Goal: Transaction & Acquisition: Purchase product/service

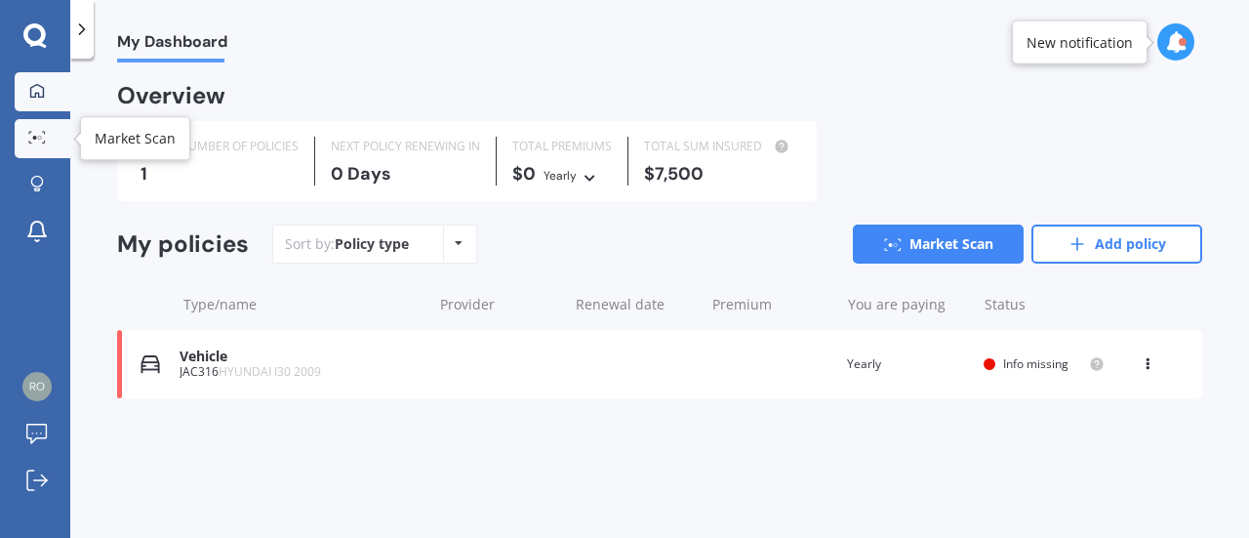
click at [29, 124] on link "Market Scan" at bounding box center [43, 138] width 56 height 39
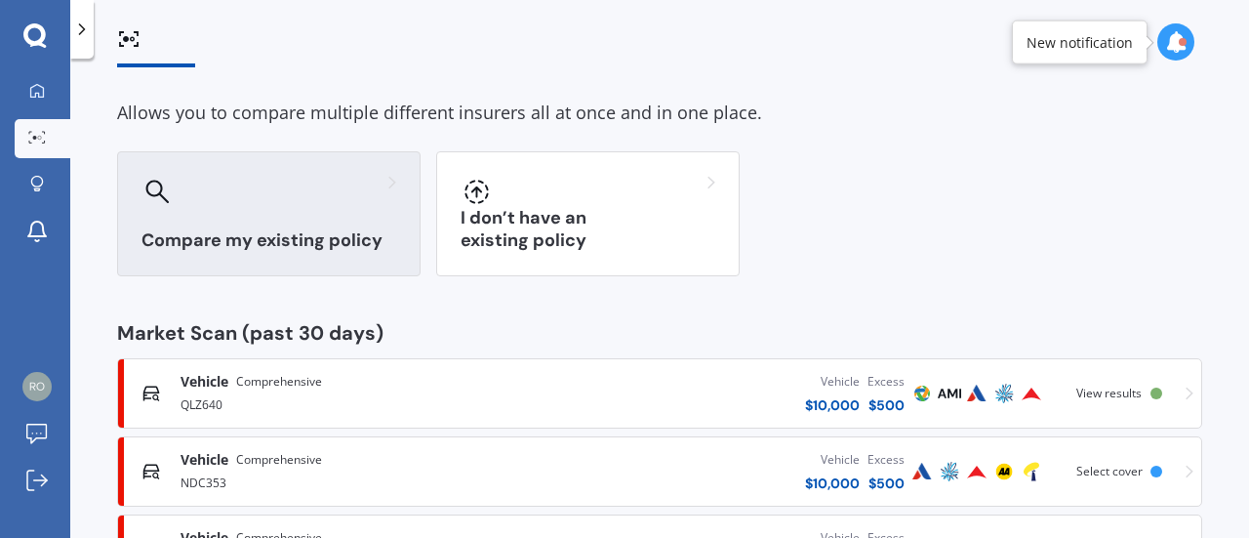
scroll to position [164, 0]
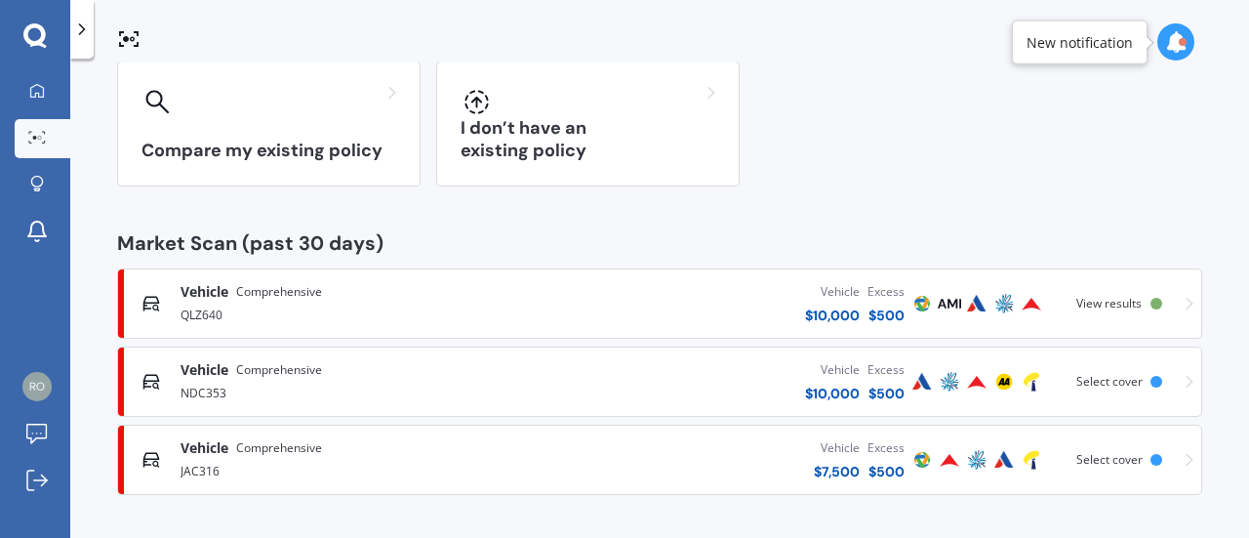
click at [260, 360] on span "Comprehensive" at bounding box center [279, 370] width 86 height 20
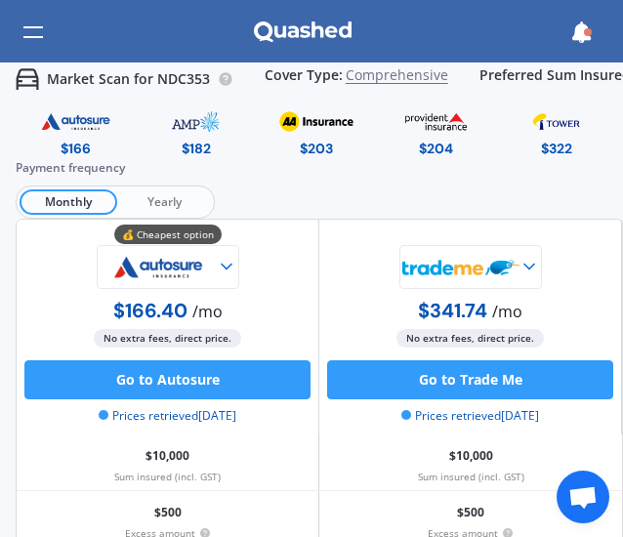
click at [169, 203] on span "Yearly" at bounding box center [164, 201] width 94 height 25
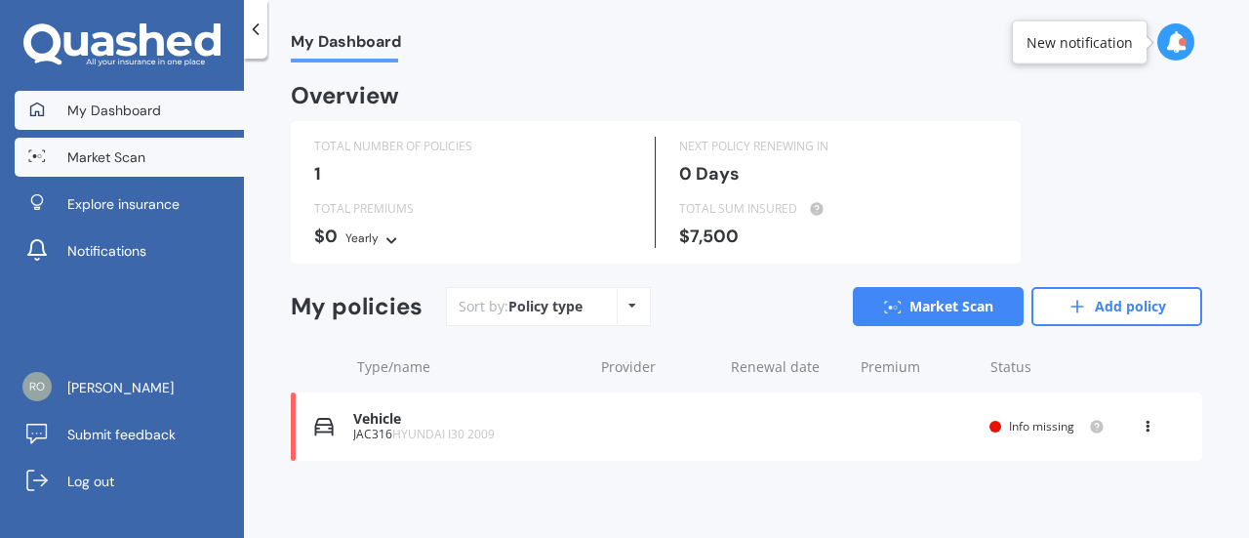
click at [146, 150] on link "Market Scan" at bounding box center [129, 157] width 229 height 39
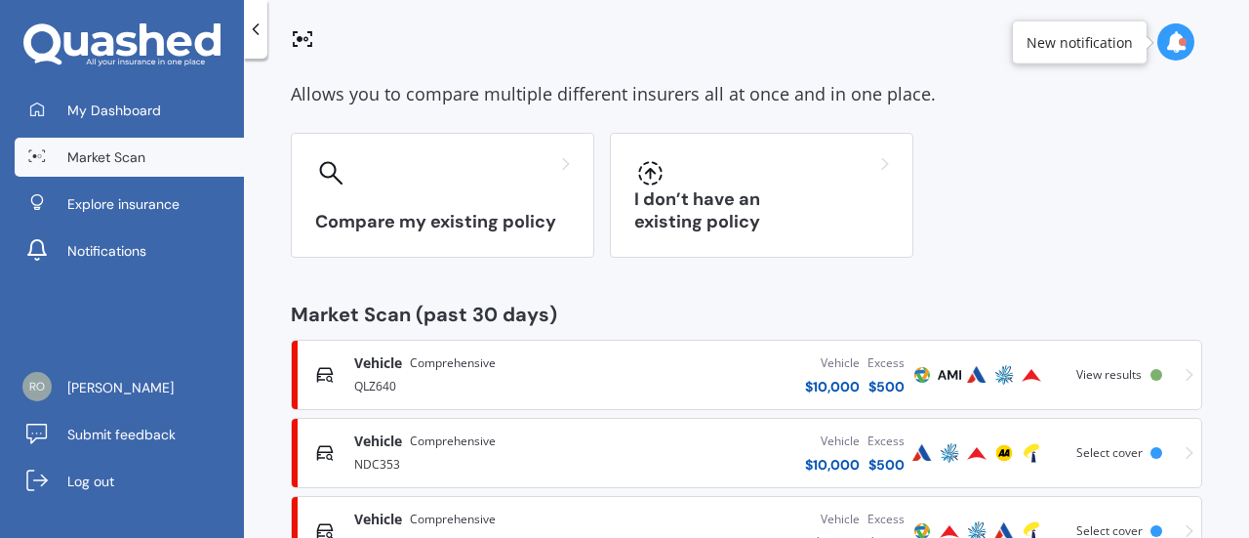
scroll to position [164, 0]
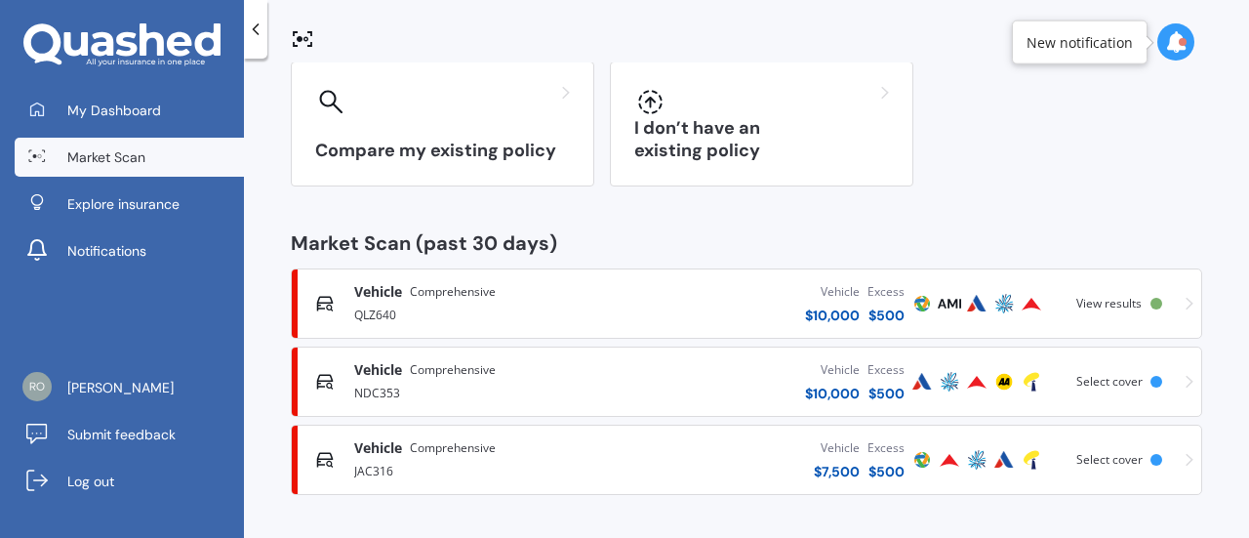
click at [455, 303] on div "QLZ640" at bounding box center [483, 313] width 258 height 23
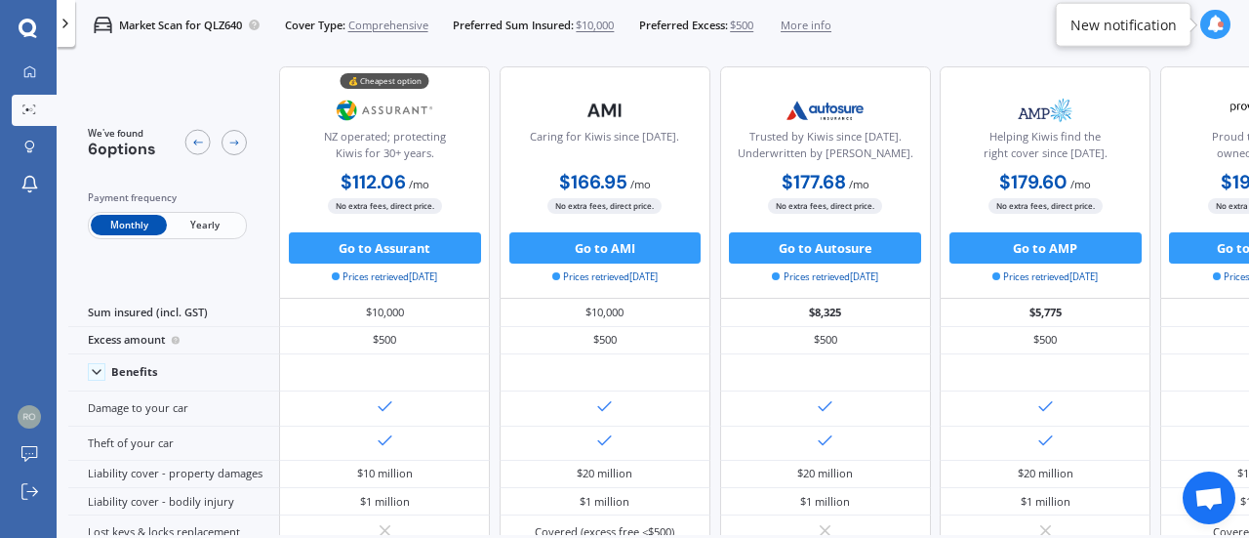
click at [822, 26] on span "More info" at bounding box center [806, 26] width 51 height 16
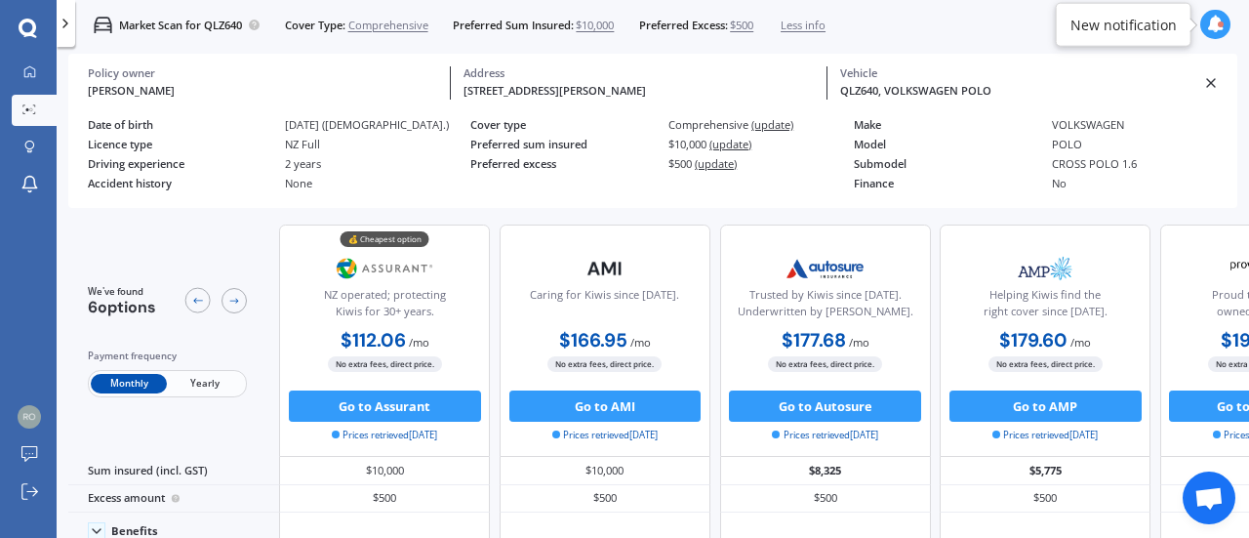
click at [1207, 78] on icon at bounding box center [1212, 83] width 16 height 16
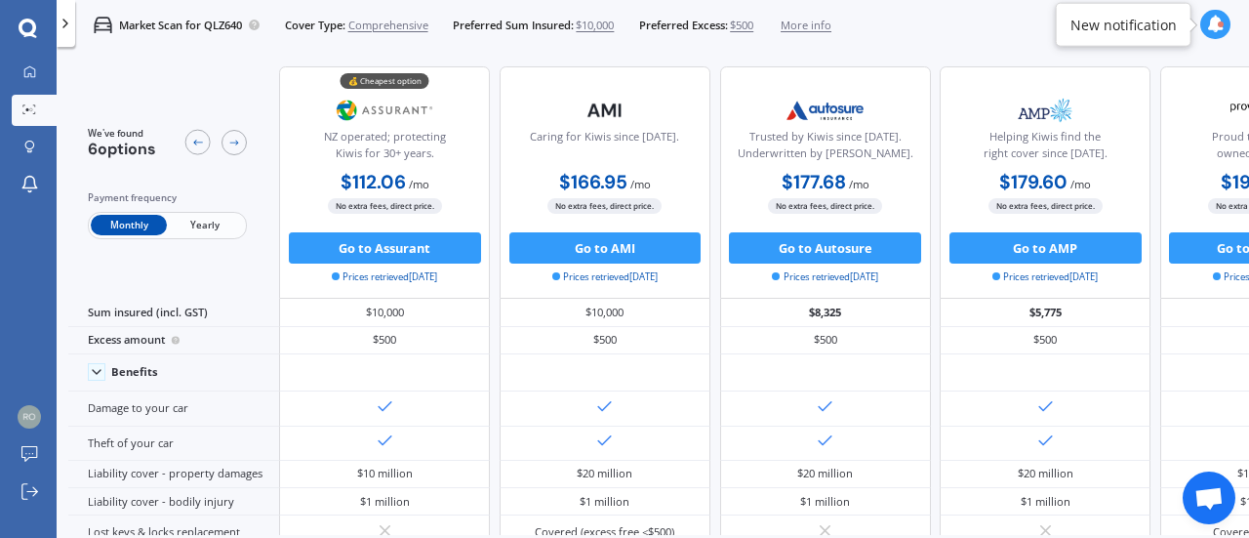
click at [24, 109] on icon at bounding box center [29, 109] width 14 height 10
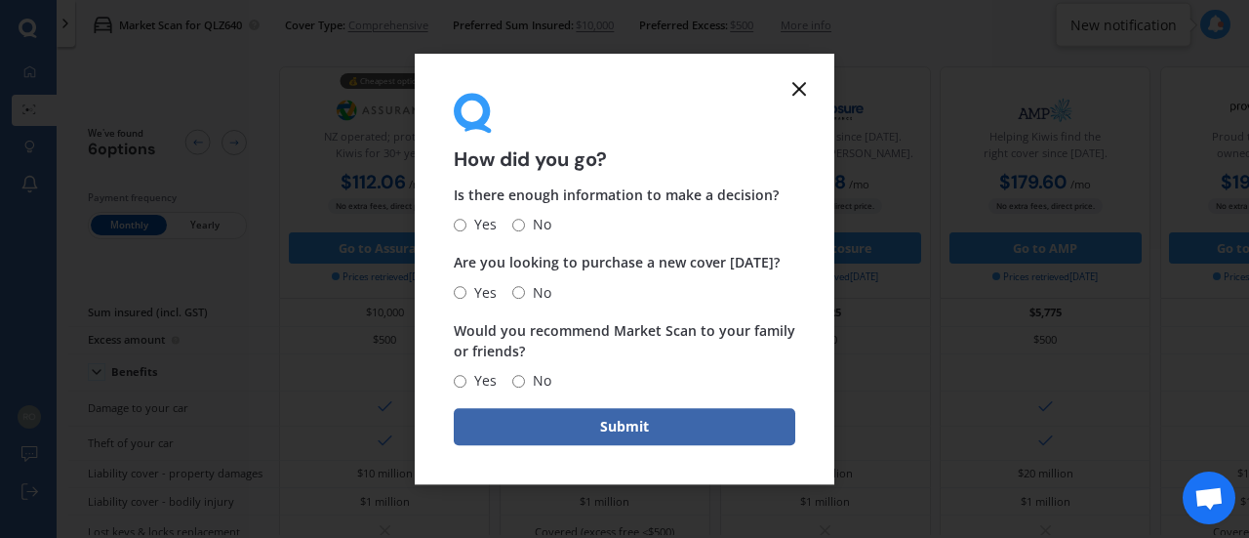
click at [787, 74] on form "How did you go? Is there enough information to make a decision? Yes No Are you …" at bounding box center [625, 269] width 420 height 431
click at [805, 83] on icon at bounding box center [799, 88] width 23 height 23
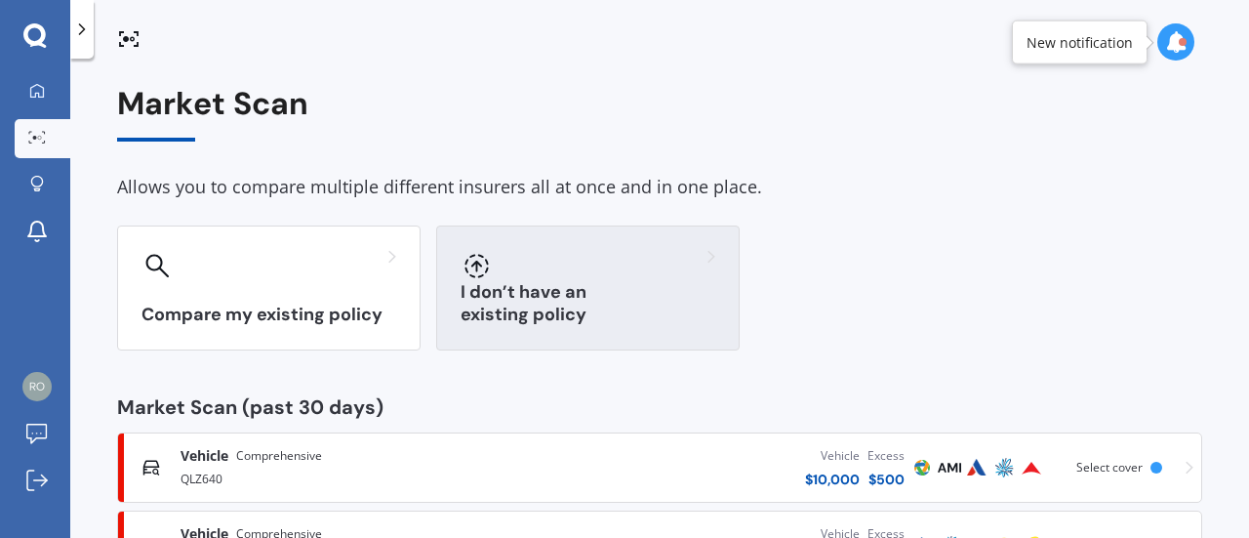
click at [588, 252] on div at bounding box center [588, 265] width 255 height 31
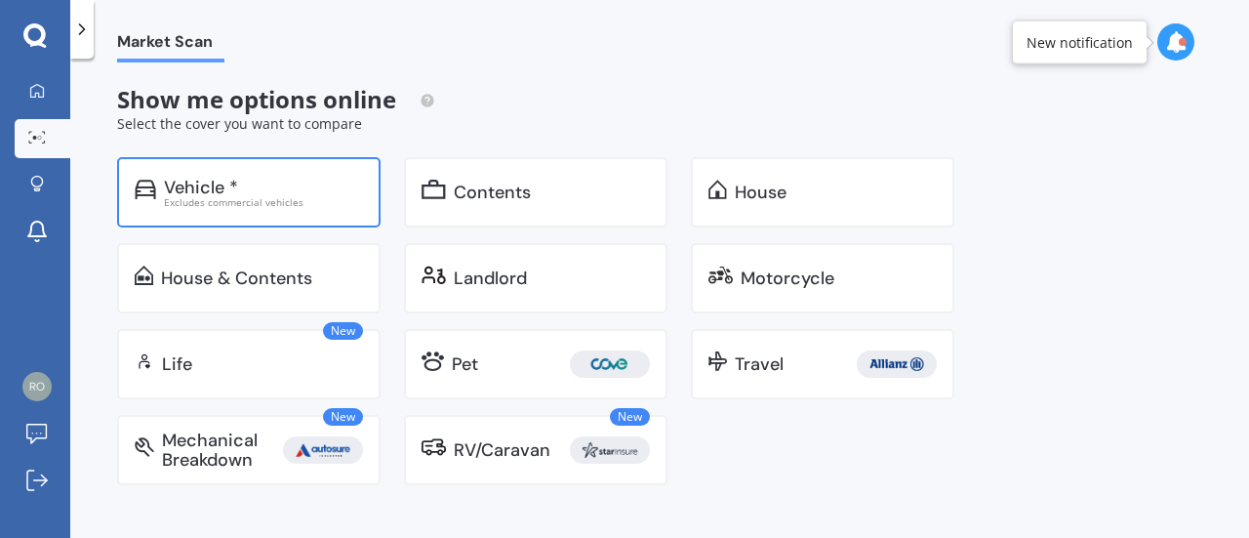
click at [276, 197] on div "Excludes commercial vehicles" at bounding box center [263, 202] width 199 height 10
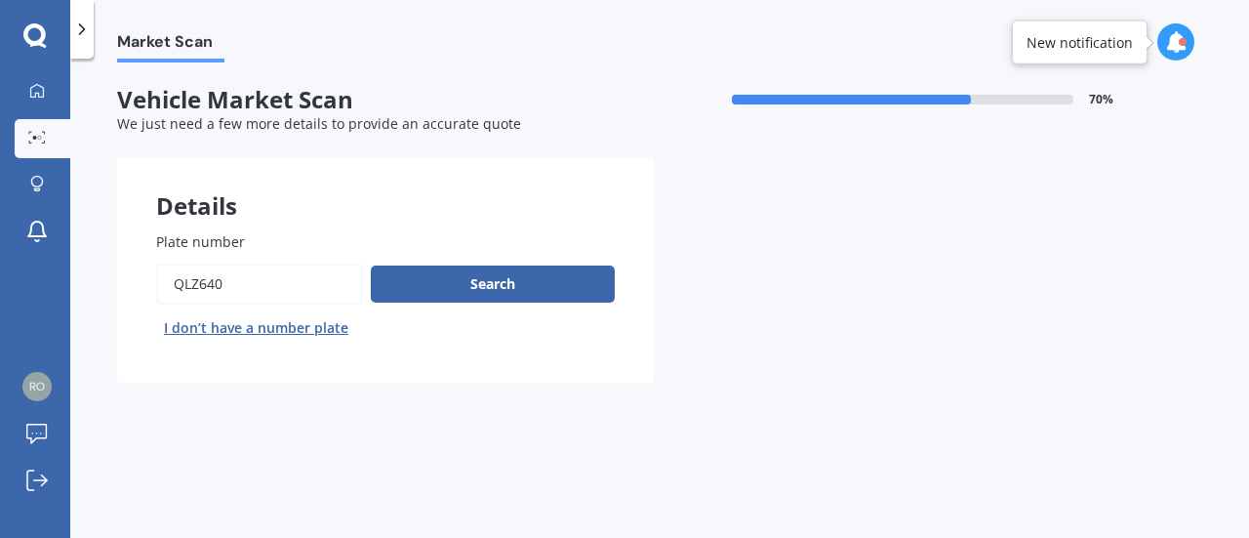
drag, startPoint x: 286, startPoint y: 265, endPoint x: 226, endPoint y: 266, distance: 59.6
click at [226, 266] on input "Plate number" at bounding box center [259, 284] width 207 height 41
click at [443, 294] on button "Search" at bounding box center [493, 284] width 244 height 37
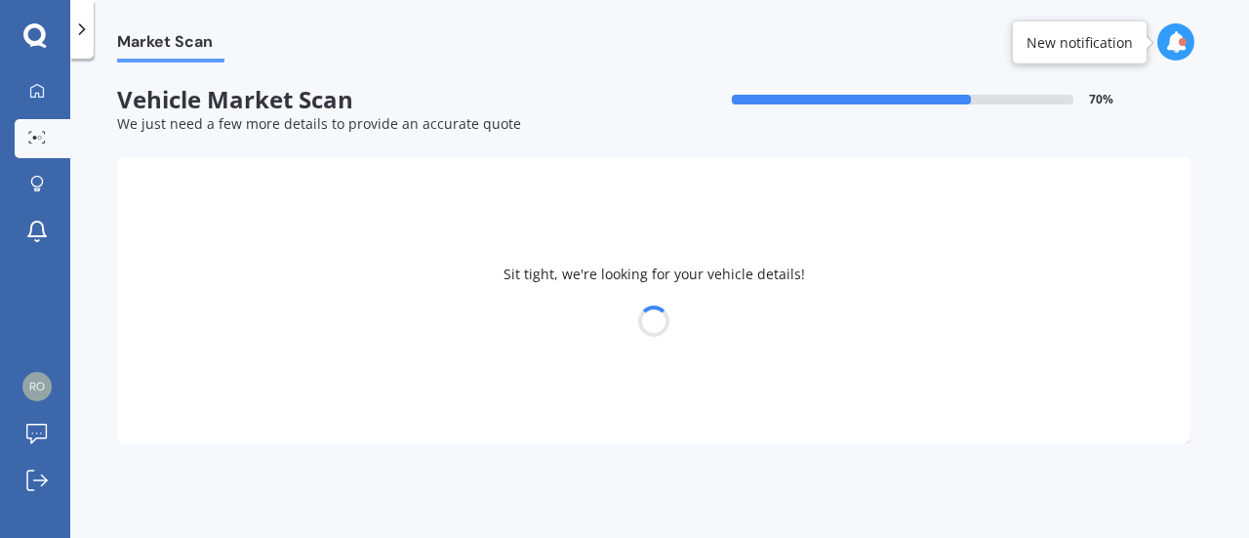
select select "VOLKSWAGEN"
select select "POLO"
select select "02"
select select "04"
select select "2007"
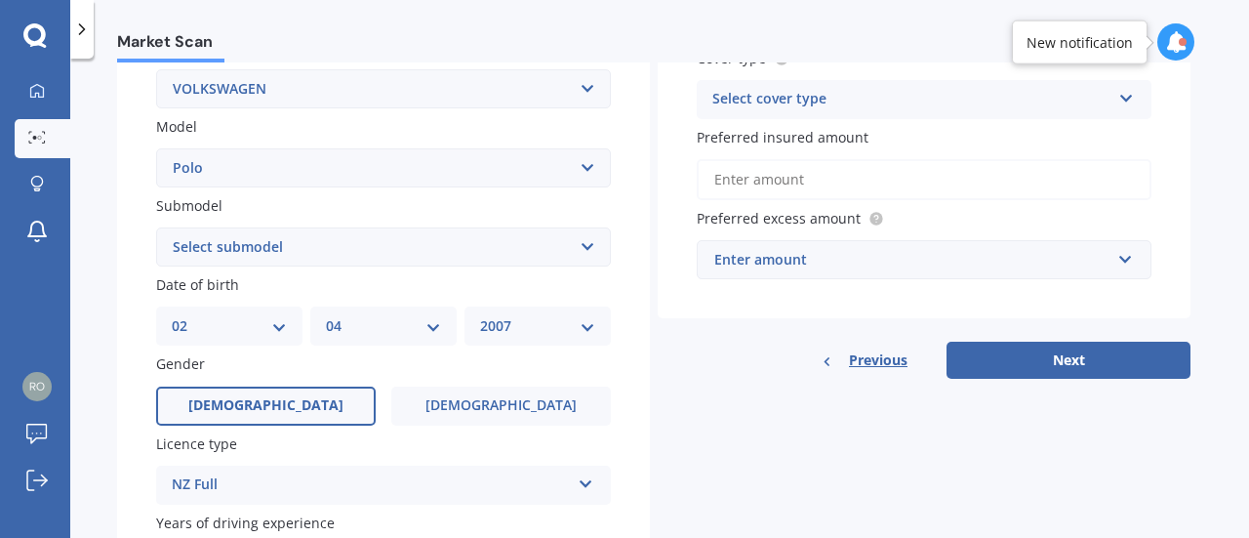
scroll to position [397, 0]
click at [388, 235] on select "Select submodel (All other) 1.2L tsi 1.4 1.4 TDI Blue Motion 1.4 Diesel Cross P…" at bounding box center [383, 245] width 455 height 39
select select "1.2L TSI"
click at [156, 227] on select "Select submodel (All other) 1.2L tsi 1.4 1.4 TDI Blue Motion 1.4 Diesel Cross P…" at bounding box center [383, 245] width 455 height 39
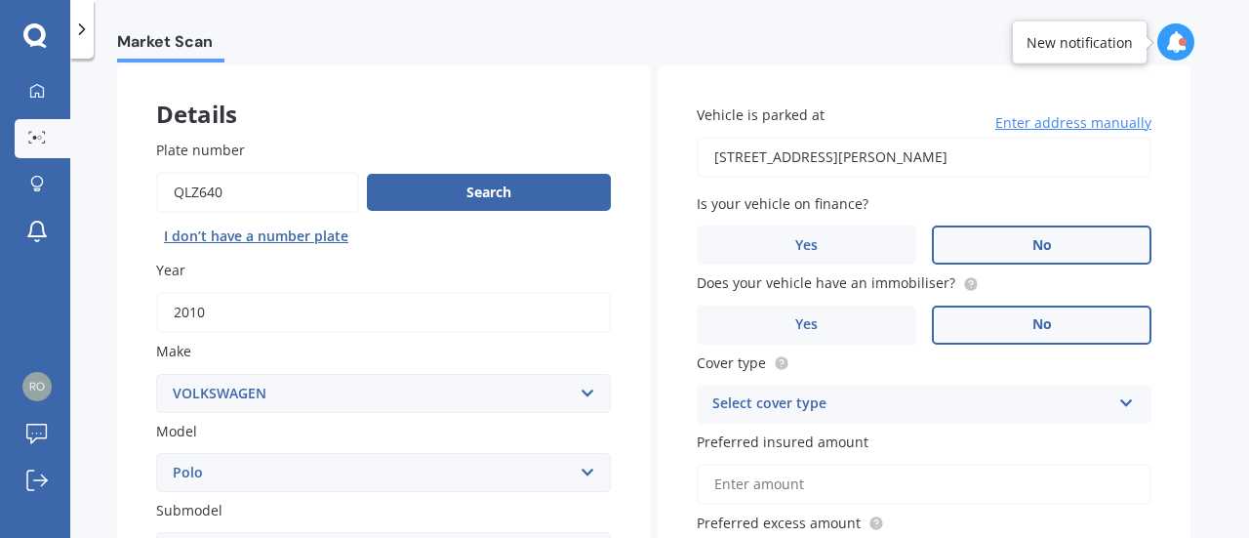
scroll to position [67, 0]
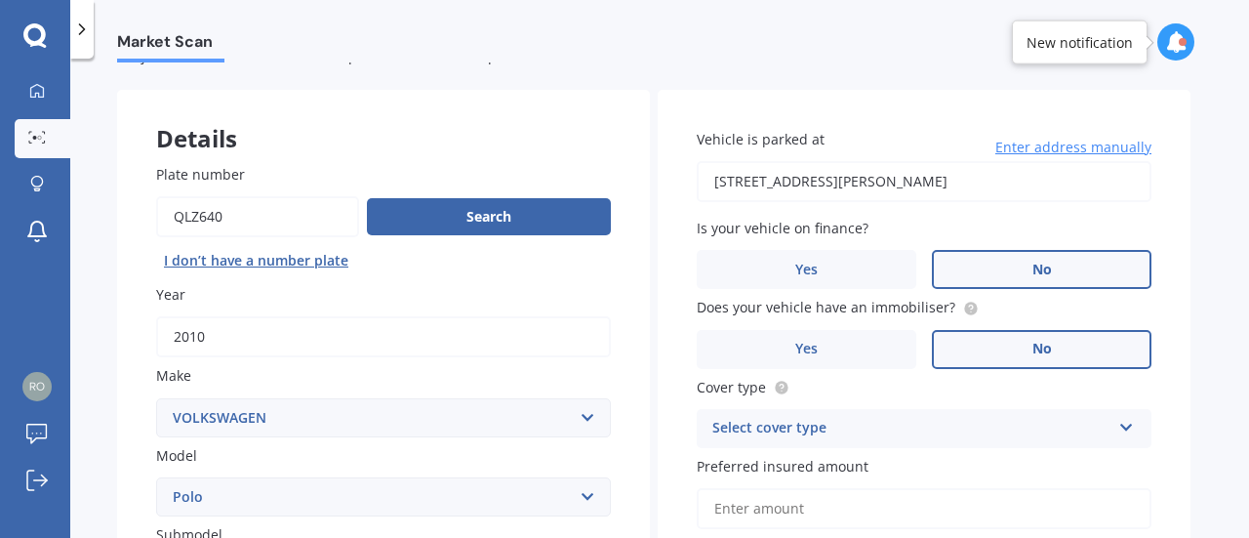
click at [944, 186] on input "[STREET_ADDRESS][PERSON_NAME]" at bounding box center [924, 181] width 455 height 41
type input "[STREET_ADDRESS][PERSON_NAME]"
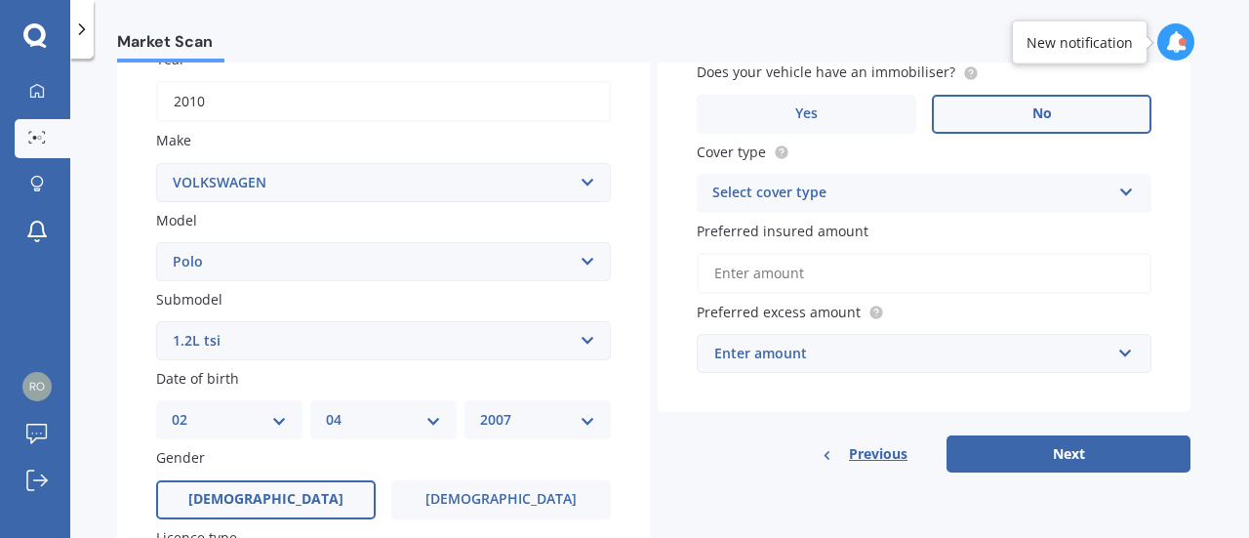
scroll to position [304, 0]
click at [873, 186] on div "Select cover type" at bounding box center [912, 192] width 398 height 23
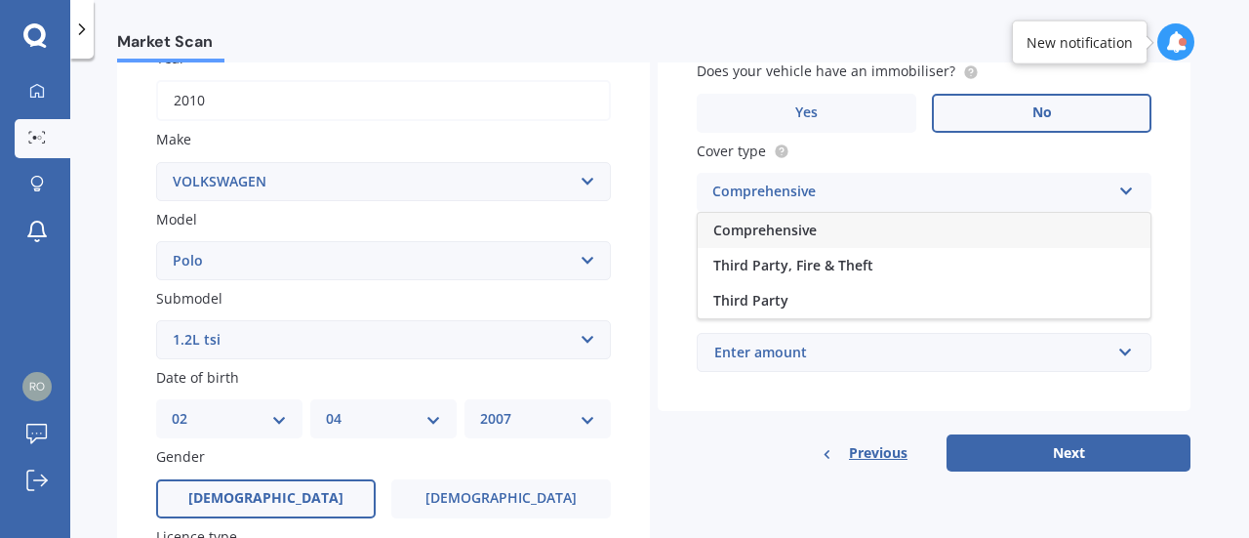
click at [824, 230] on div "Comprehensive" at bounding box center [924, 230] width 453 height 35
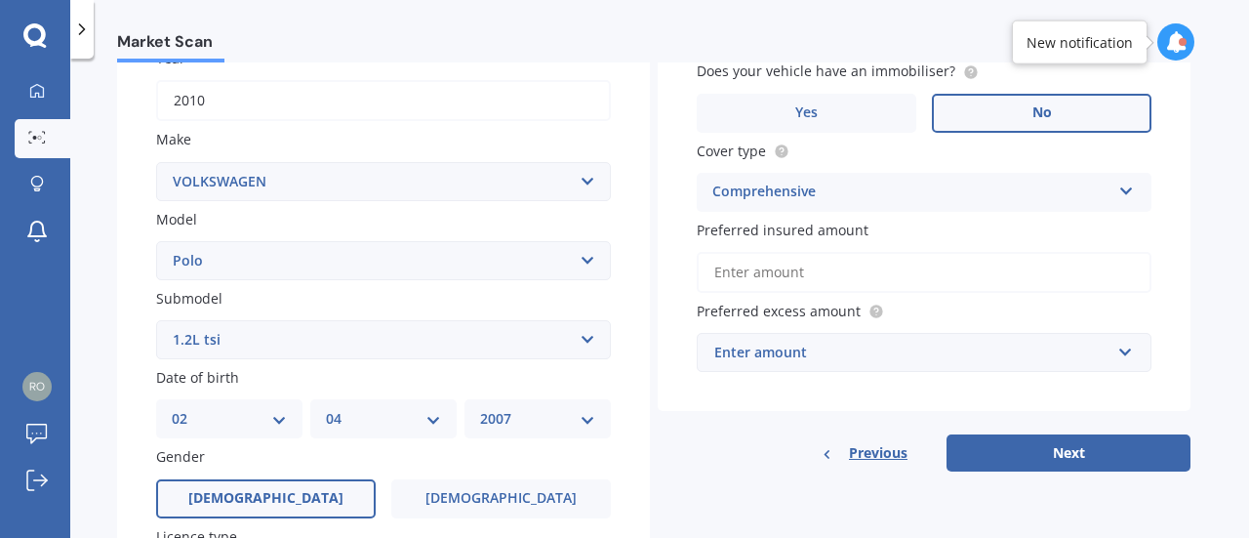
click at [809, 271] on input "Preferred insured amount" at bounding box center [924, 272] width 455 height 41
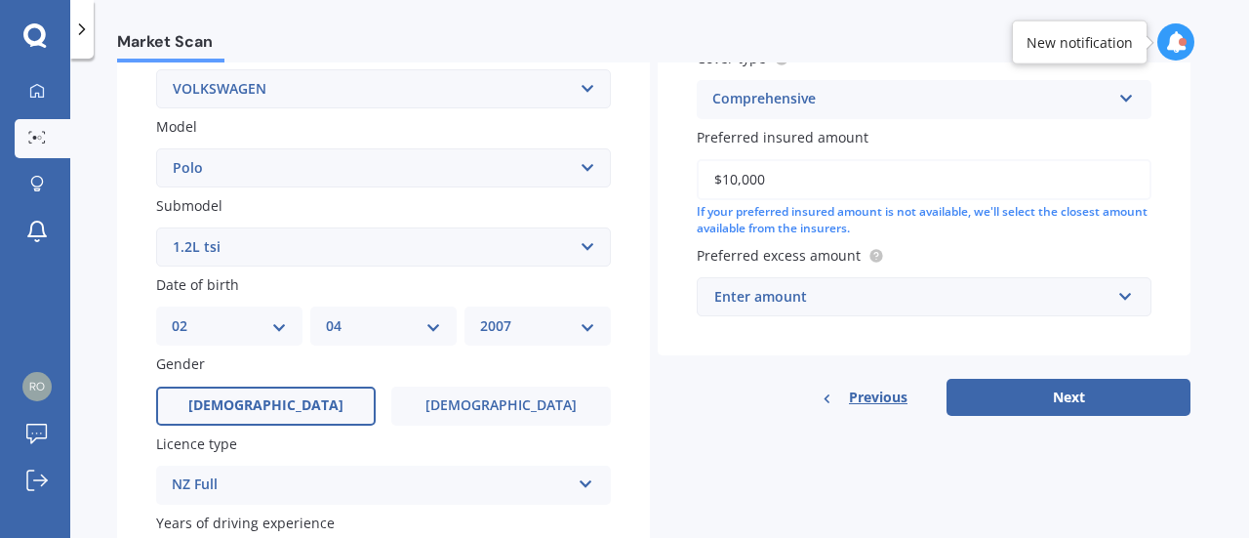
scroll to position [397, 0]
type input "$10,000"
click at [821, 284] on input "text" at bounding box center [917, 295] width 437 height 37
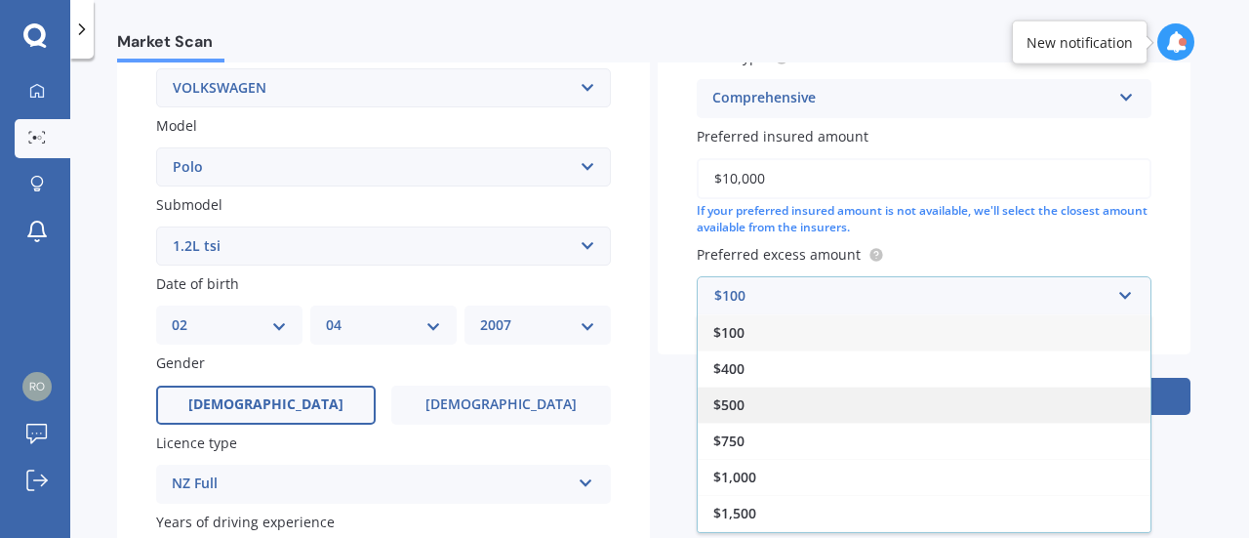
click at [789, 409] on div "$500" at bounding box center [924, 405] width 453 height 36
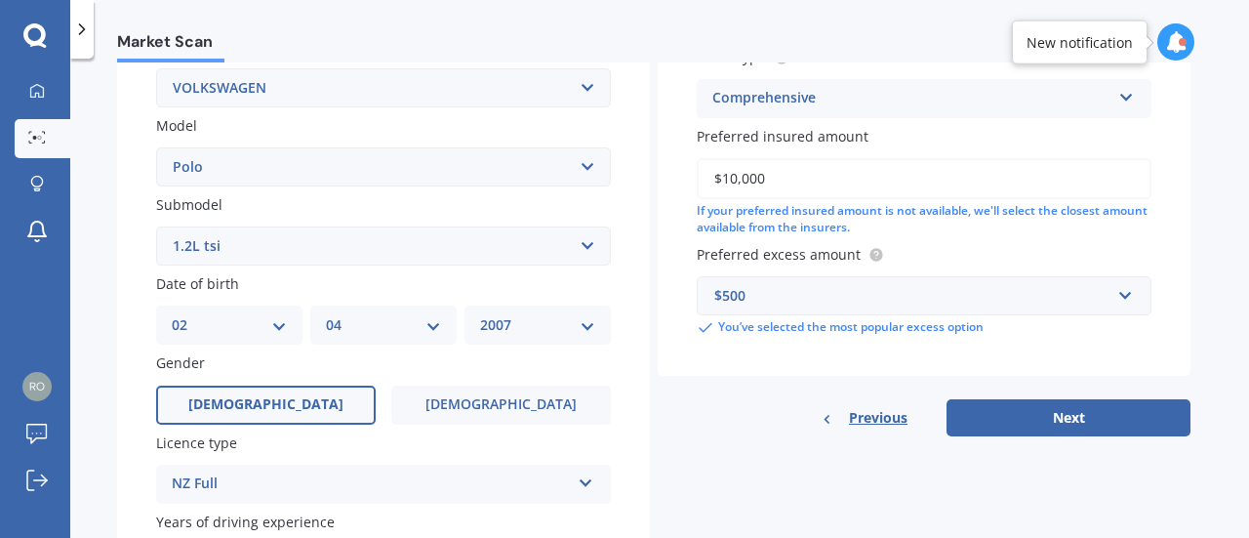
click at [1027, 388] on div "Vehicle is parked at 211 Hillcrest Road, Hillcrest, Hamilton 3216 Enter address…" at bounding box center [924, 98] width 533 height 676
click at [1036, 410] on button "Next" at bounding box center [1069, 417] width 244 height 37
select select "02"
select select "04"
select select "2007"
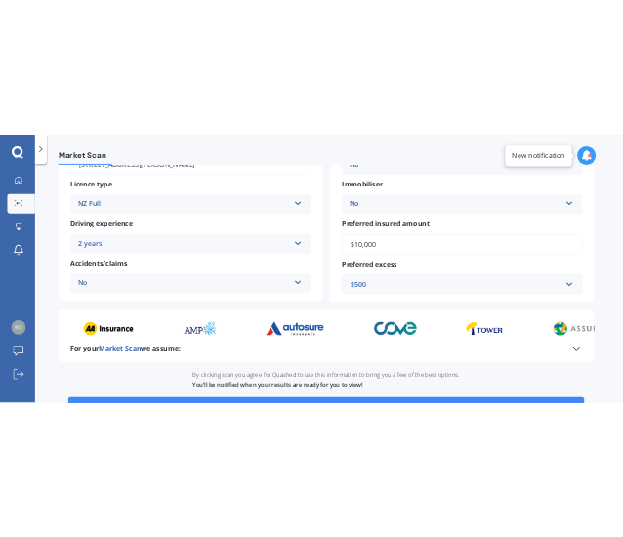
scroll to position [471, 0]
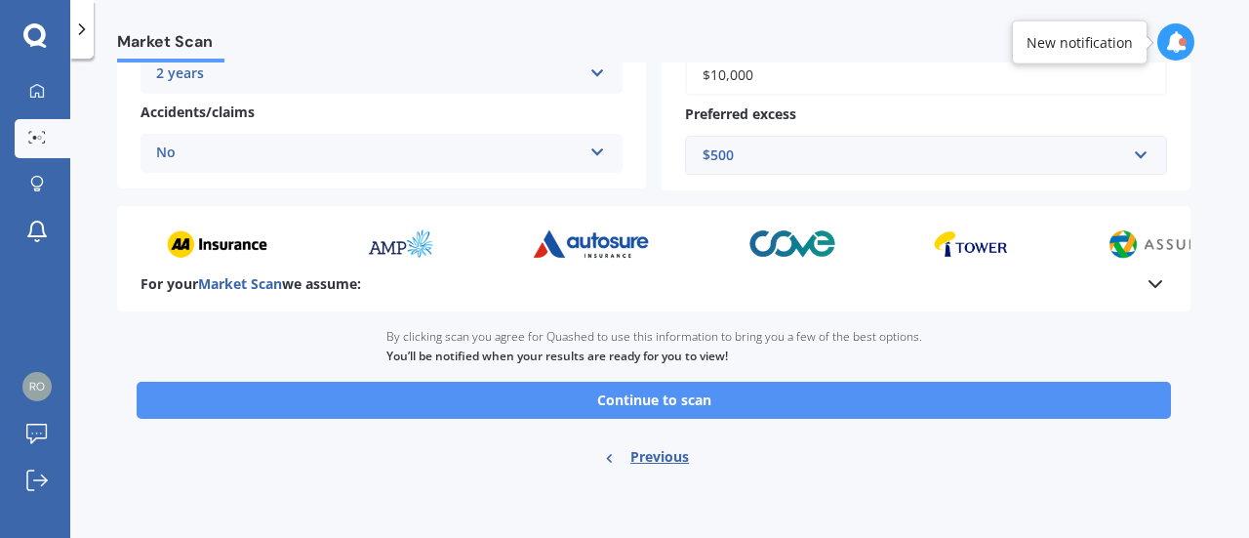
click at [849, 394] on button "Continue to scan" at bounding box center [654, 400] width 1035 height 37
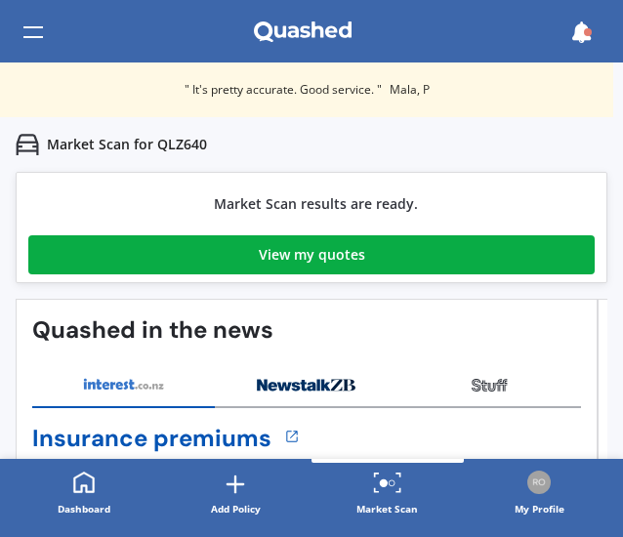
click at [374, 249] on link "View my quotes" at bounding box center [311, 254] width 566 height 39
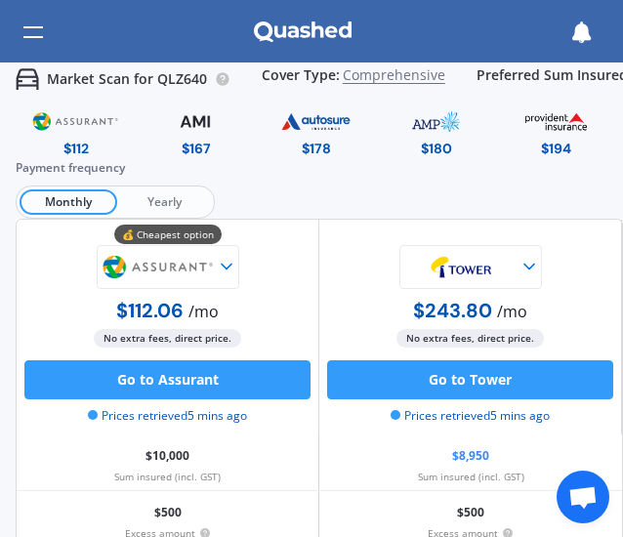
click at [176, 194] on span "Yearly" at bounding box center [164, 201] width 94 height 25
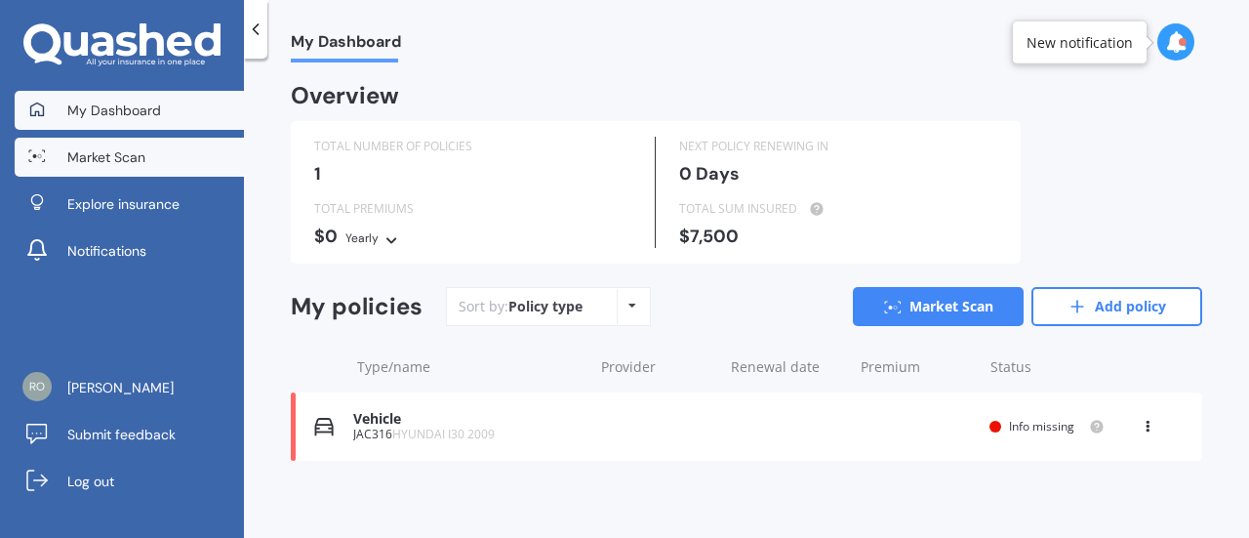
click at [49, 153] on div at bounding box center [36, 156] width 29 height 15
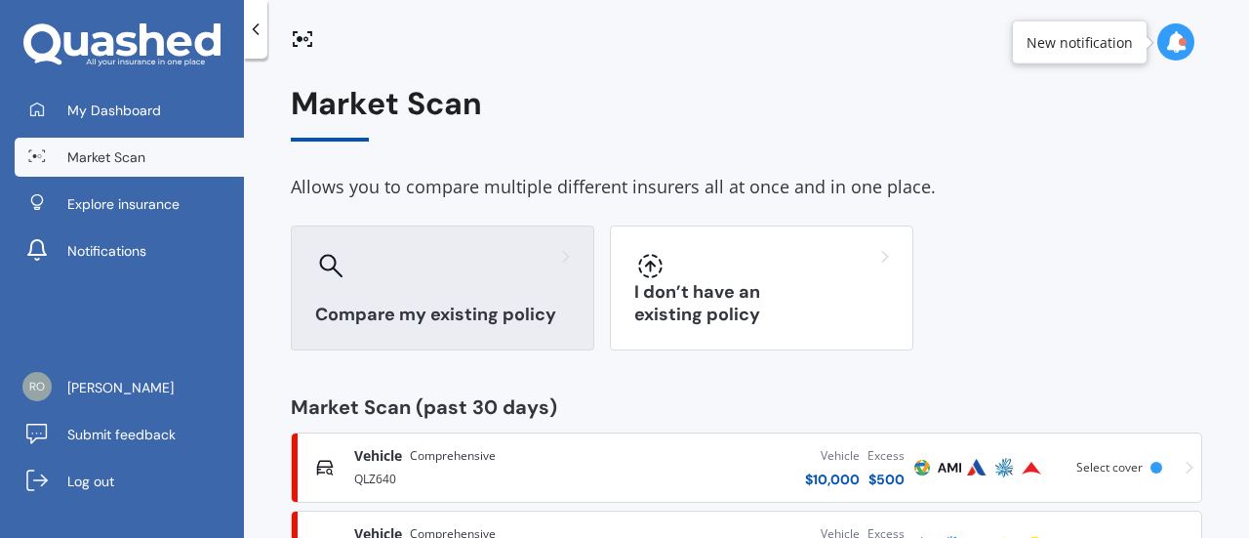
scroll to position [119, 0]
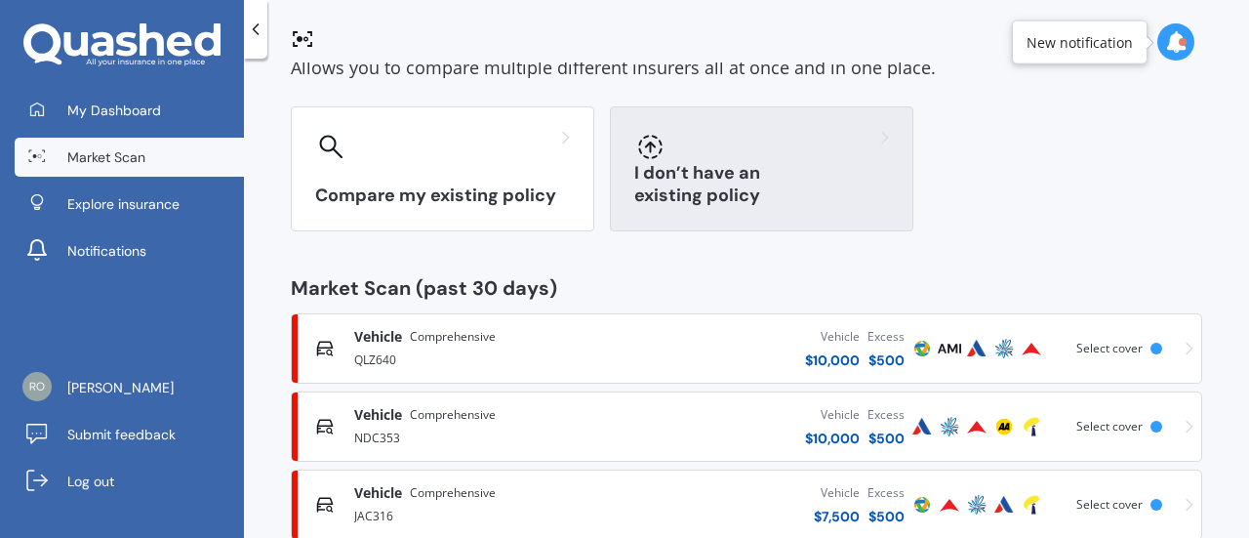
click at [701, 200] on h3 "I don’t have an existing policy" at bounding box center [761, 184] width 255 height 45
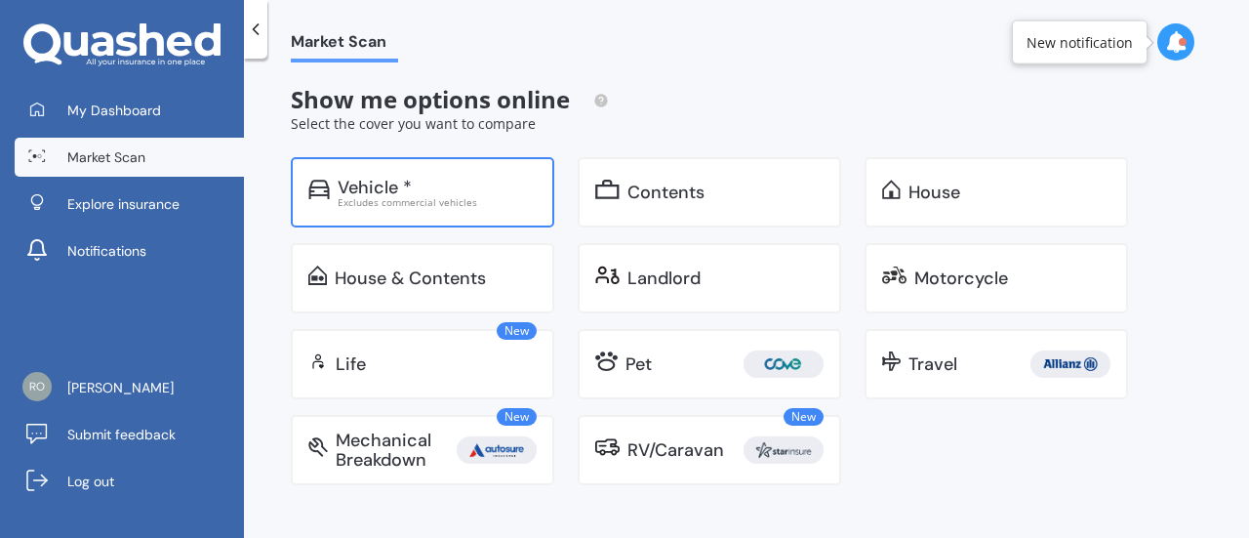
click at [482, 188] on div "Vehicle *" at bounding box center [437, 188] width 199 height 20
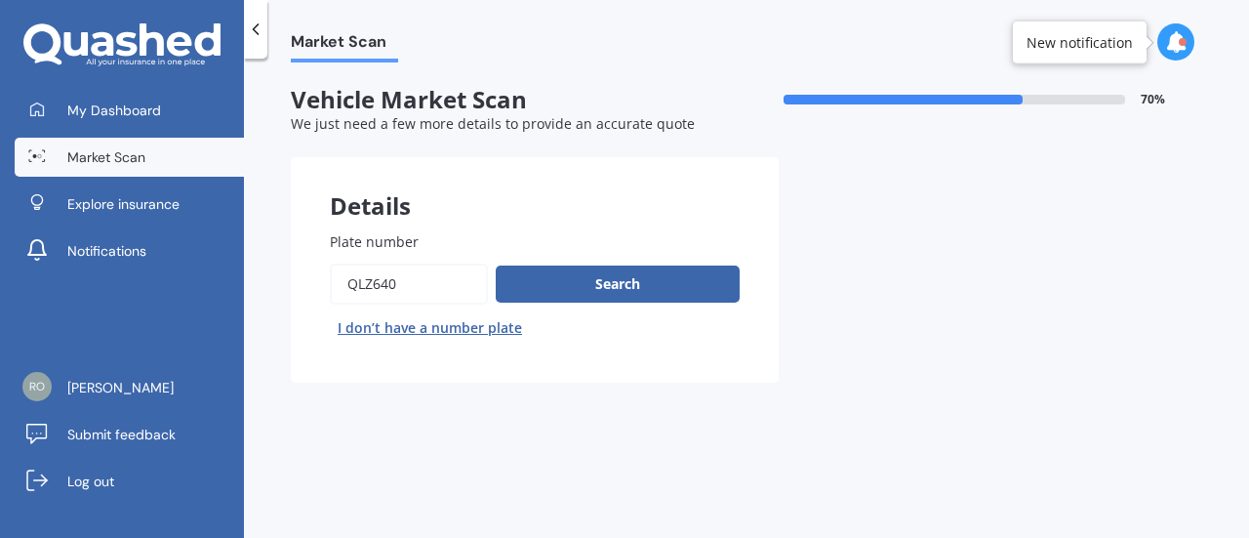
drag, startPoint x: 335, startPoint y: 280, endPoint x: 235, endPoint y: 294, distance: 100.5
click at [235, 294] on div "My Dashboard Market Scan Explore insurance Notifications Robert Davies Submit f…" at bounding box center [624, 269] width 1249 height 538
type input "rfj717"
click at [572, 260] on div "Plate number Search I don’t have a number plate" at bounding box center [535, 287] width 410 height 112
click at [584, 289] on button "Search" at bounding box center [618, 284] width 244 height 37
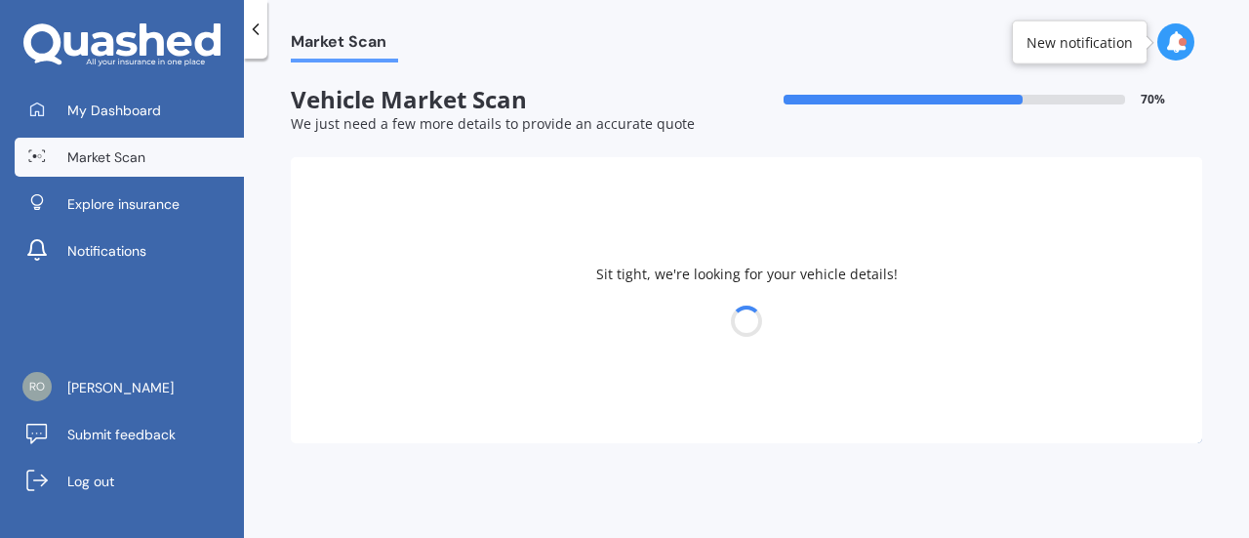
select select "HYUNDAI"
select select "VELOSTER"
select select "02"
select select "04"
select select "2007"
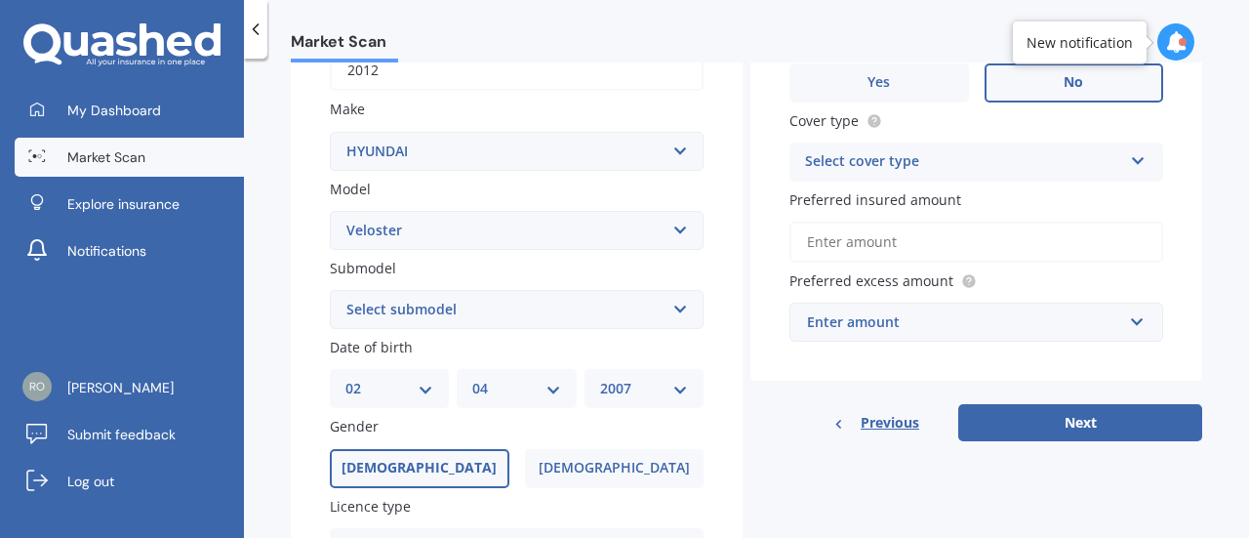
scroll to position [348, 0]
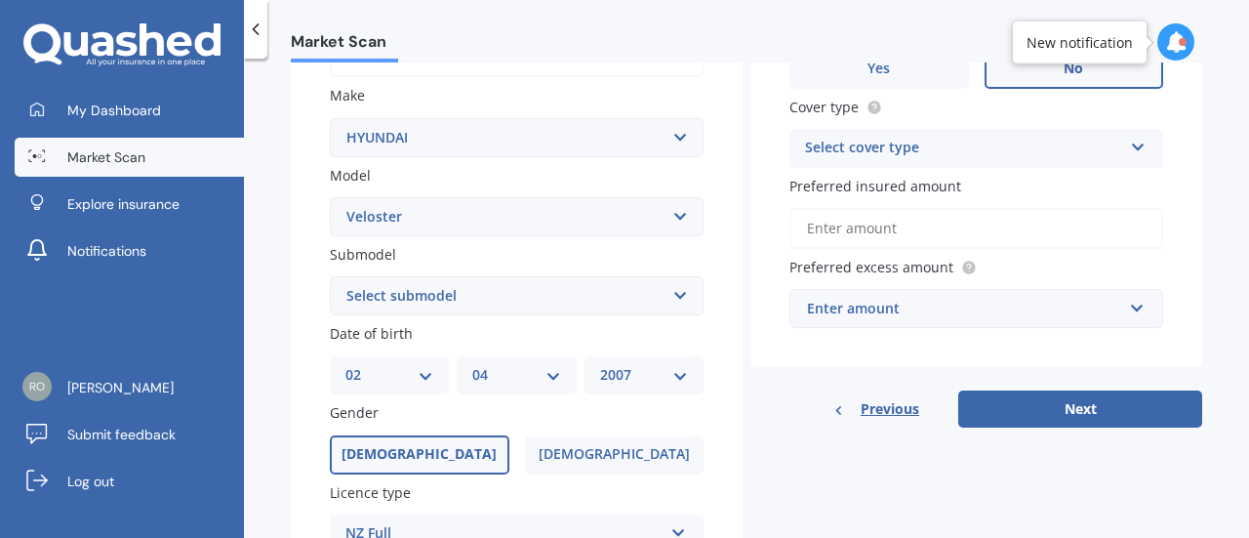
click at [584, 289] on select "Select submodel 1.6 1.6 Elite Hatchback Turbo Petrol" at bounding box center [517, 295] width 374 height 39
select select "1.6 ELITE"
click at [330, 277] on select "Select submodel 1.6 1.6 Elite Hatchback Turbo Petrol" at bounding box center [517, 295] width 374 height 39
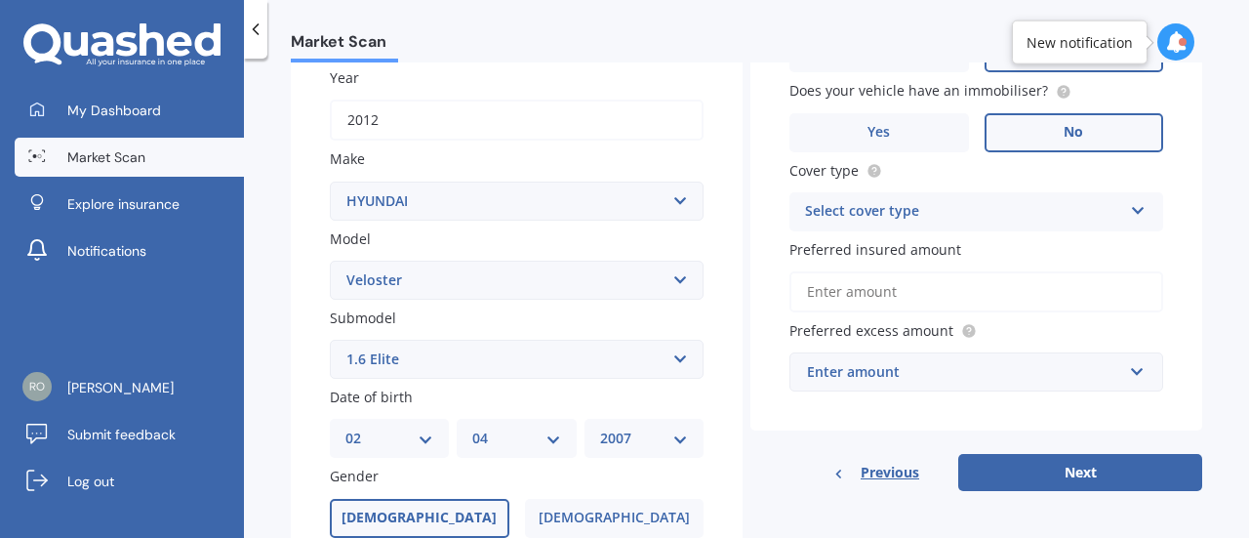
scroll to position [218, 0]
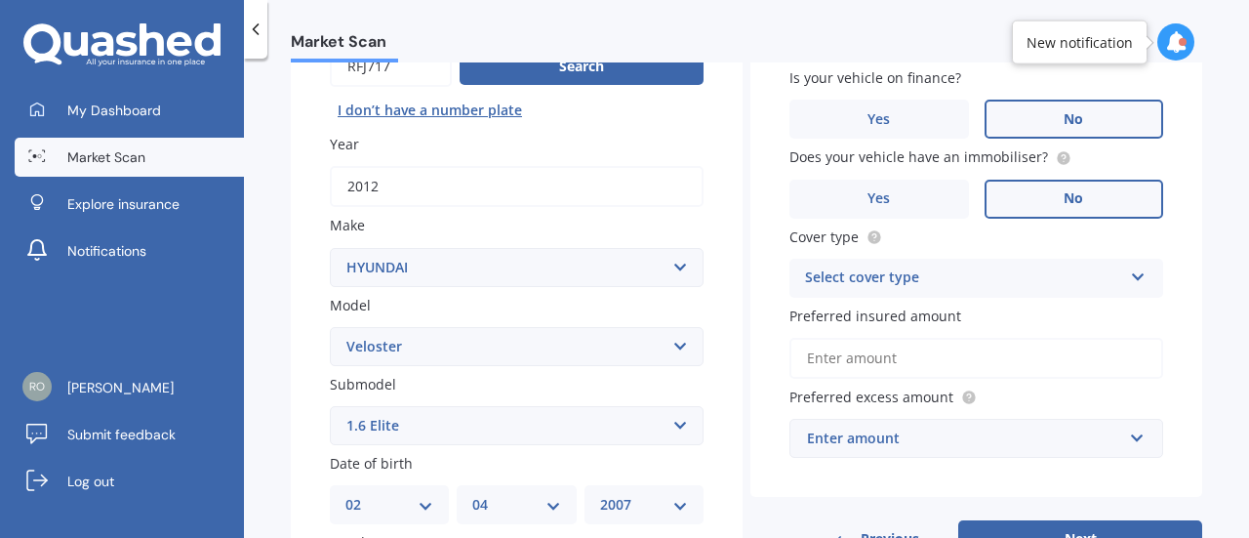
click at [952, 286] on div "Select cover type" at bounding box center [963, 277] width 317 height 23
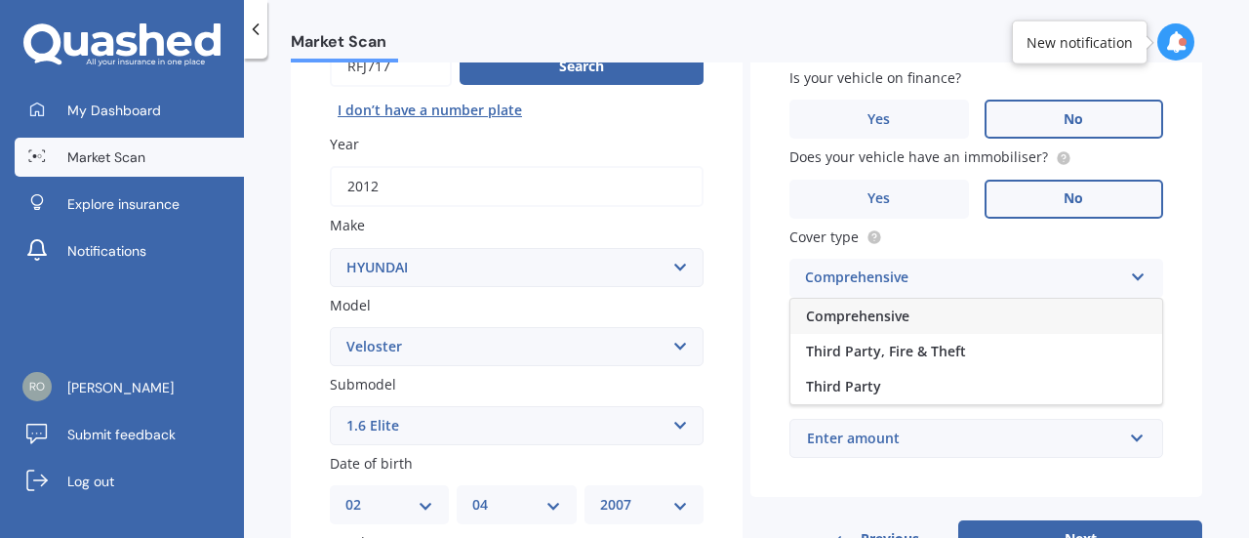
click at [904, 316] on div "Comprehensive" at bounding box center [977, 316] width 372 height 35
click at [887, 345] on input "Preferred insured amount" at bounding box center [977, 358] width 374 height 41
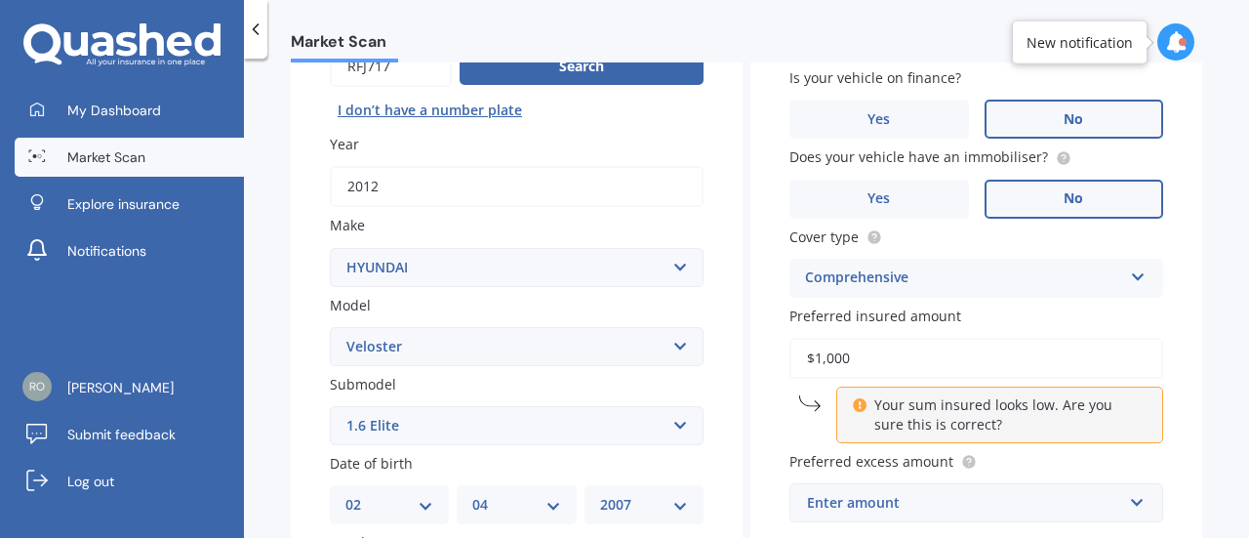
scroll to position [392, 0]
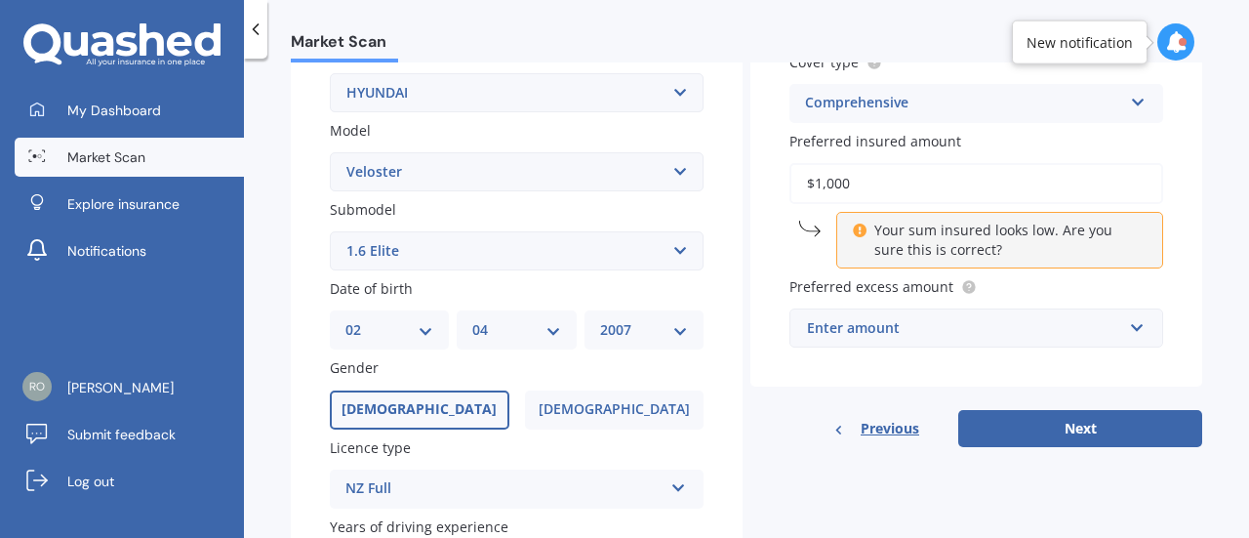
click at [1035, 272] on div "Vehicle is parked at 211 Hillcrest Road, Hillcrest, Hamilton 3216 Enter address…" at bounding box center [977, 76] width 452 height 623
click at [894, 149] on span "Preferred insured amount" at bounding box center [876, 141] width 172 height 19
click at [894, 163] on input "$1,000" at bounding box center [977, 183] width 374 height 41
click at [895, 170] on input "$1,000" at bounding box center [977, 183] width 374 height 41
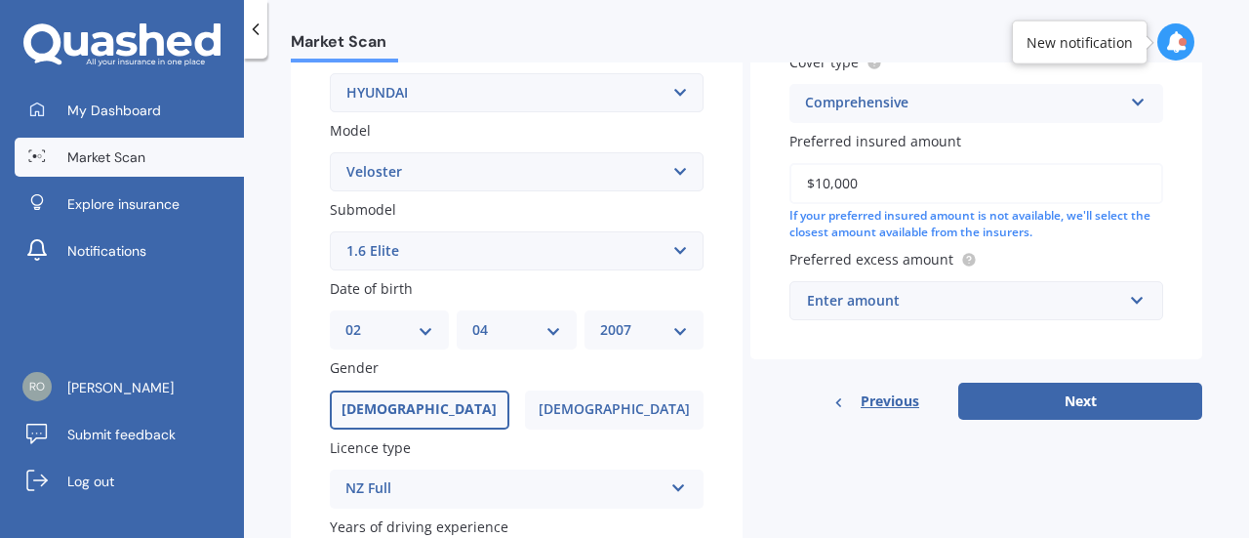
type input "$10,000"
click at [895, 305] on div "Enter amount" at bounding box center [964, 300] width 315 height 21
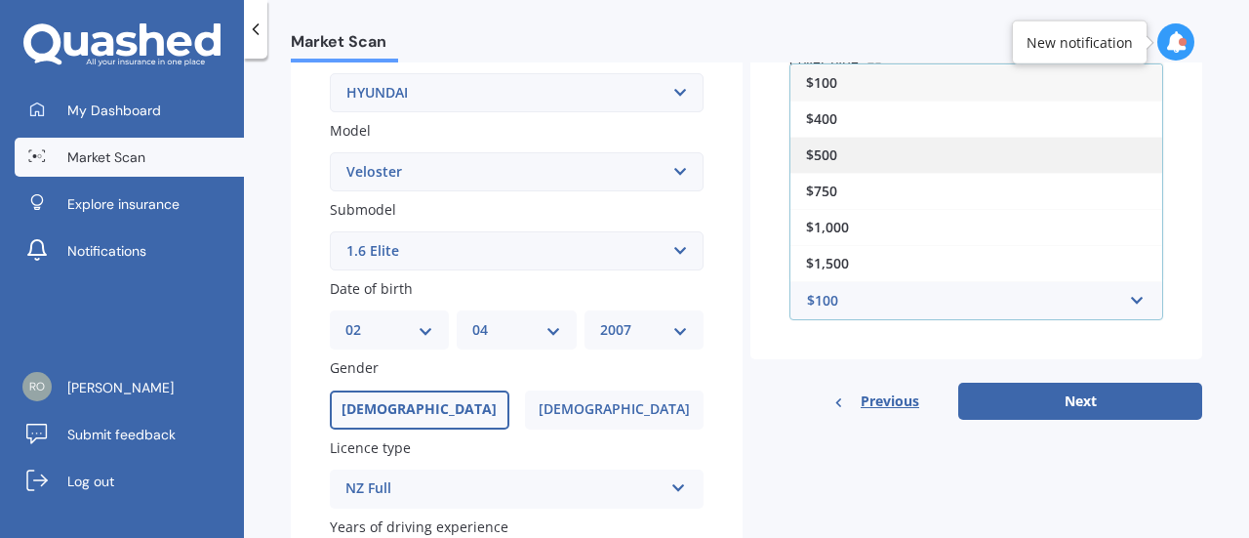
click at [847, 147] on div "$500" at bounding box center [977, 155] width 372 height 36
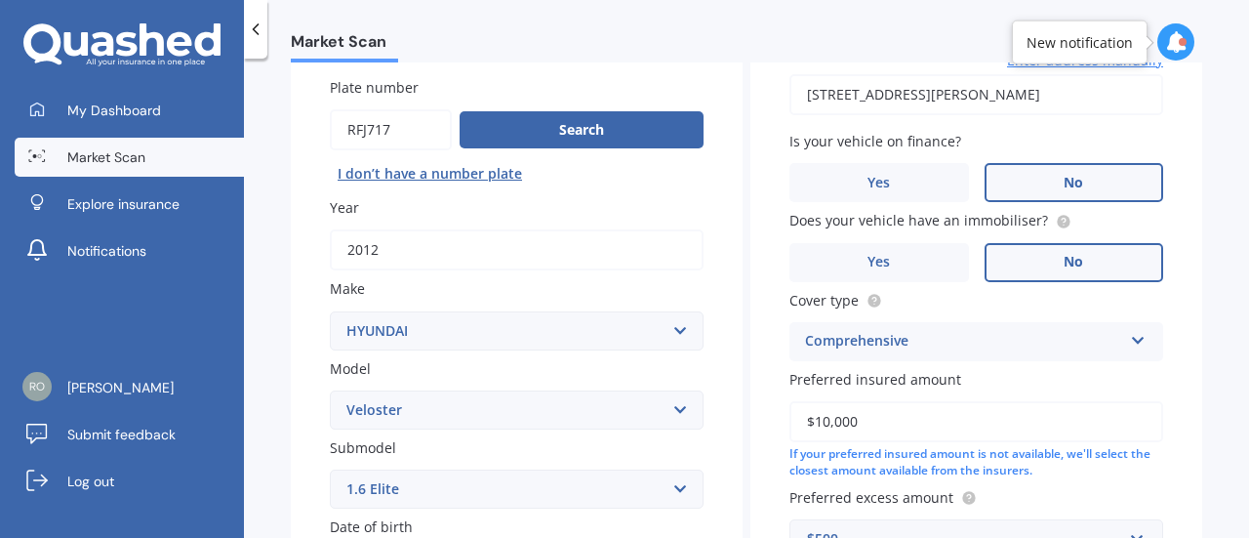
scroll to position [155, 0]
click at [1003, 89] on input "[STREET_ADDRESS][PERSON_NAME]" at bounding box center [977, 93] width 374 height 41
type input "[STREET_ADDRESS][PERSON_NAME]"
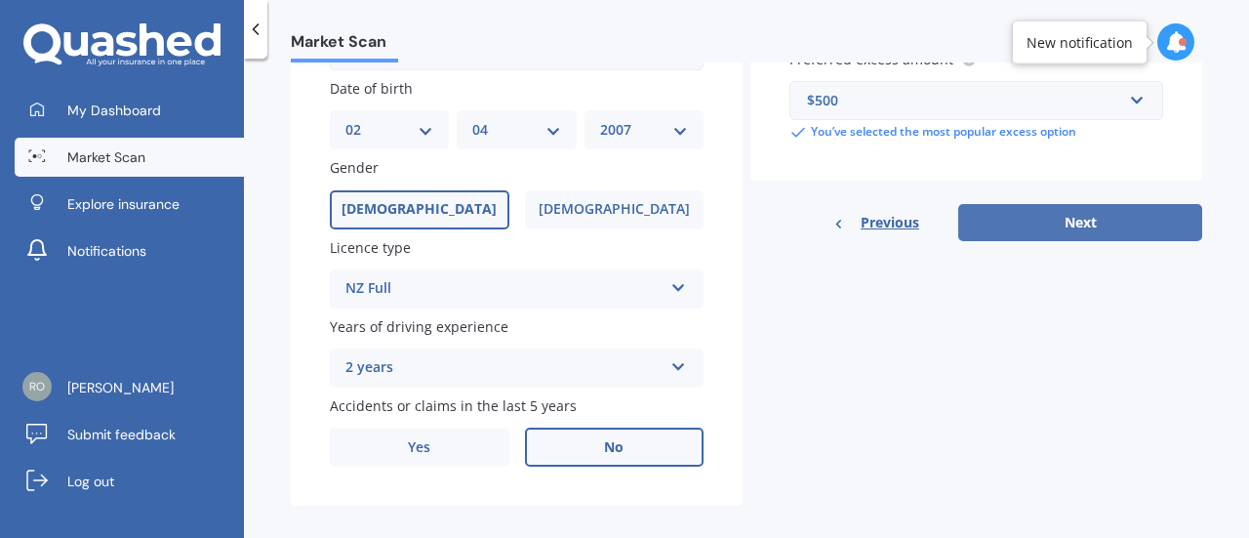
click at [1048, 216] on button "Next" at bounding box center [1081, 222] width 244 height 37
select select "02"
select select "04"
select select "2007"
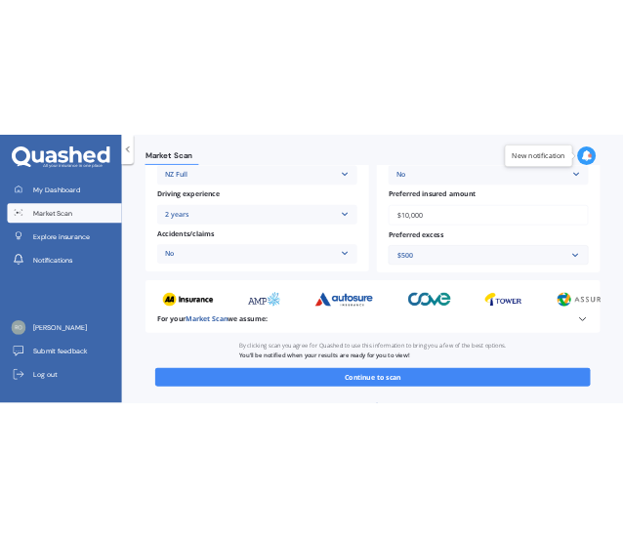
scroll to position [387, 0]
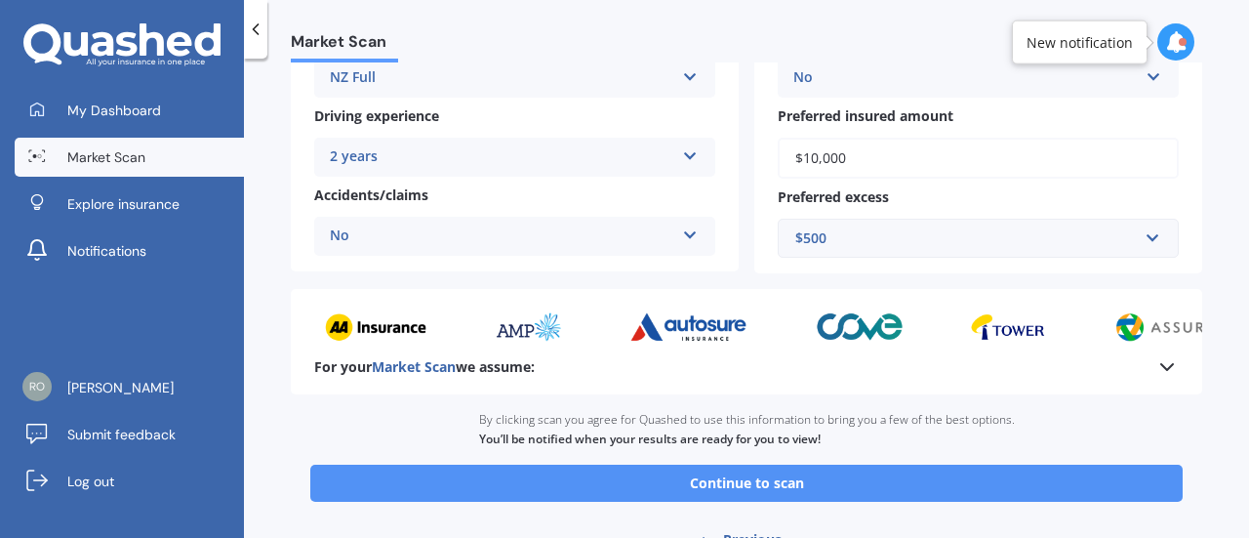
click at [814, 492] on button "Continue to scan" at bounding box center [746, 483] width 873 height 37
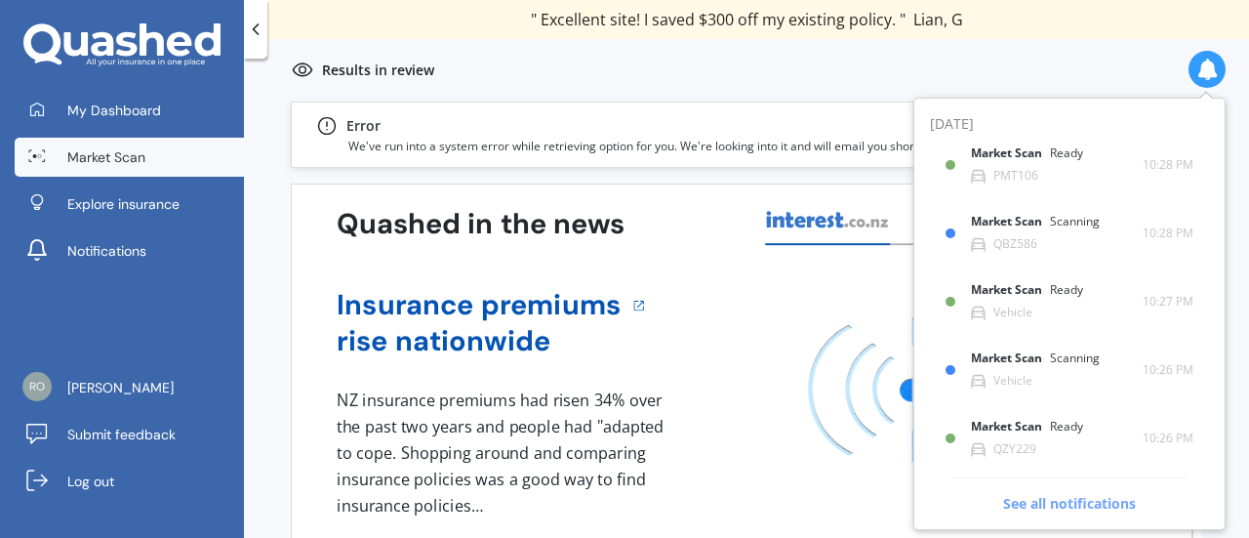
click at [1072, 493] on span "See all notifications" at bounding box center [1070, 495] width 232 height 36
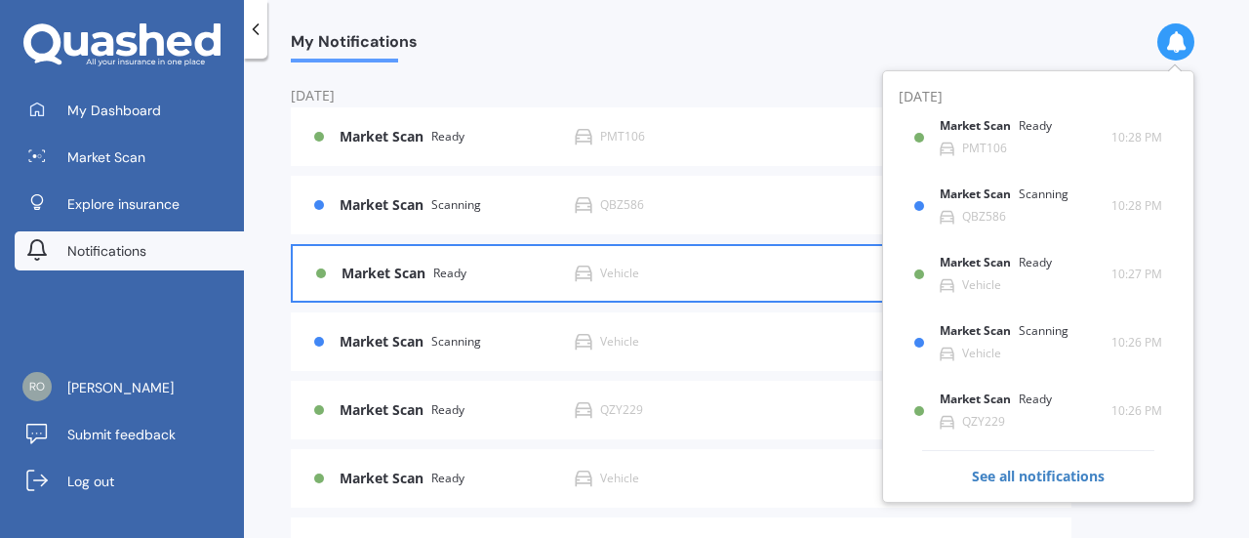
scroll to position [20, 0]
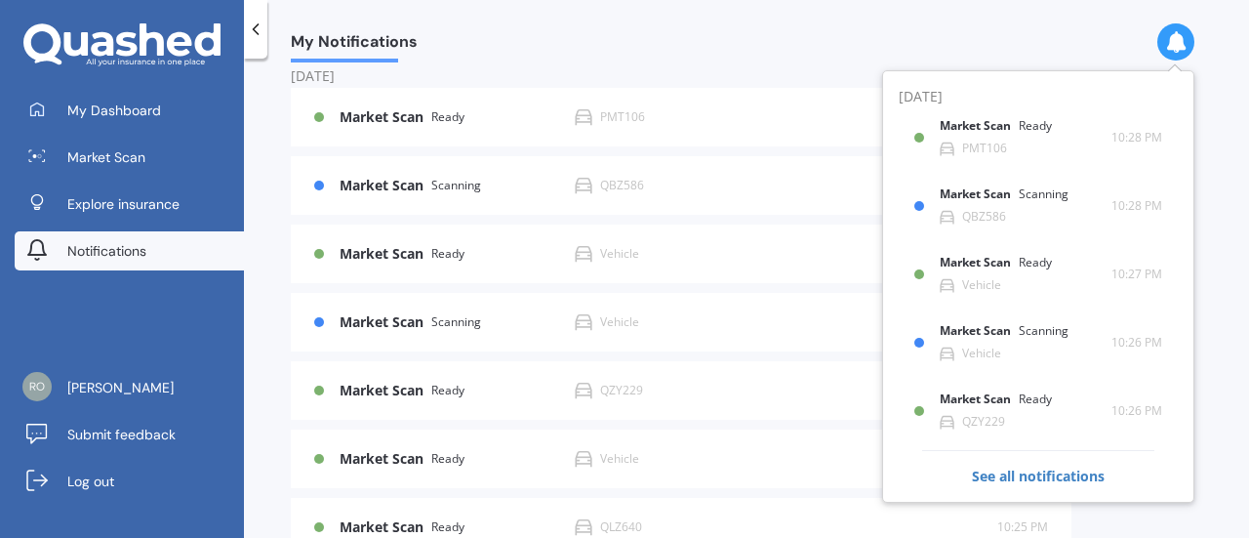
click at [271, 313] on div "My Notifications Today Market Scan Ready PMT106 10:28 PM 10:28 PM Market Scan S…" at bounding box center [746, 301] width 1005 height 479
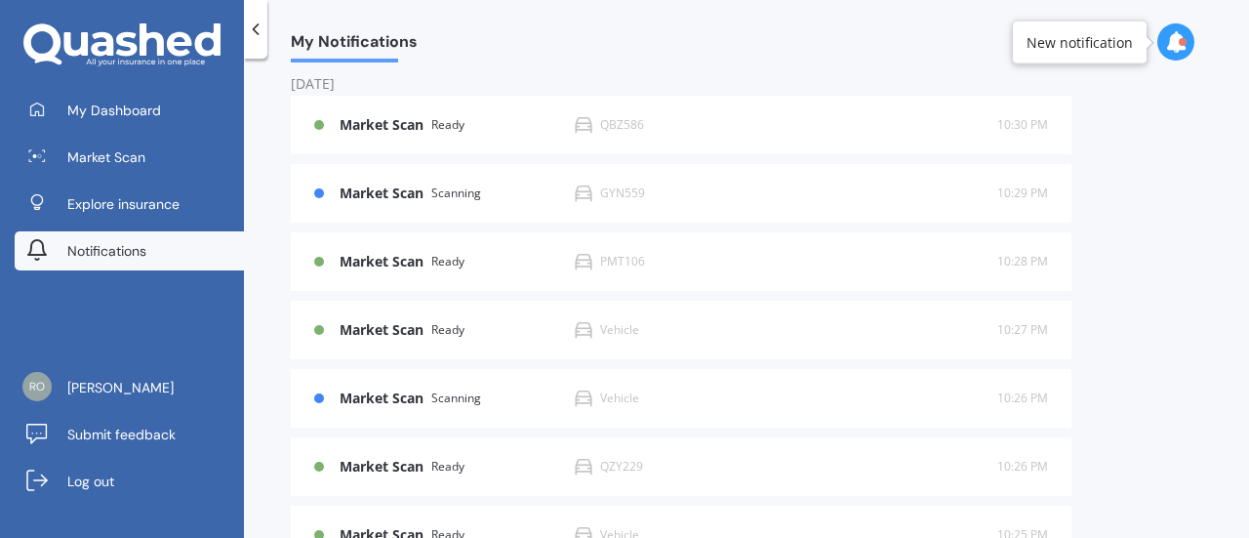
scroll to position [0, 0]
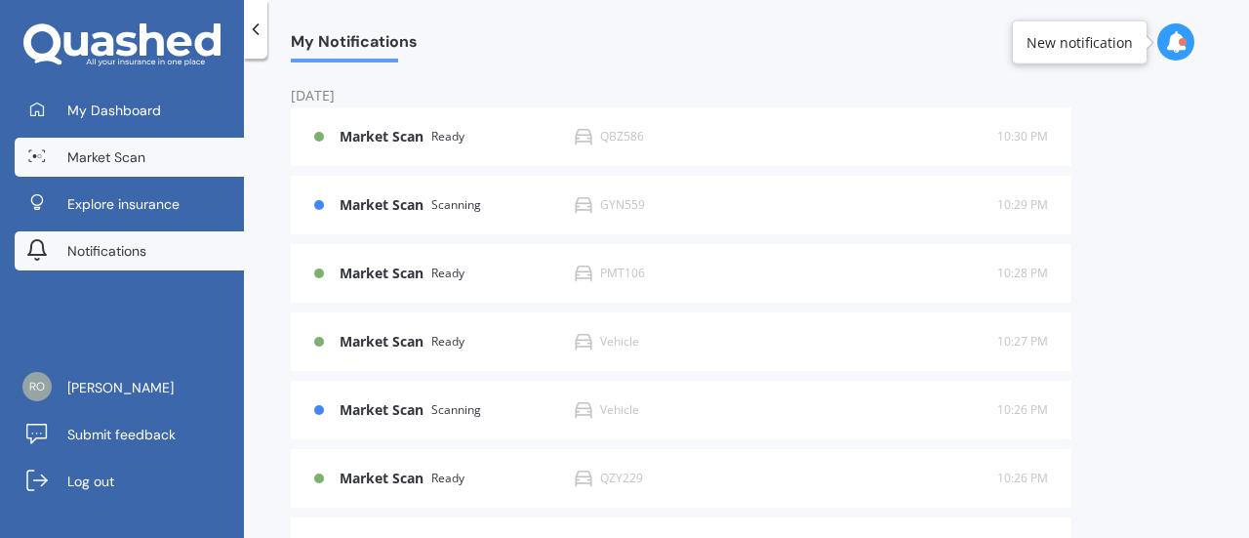
click at [127, 151] on span "Market Scan" at bounding box center [106, 157] width 78 height 20
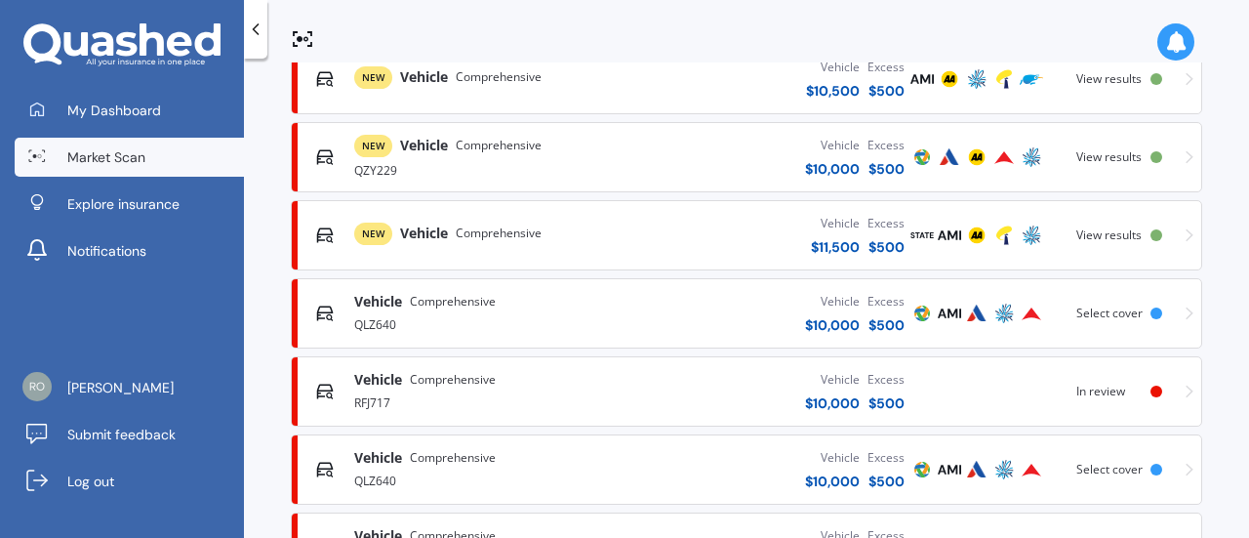
scroll to position [622, 0]
click at [454, 386] on span "Comprehensive" at bounding box center [453, 381] width 86 height 20
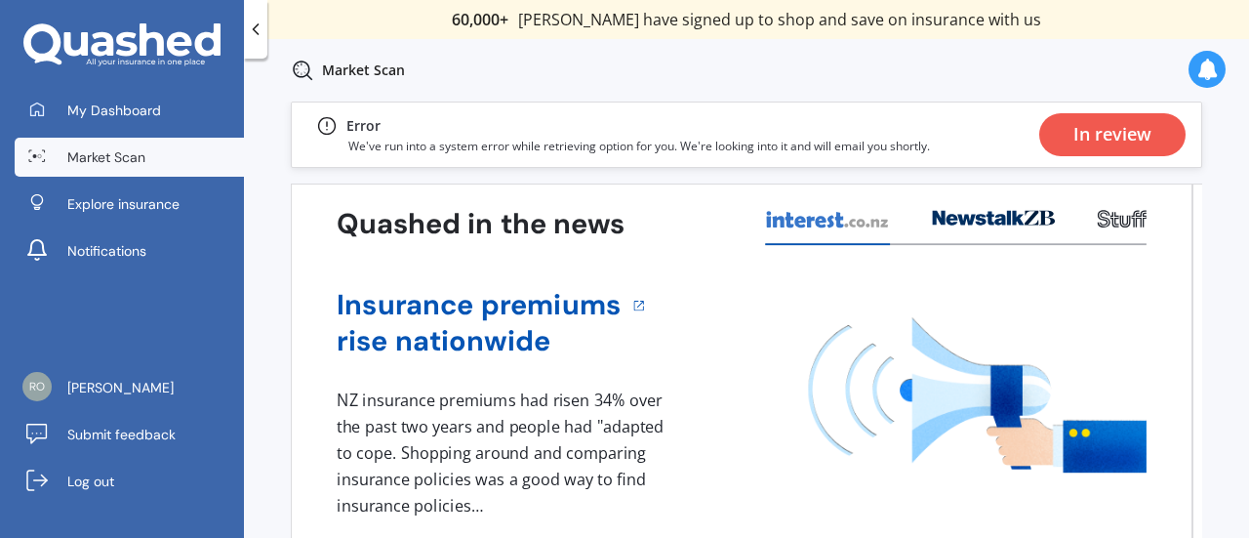
click at [1156, 130] on div "In review" at bounding box center [1113, 134] width 146 height 43
click at [173, 135] on div "My Dashboard Market Scan Explore insurance Notifications" at bounding box center [122, 184] width 244 height 187
click at [135, 160] on span "Market Scan" at bounding box center [106, 157] width 78 height 20
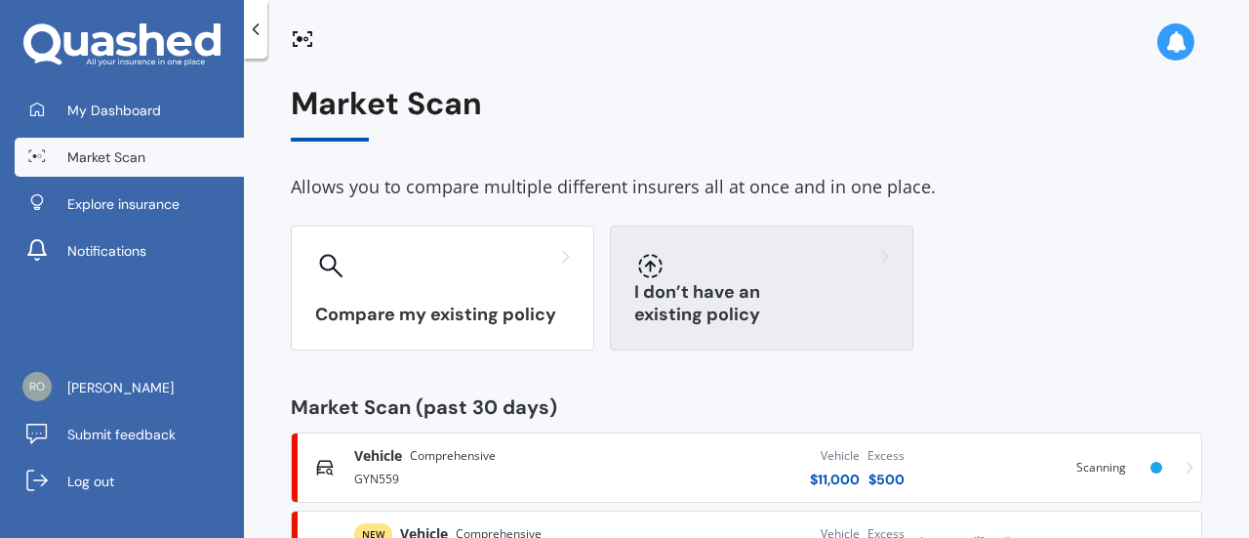
click at [765, 286] on div "I don’t have an existing policy" at bounding box center [762, 287] width 304 height 125
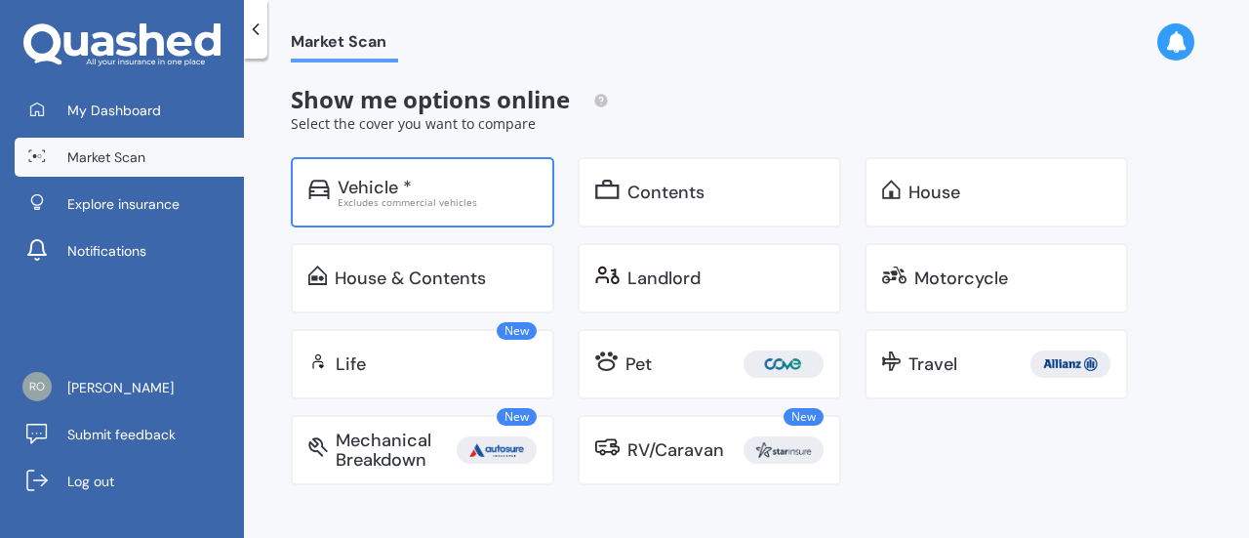
click at [494, 198] on div "Excludes commercial vehicles" at bounding box center [437, 202] width 199 height 10
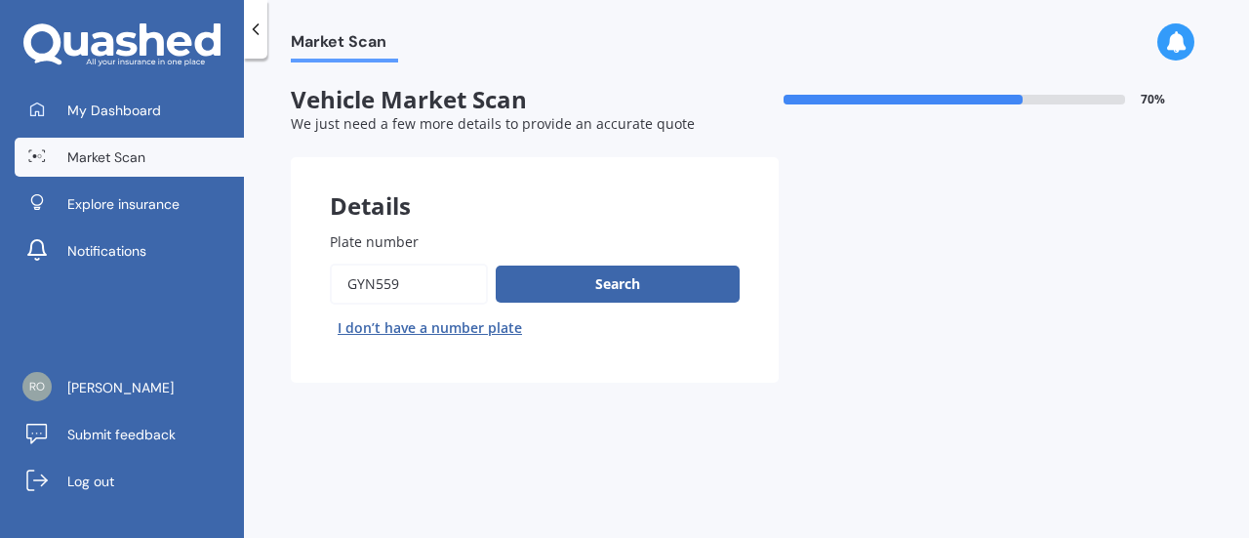
drag, startPoint x: 294, startPoint y: 306, endPoint x: 245, endPoint y: 300, distance: 49.2
click at [245, 300] on div "Market Scan Vehicle Market Scan 70 % We just need a few more details to provide…" at bounding box center [746, 301] width 1005 height 479
type input "rfj717"
click at [592, 268] on button "Search" at bounding box center [618, 284] width 244 height 37
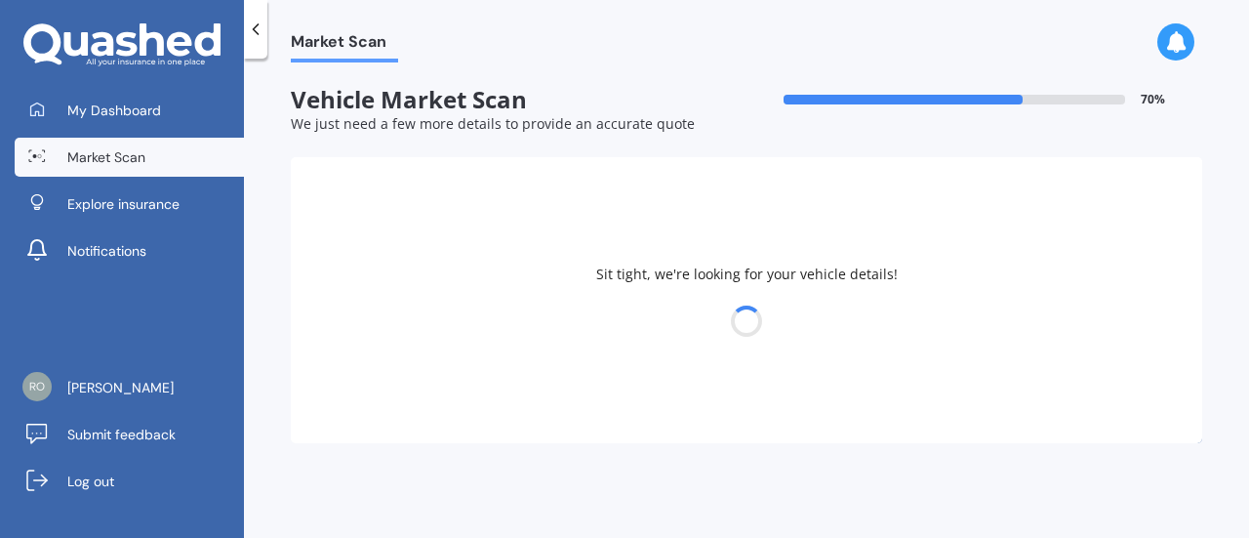
select select "HYUNDAI"
select select "VELOSTER"
select select "02"
select select "04"
select select "2007"
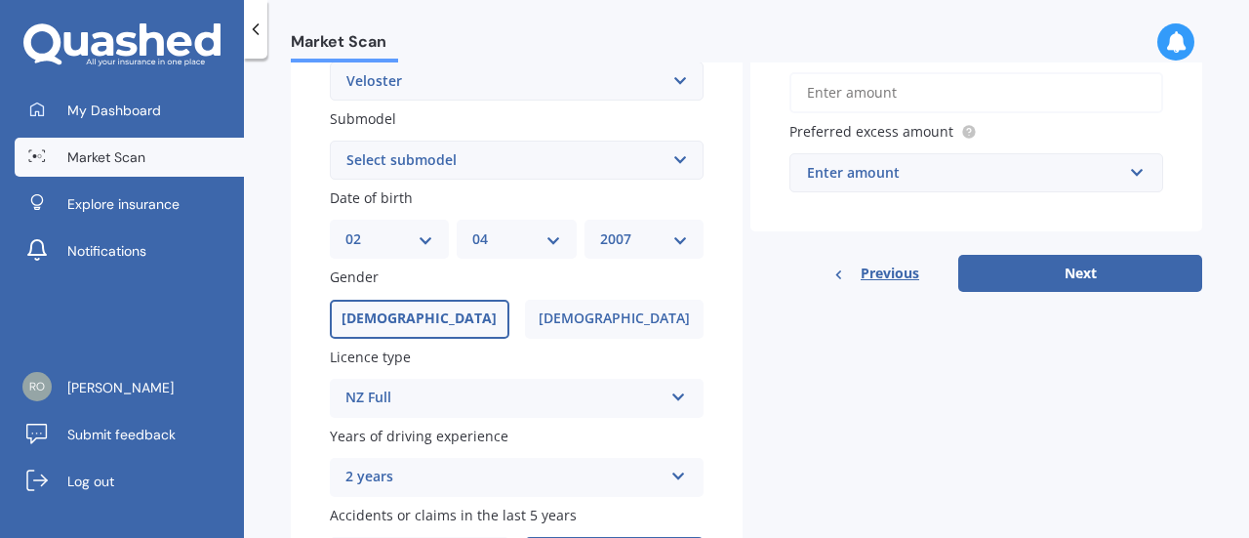
scroll to position [427, 0]
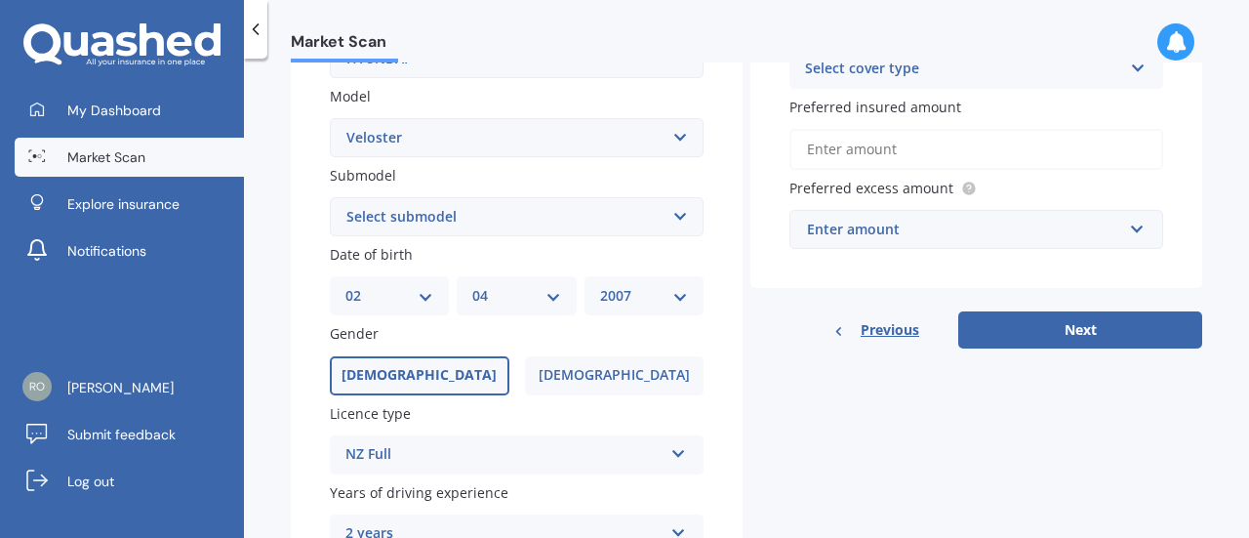
click at [634, 231] on select "Select submodel 1.6 1.6 Elite Hatchback Turbo Petrol" at bounding box center [517, 216] width 374 height 39
select select "1.6 ELITE"
click at [330, 198] on select "Select submodel 1.6 1.6 Elite Hatchback Turbo Petrol" at bounding box center [517, 216] width 374 height 39
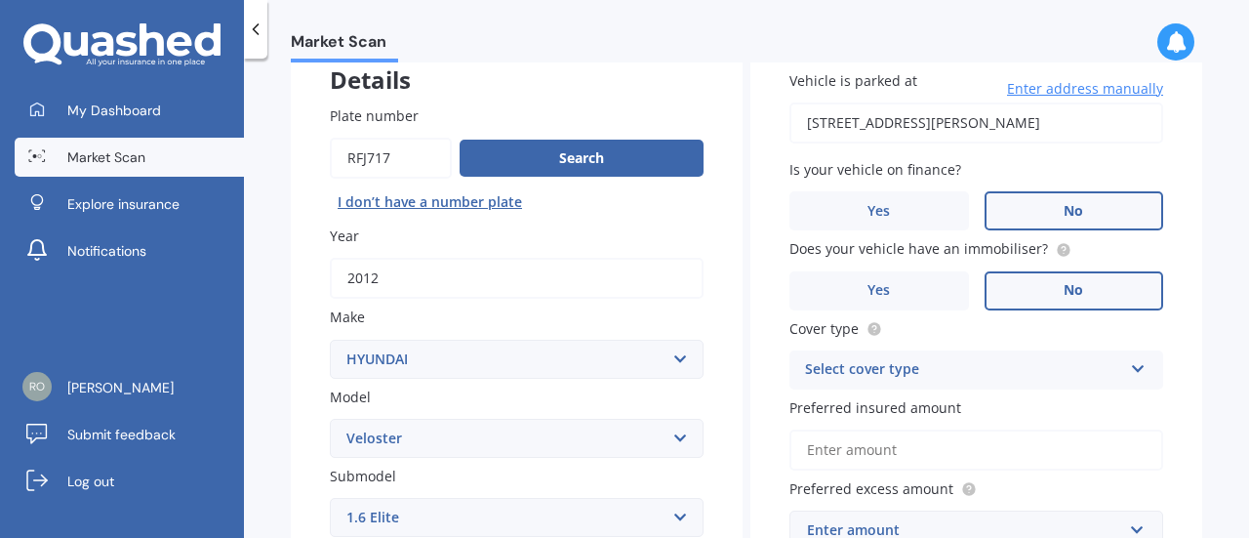
scroll to position [125, 0]
click at [935, 128] on input "[STREET_ADDRESS][PERSON_NAME]" at bounding box center [977, 123] width 374 height 41
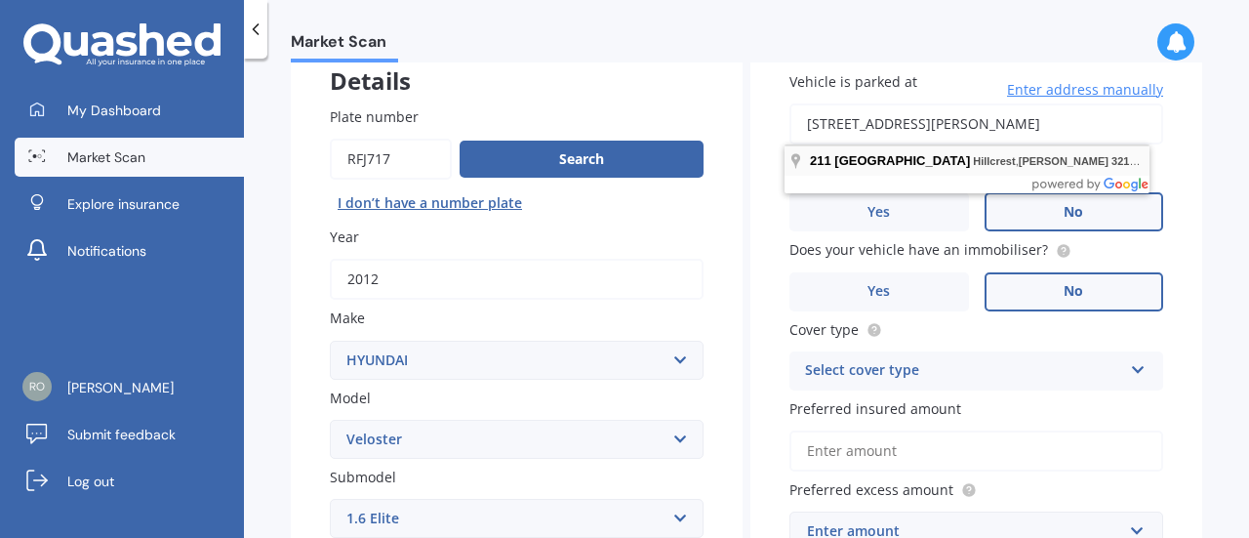
type input "[STREET_ADDRESS][PERSON_NAME]"
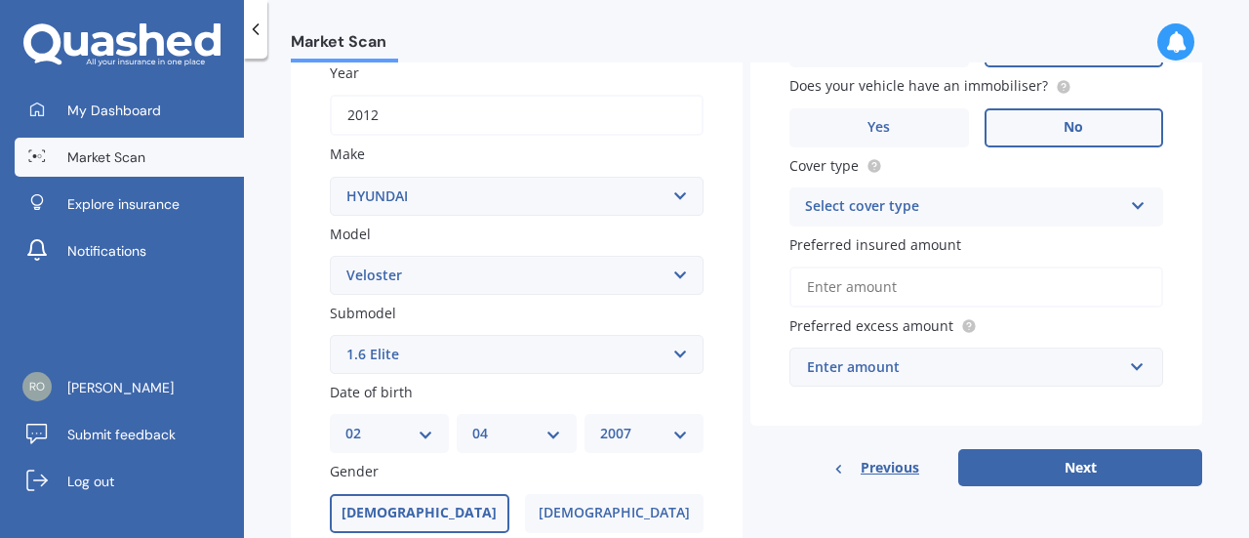
scroll to position [329, 0]
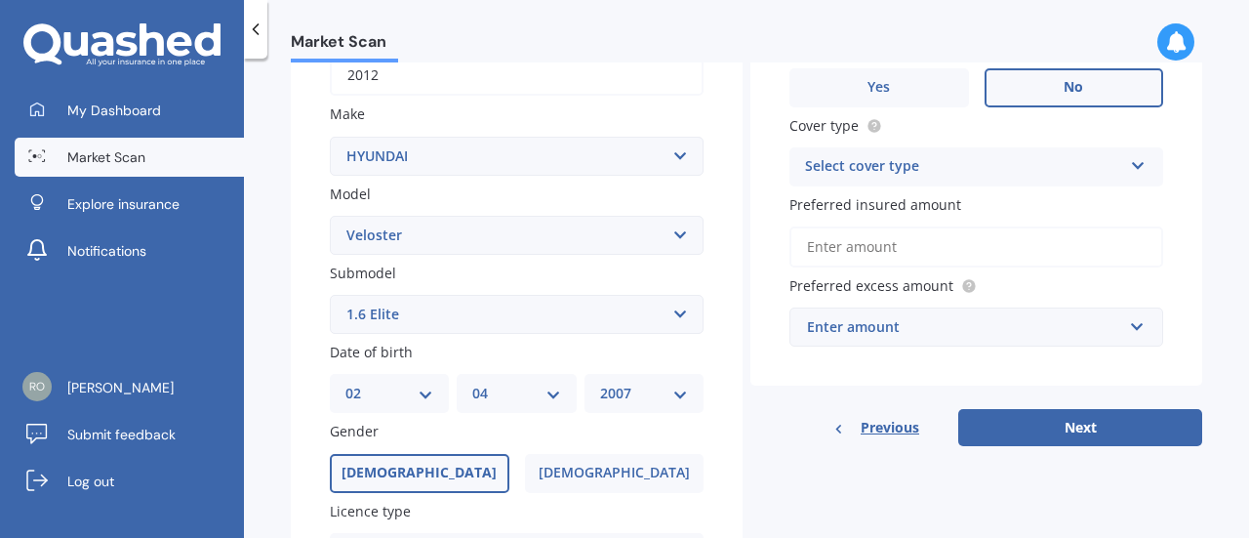
click at [953, 163] on div "Select cover type" at bounding box center [963, 166] width 317 height 23
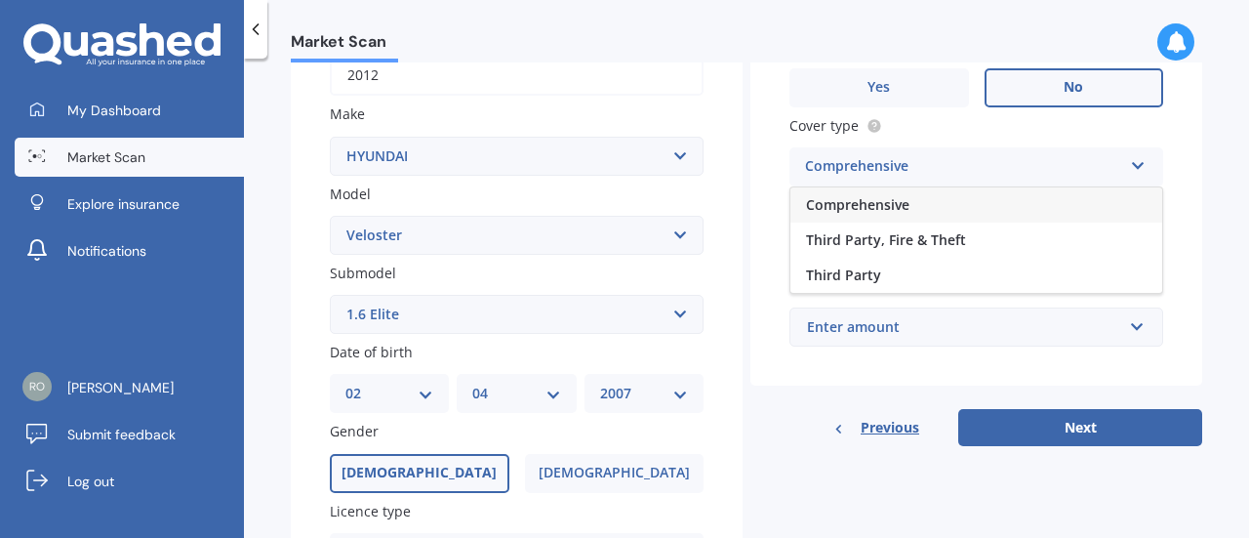
click at [896, 206] on span "Comprehensive" at bounding box center [857, 204] width 103 height 19
click at [899, 240] on input "Preferred insured amount" at bounding box center [977, 246] width 374 height 41
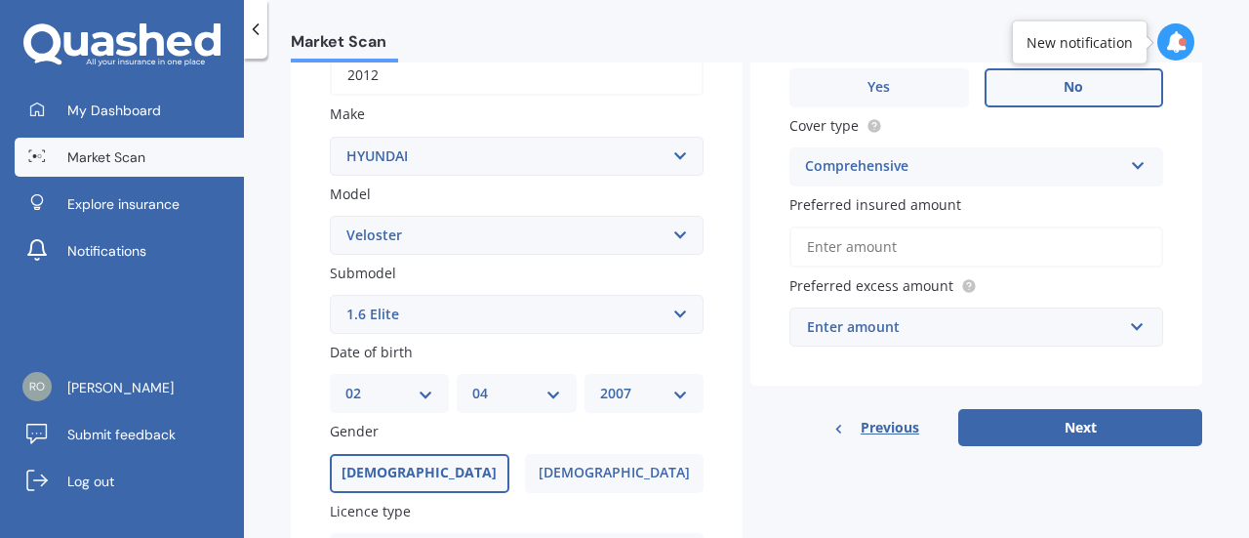
type input "$10,000"
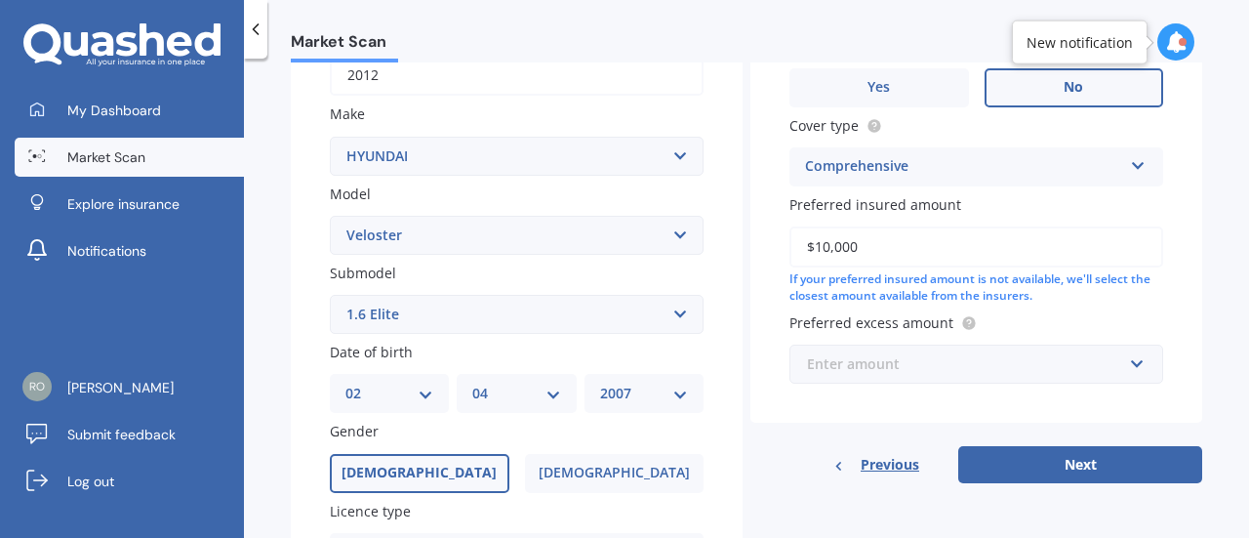
click at [945, 348] on input "text" at bounding box center [970, 364] width 356 height 37
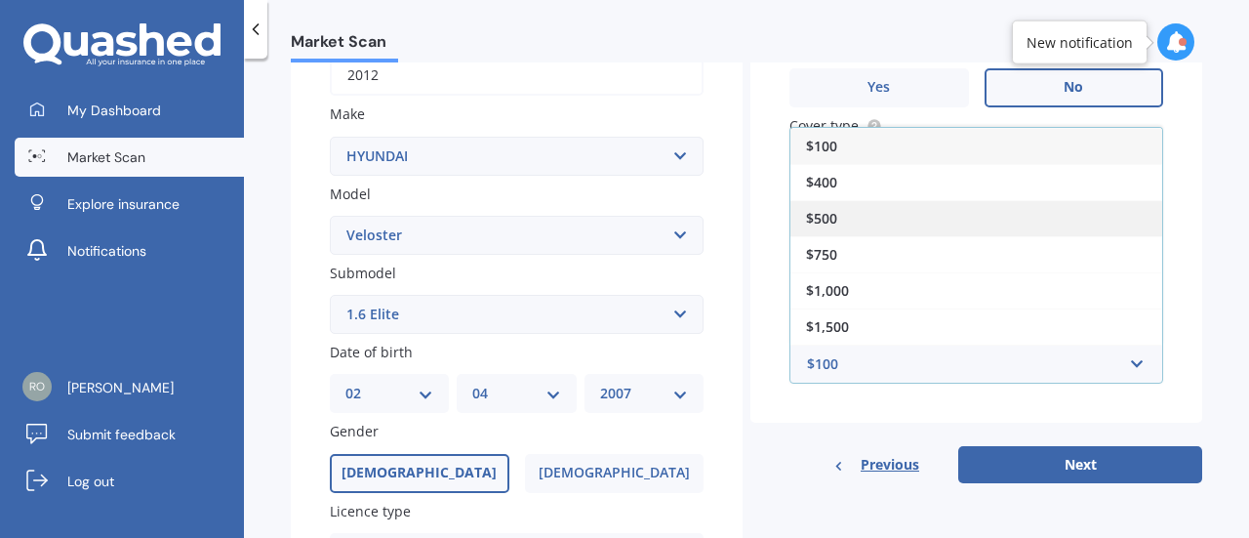
click at [869, 216] on div "$500" at bounding box center [977, 218] width 372 height 36
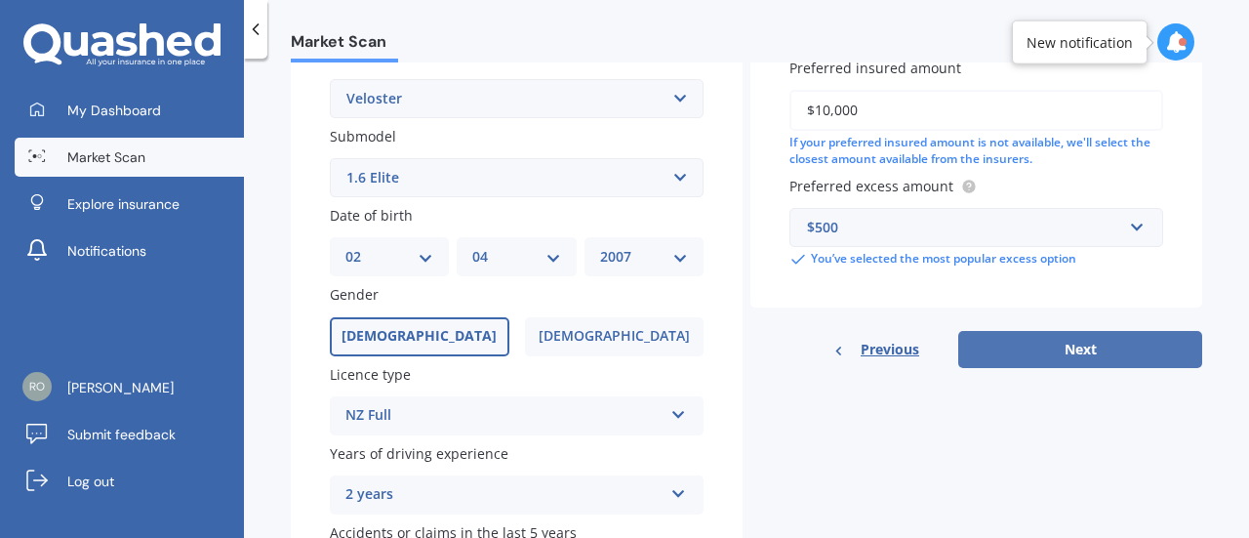
click at [1066, 365] on button "Next" at bounding box center [1081, 349] width 244 height 37
select select "02"
select select "04"
select select "2007"
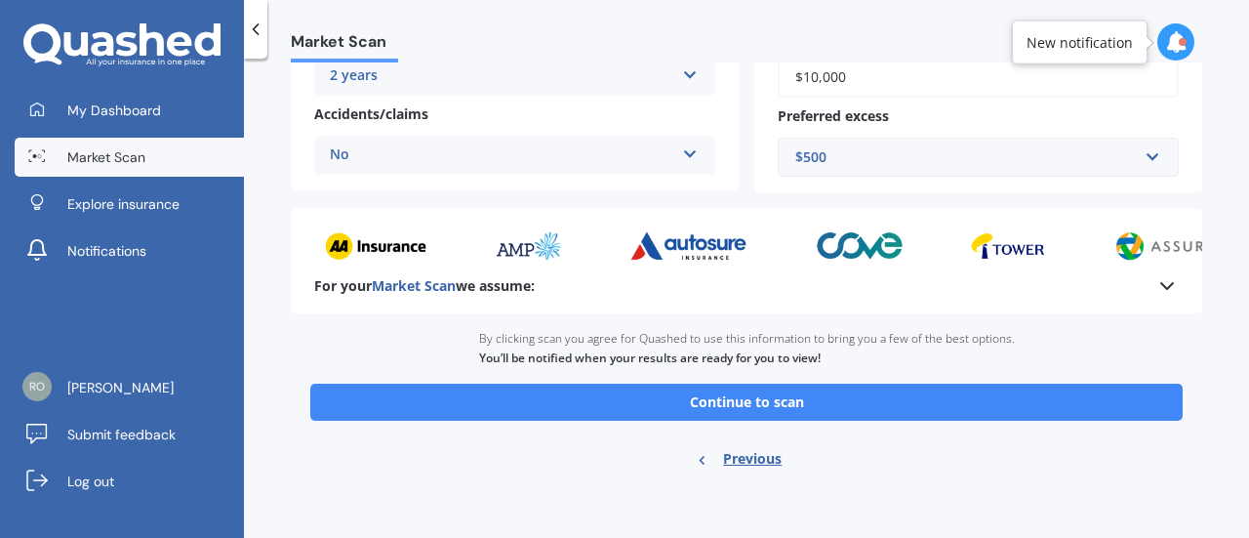
scroll to position [471, 0]
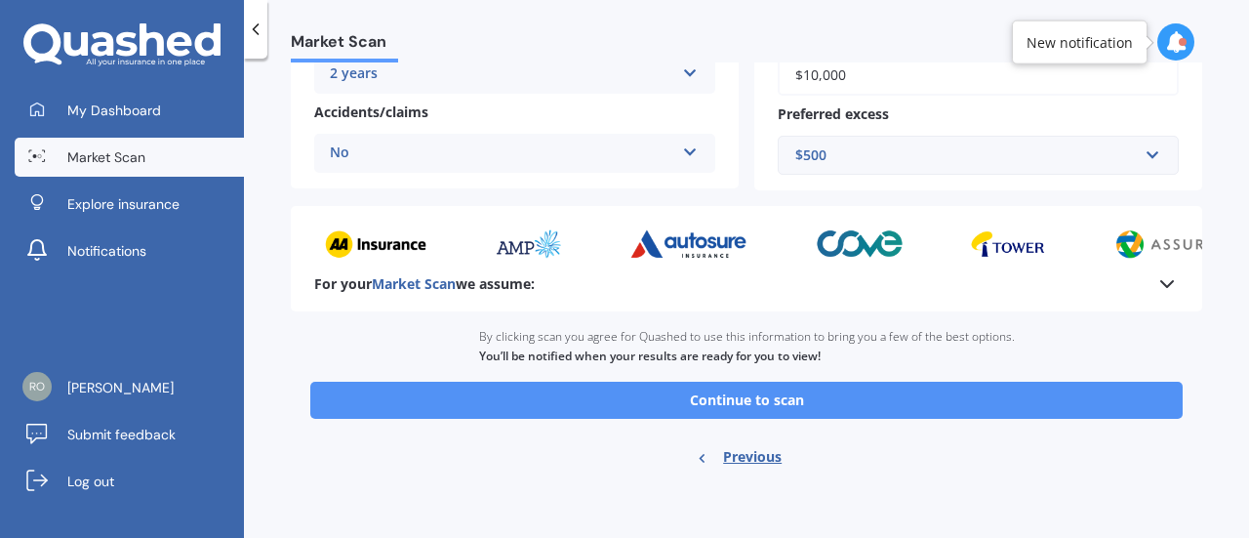
click at [871, 401] on button "Continue to scan" at bounding box center [746, 400] width 873 height 37
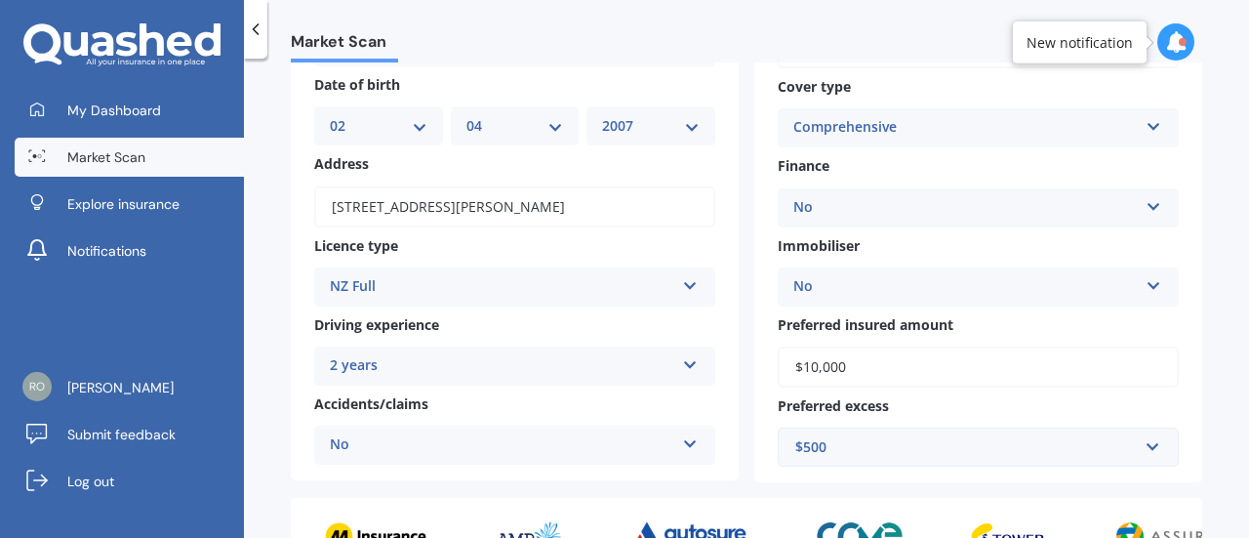
scroll to position [0, 0]
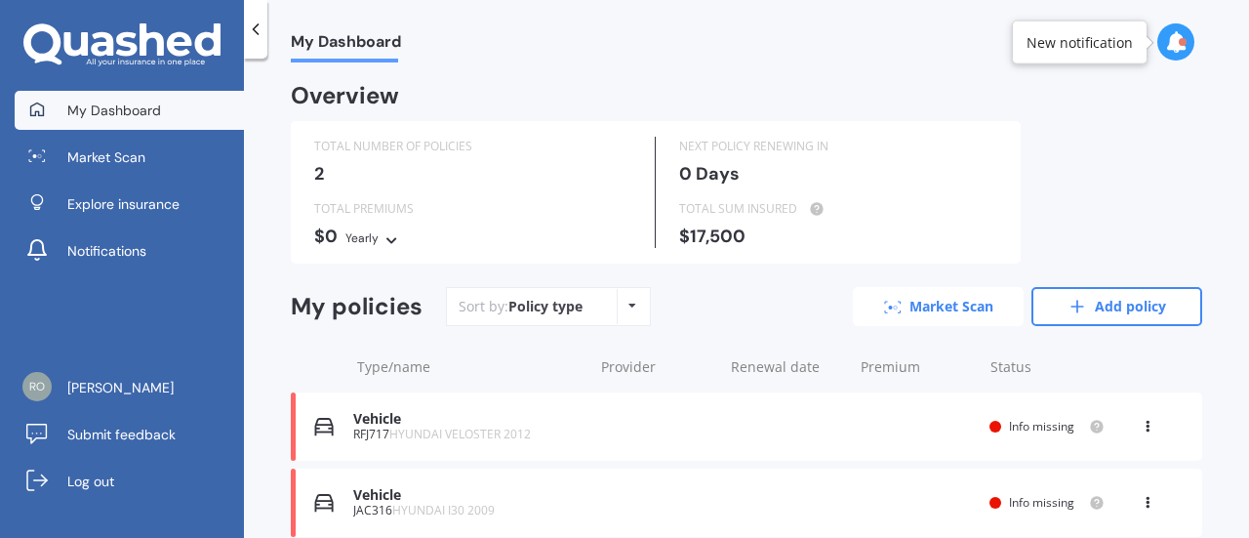
click at [923, 294] on link "Market Scan" at bounding box center [938, 306] width 171 height 39
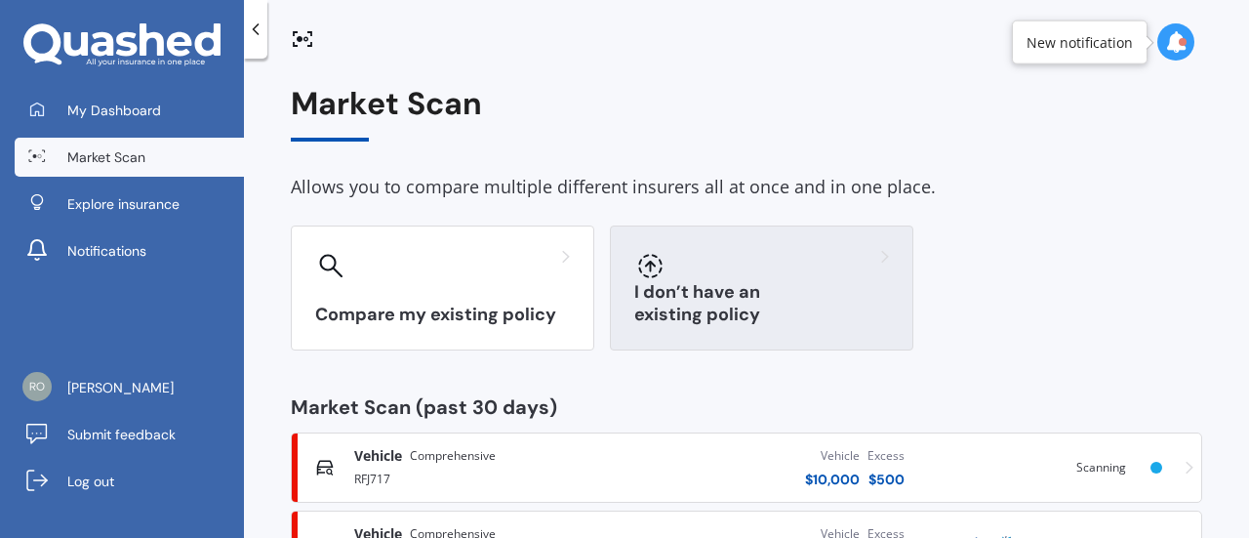
click at [668, 238] on div "I don’t have an existing policy" at bounding box center [762, 287] width 304 height 125
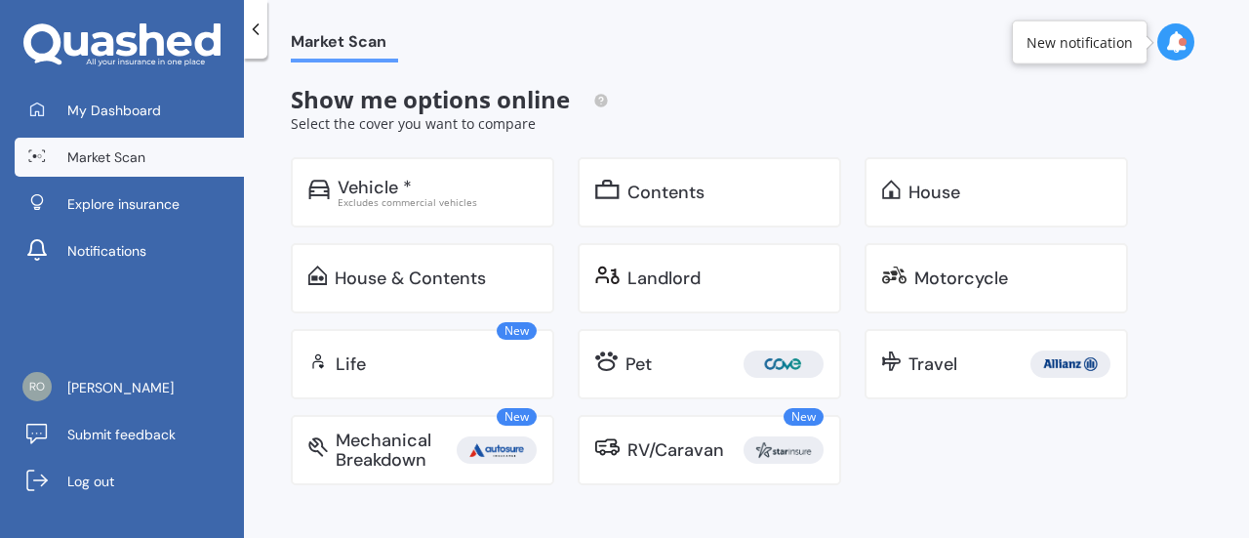
scroll to position [5, 0]
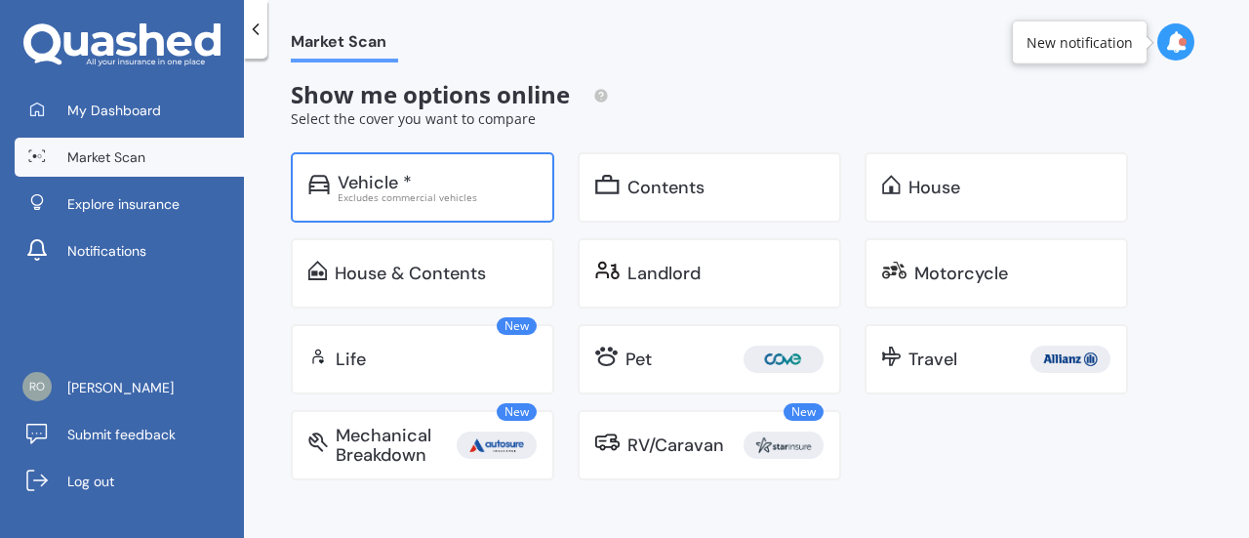
click at [458, 183] on div "Vehicle *" at bounding box center [437, 183] width 199 height 20
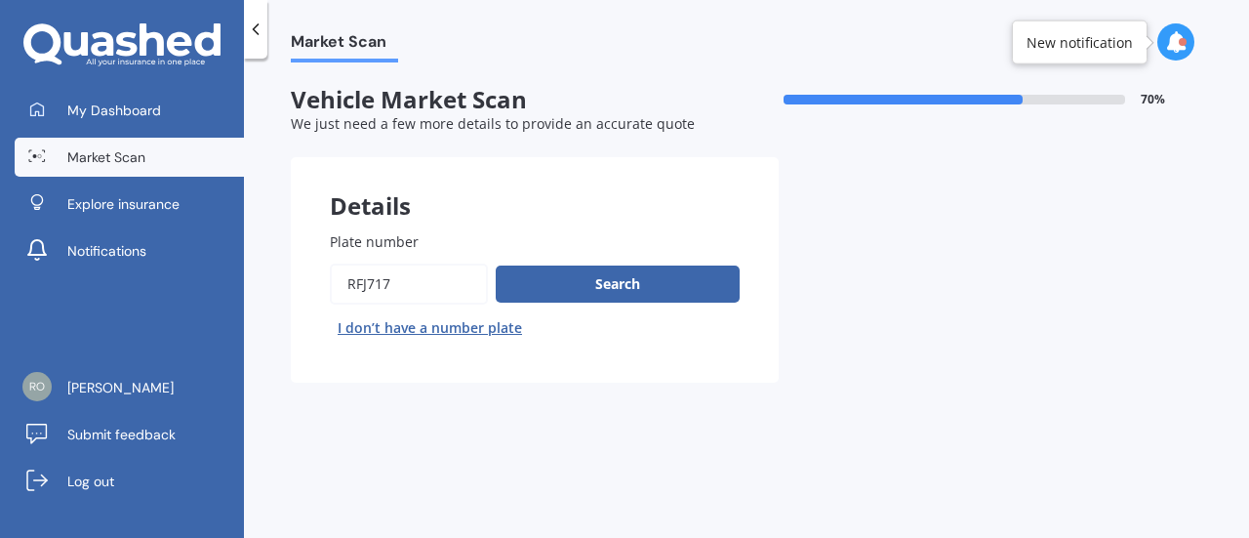
click at [431, 330] on button "I don’t have a number plate" at bounding box center [430, 327] width 200 height 31
select select "02"
select select "04"
select select "2007"
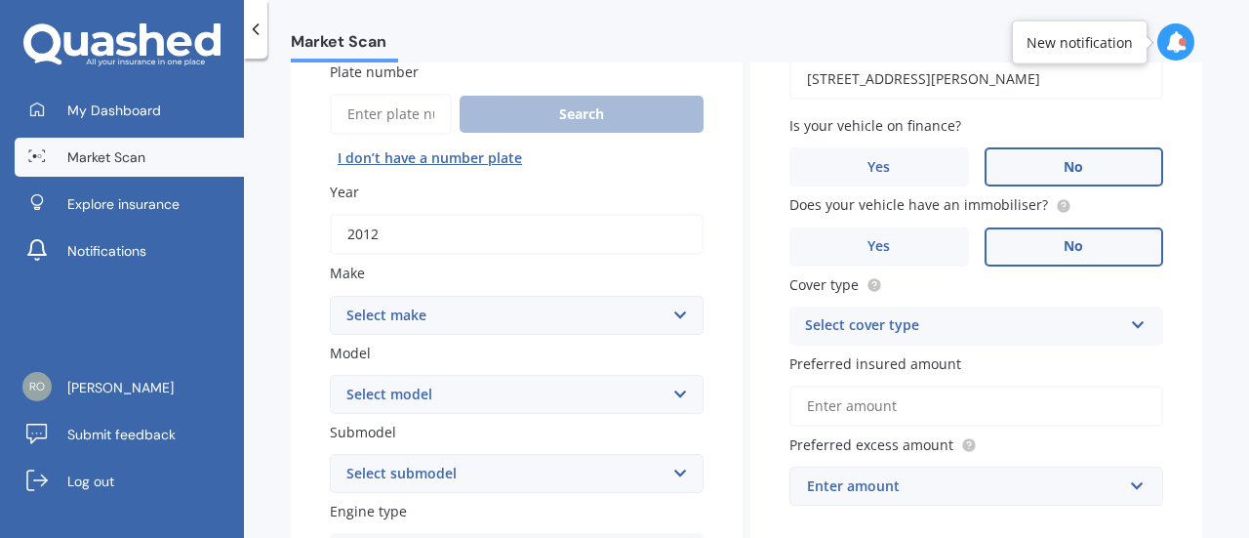
scroll to position [200, 0]
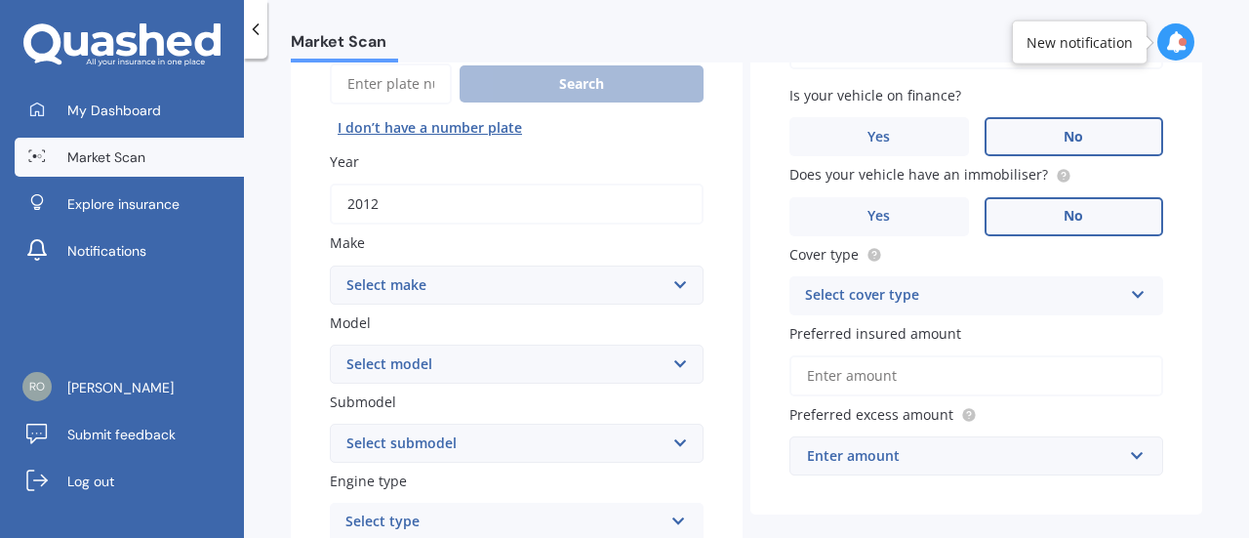
click at [435, 214] on input "2012" at bounding box center [517, 204] width 374 height 41
type input "2016"
click at [438, 284] on select "Select make AC ALFA ROMEO ASTON MARTIN AUDI AUSTIN BEDFORD Bentley BMW BYD CADI…" at bounding box center [517, 285] width 374 height 39
select select "SUBARU"
click at [330, 266] on select "Select make AC ALFA ROMEO ASTON MARTIN AUDI AUSTIN BEDFORD Bentley BMW BYD CADI…" at bounding box center [517, 285] width 374 height 39
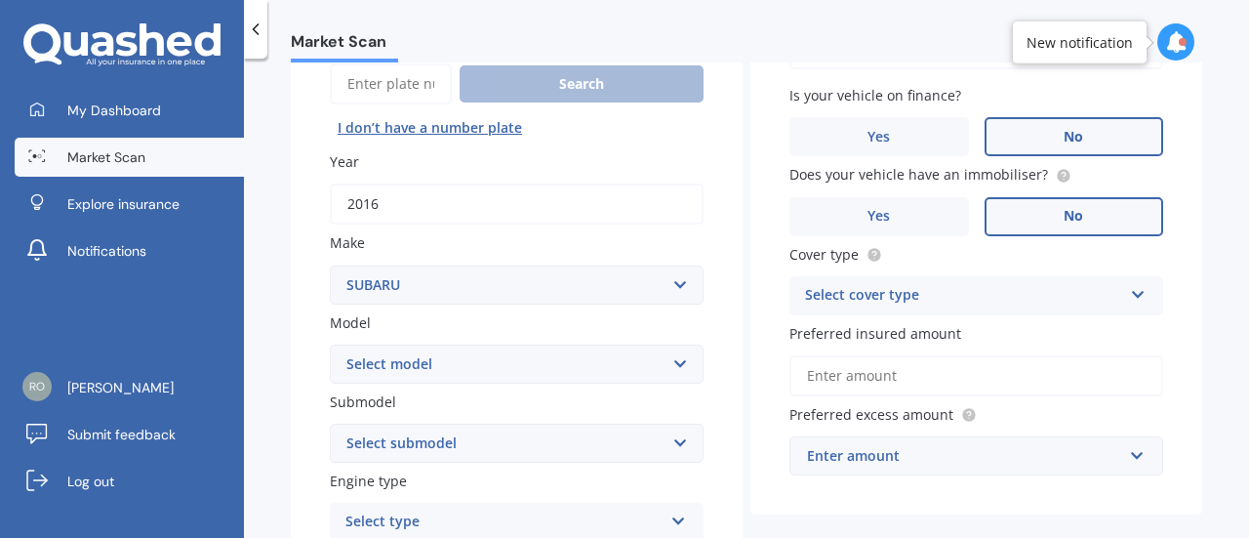
click at [456, 351] on select "Select model BRZ Crosstrek Dex Exiga Forester Impreza Justy Legacy Leone levorg…" at bounding box center [517, 364] width 374 height 39
select select "IMPREZA"
click at [330, 345] on select "Select model BRZ Crosstrek Dex Exiga Forester Impreza Justy Legacy Leone levorg…" at bounding box center [517, 364] width 374 height 39
click at [449, 436] on select "Select submodel (All other turbo) 2.0i 2.0i Luxury 2.0i S Edition 2.0R 2.0R Spo…" at bounding box center [517, 443] width 374 height 39
select select "2.0I"
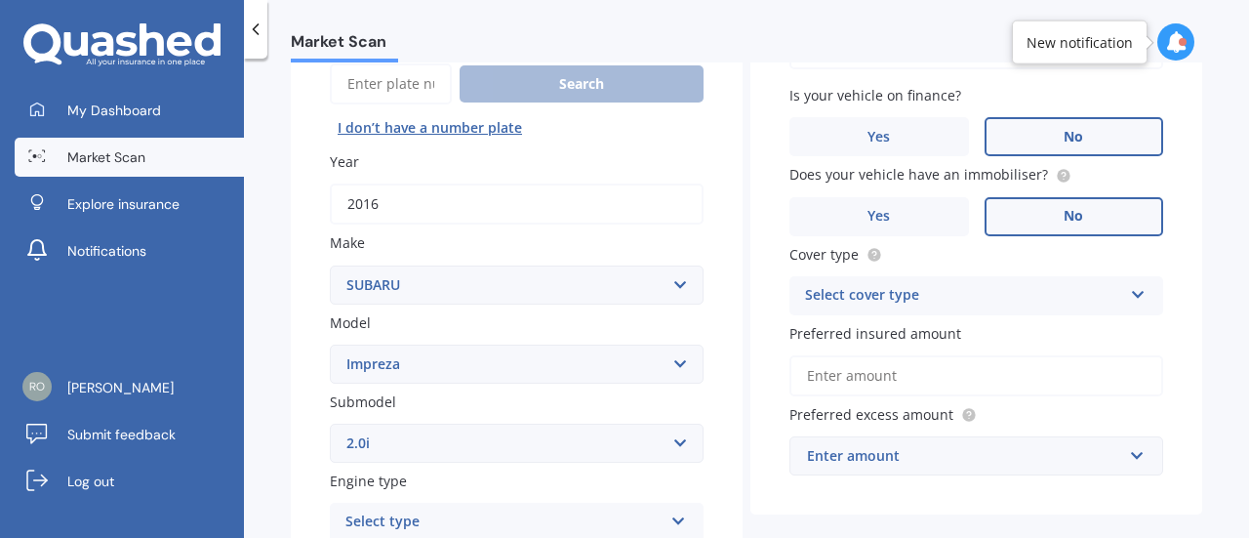
click at [330, 425] on select "Select submodel (All other turbo) 2.0i 2.0i Luxury 2.0i S Edition 2.0R 2.0R Spo…" at bounding box center [517, 443] width 374 height 39
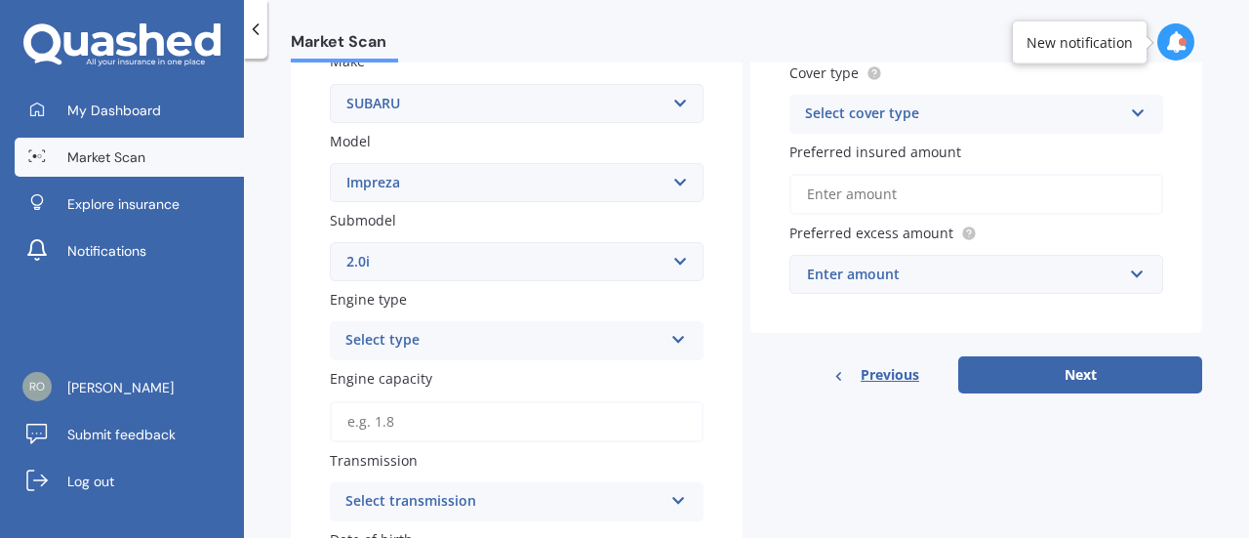
scroll to position [384, 0]
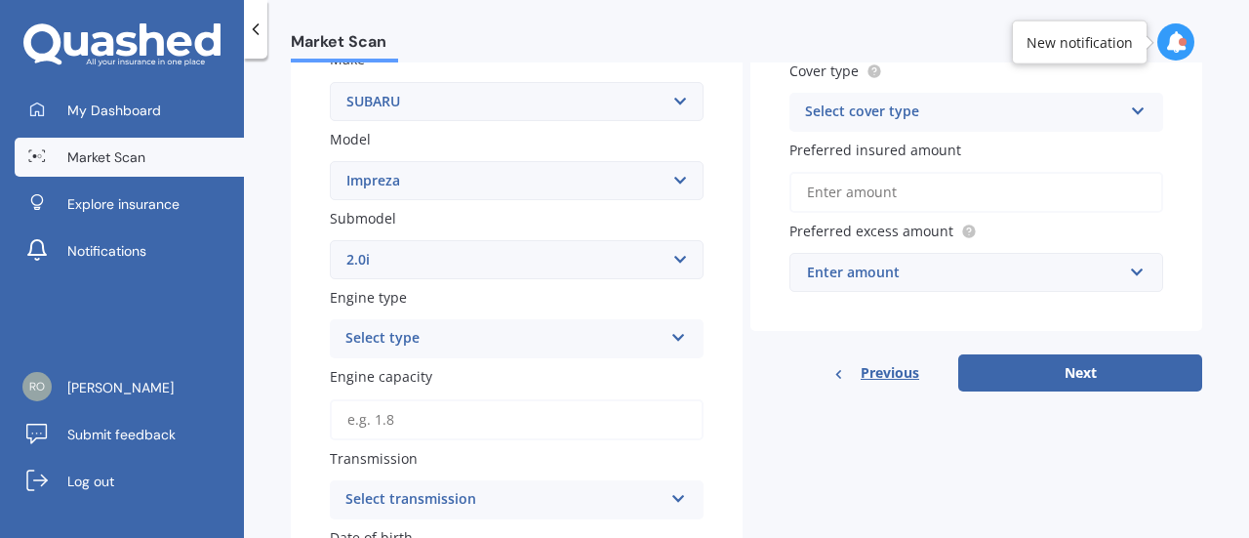
click at [412, 368] on span "Engine capacity" at bounding box center [381, 376] width 102 height 20
click at [412, 399] on input "Engine capacity" at bounding box center [517, 419] width 374 height 41
click at [483, 338] on div "Select type" at bounding box center [504, 338] width 317 height 23
click at [430, 384] on div "Petrol" at bounding box center [517, 376] width 372 height 35
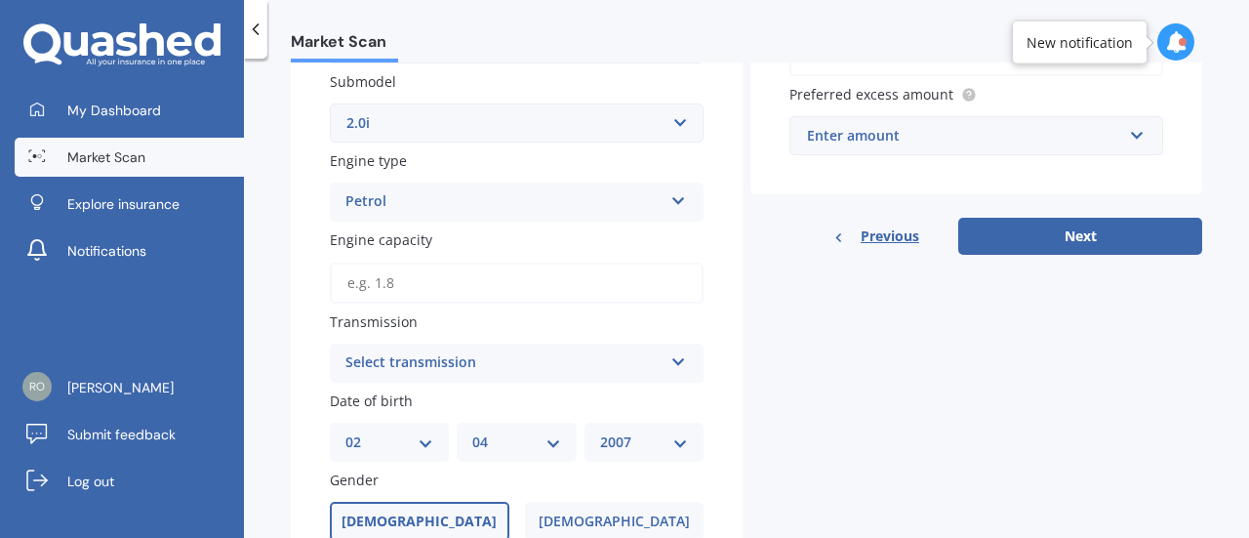
scroll to position [526, 0]
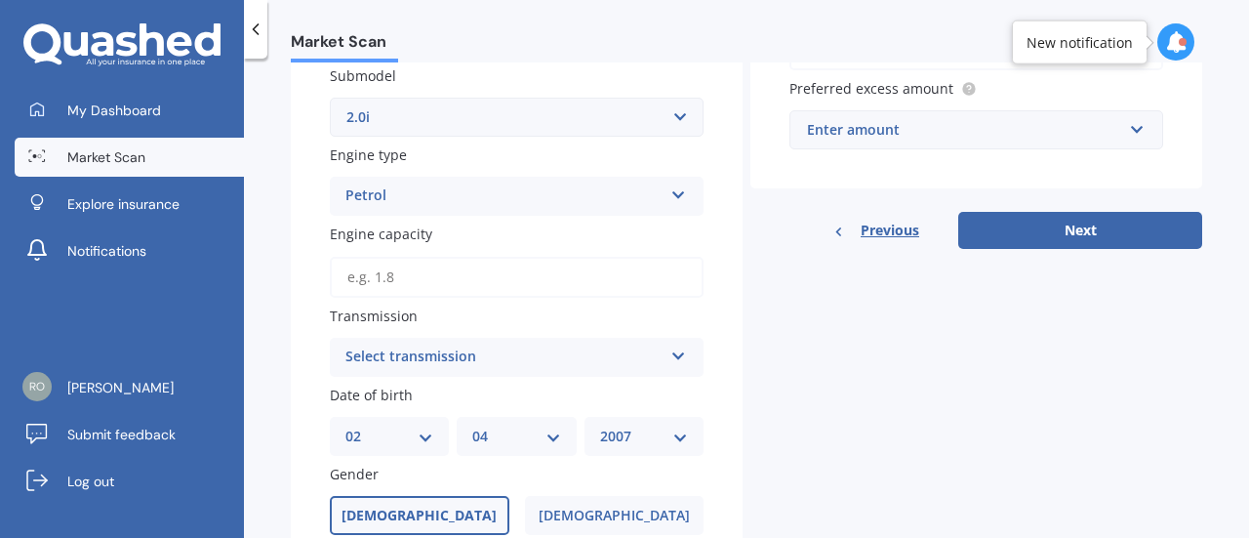
click at [506, 276] on input "Engine capacity" at bounding box center [517, 277] width 374 height 41
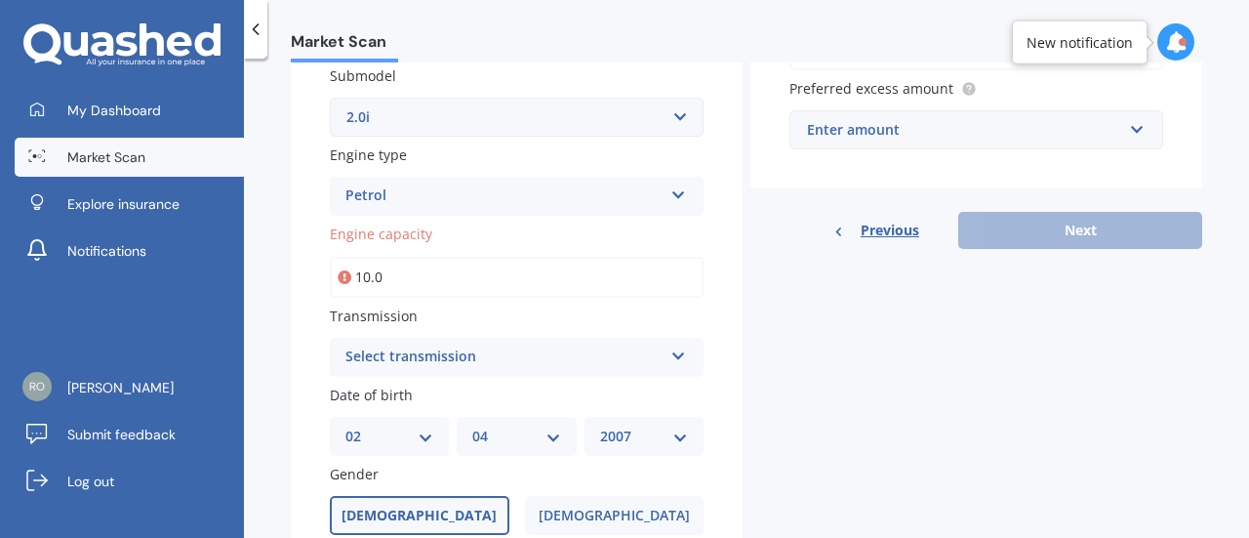
type input "1.0"
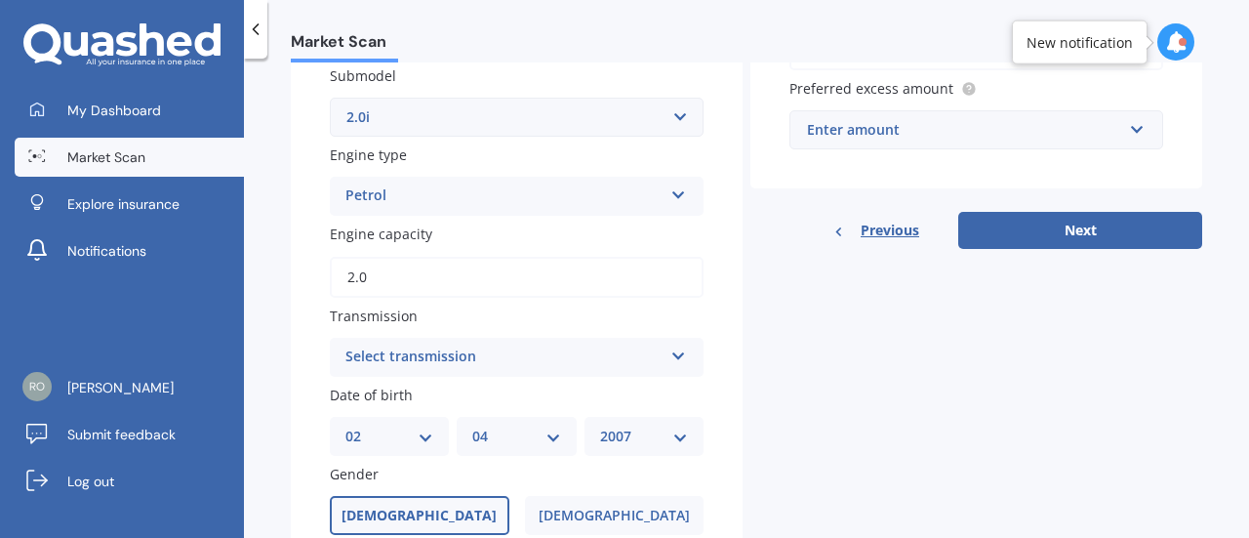
type input "2.0"
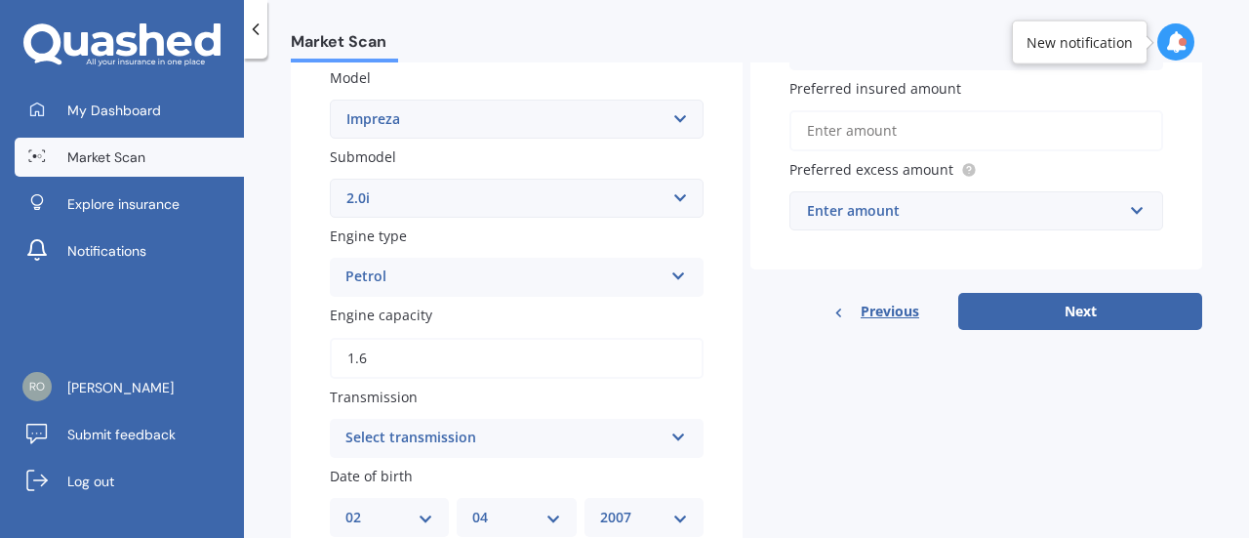
type input "1.6"
click at [380, 186] on select "Select submodel (All other turbo) 2.0i 2.0i Luxury 2.0i S Edition 2.0R 2.0R Spo…" at bounding box center [517, 198] width 374 height 39
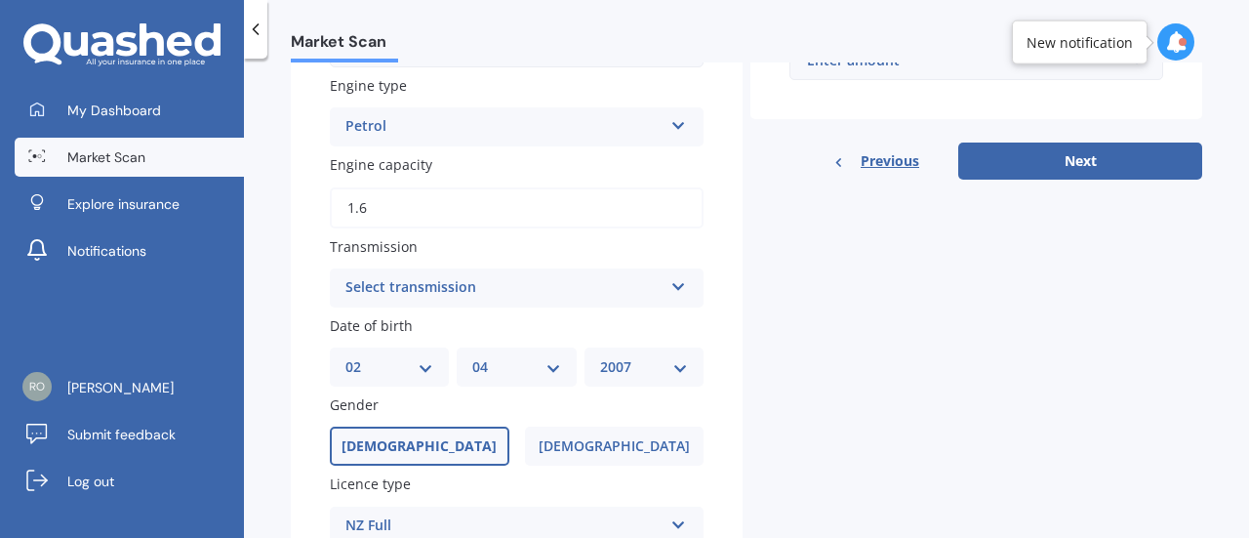
scroll to position [563, 0]
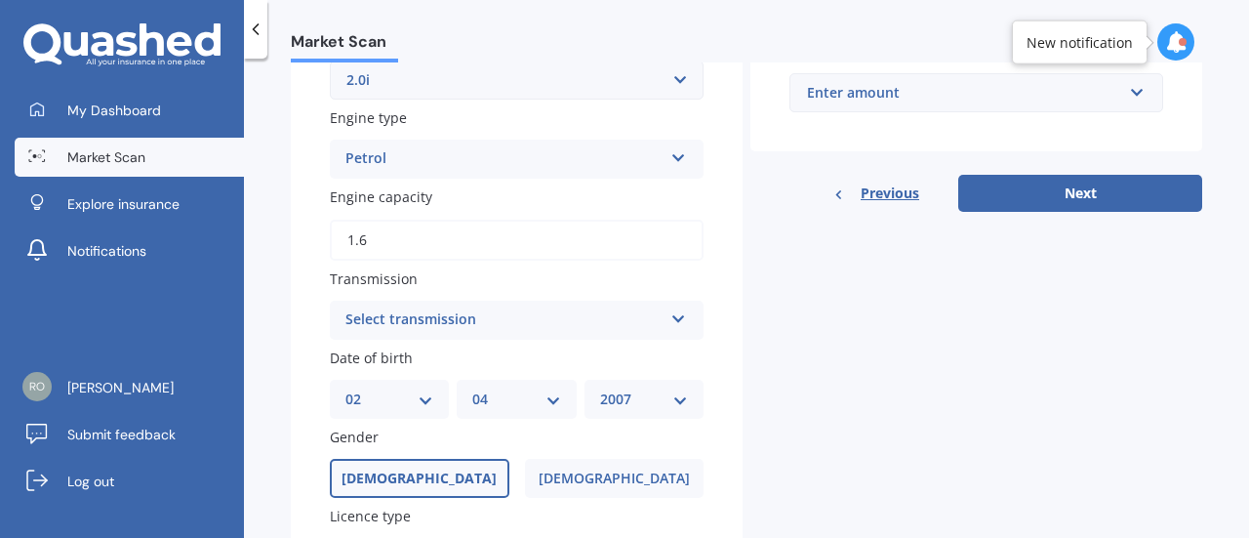
click at [591, 83] on select "Select submodel (All other turbo) 2.0i 2.0i Luxury 2.0i S Edition 2.0R 2.0R Spo…" at bounding box center [517, 80] width 374 height 39
click at [592, 73] on select "Select submodel (All other turbo) 2.0i 2.0i Luxury 2.0i S Edition 2.0R 2.0R Spo…" at bounding box center [517, 80] width 374 height 39
select select "SPORT 1.6 I-L"
click at [330, 61] on select "Select submodel (All other turbo) 2.0i 2.0i Luxury 2.0i S Edition 2.0R 2.0R Spo…" at bounding box center [517, 80] width 374 height 39
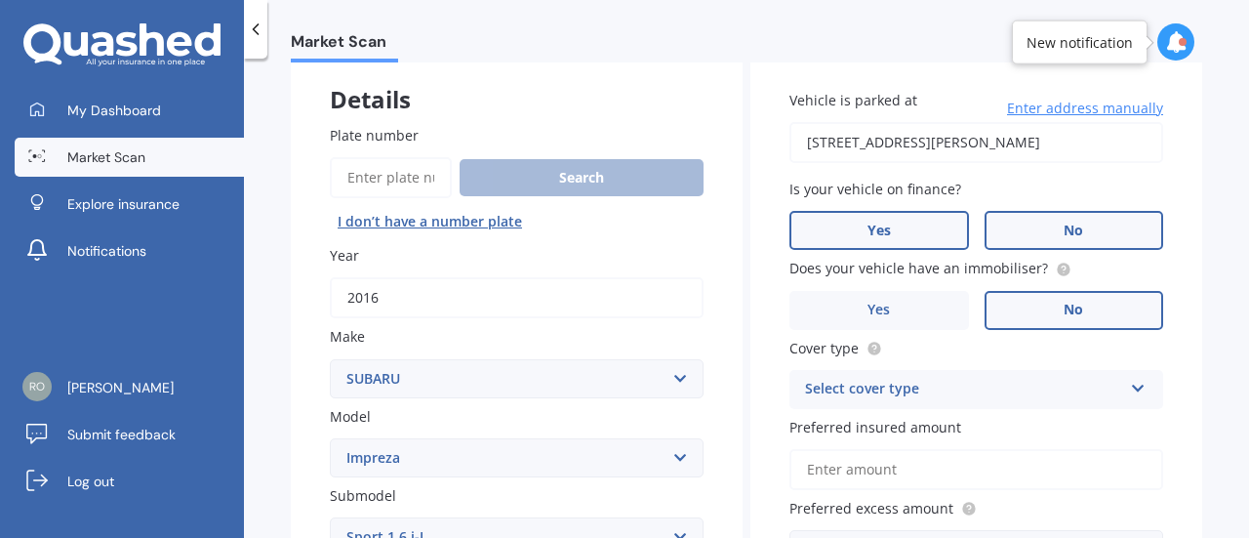
scroll to position [107, 0]
click at [978, 134] on input "[STREET_ADDRESS][PERSON_NAME]" at bounding box center [977, 141] width 374 height 41
type input "[STREET_ADDRESS][PERSON_NAME]"
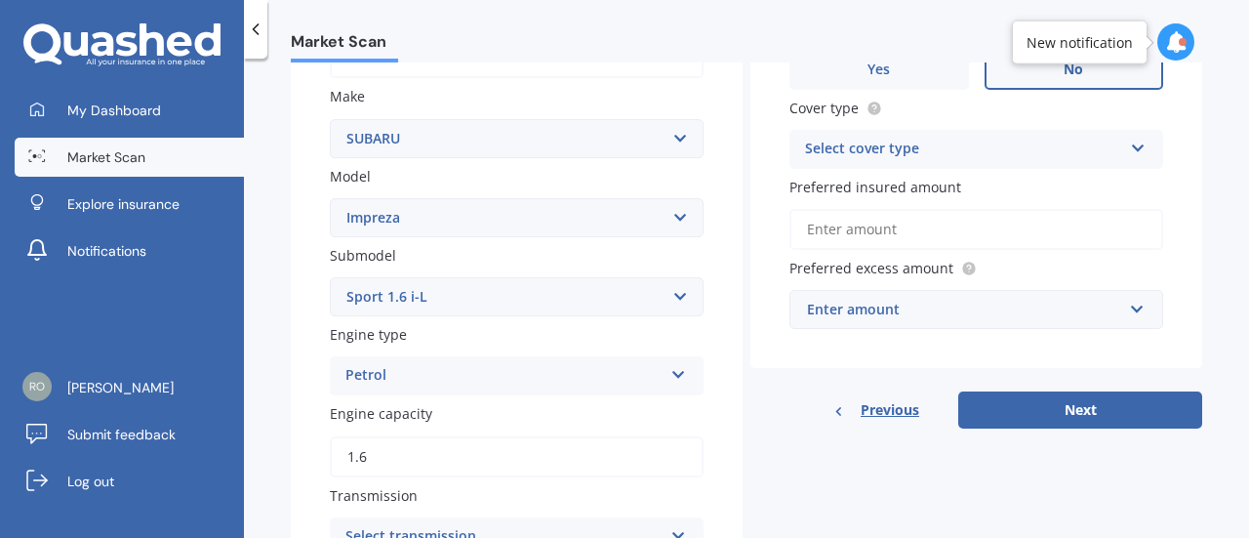
scroll to position [350, 0]
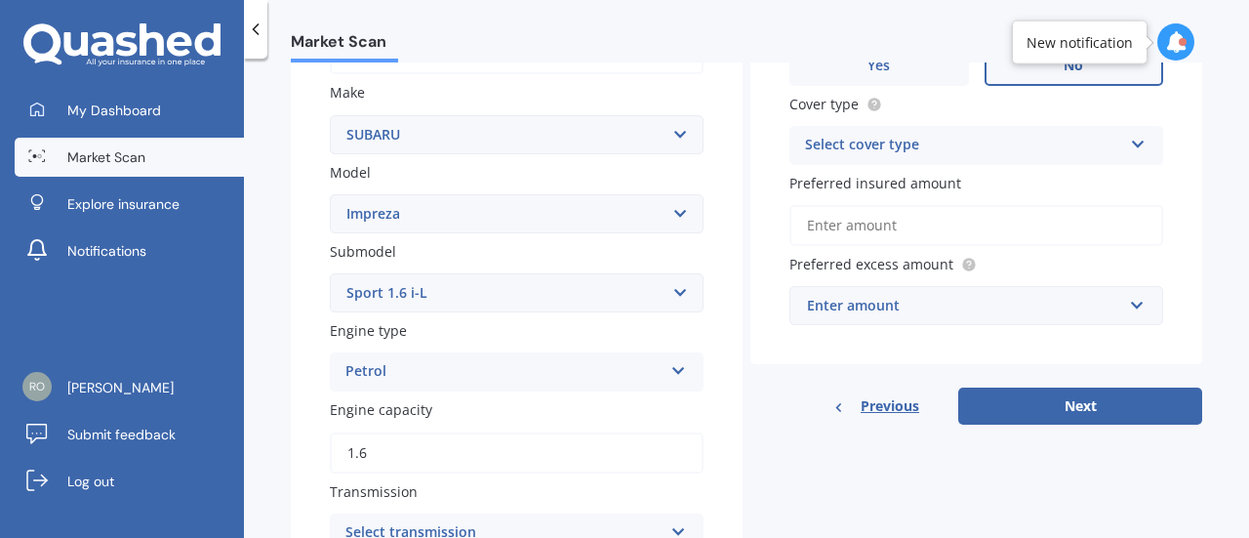
click at [902, 136] on div "Select cover type" at bounding box center [963, 145] width 317 height 23
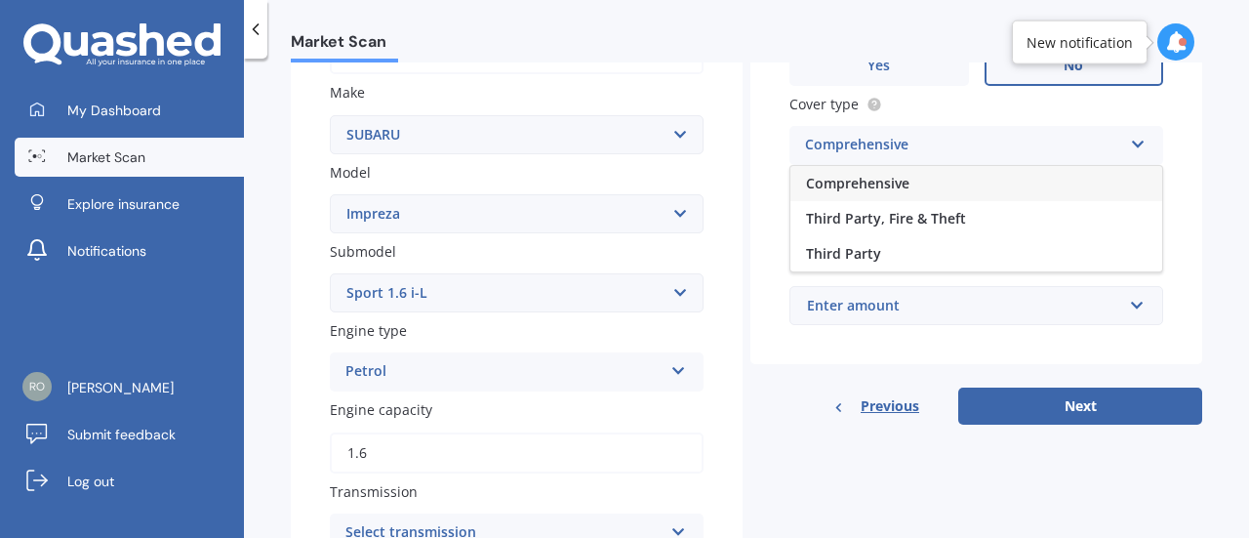
click at [871, 196] on div "Comprehensive" at bounding box center [977, 183] width 372 height 35
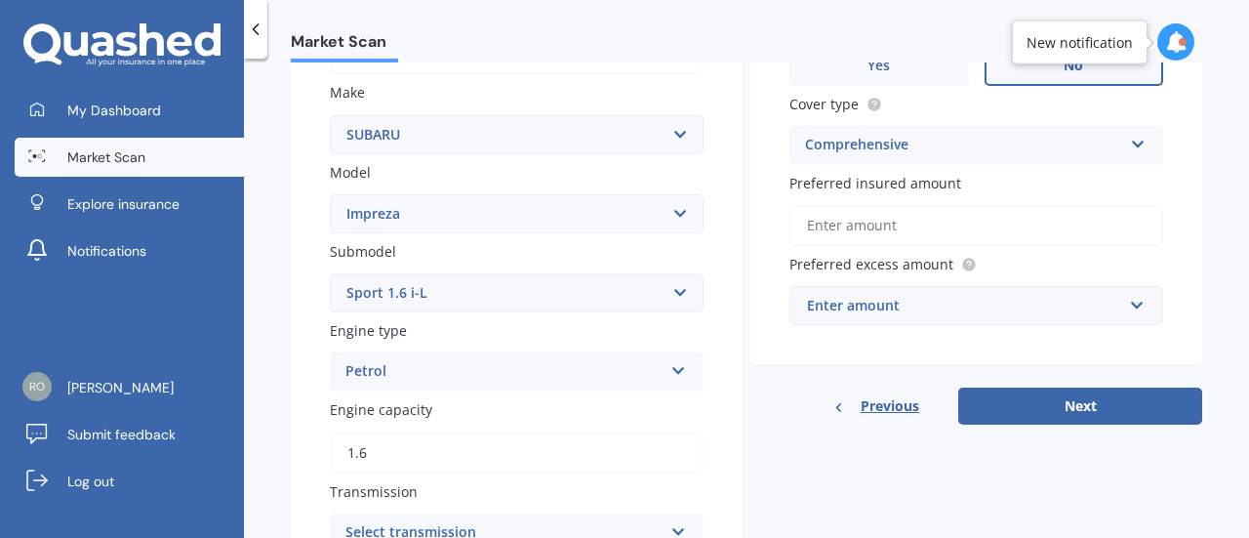
click at [905, 240] on input "Preferred insured amount" at bounding box center [977, 225] width 374 height 41
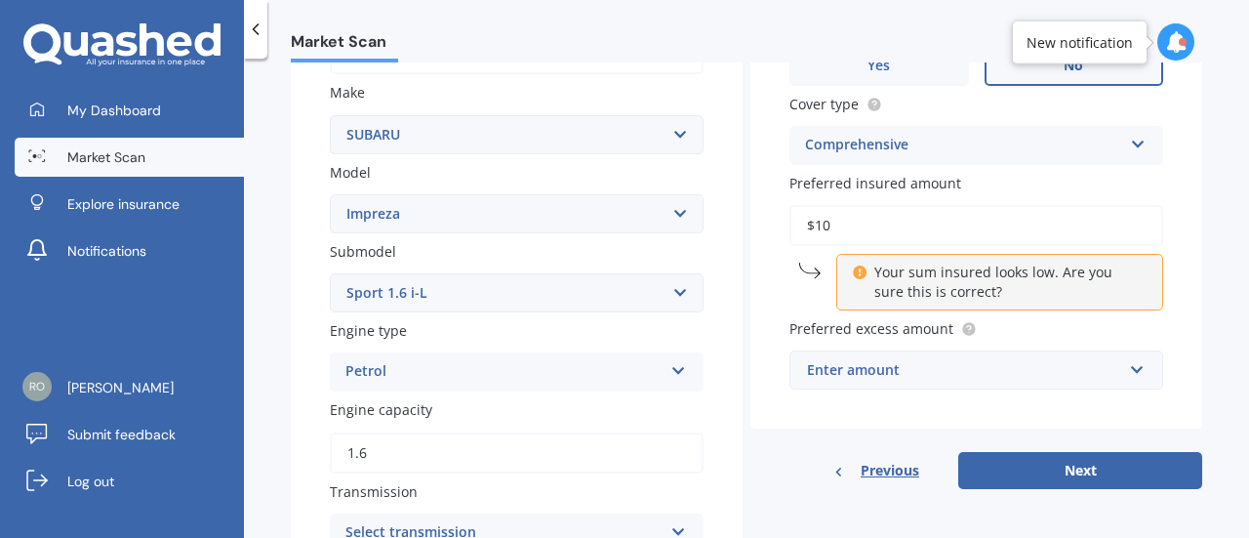
type input "$1"
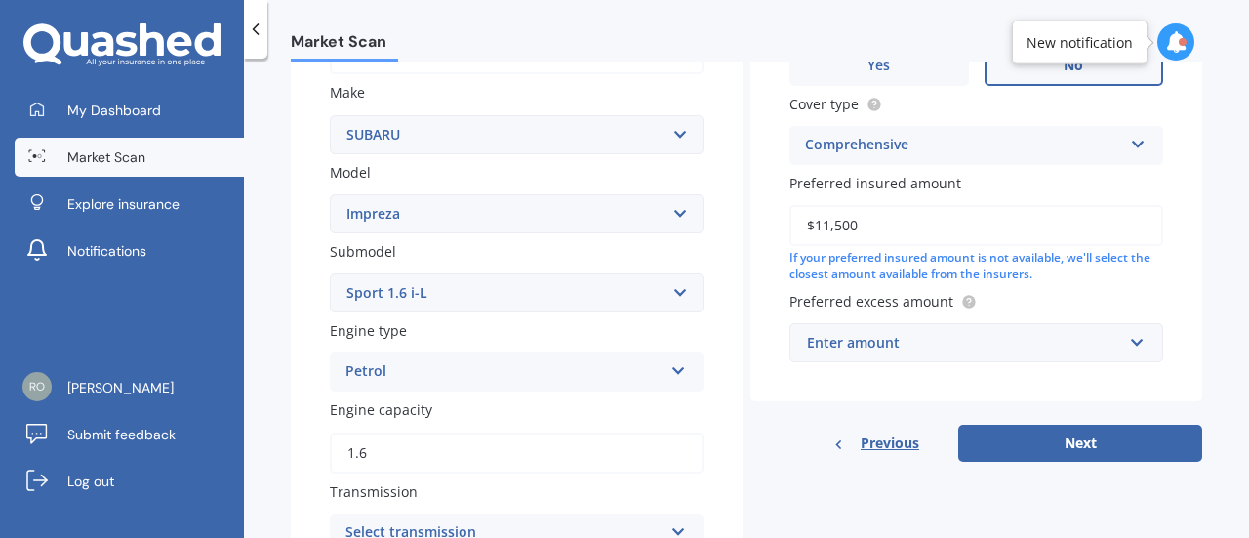
type input "$11,500"
click at [934, 331] on input "text" at bounding box center [970, 342] width 356 height 37
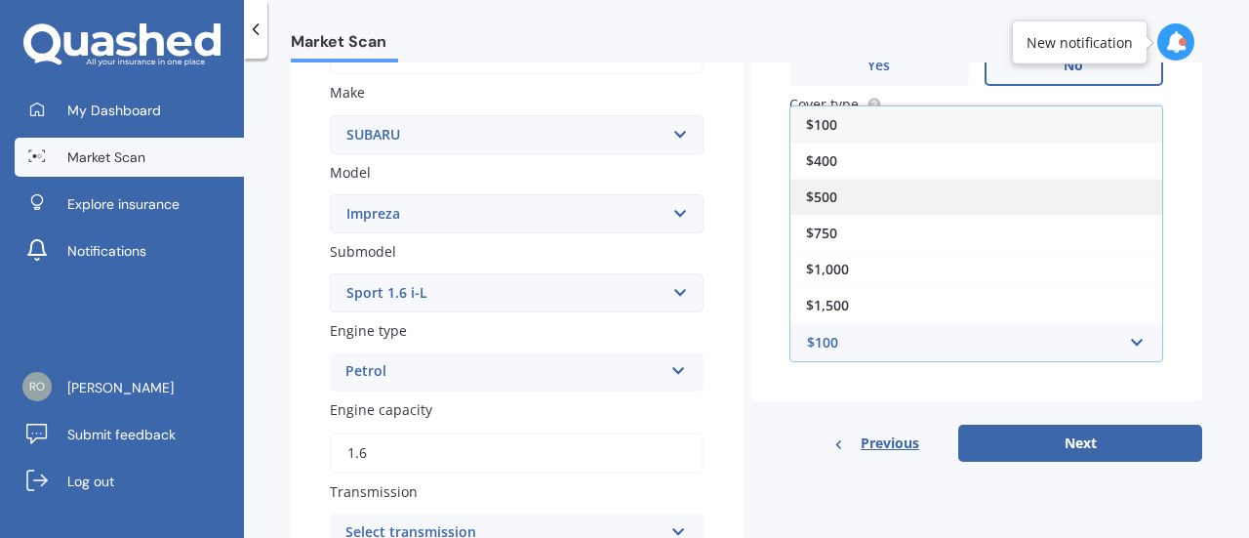
click at [838, 192] on div "$500" at bounding box center [977, 197] width 372 height 36
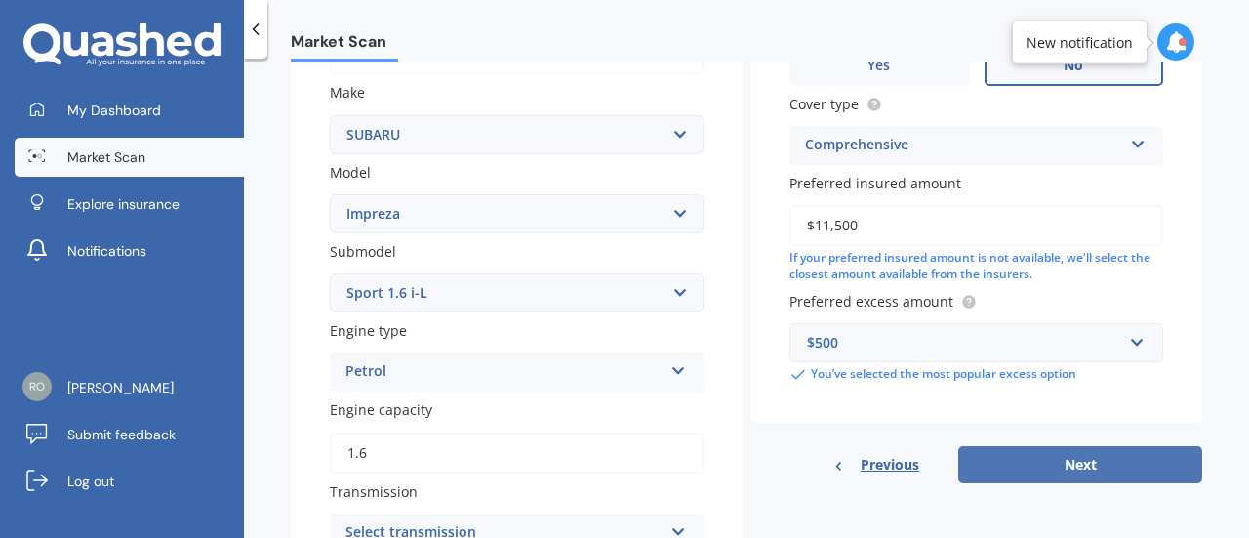
click at [1125, 470] on button "Next" at bounding box center [1081, 464] width 244 height 37
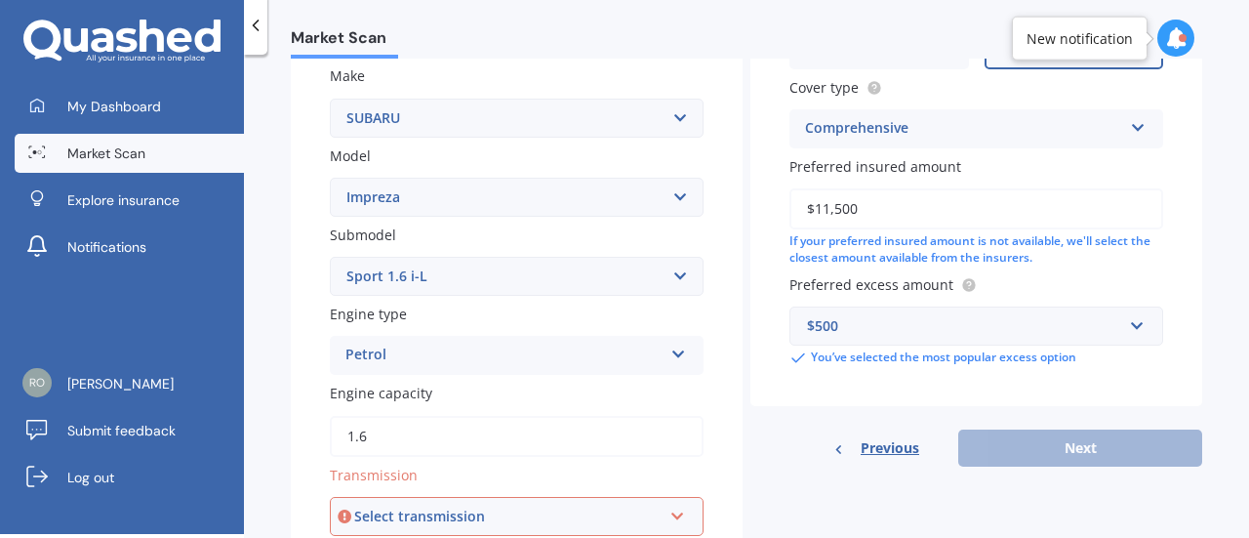
scroll to position [501, 0]
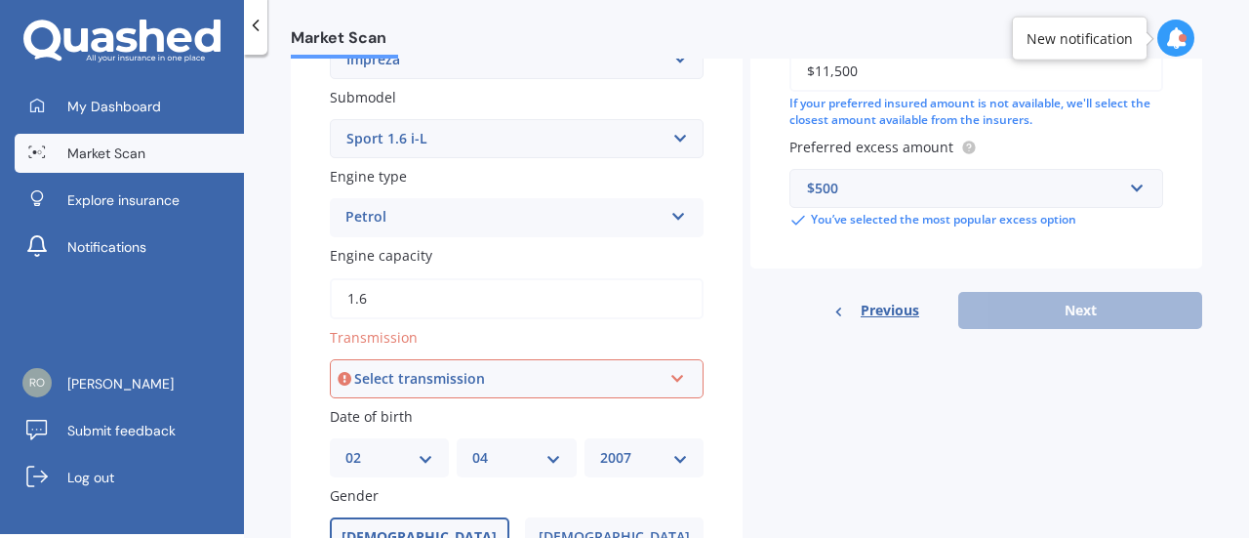
click at [484, 377] on div "Select transmission" at bounding box center [507, 378] width 307 height 21
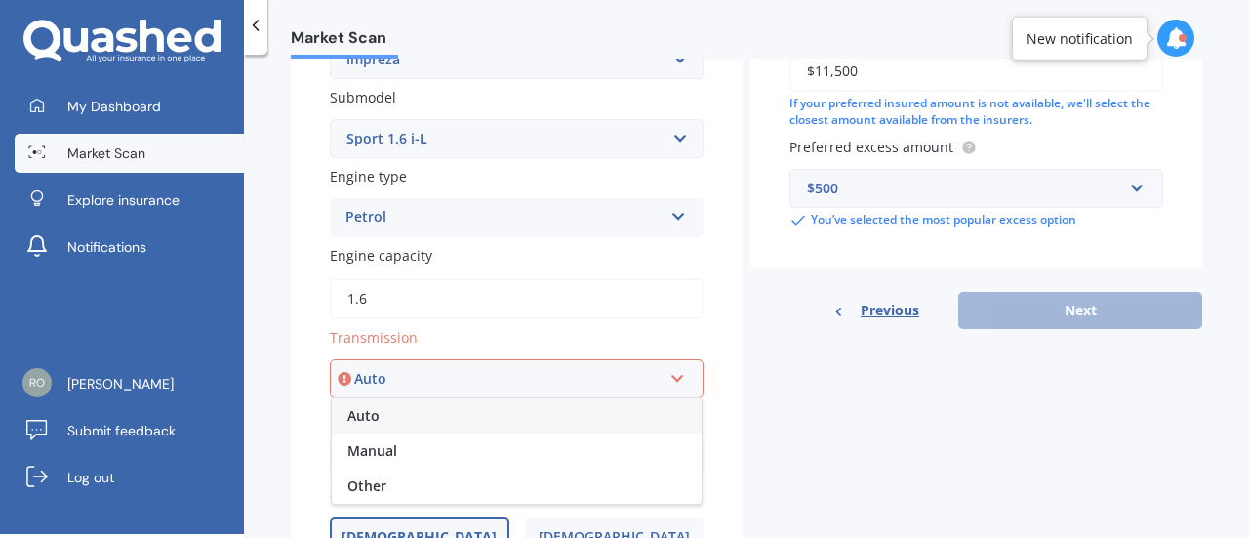
click at [395, 421] on div "Auto" at bounding box center [517, 415] width 370 height 35
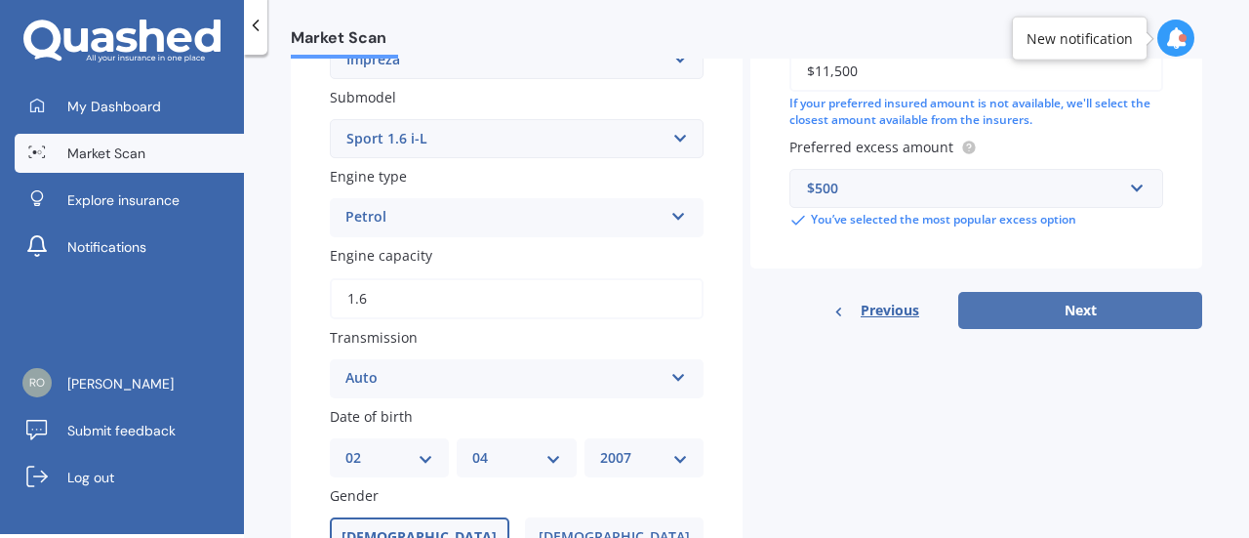
click at [1052, 295] on button "Next" at bounding box center [1081, 310] width 244 height 37
select select "02"
select select "04"
select select "2007"
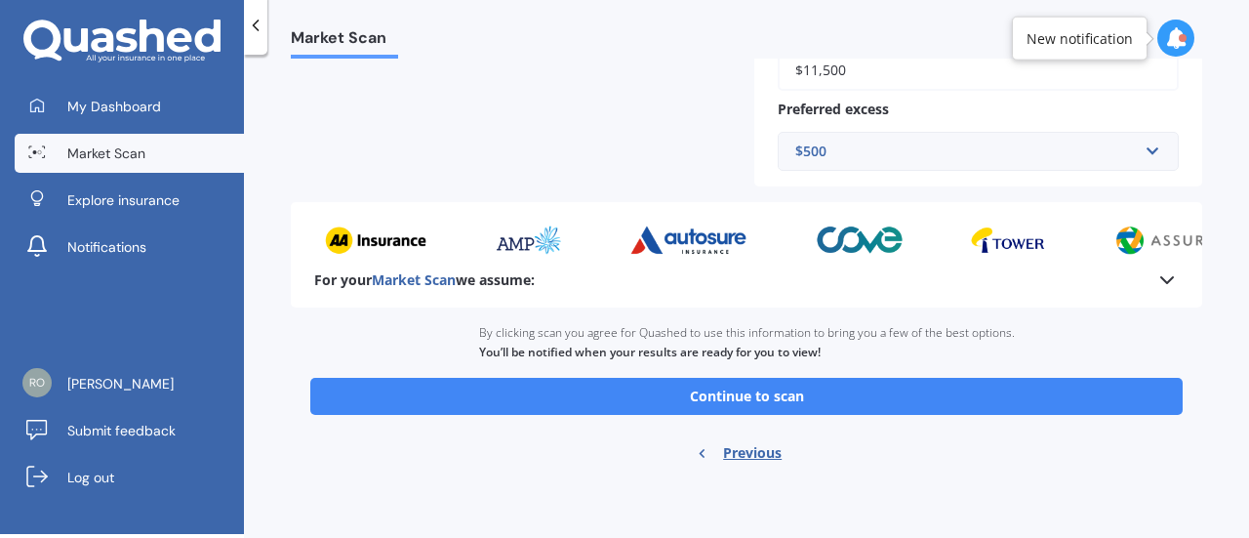
scroll to position [869, 0]
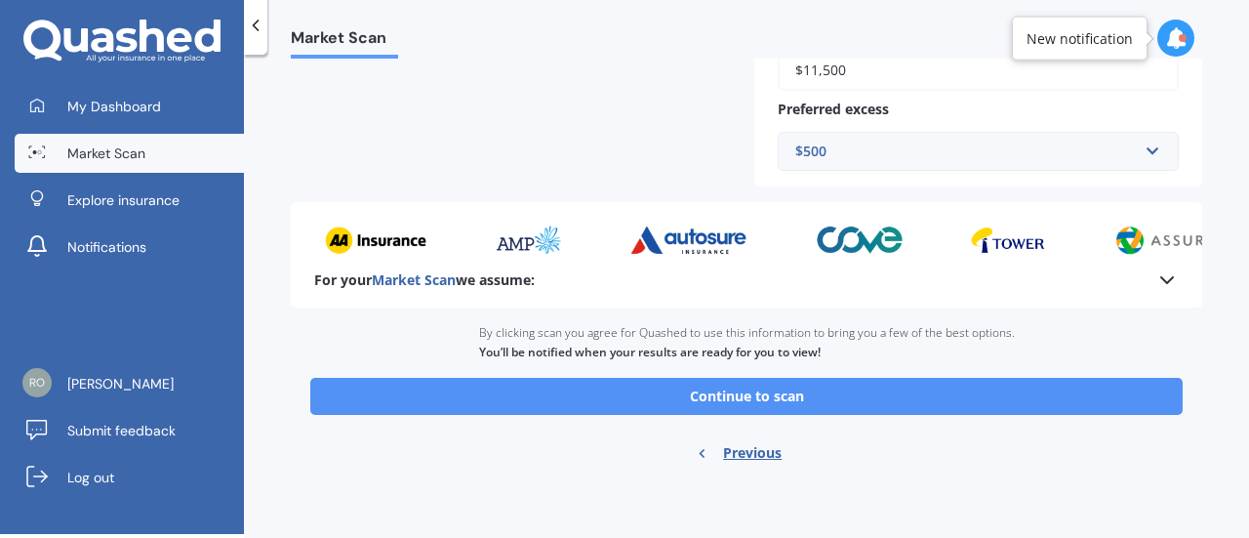
click at [892, 394] on button "Continue to scan" at bounding box center [746, 396] width 873 height 37
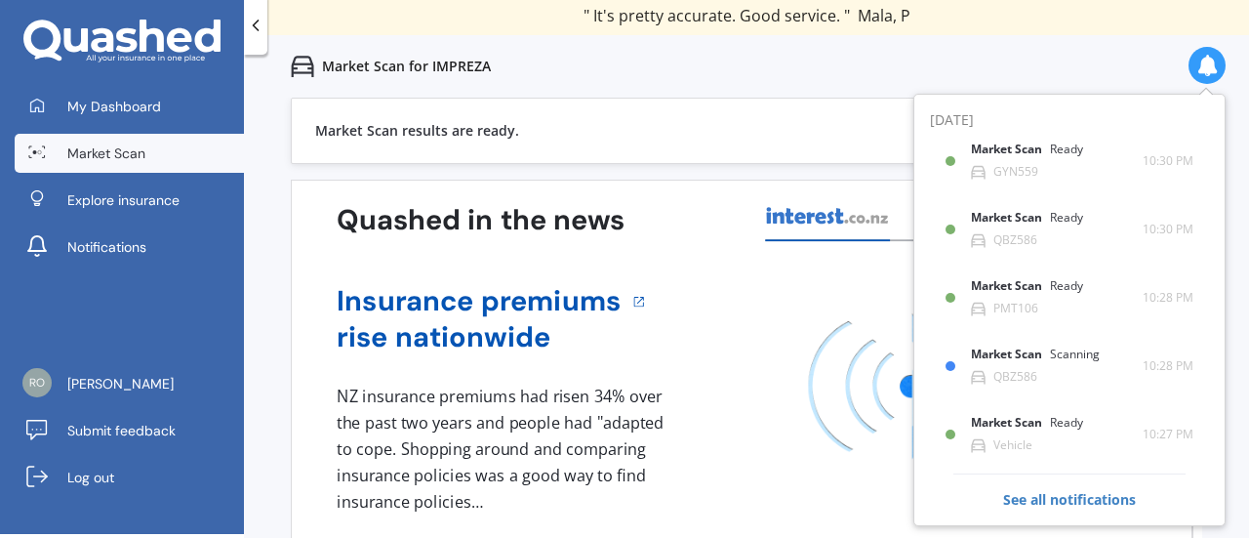
click at [723, 172] on div "Market Scan results are ready. View my quotes Quashed in the news Insurance pre…" at bounding box center [747, 372] width 912 height 549
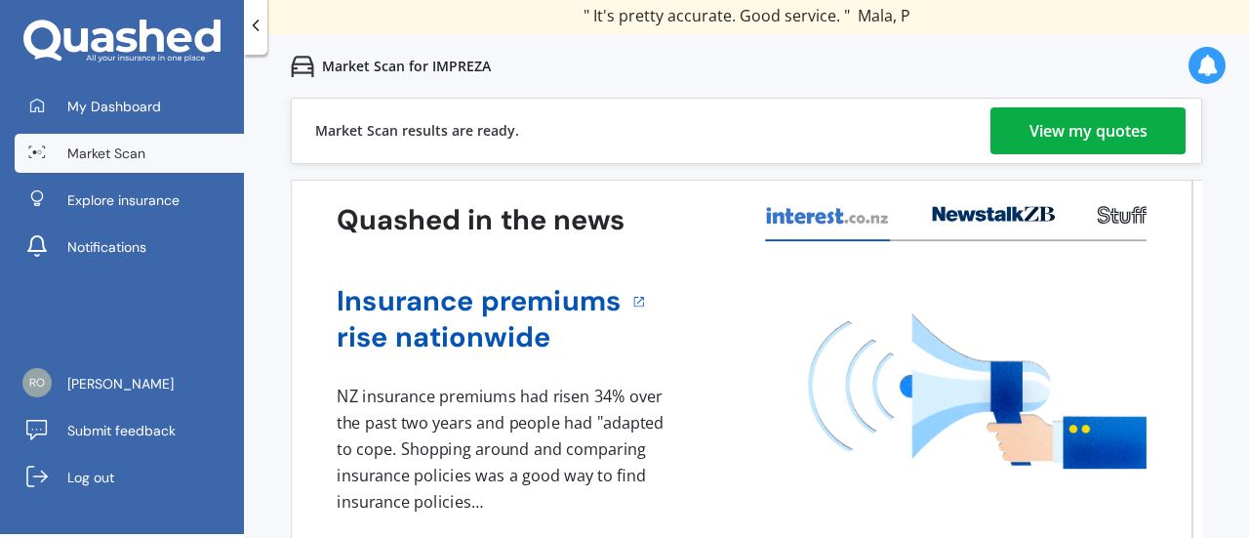
click at [1064, 138] on div "View my quotes" at bounding box center [1089, 130] width 118 height 47
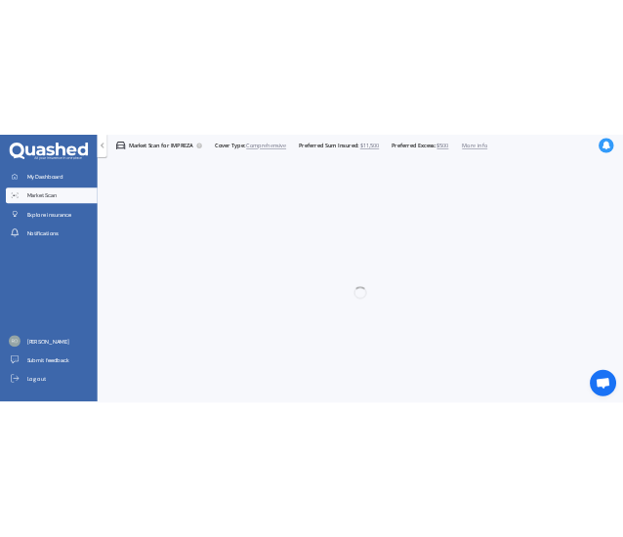
scroll to position [4, 0]
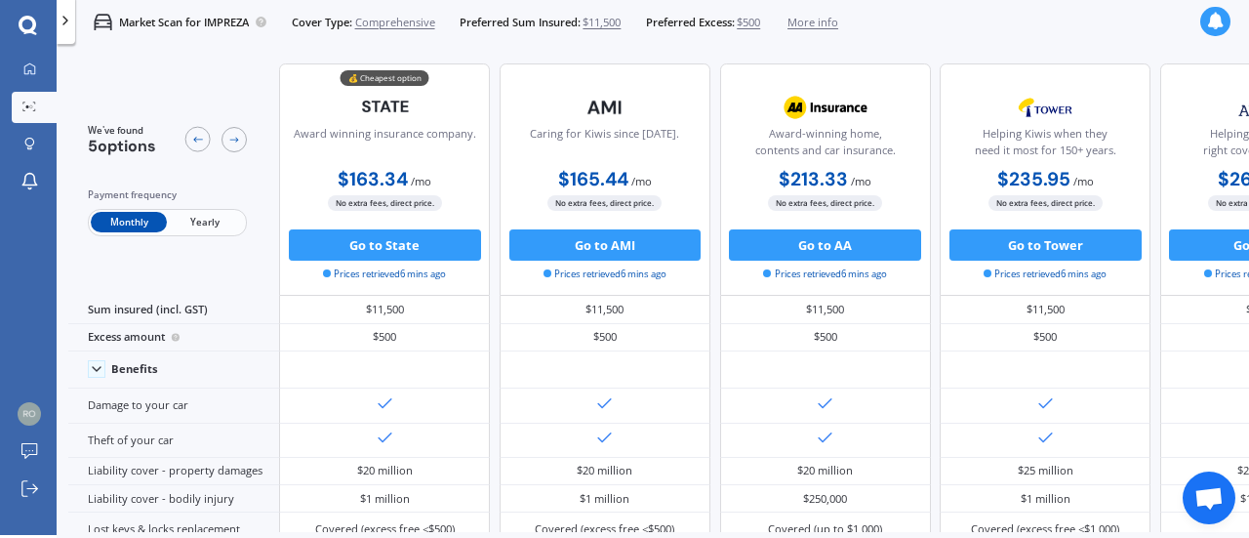
click at [218, 218] on span "Yearly" at bounding box center [205, 222] width 76 height 20
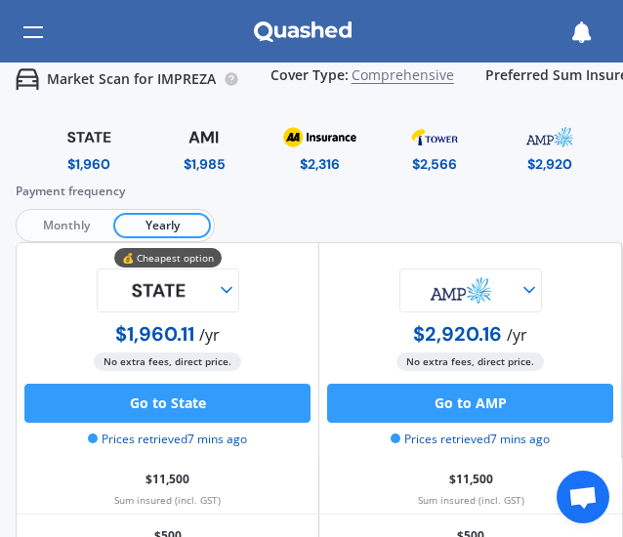
scroll to position [0, 0]
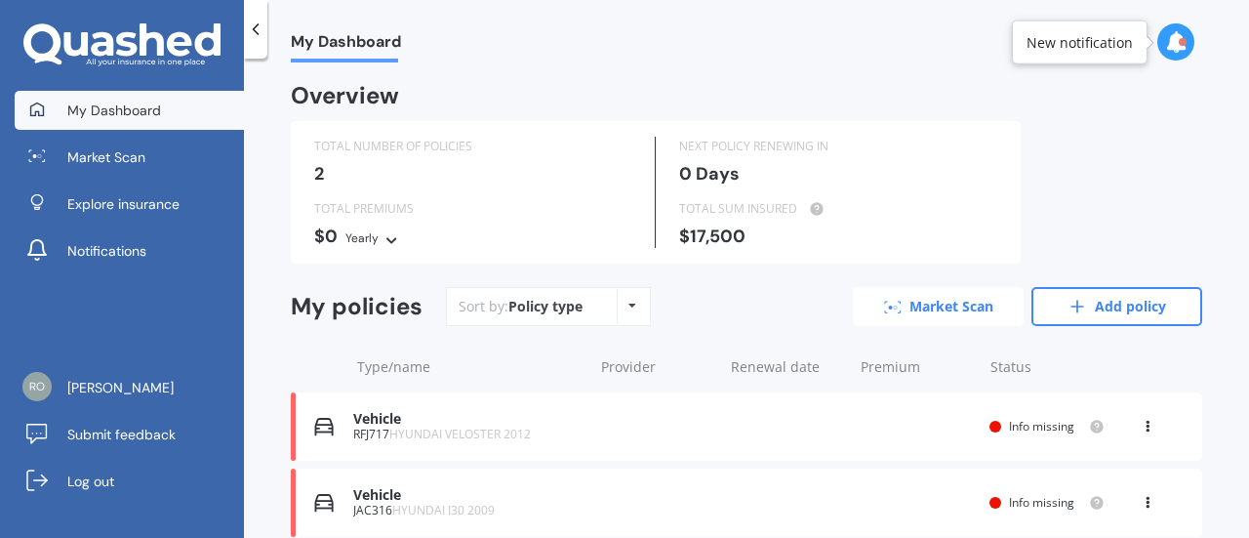
click at [966, 306] on link "Market Scan" at bounding box center [938, 306] width 171 height 39
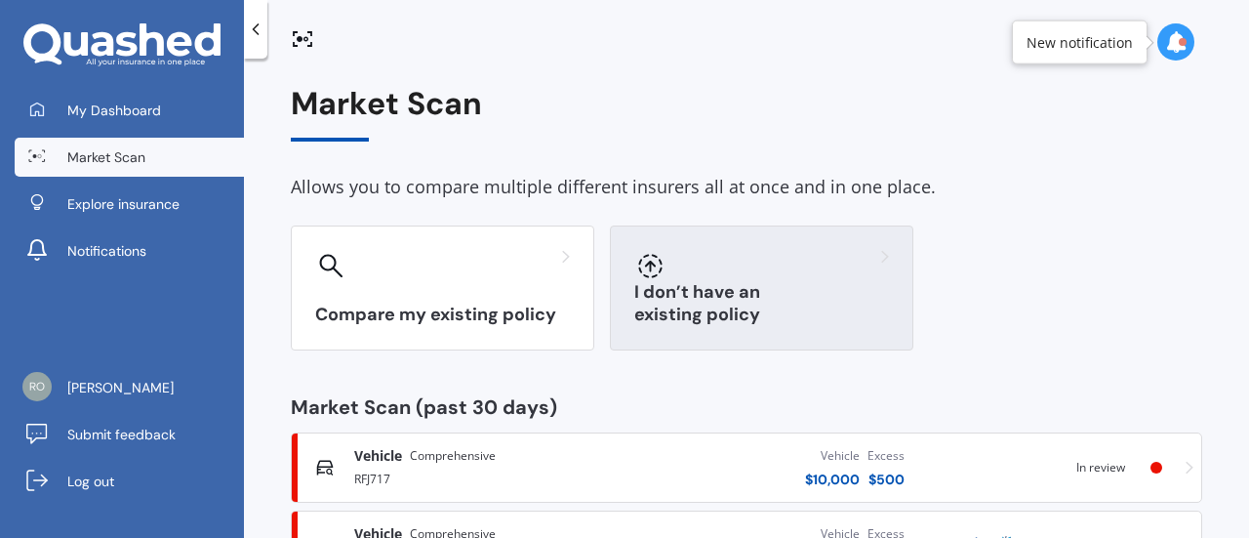
click at [742, 317] on h3 "I don’t have an existing policy" at bounding box center [761, 303] width 255 height 45
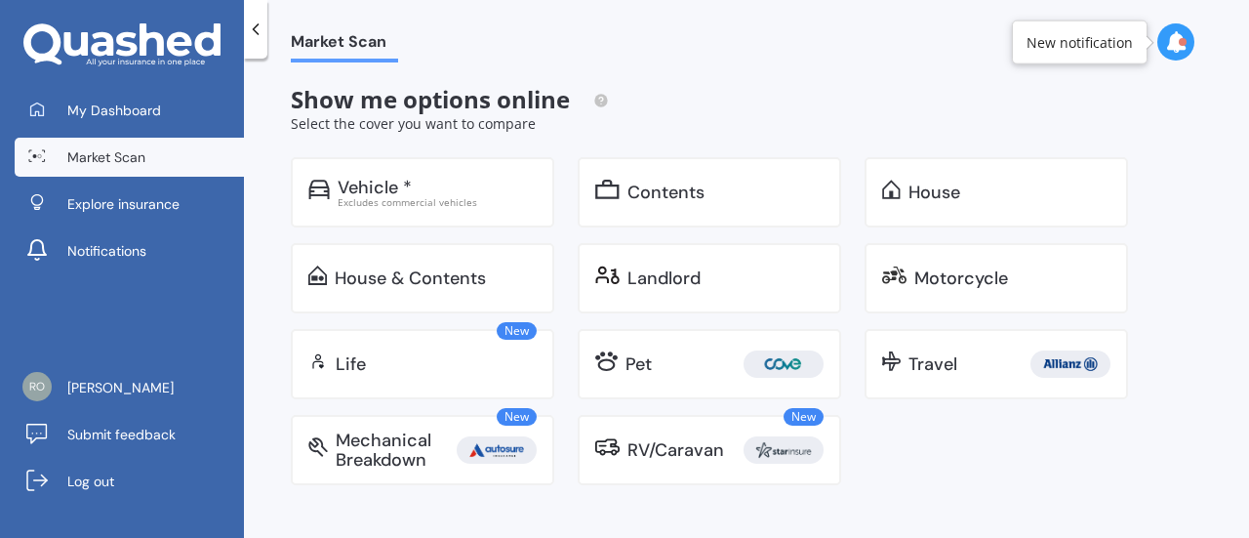
scroll to position [5, 0]
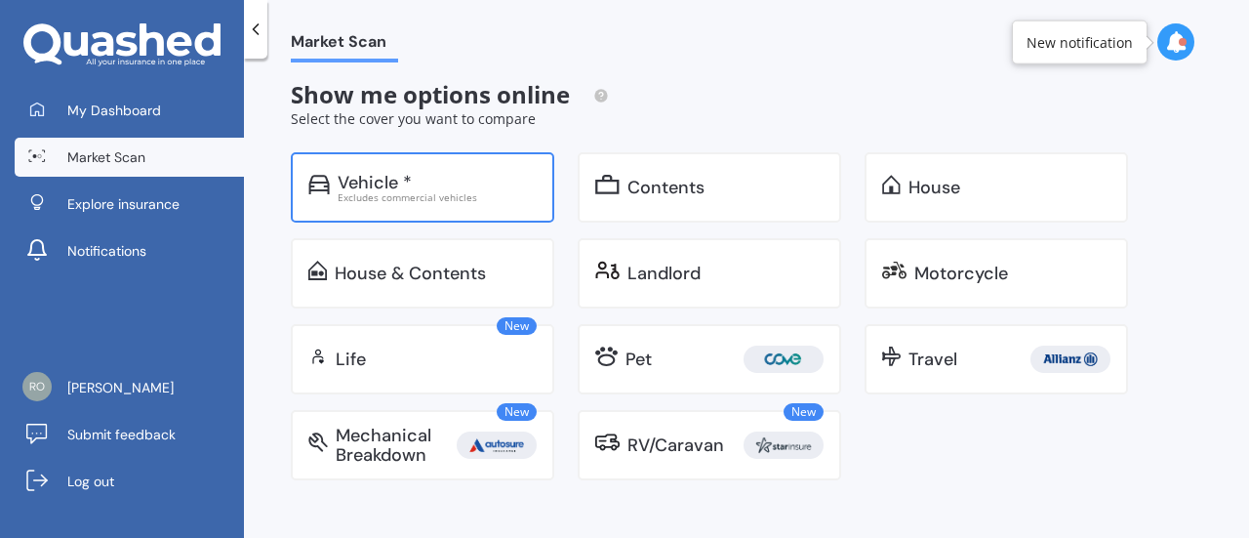
click at [446, 186] on div "Vehicle *" at bounding box center [437, 183] width 199 height 20
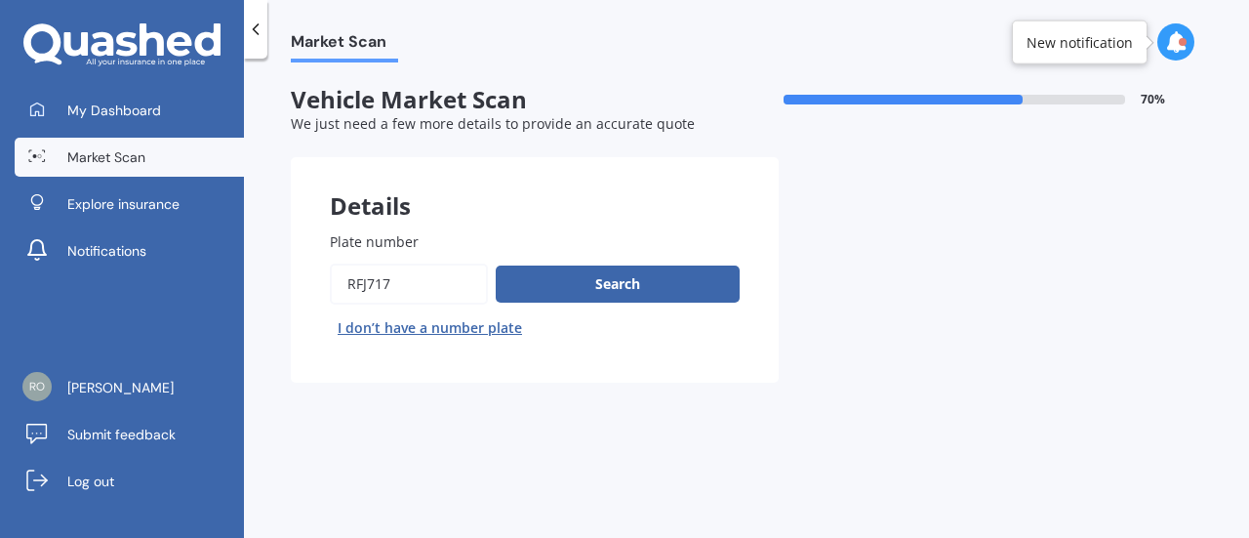
drag, startPoint x: 401, startPoint y: 273, endPoint x: 262, endPoint y: 274, distance: 139.6
click at [262, 274] on div "Market Scan Vehicle Market Scan 70 % We just need a few more details to provide…" at bounding box center [746, 301] width 1005 height 479
type input "1"
type input "qzy229"
click at [557, 286] on button "Search" at bounding box center [618, 284] width 244 height 37
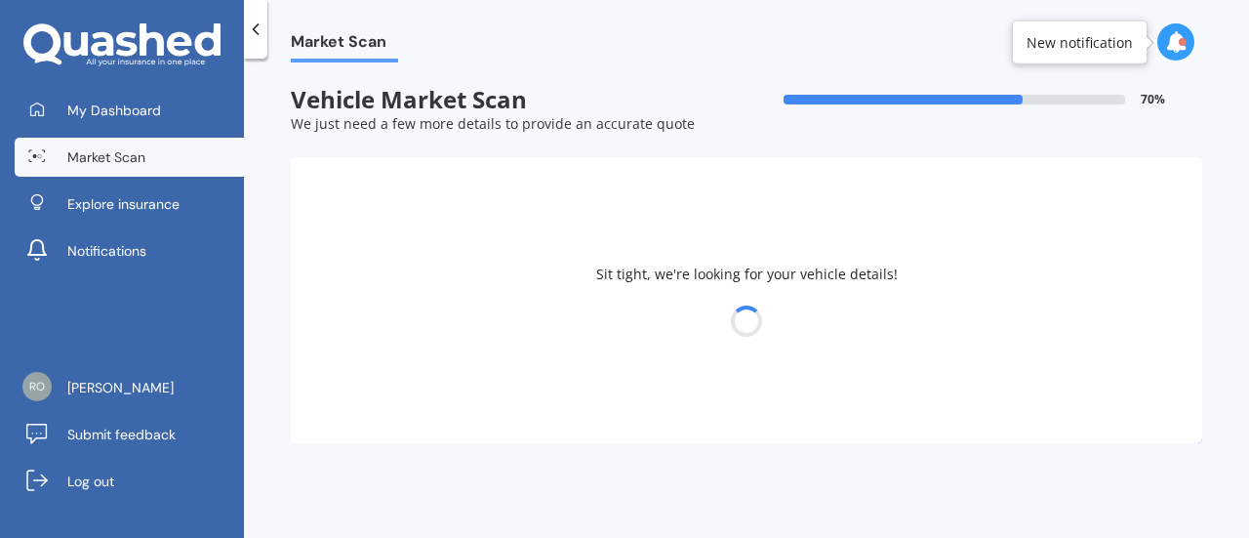
select select "VOLKSWAGEN"
select select "POLO"
select select "02"
select select "04"
select select "2007"
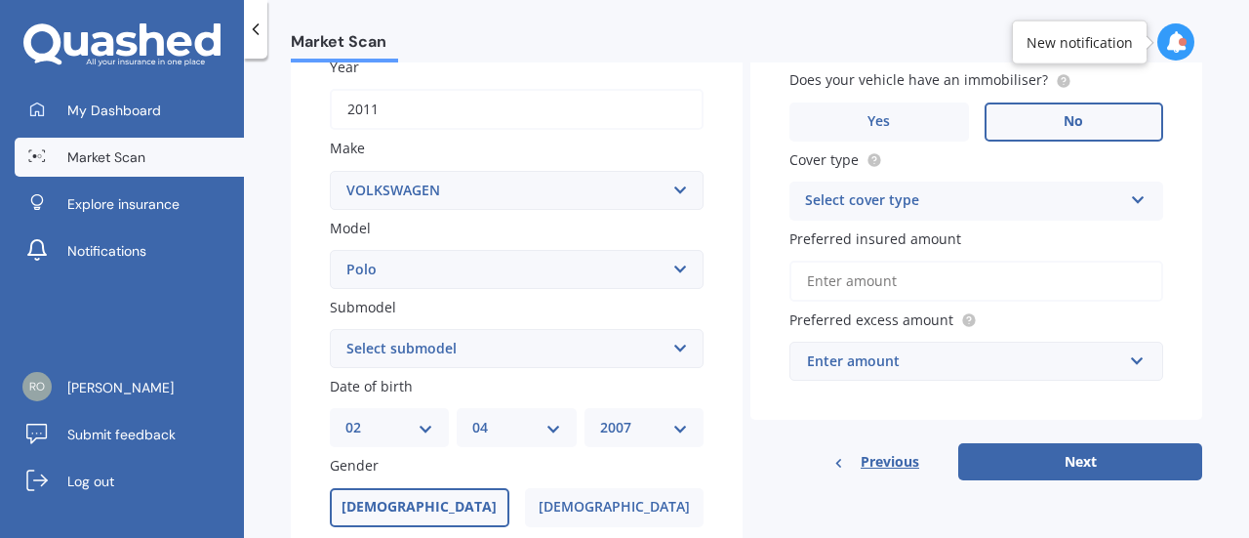
scroll to position [307, 0]
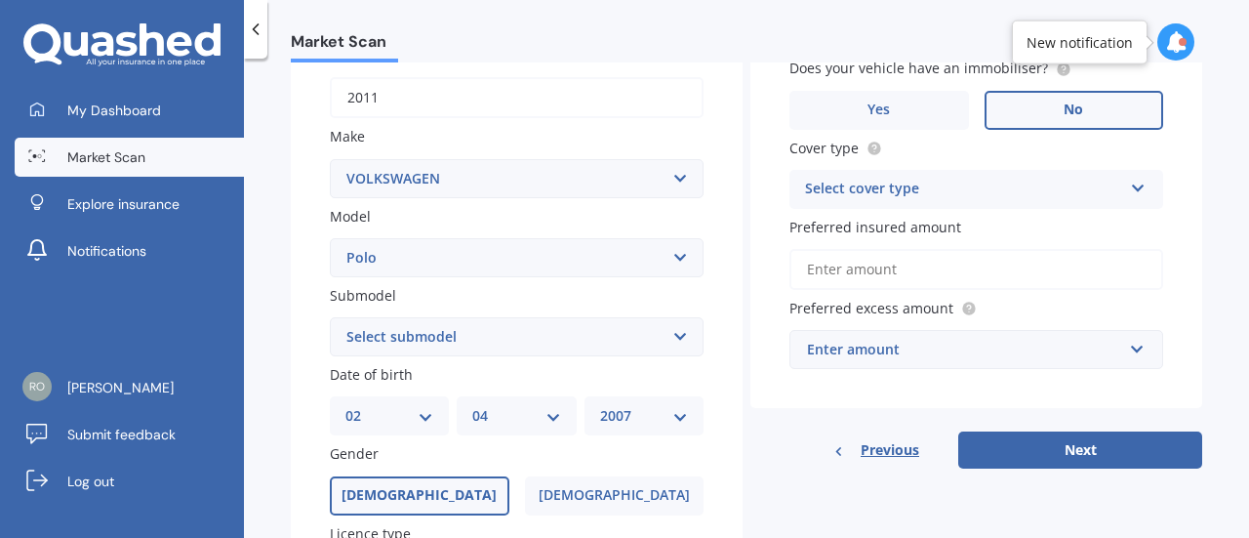
click at [485, 332] on select "Select submodel (All other) 1.2L tsi 1.4 1.4 TDI Blue Motion 1.4 Diesel Cross P…" at bounding box center [517, 336] width 374 height 39
click at [407, 309] on div "Submodel Select submodel (All other) 1.2L tsi 1.4 1.4 TDI Blue Motion 1.4 Diese…" at bounding box center [517, 320] width 374 height 71
click at [418, 343] on select "Select submodel (All other) 1.2L tsi 1.4 1.4 TDI Blue Motion 1.4 Diesel Cross P…" at bounding box center [517, 336] width 374 height 39
select select "1.2L TSI"
click at [330, 318] on select "Select submodel (All other) 1.2L tsi 1.4 1.4 TDI Blue Motion 1.4 Diesel Cross P…" at bounding box center [517, 336] width 374 height 39
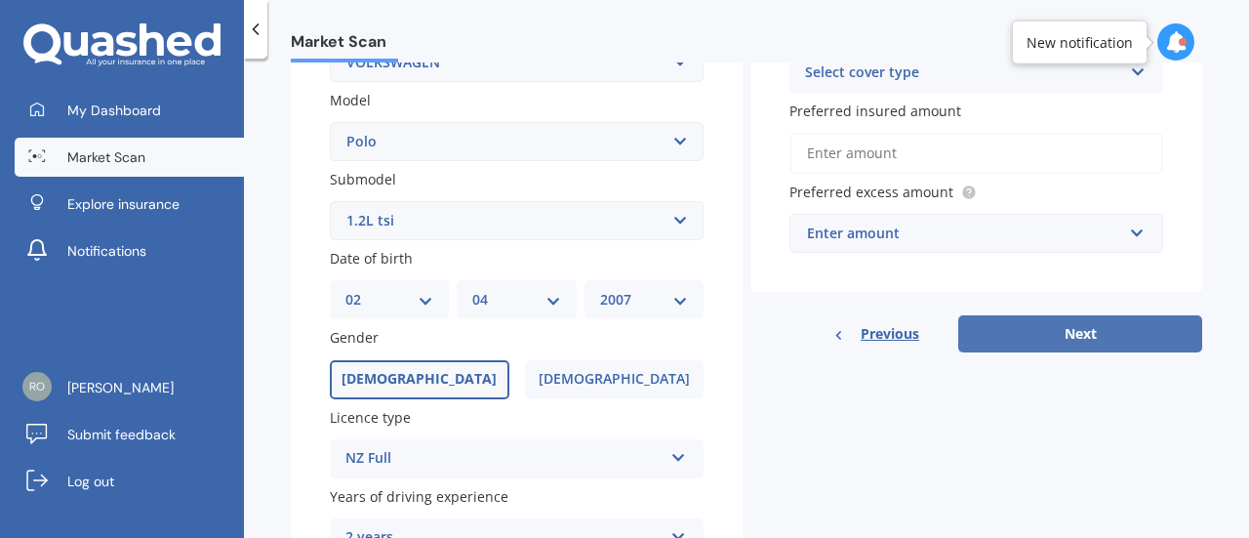
click at [1154, 337] on button "Next" at bounding box center [1081, 333] width 244 height 37
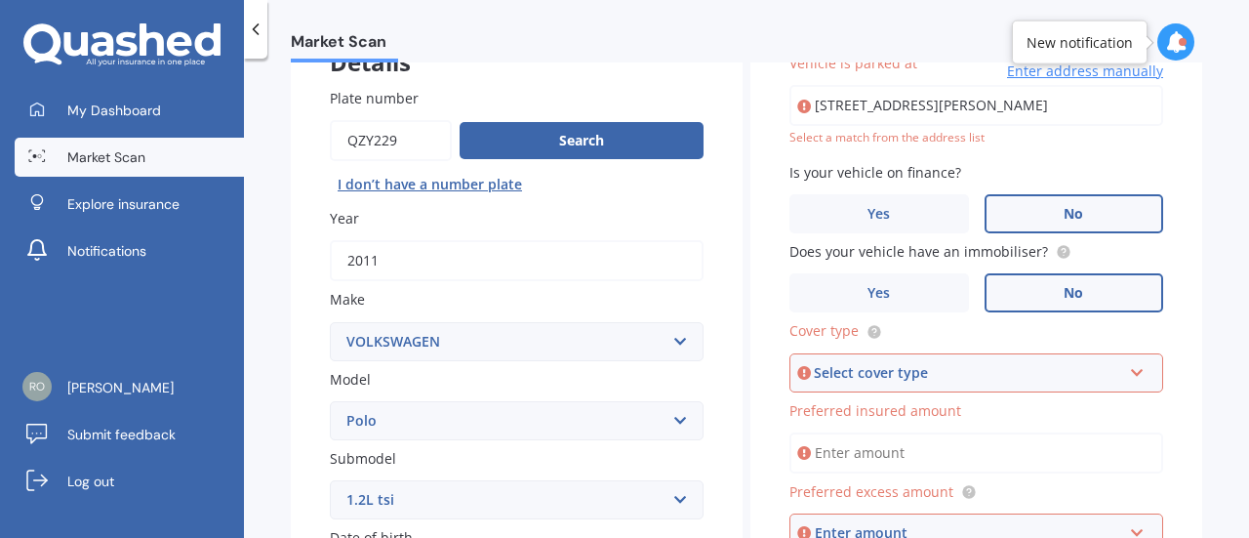
scroll to position [133, 0]
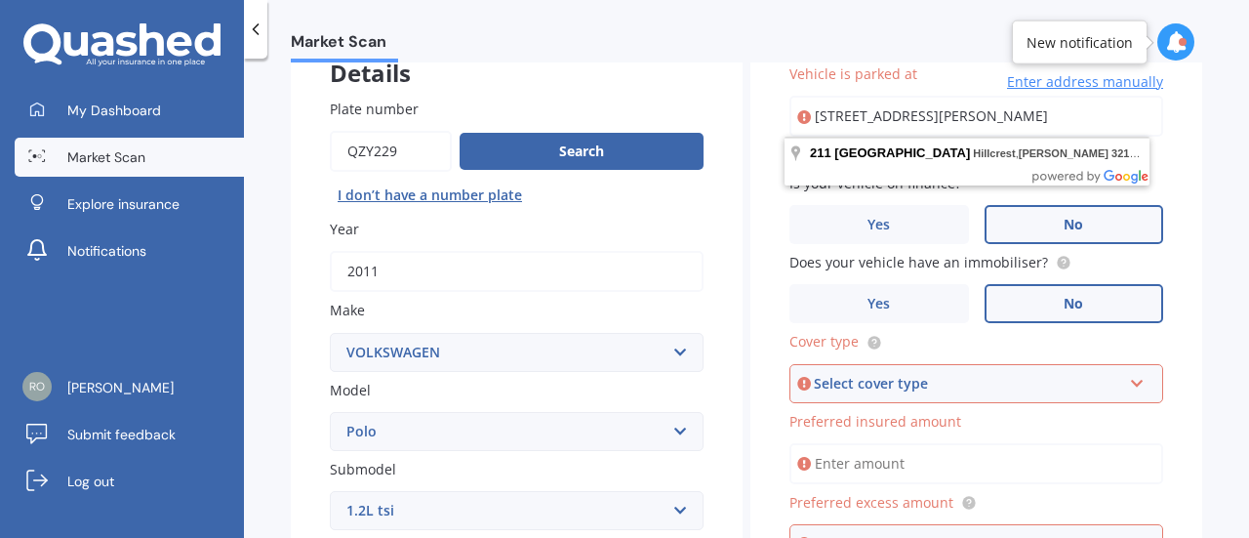
click at [937, 382] on div "Select cover type" at bounding box center [967, 383] width 307 height 21
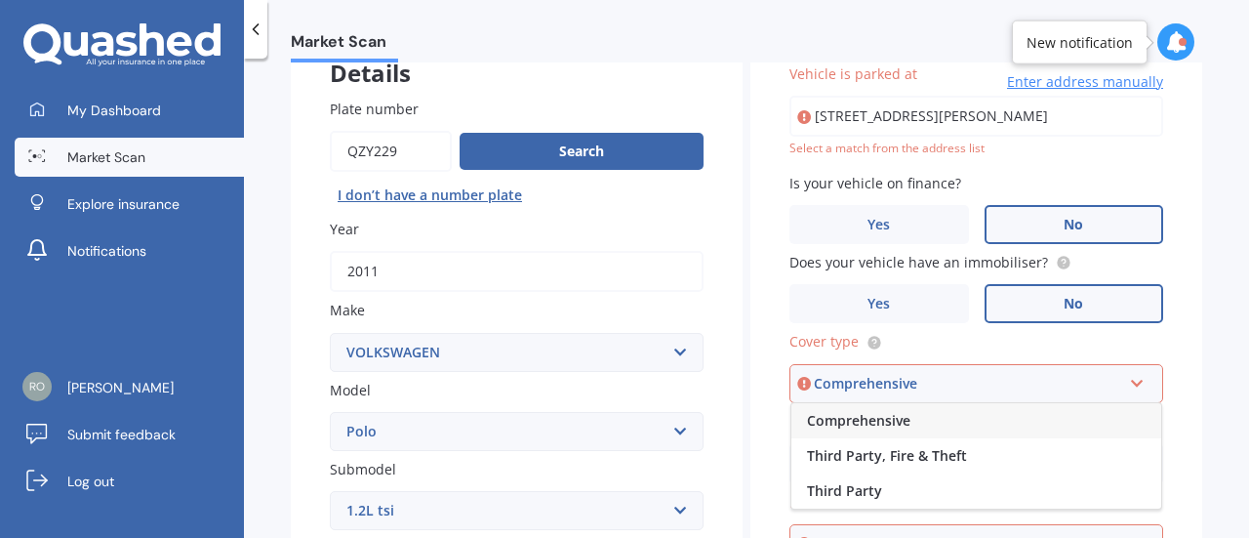
click at [893, 421] on span "Comprehensive" at bounding box center [858, 420] width 103 height 19
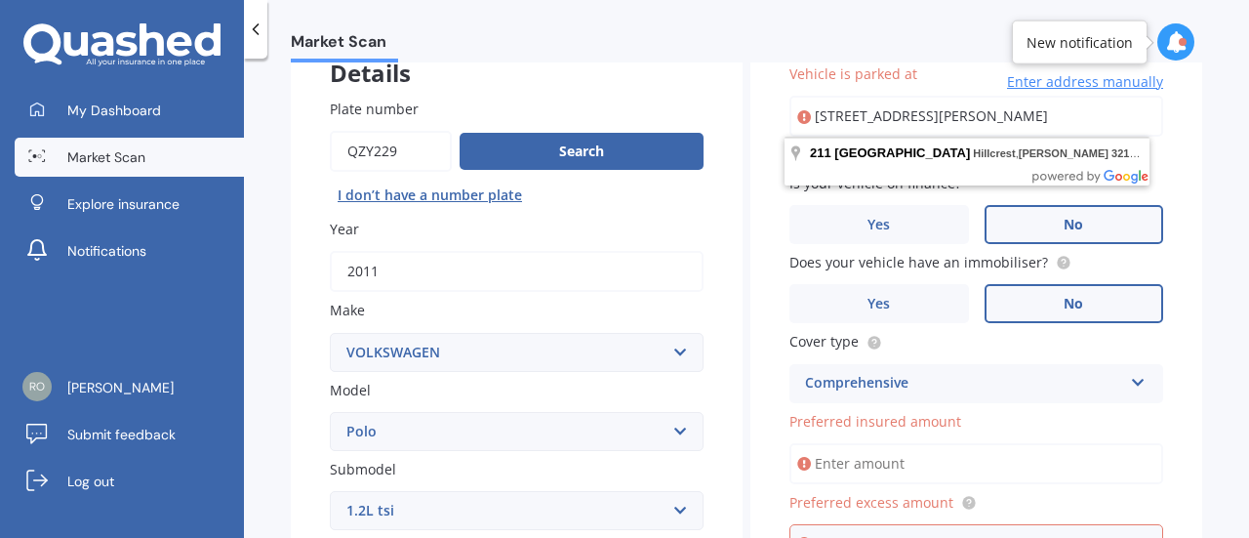
click at [1015, 97] on input "[STREET_ADDRESS][PERSON_NAME]" at bounding box center [977, 116] width 374 height 41
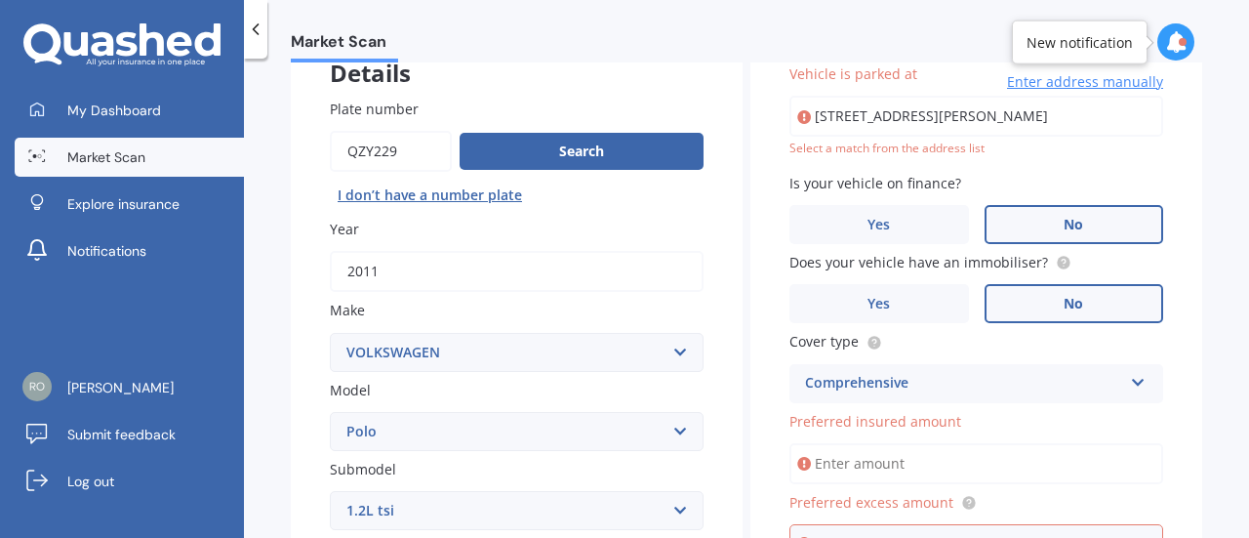
type input "[STREET_ADDRESS][PERSON_NAME]"
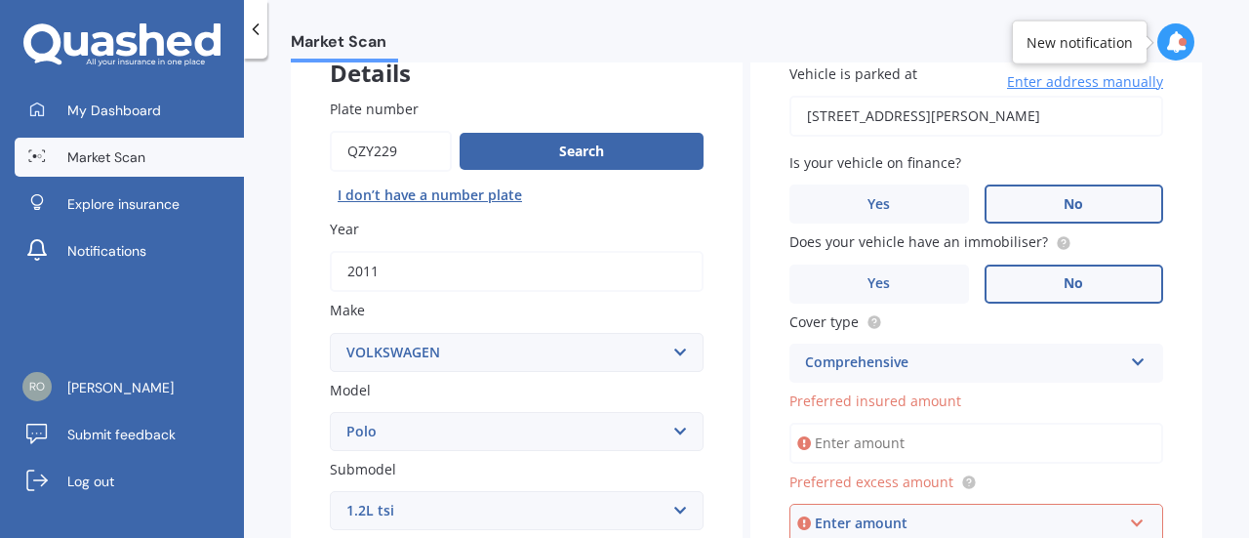
scroll to position [340, 0]
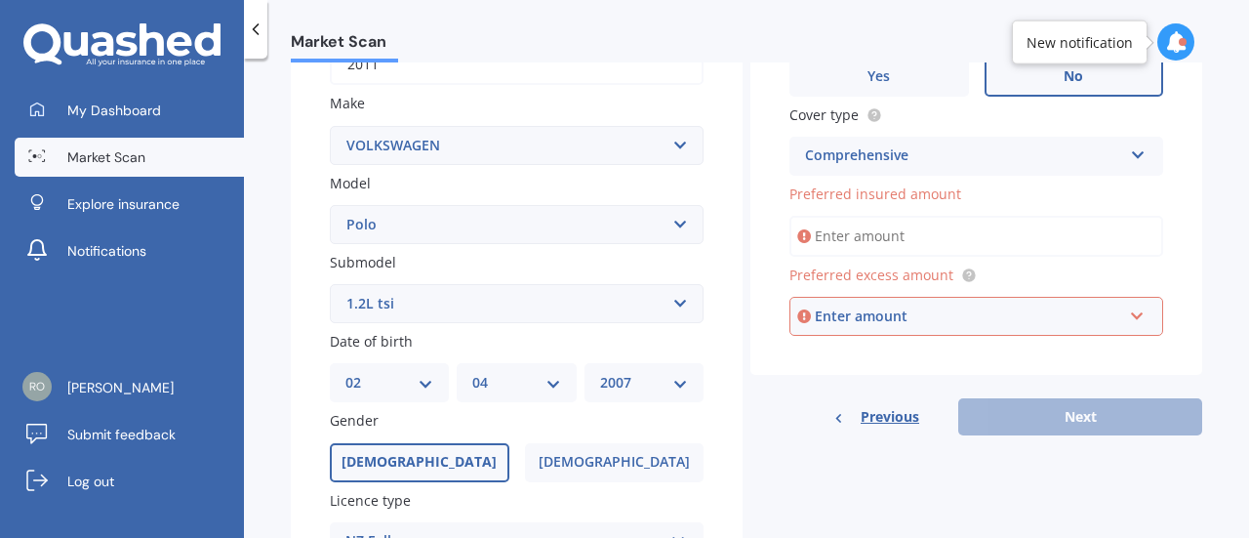
click at [920, 237] on input "Preferred insured amount" at bounding box center [977, 236] width 374 height 41
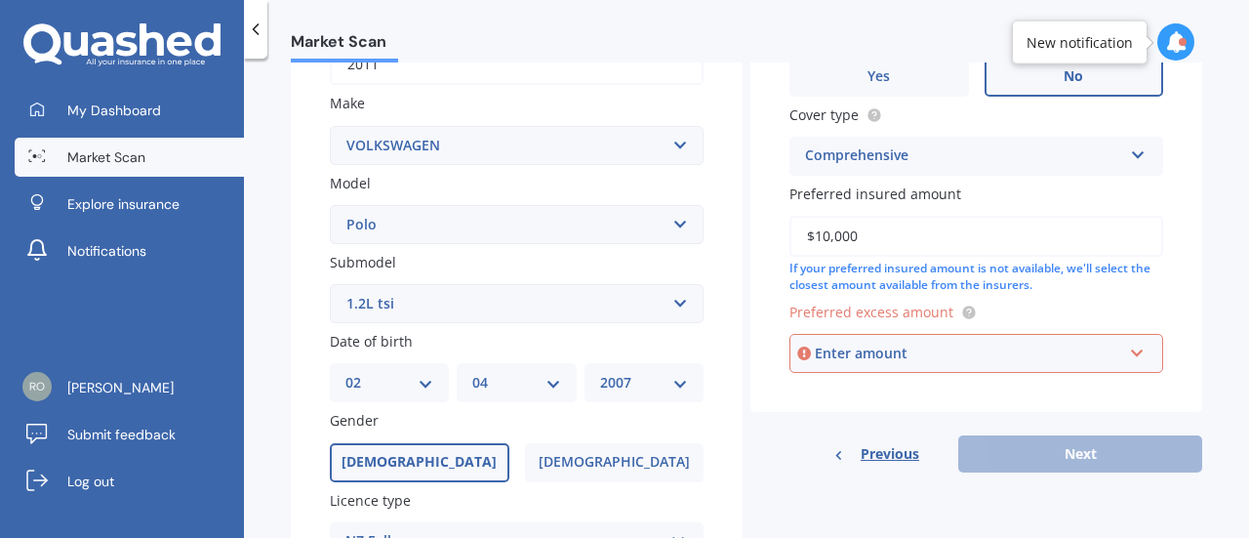
type input "$10,000"
click at [897, 339] on input "text" at bounding box center [970, 353] width 356 height 37
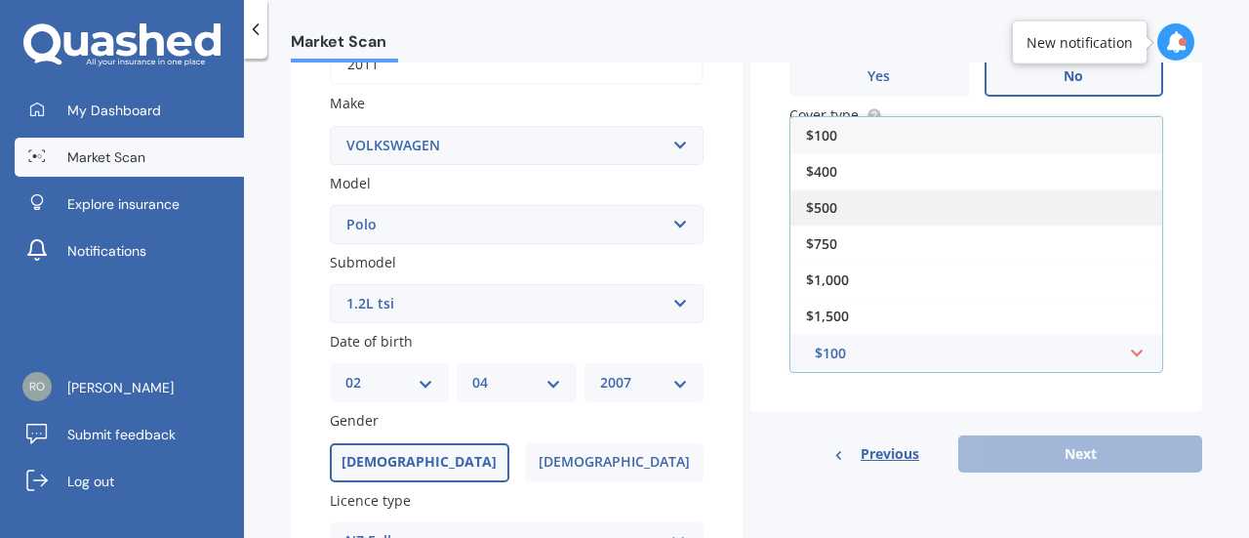
click at [859, 210] on div "$500" at bounding box center [977, 207] width 372 height 36
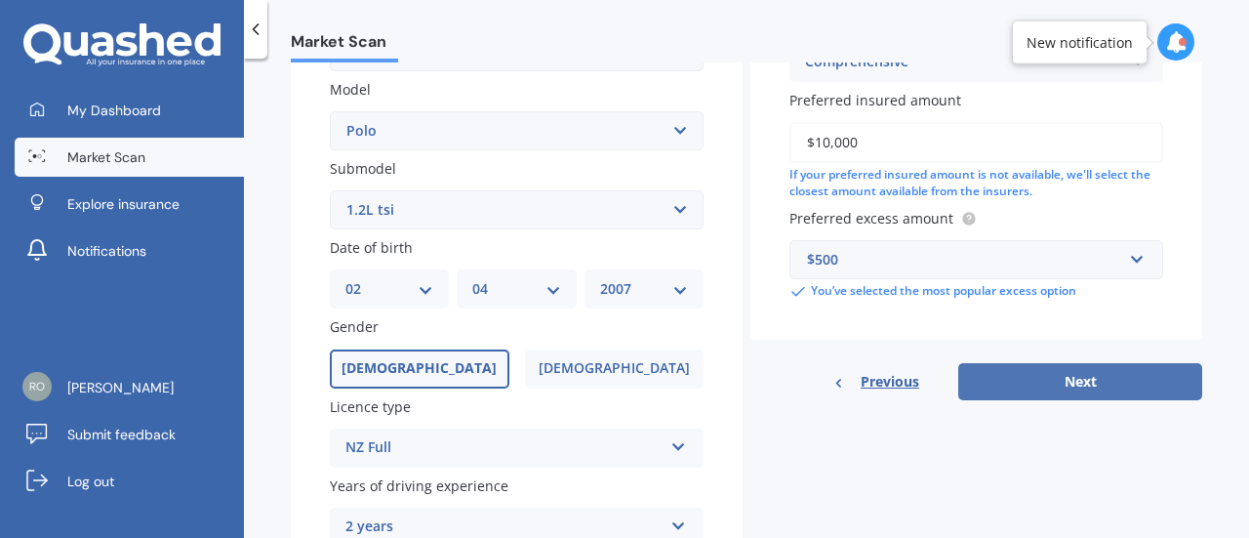
click at [993, 399] on button "Next" at bounding box center [1081, 381] width 244 height 37
select select "02"
select select "04"
select select "2007"
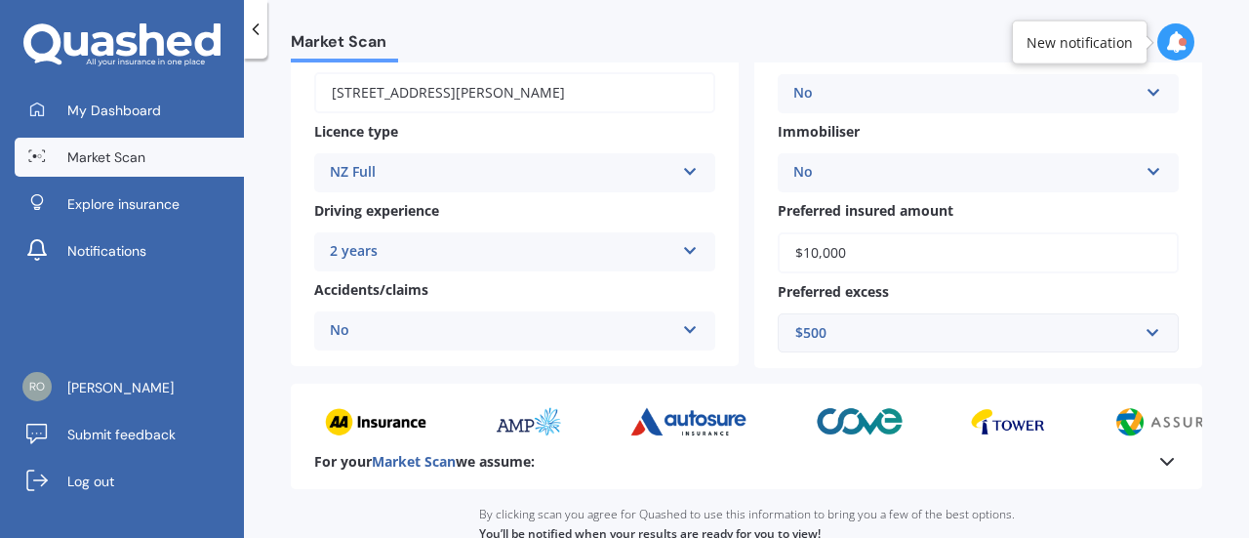
scroll to position [471, 0]
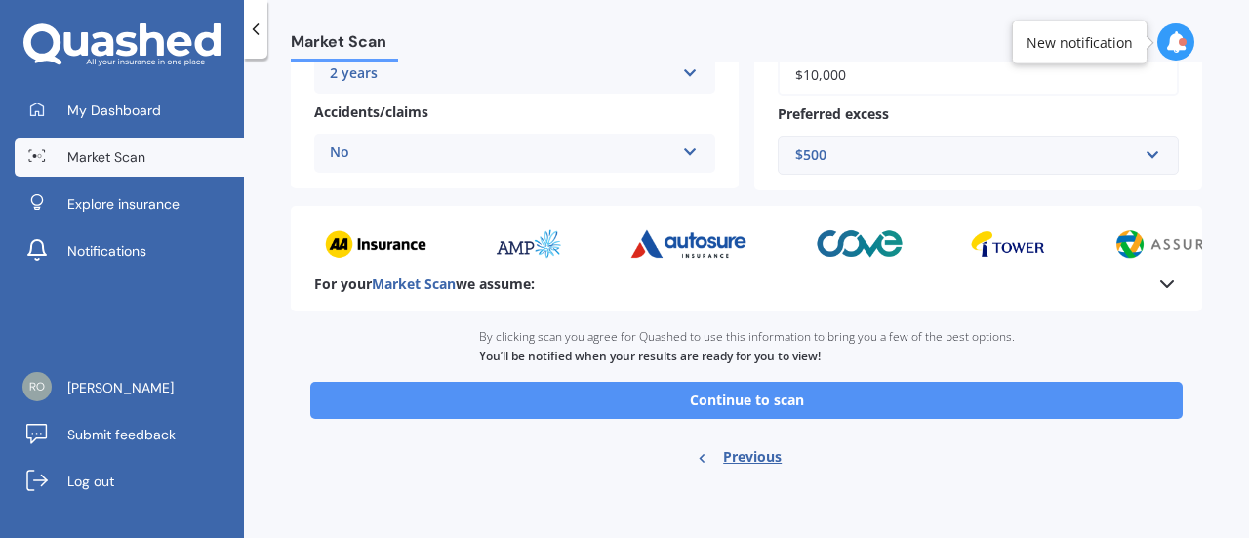
click at [909, 406] on button "Continue to scan" at bounding box center [746, 400] width 873 height 37
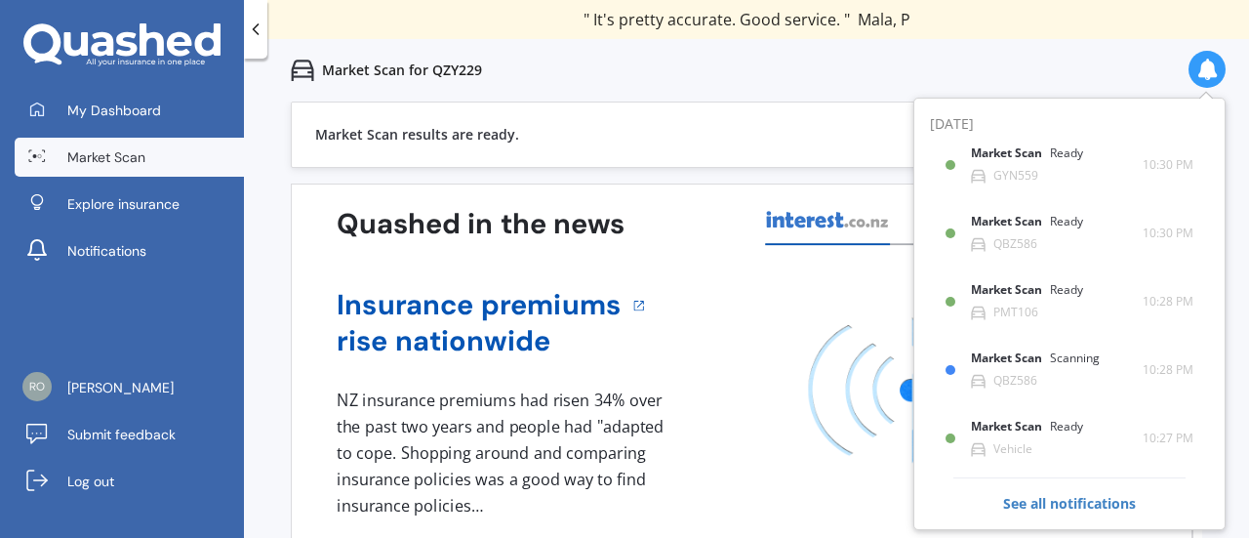
click at [765, 216] on icon at bounding box center [827, 220] width 125 height 20
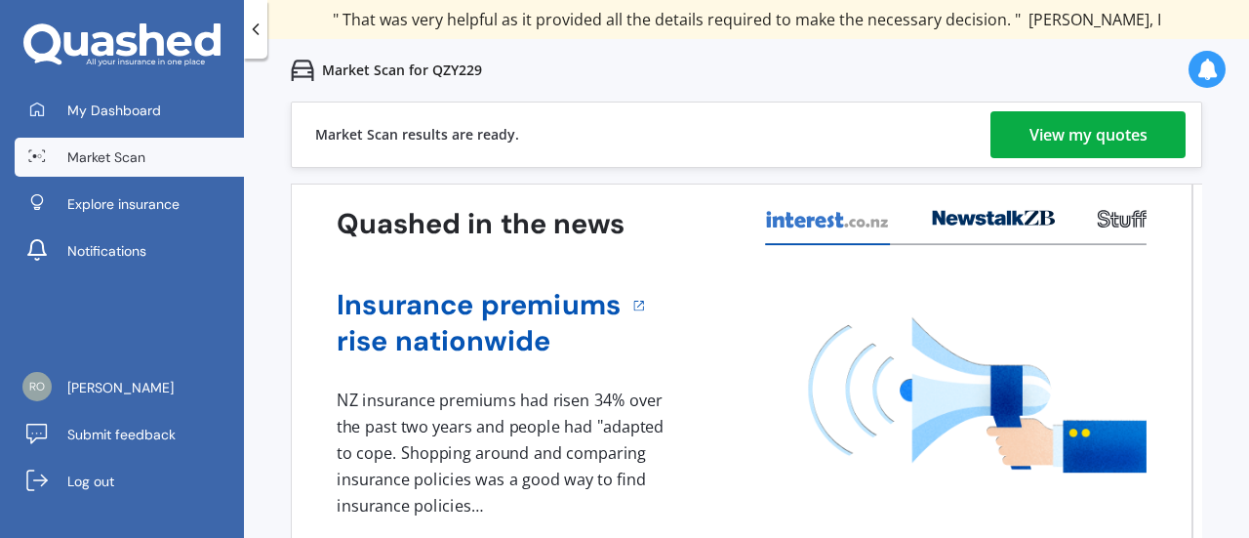
click at [1088, 136] on div "View my quotes" at bounding box center [1089, 134] width 118 height 47
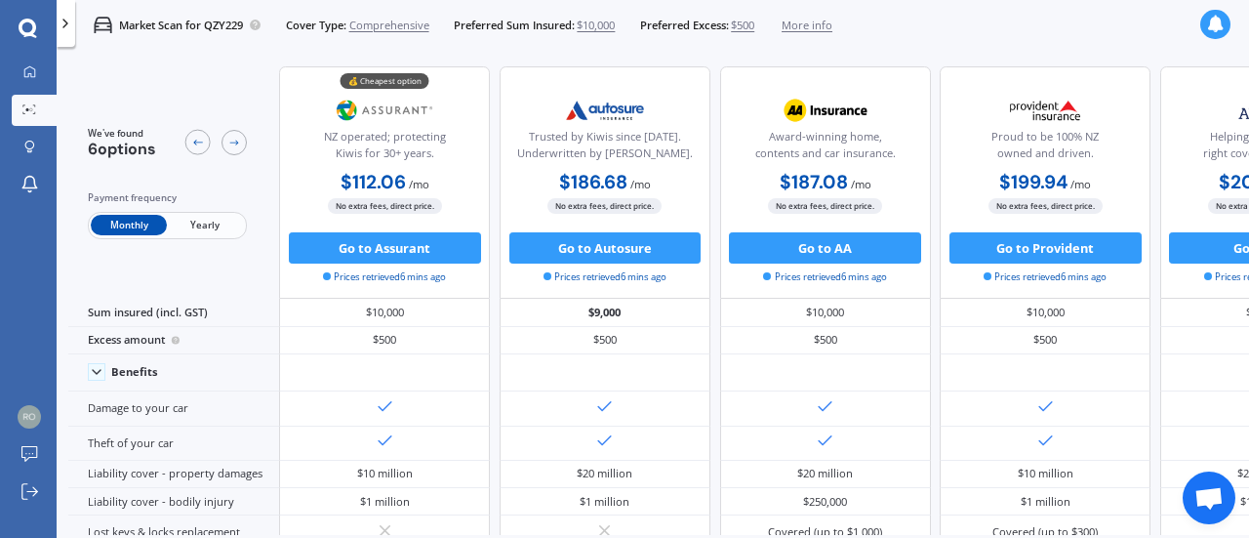
click at [202, 219] on span "Yearly" at bounding box center [205, 225] width 76 height 20
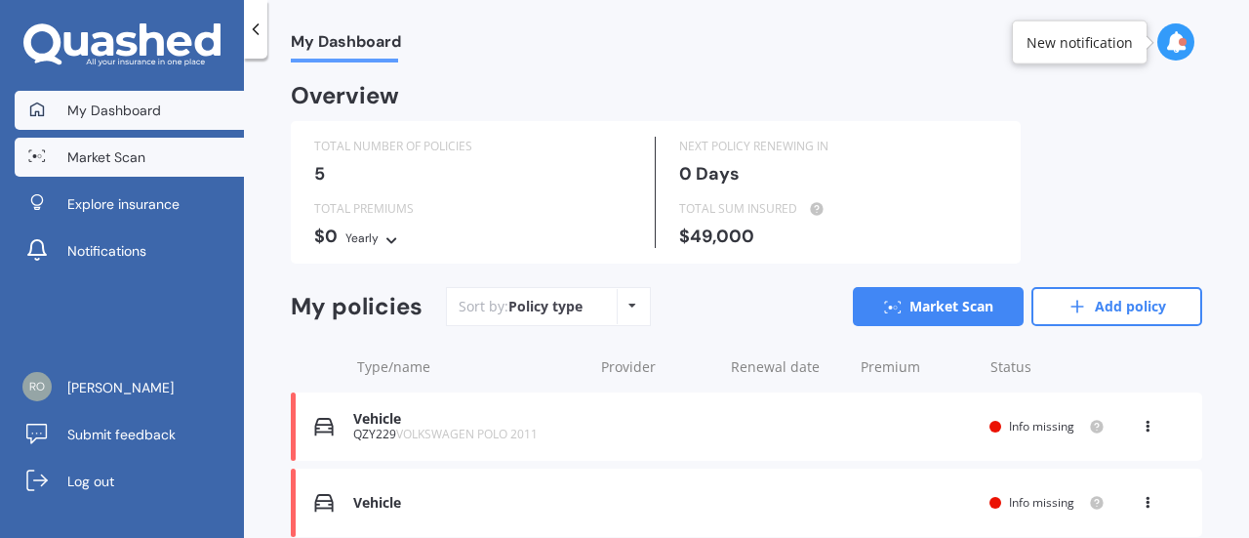
click at [124, 161] on span "Market Scan" at bounding box center [106, 157] width 78 height 20
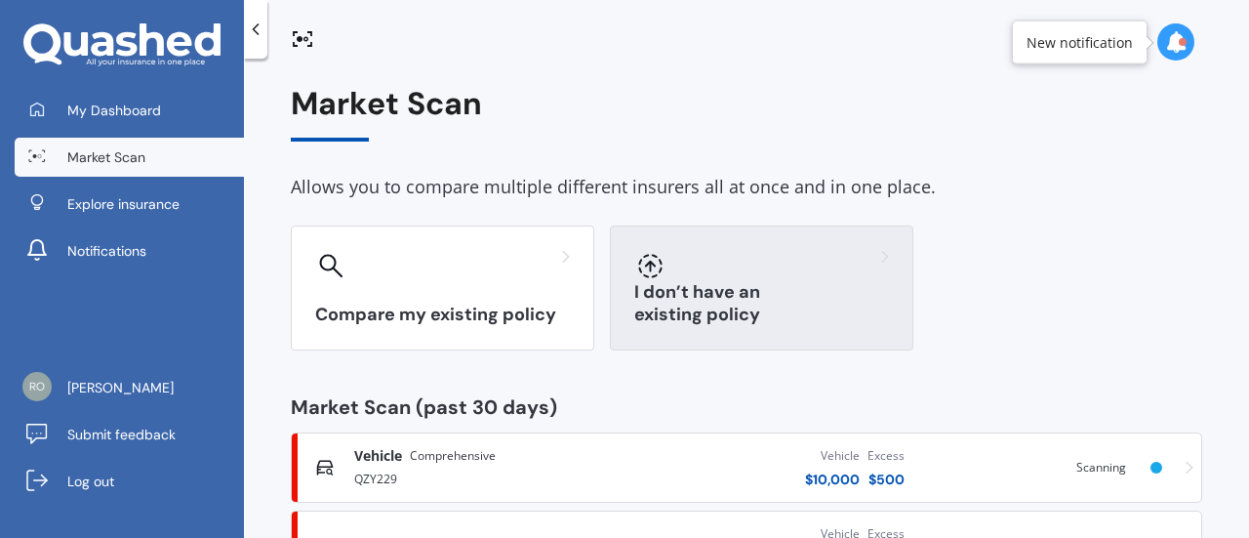
click at [672, 303] on h3 "I don’t have an existing policy" at bounding box center [761, 303] width 255 height 45
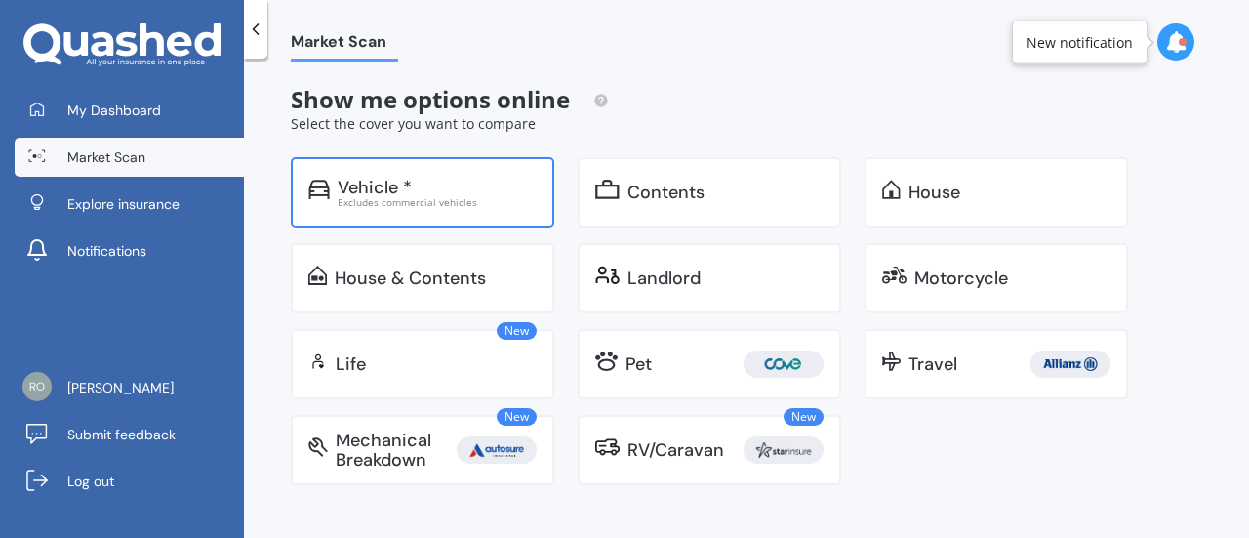
click at [504, 220] on div "Vehicle * Excludes commercial vehicles" at bounding box center [423, 192] width 264 height 70
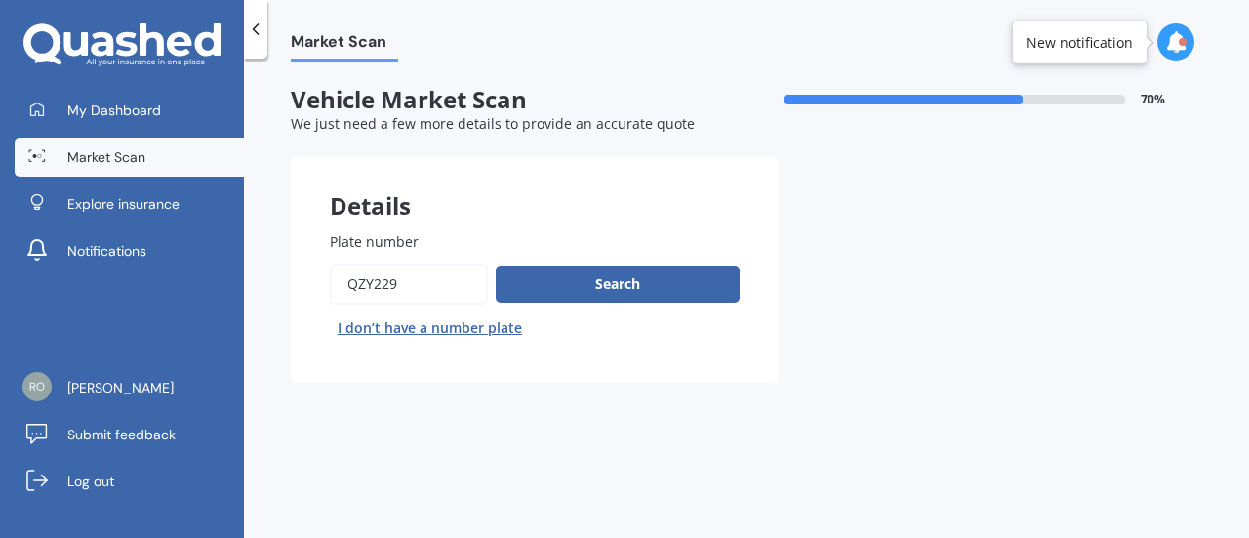
click at [451, 325] on button "I don’t have a number plate" at bounding box center [430, 327] width 200 height 31
select select "02"
select select "04"
select select "2007"
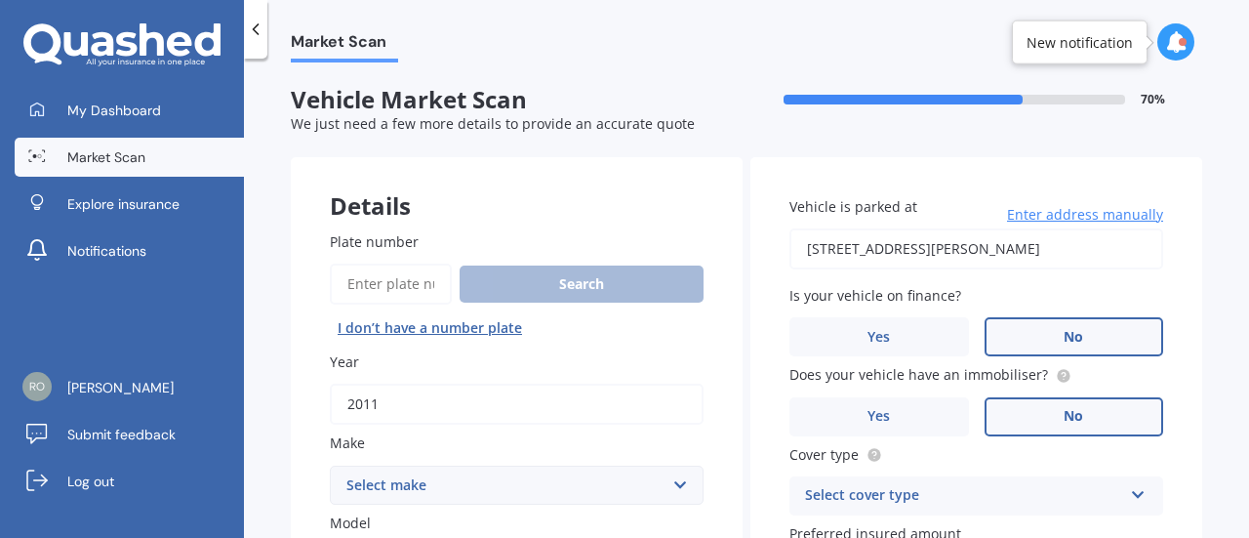
click at [441, 386] on input "2011" at bounding box center [517, 404] width 374 height 41
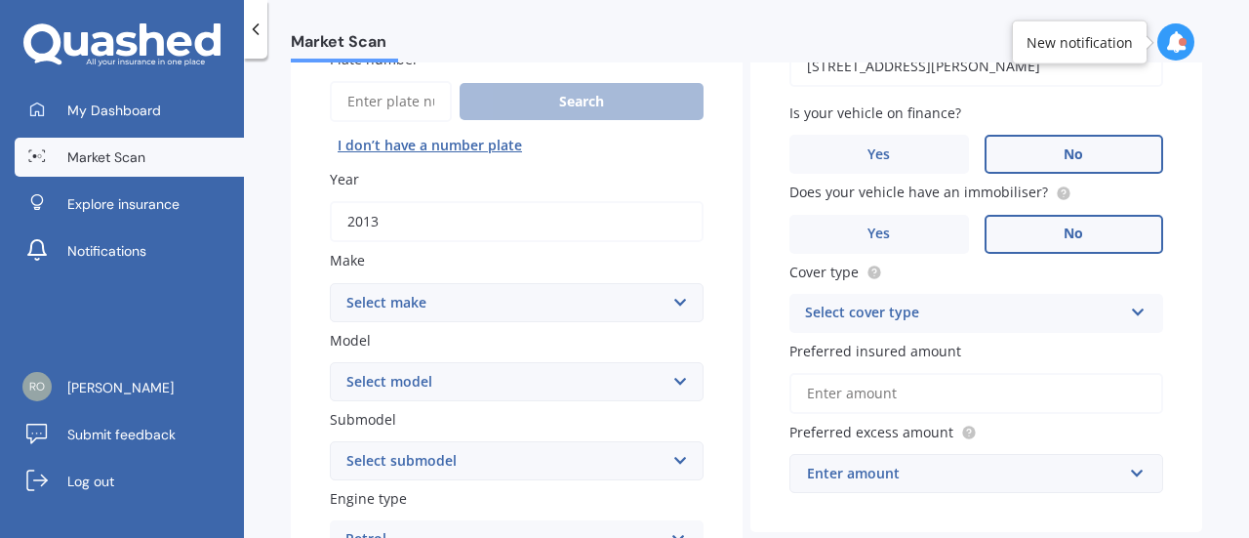
scroll to position [187, 0]
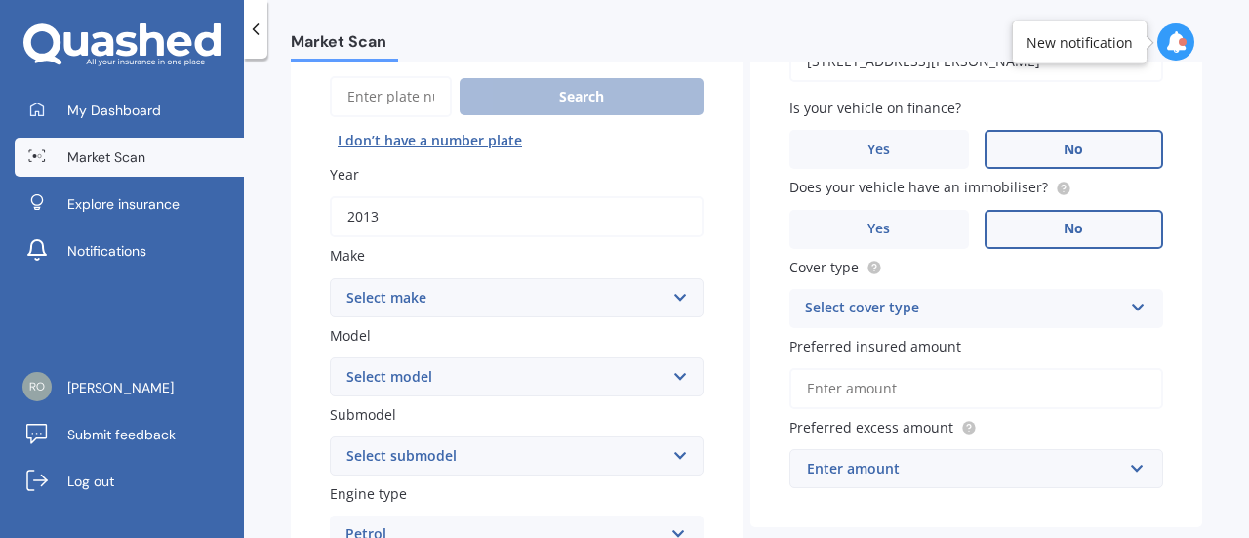
type input "2013"
click at [499, 280] on select "Select make AC ALFA ROMEO ASTON MARTIN AUDI AUSTIN BEDFORD Bentley BMW BYD CADI…" at bounding box center [517, 297] width 374 height 39
select select "BMW"
click at [330, 278] on select "Select make AC ALFA ROMEO ASTON MARTIN AUDI AUSTIN BEDFORD Bentley BMW BYD CADI…" at bounding box center [517, 297] width 374 height 39
click at [447, 364] on select "Select model" at bounding box center [517, 376] width 374 height 39
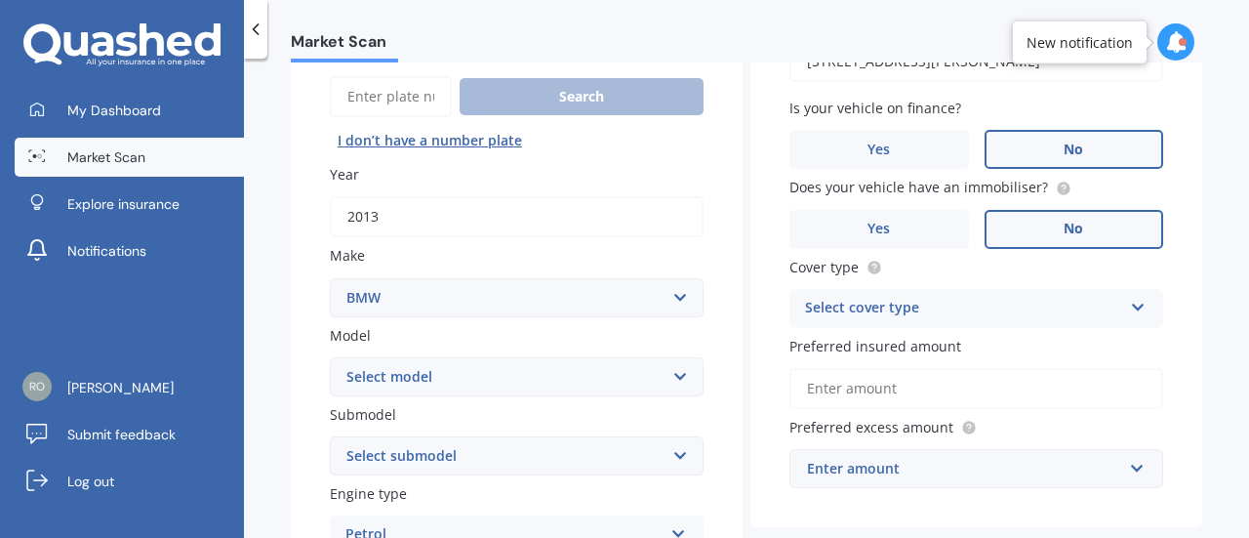
select select "116I"
click at [330, 358] on select "Select model 116 116I 118 118D 120 130 218D 220I 225 250 316 318 320 320 i 323 …" at bounding box center [517, 376] width 374 height 39
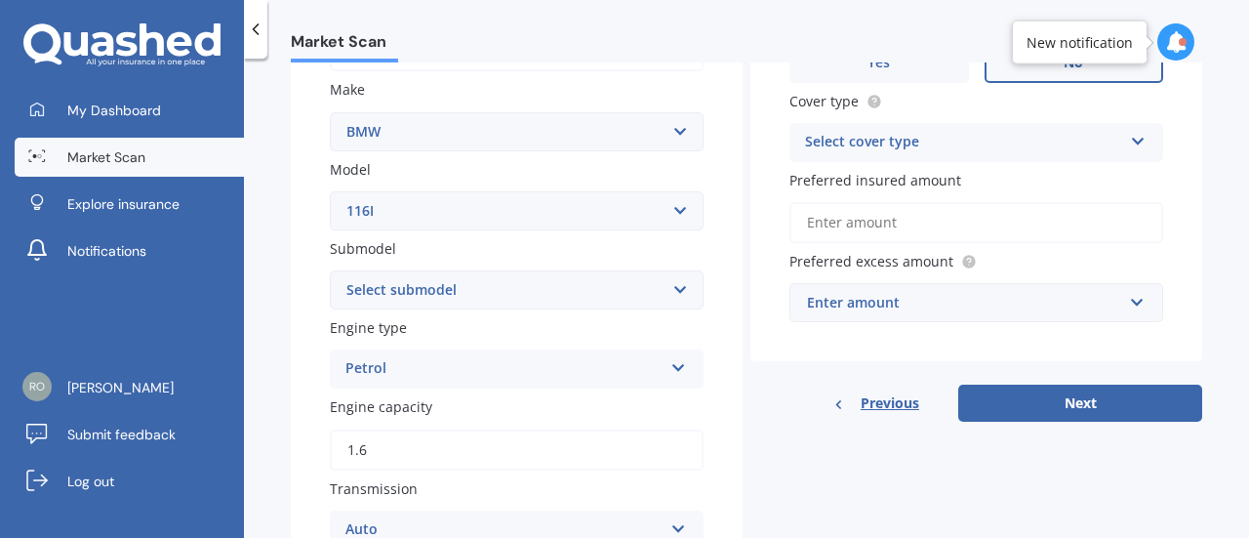
click at [452, 307] on select "Select submodel Hatchback Turbo" at bounding box center [517, 289] width 374 height 39
select select "HATCHBACK TURBO"
click at [330, 271] on select "Select submodel Hatchback Turbo" at bounding box center [517, 289] width 374 height 39
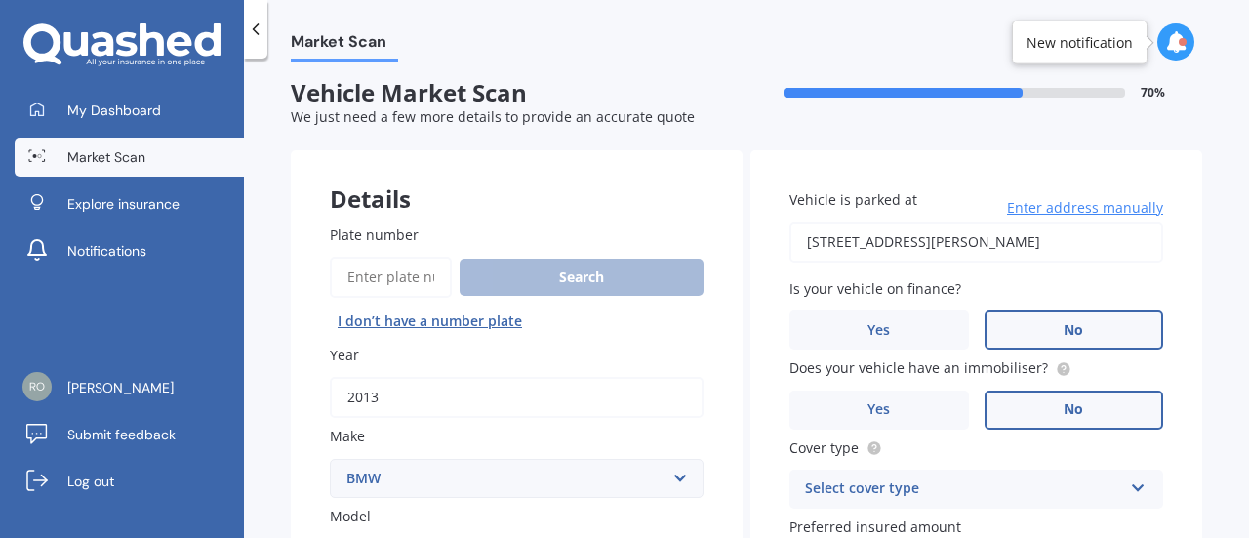
scroll to position [53, 0]
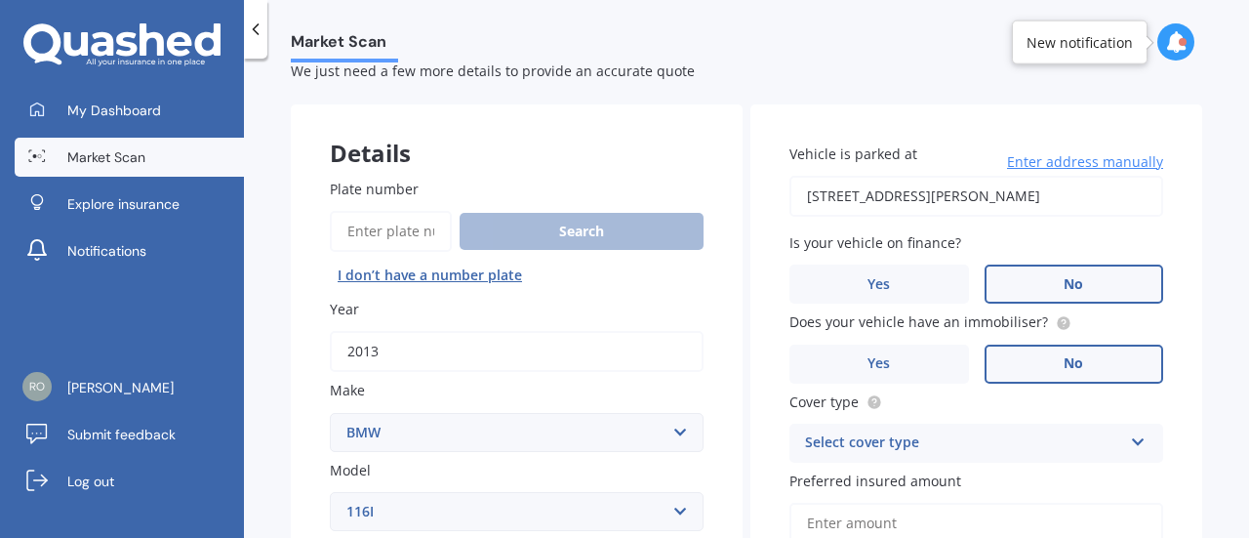
click at [830, 192] on input "[STREET_ADDRESS][PERSON_NAME]" at bounding box center [977, 196] width 374 height 41
type input "[STREET_ADDRESS][PERSON_NAME]"
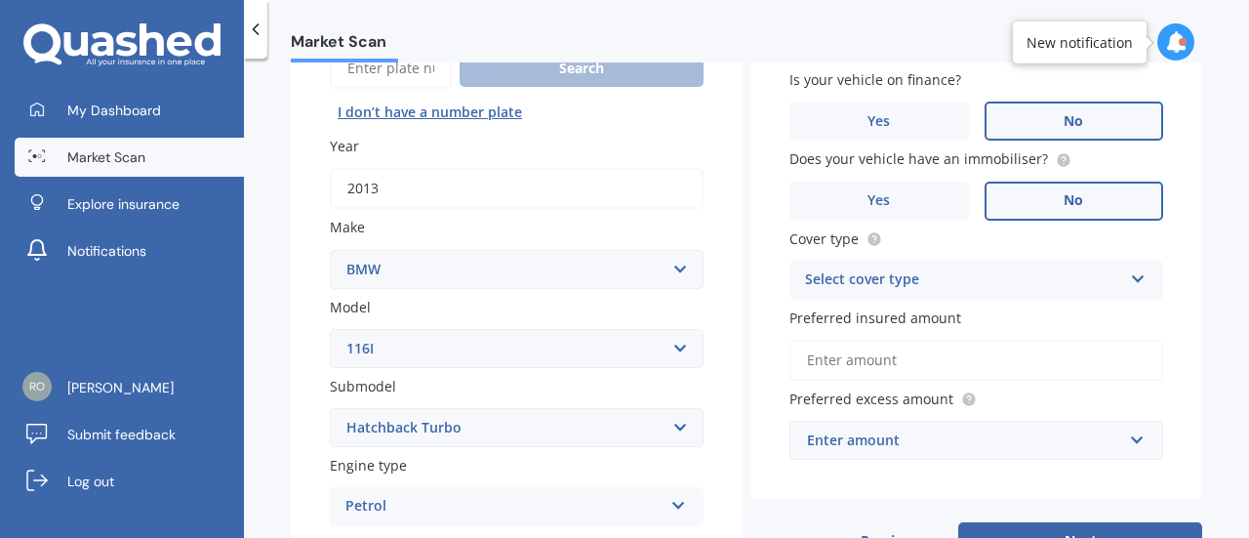
scroll to position [276, 0]
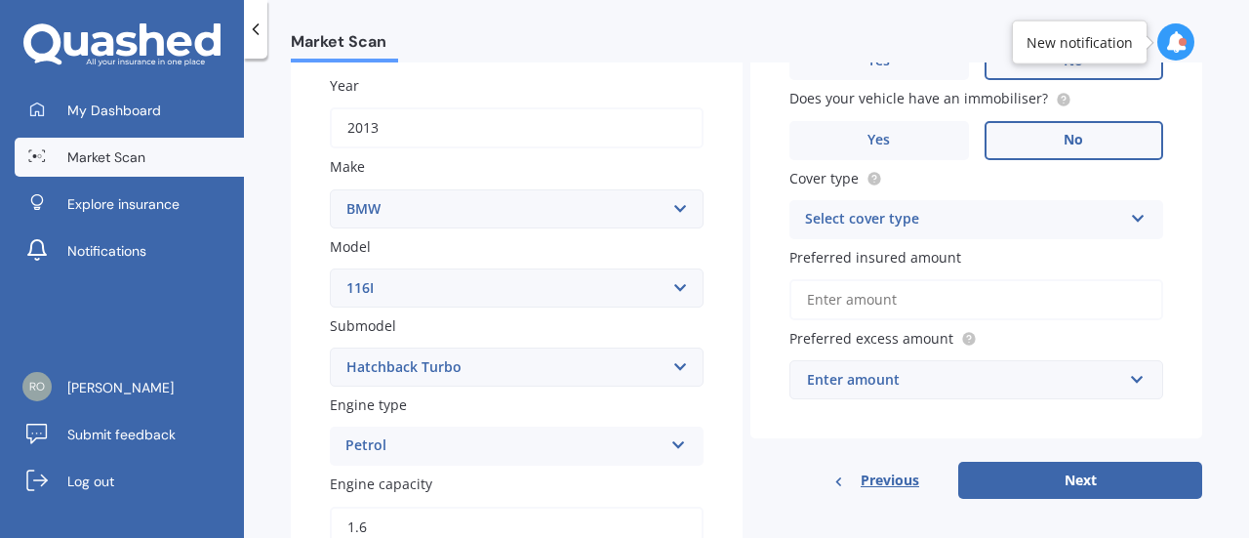
click at [921, 213] on div "Select cover type" at bounding box center [963, 219] width 317 height 23
click at [891, 259] on span "Comprehensive" at bounding box center [857, 257] width 103 height 19
click at [890, 316] on input "Preferred insured amount" at bounding box center [977, 299] width 374 height 41
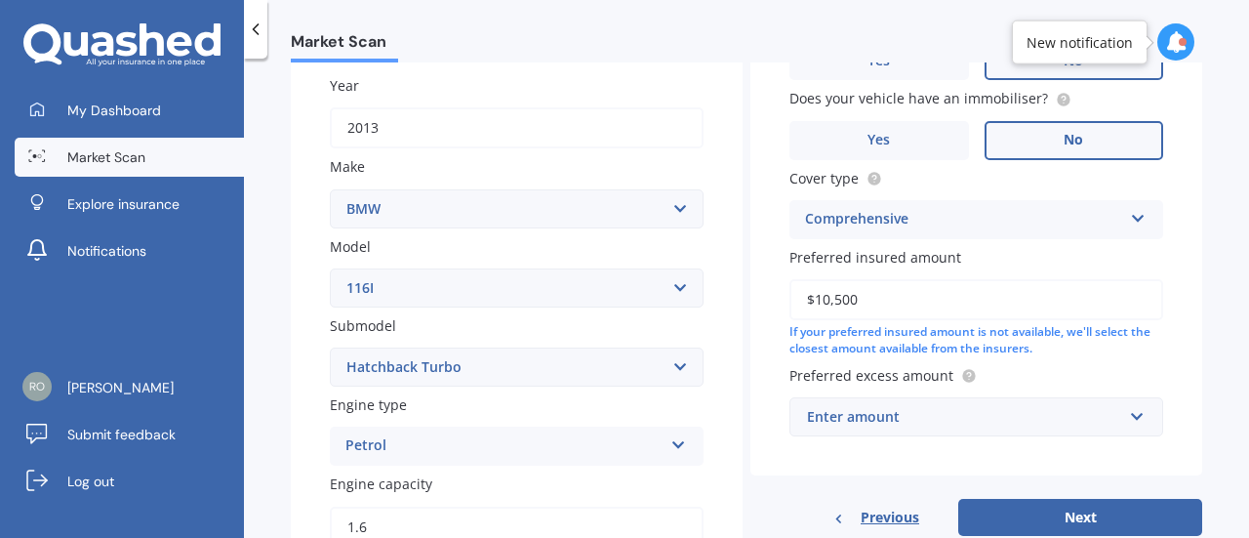
type input "$10,500"
click at [908, 411] on div "Enter amount" at bounding box center [964, 416] width 315 height 21
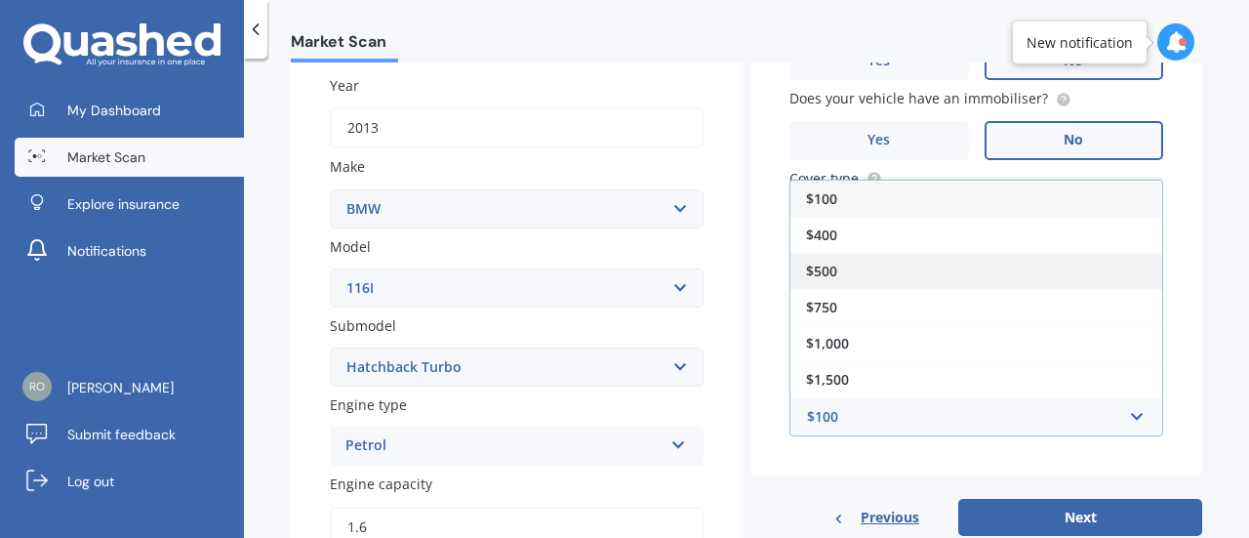
click at [853, 268] on div "$500" at bounding box center [977, 271] width 372 height 36
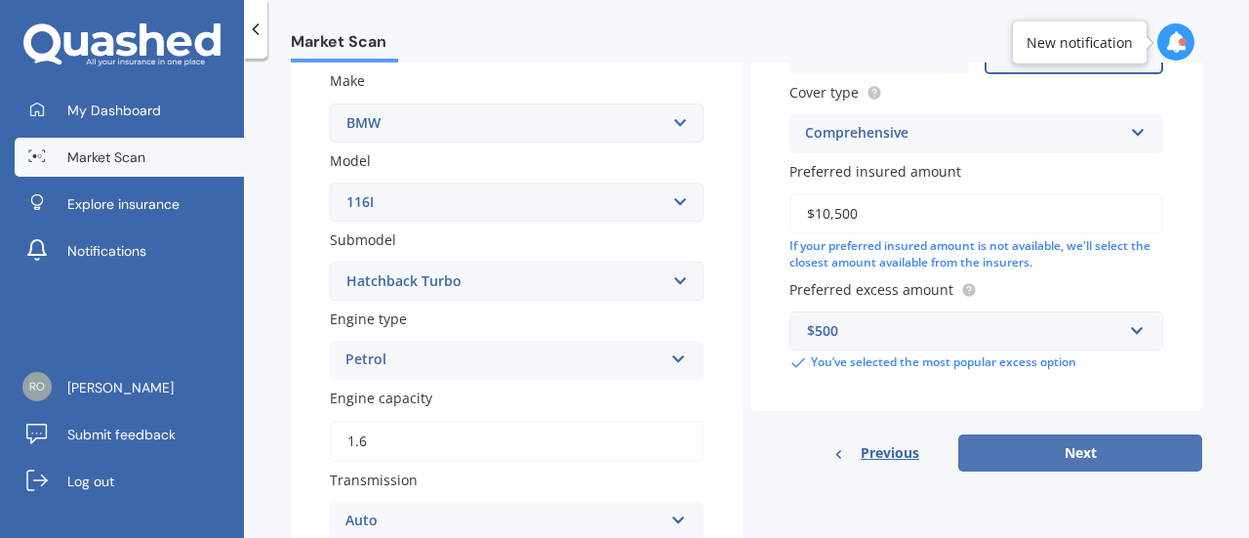
click at [1009, 442] on button "Next" at bounding box center [1081, 452] width 244 height 37
select select "02"
select select "04"
select select "2007"
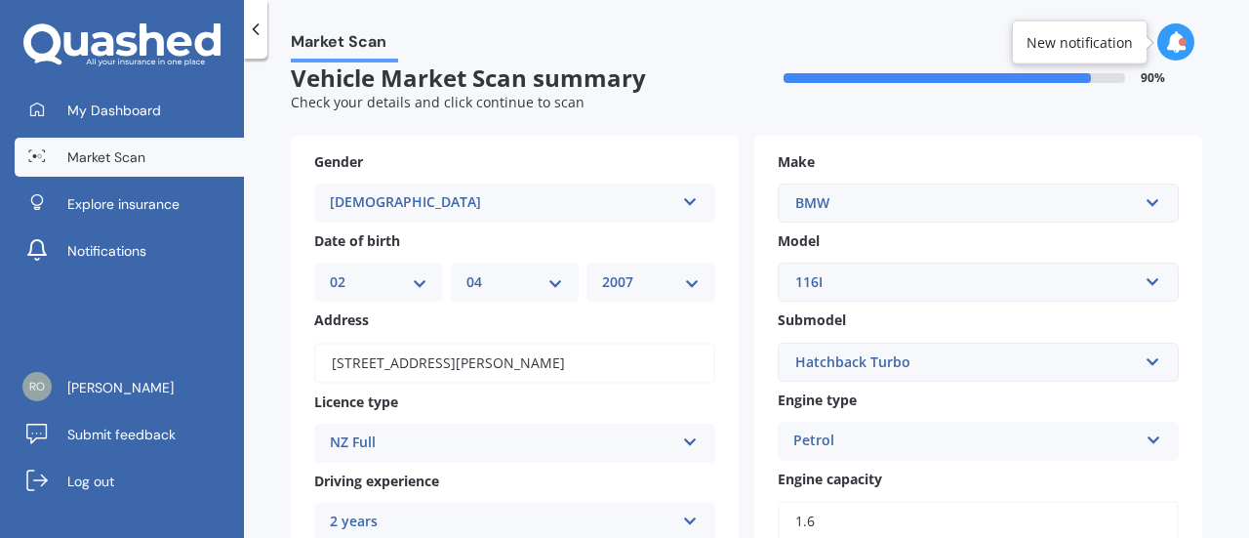
scroll to position [0, 0]
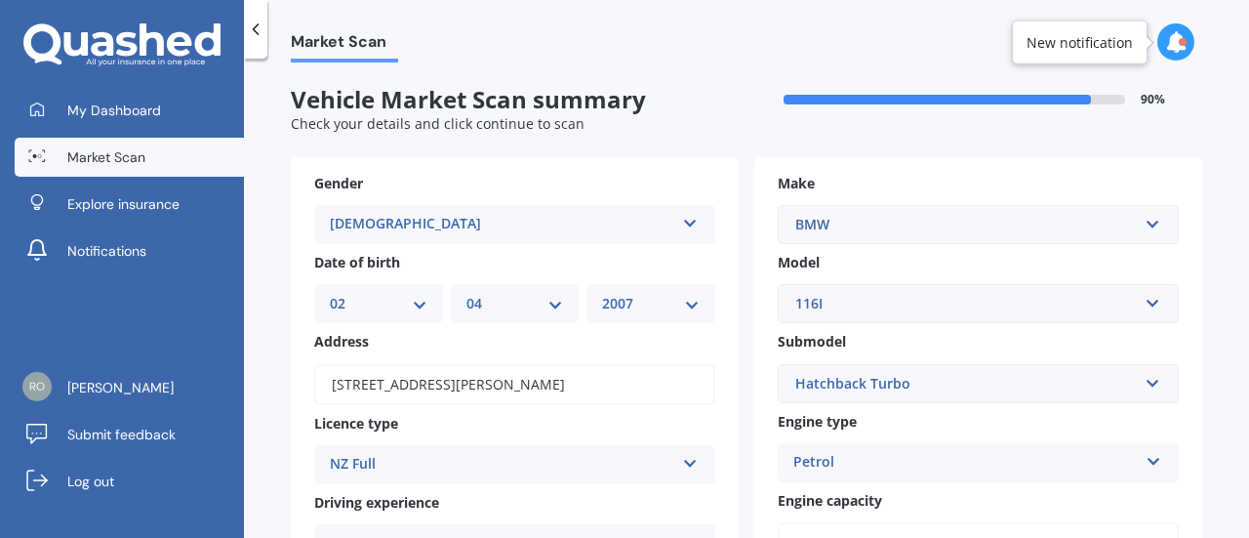
click at [499, 157] on div "Gender Male Male Female Date of birth DD 01 02 03 04 05 06 07 08 09 10 11 12 13…" at bounding box center [515, 408] width 448 height 502
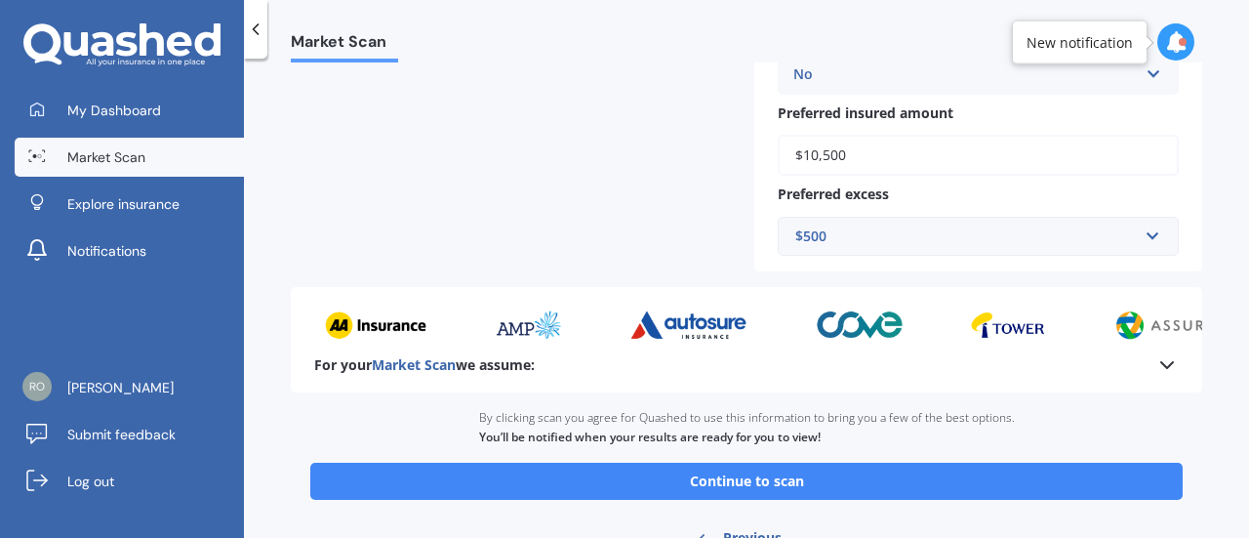
scroll to position [869, 0]
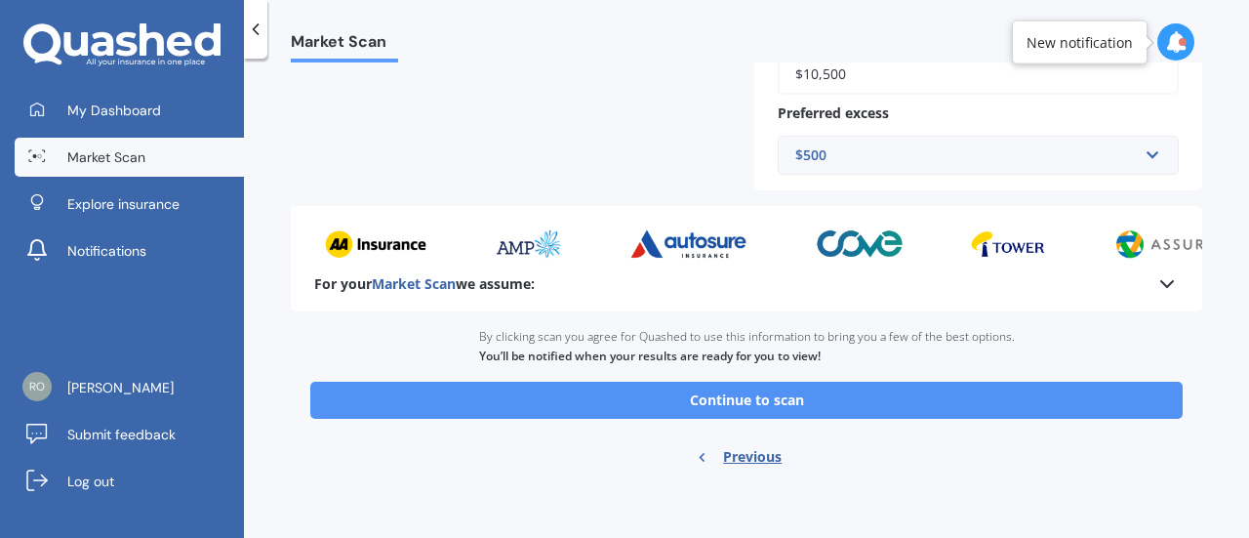
click at [839, 400] on button "Continue to scan" at bounding box center [746, 400] width 873 height 37
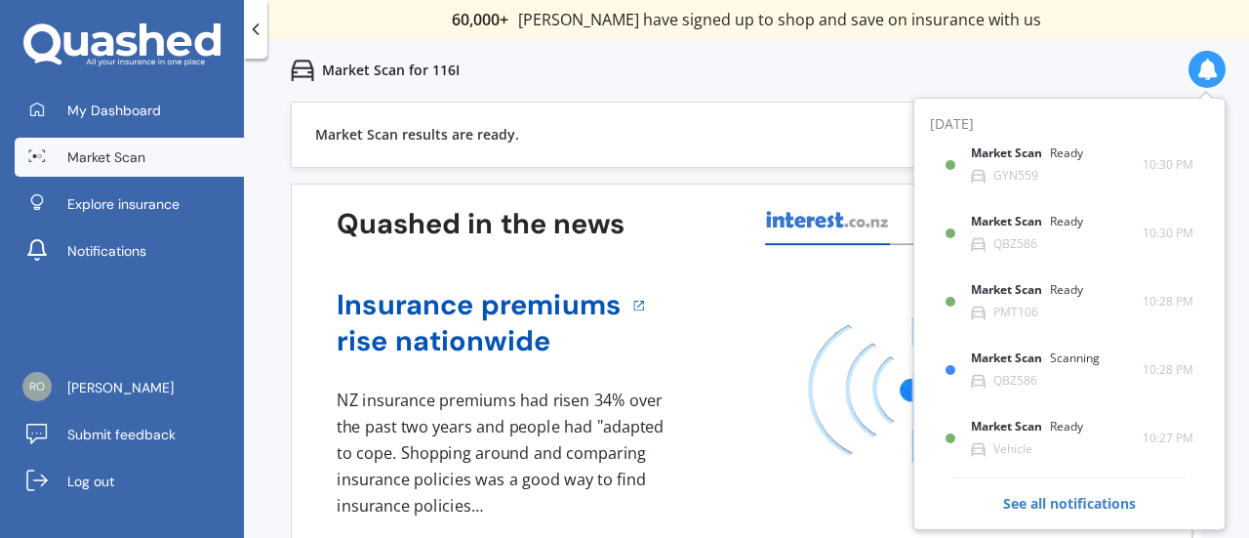
click at [746, 149] on div "Market Scan results are ready. View my quotes" at bounding box center [747, 135] width 912 height 66
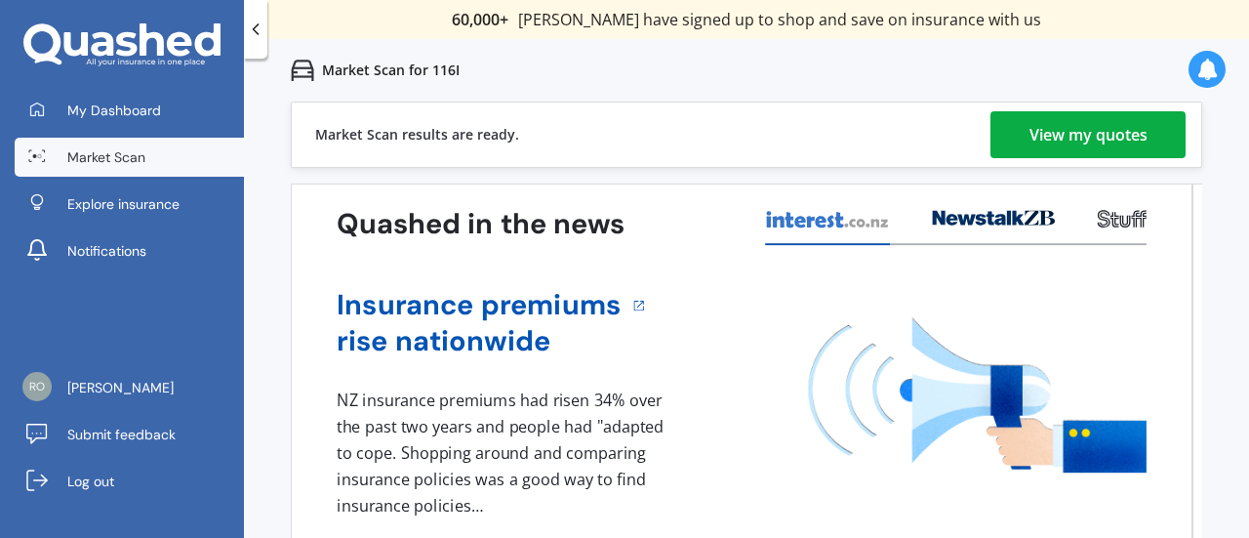
click at [1009, 133] on link "View my quotes" at bounding box center [1088, 134] width 195 height 47
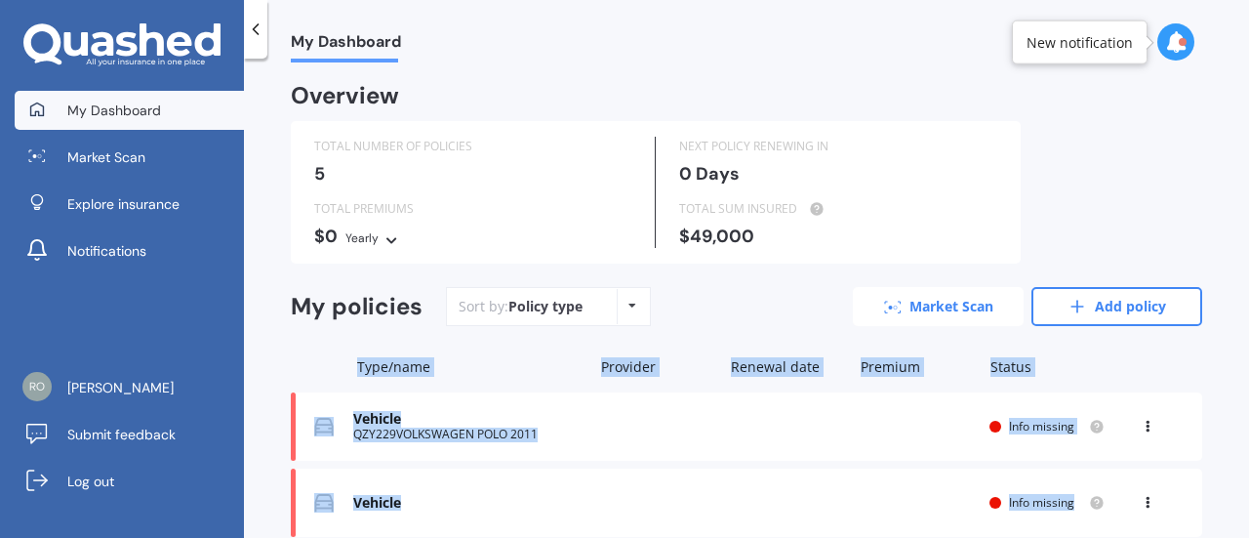
drag, startPoint x: 0, startPoint y: 0, endPoint x: 933, endPoint y: 313, distance: 984.4
click at [933, 313] on div "My policies Sort by: Policy type Policy type Alphabetical Date added Renewing n…" at bounding box center [747, 530] width 912 height 486
click at [933, 313] on link "Market Scan" at bounding box center [938, 306] width 171 height 39
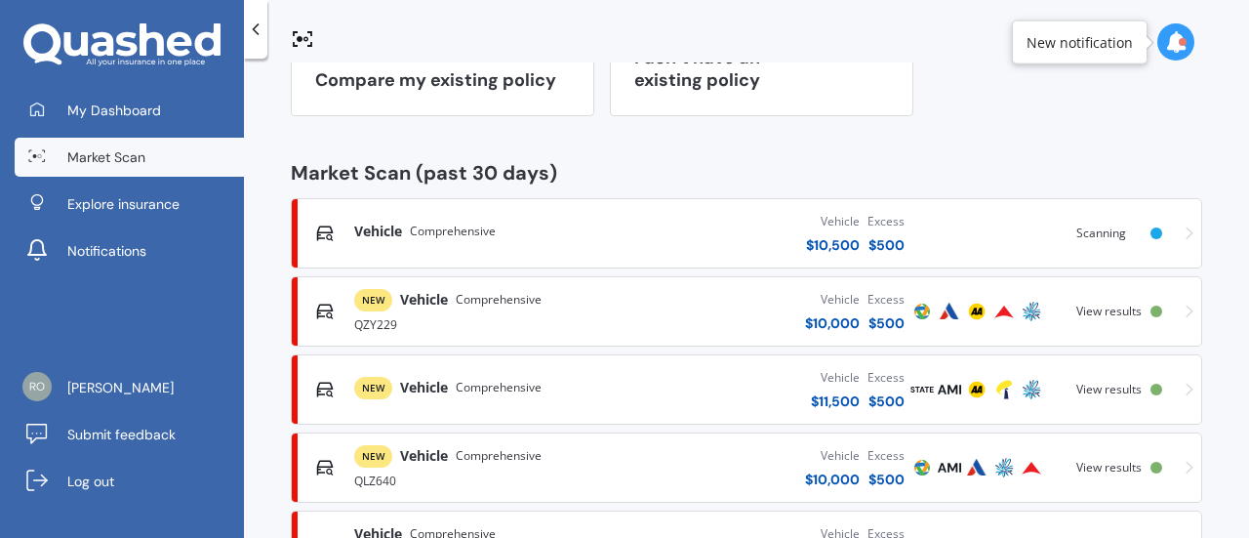
scroll to position [235, 0]
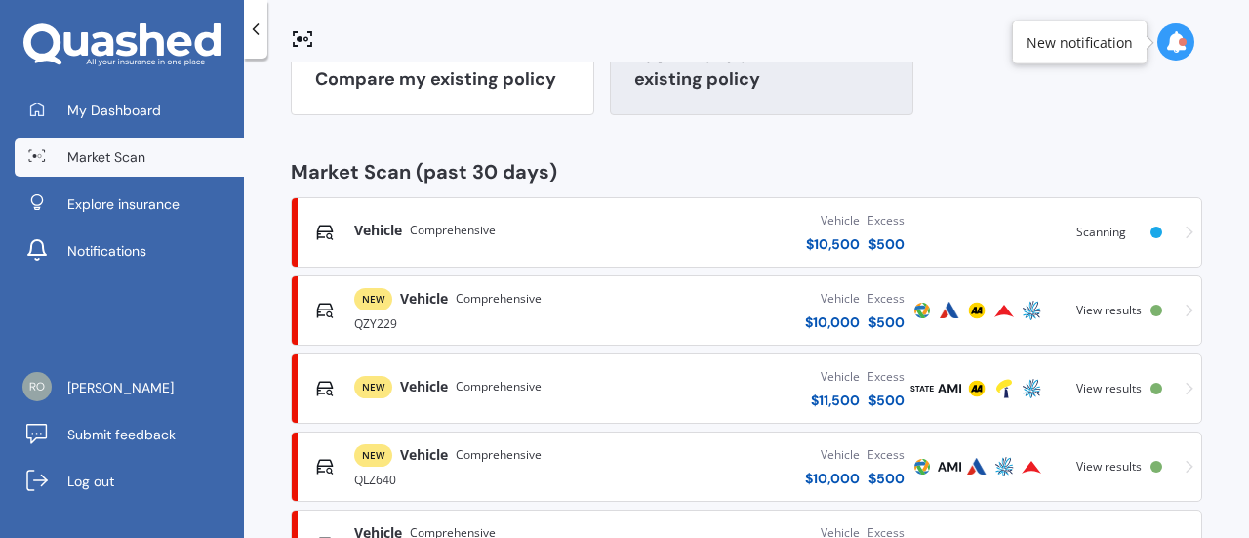
click at [697, 93] on div "I don’t have an existing policy" at bounding box center [762, 52] width 304 height 125
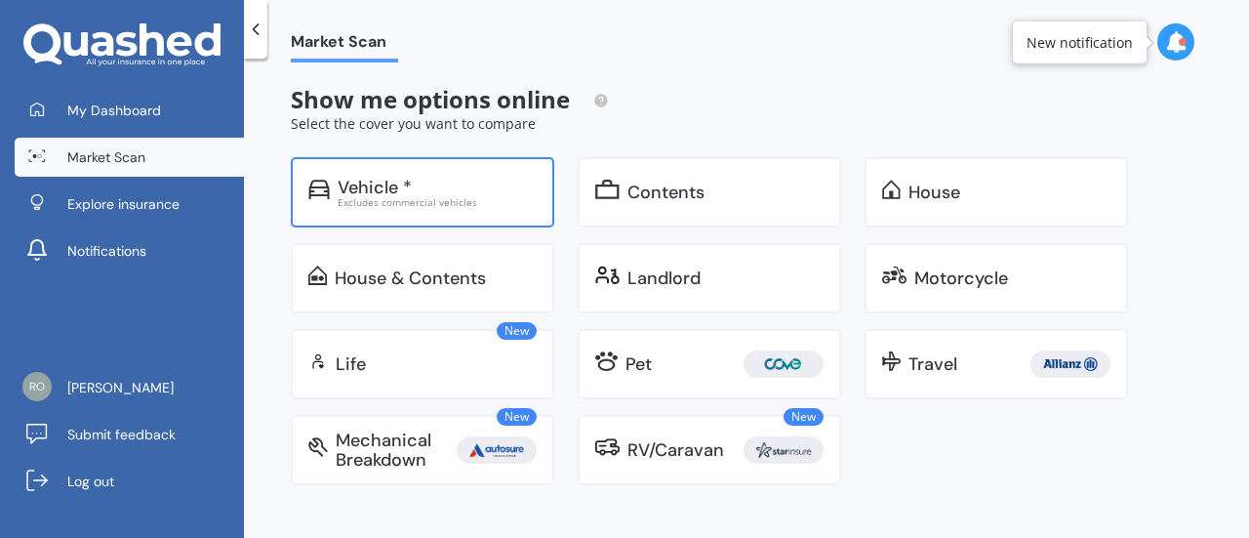
click at [476, 225] on div "Vehicle * Excludes commercial vehicles" at bounding box center [423, 192] width 264 height 70
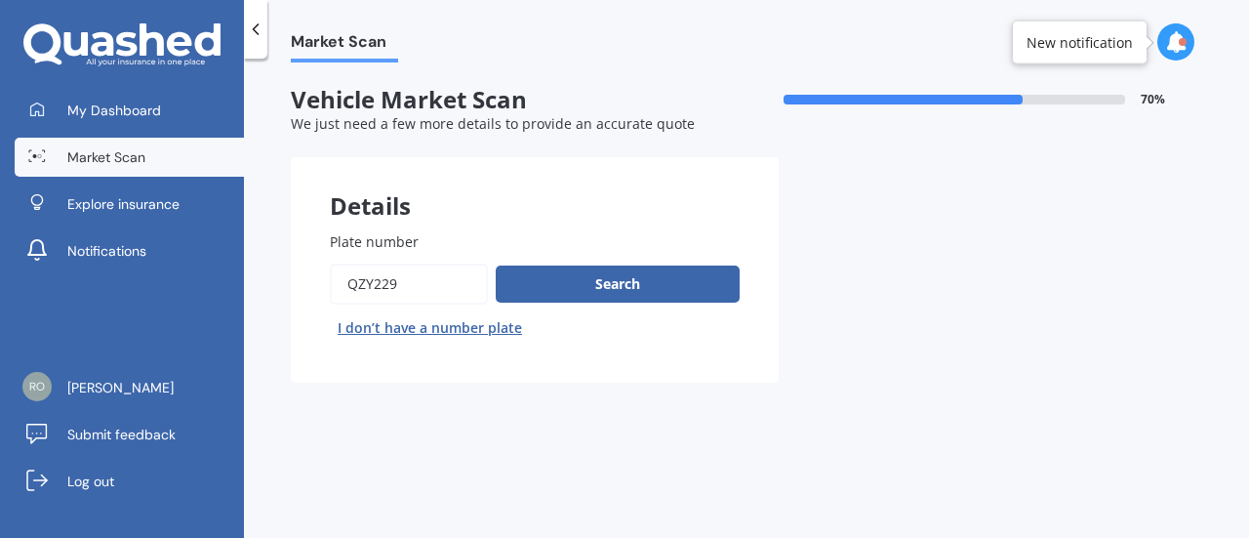
drag, startPoint x: 465, startPoint y: 282, endPoint x: 247, endPoint y: 283, distance: 217.7
click at [247, 283] on div "Market Scan Vehicle Market Scan 70 % We just need a few more details to provide…" at bounding box center [746, 301] width 1005 height 479
type input "pmt106"
click at [561, 281] on button "Search" at bounding box center [618, 284] width 244 height 37
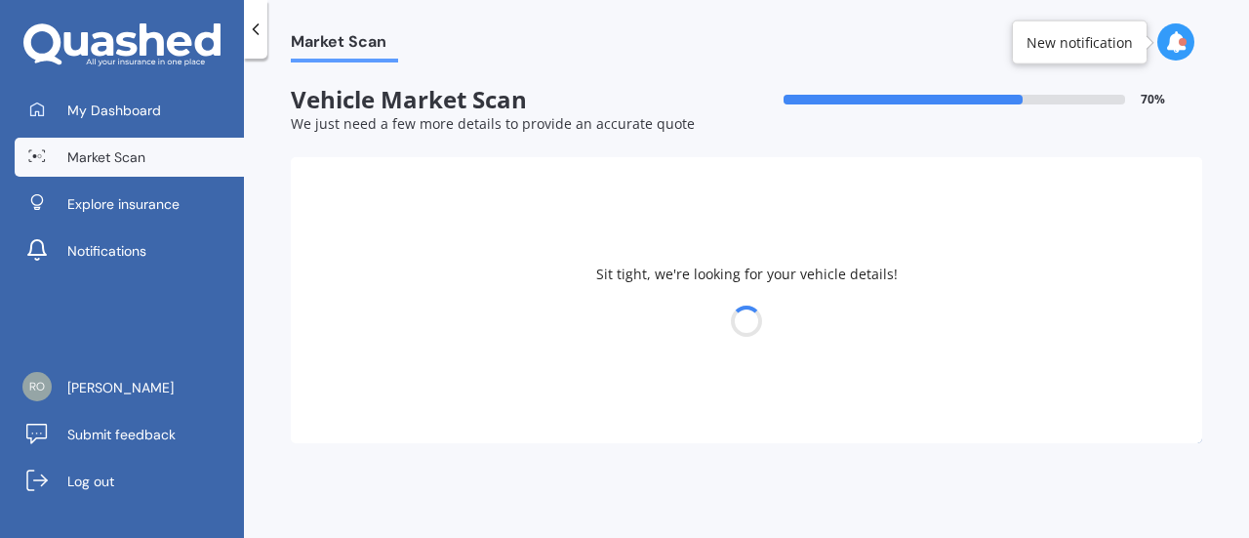
select select "TOYOTA"
select select "AURIS"
select select "02"
select select "04"
select select "2007"
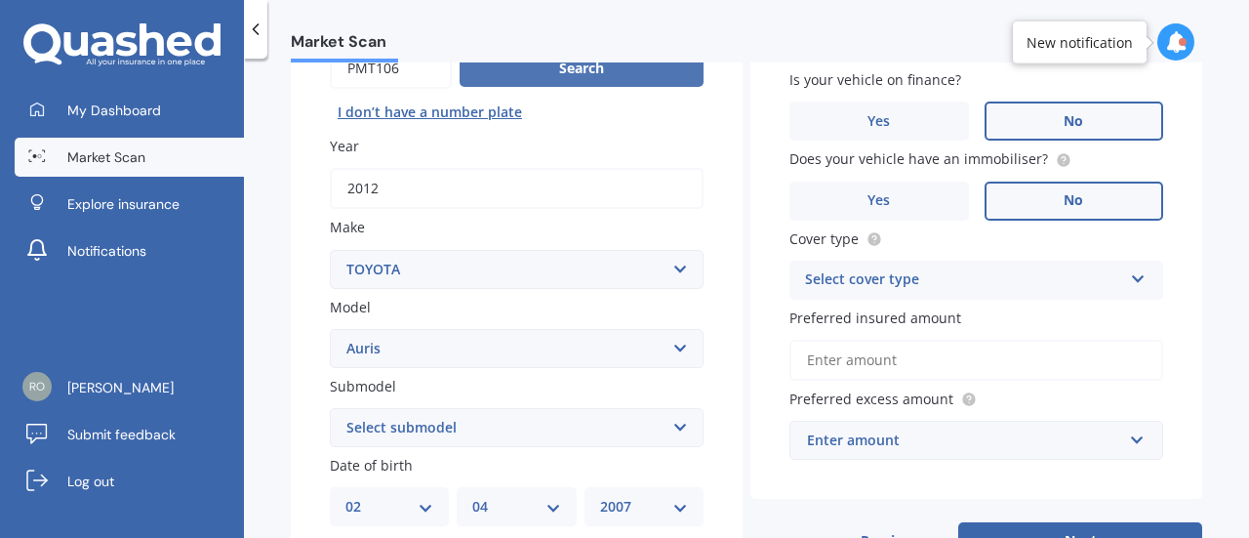
scroll to position [311, 0]
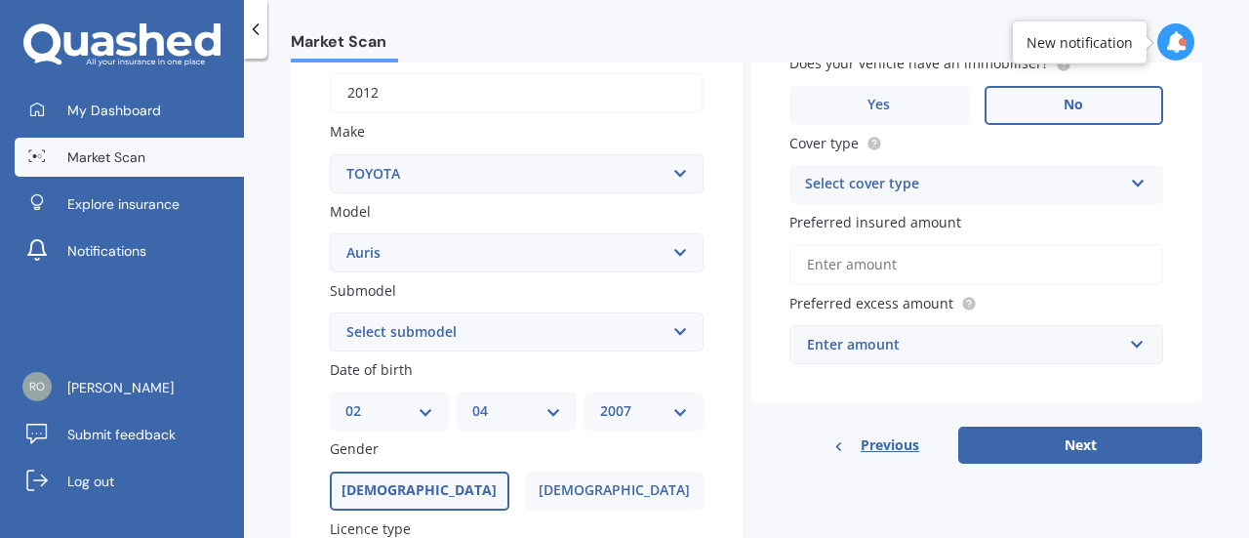
click at [518, 329] on select "Select submodel (All)" at bounding box center [517, 331] width 374 height 39
select select "(ALL)"
click at [330, 313] on select "Select submodel (All)" at bounding box center [517, 331] width 374 height 39
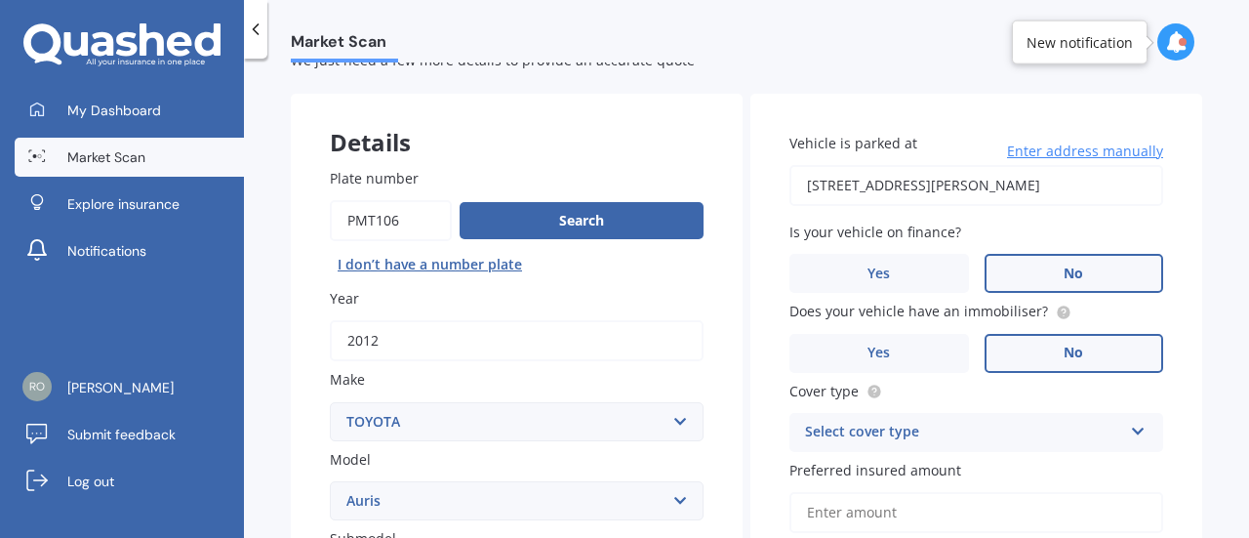
scroll to position [64, 0]
click at [988, 183] on input "[STREET_ADDRESS][PERSON_NAME]" at bounding box center [977, 184] width 374 height 41
type input "[STREET_ADDRESS][PERSON_NAME]"
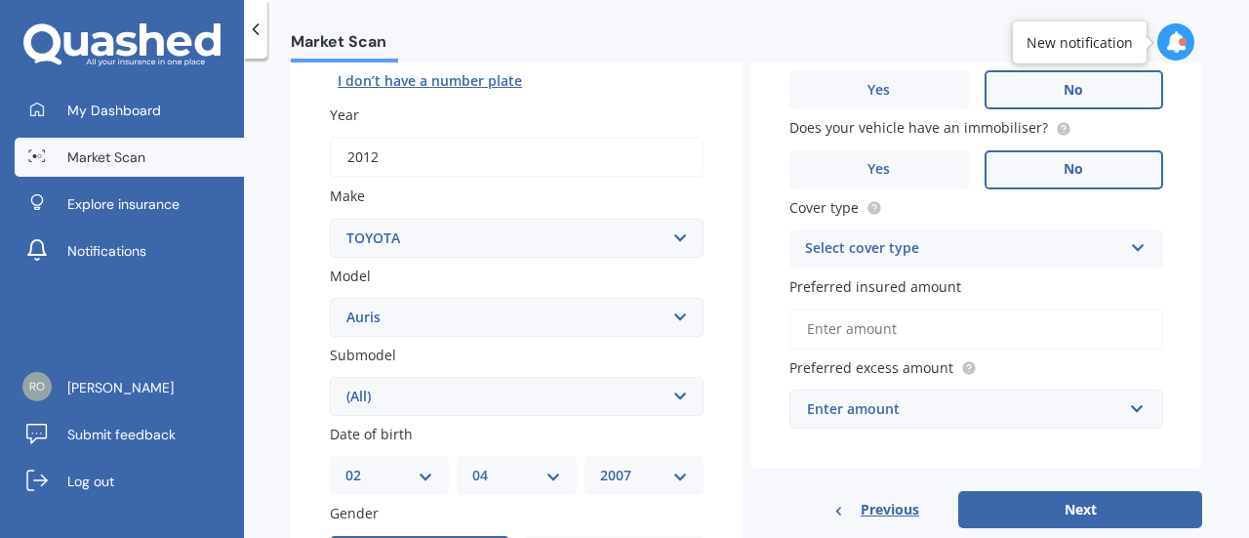
scroll to position [248, 0]
click at [941, 229] on div "Select cover type Comprehensive Third Party, Fire & Theft Third Party" at bounding box center [977, 247] width 374 height 39
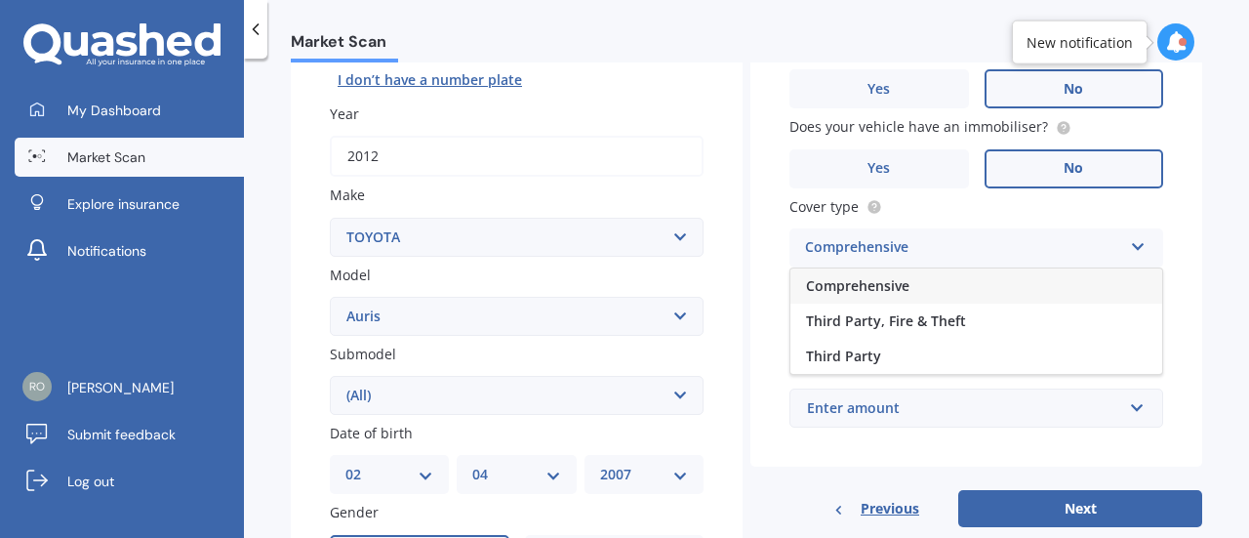
click at [890, 294] on span "Comprehensive" at bounding box center [857, 285] width 103 height 19
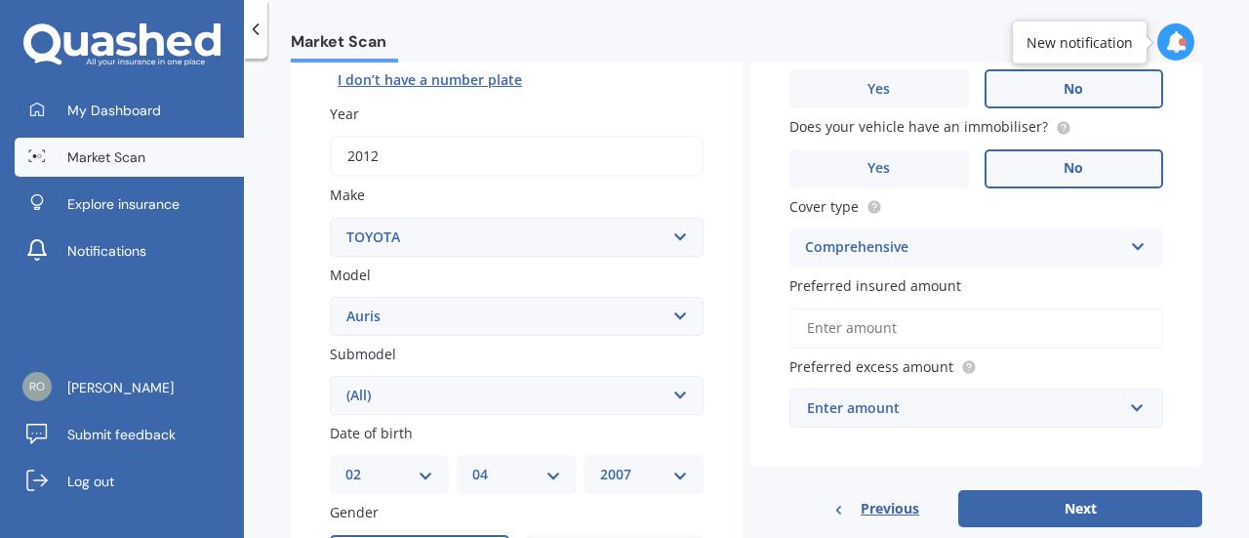
click at [910, 333] on input "Preferred insured amount" at bounding box center [977, 327] width 374 height 41
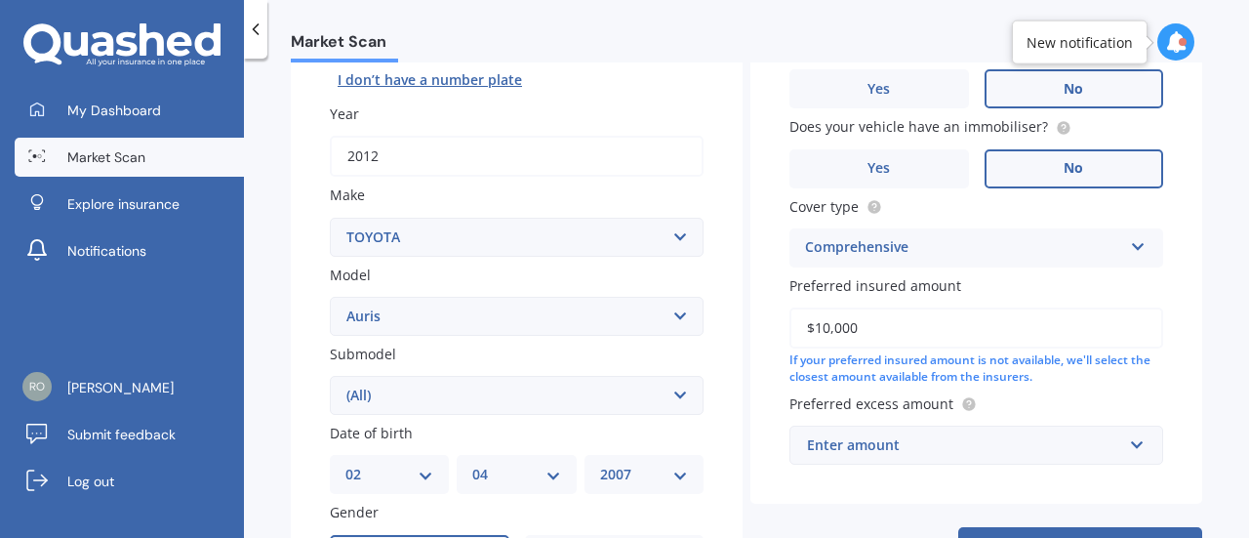
scroll to position [312, 0]
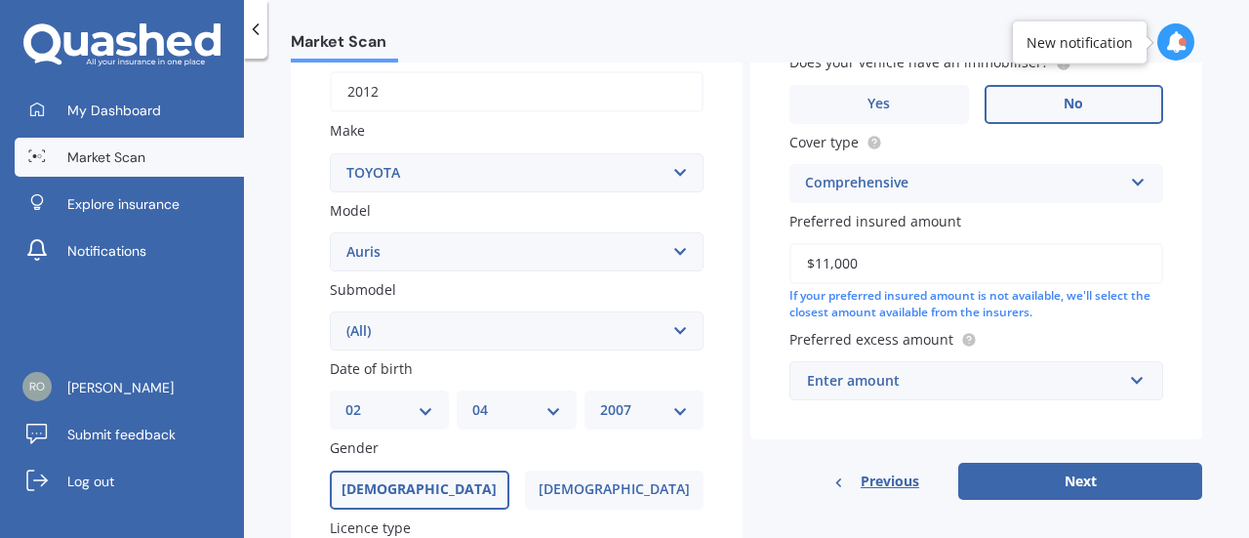
type input "$11,000"
click at [941, 358] on div "Preferred excess amount Enter amount $100 $400 $500 $750 $1,000 $1,500 $2,000" at bounding box center [977, 364] width 374 height 71
click at [923, 381] on div "Enter amount" at bounding box center [964, 380] width 315 height 21
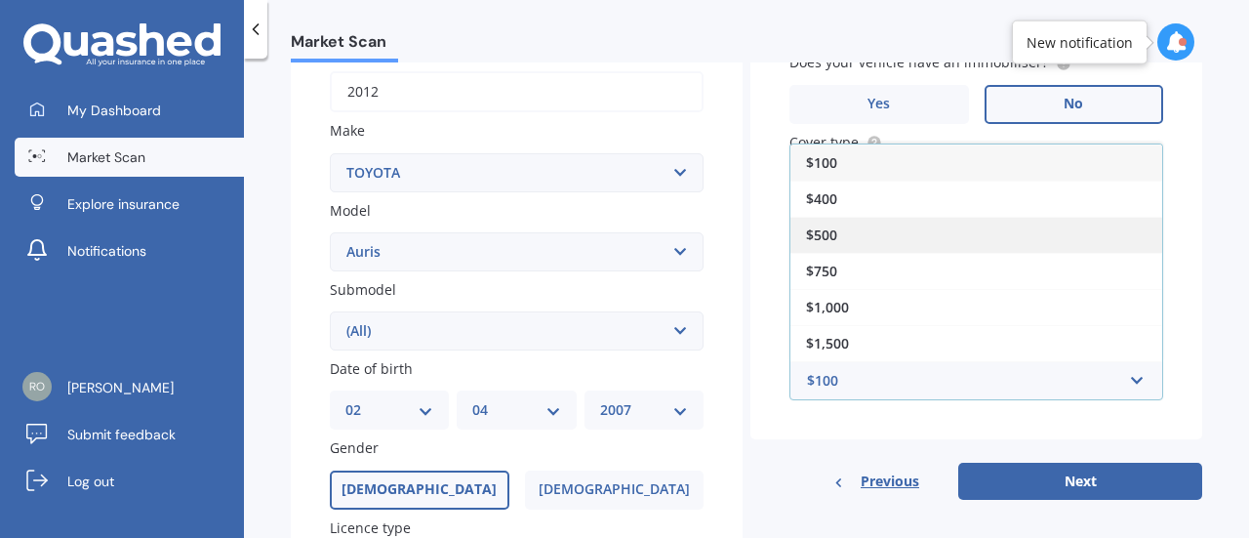
click at [832, 236] on span "$500" at bounding box center [821, 234] width 31 height 19
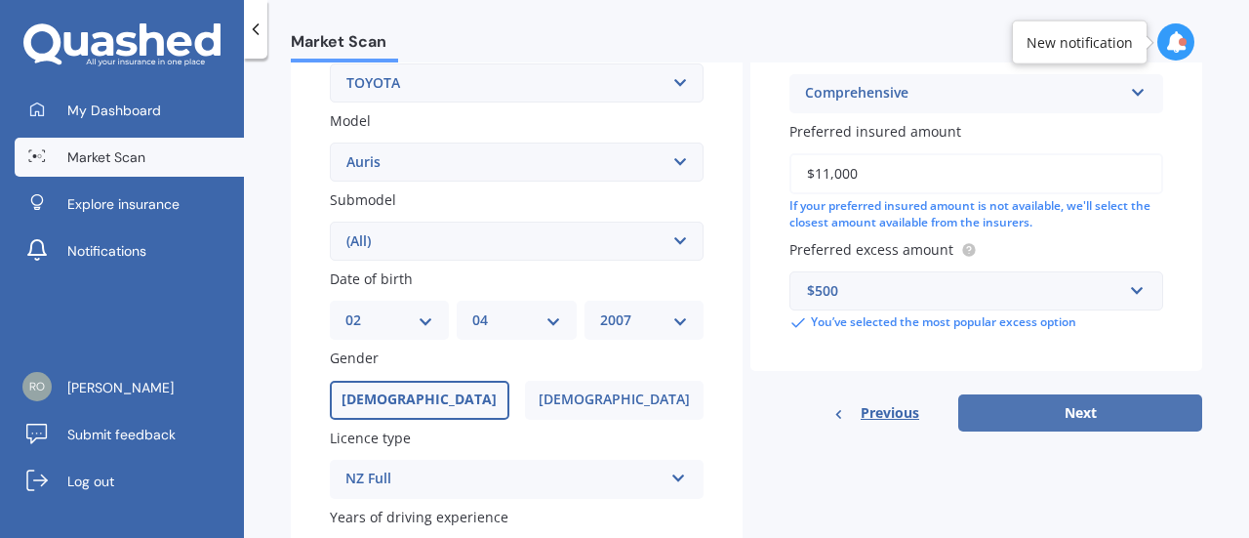
click at [1044, 417] on button "Next" at bounding box center [1081, 412] width 244 height 37
select select "02"
select select "04"
select select "2007"
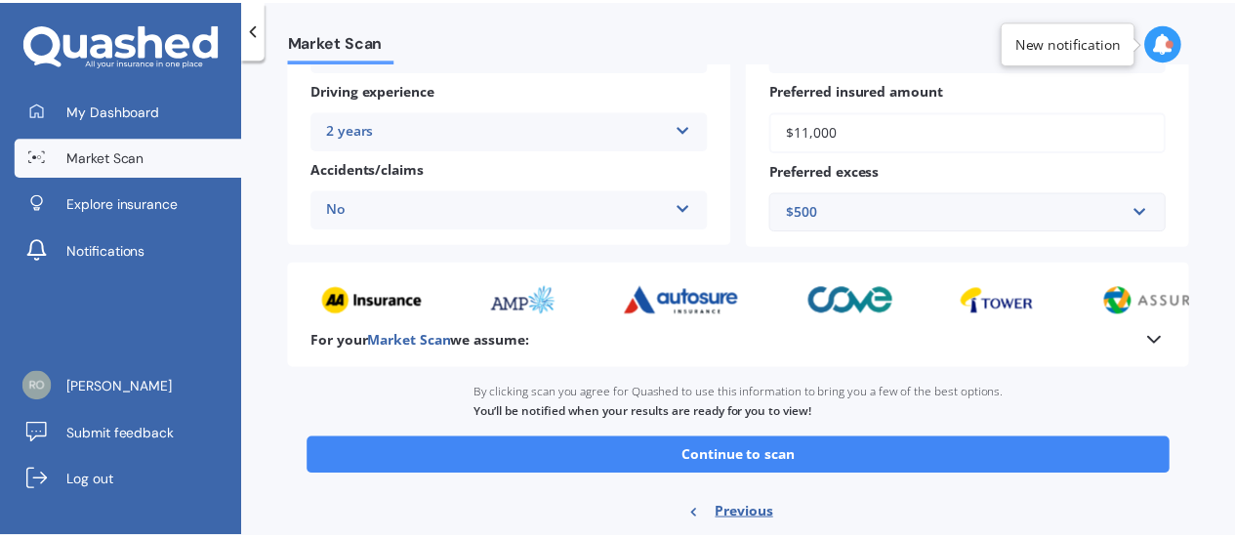
scroll to position [434, 0]
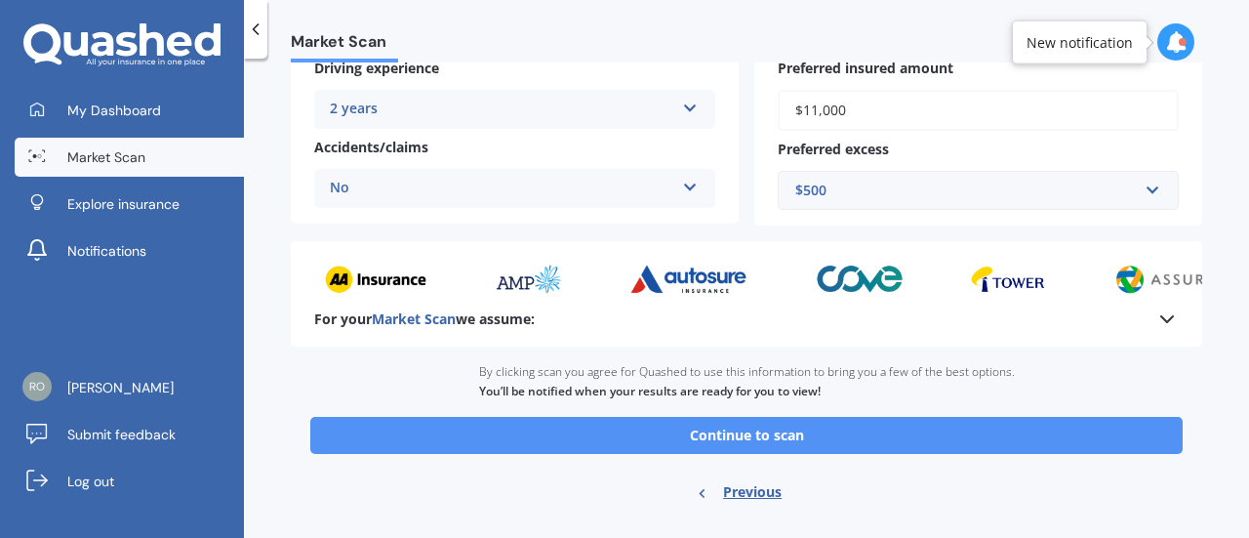
click at [909, 434] on button "Continue to scan" at bounding box center [746, 435] width 873 height 37
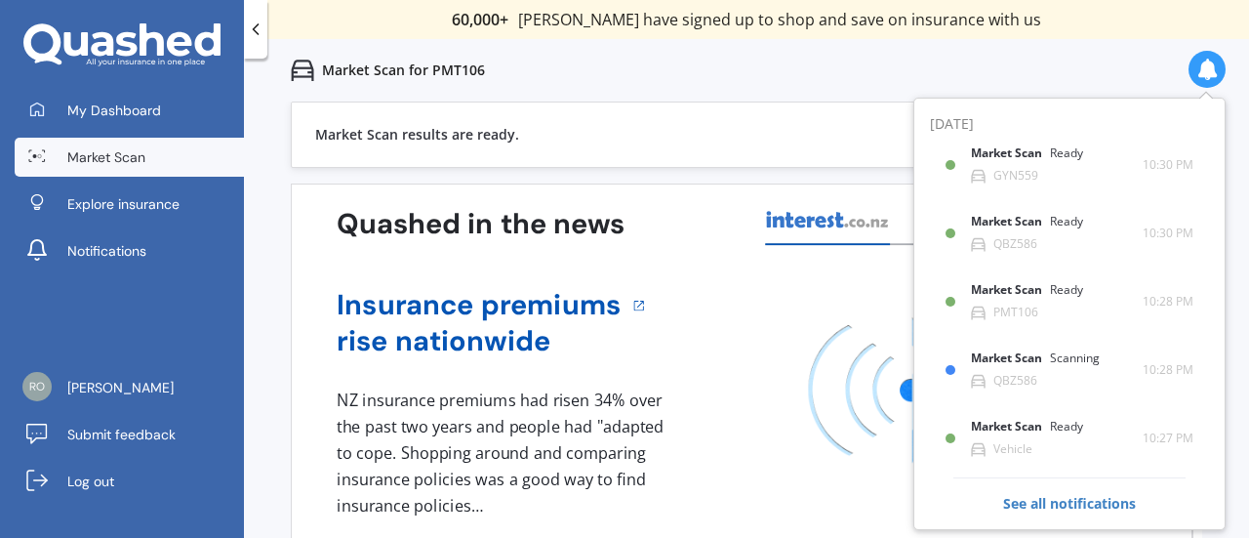
click at [841, 61] on div "Market Scan for PMT106" at bounding box center [746, 70] width 1005 height 62
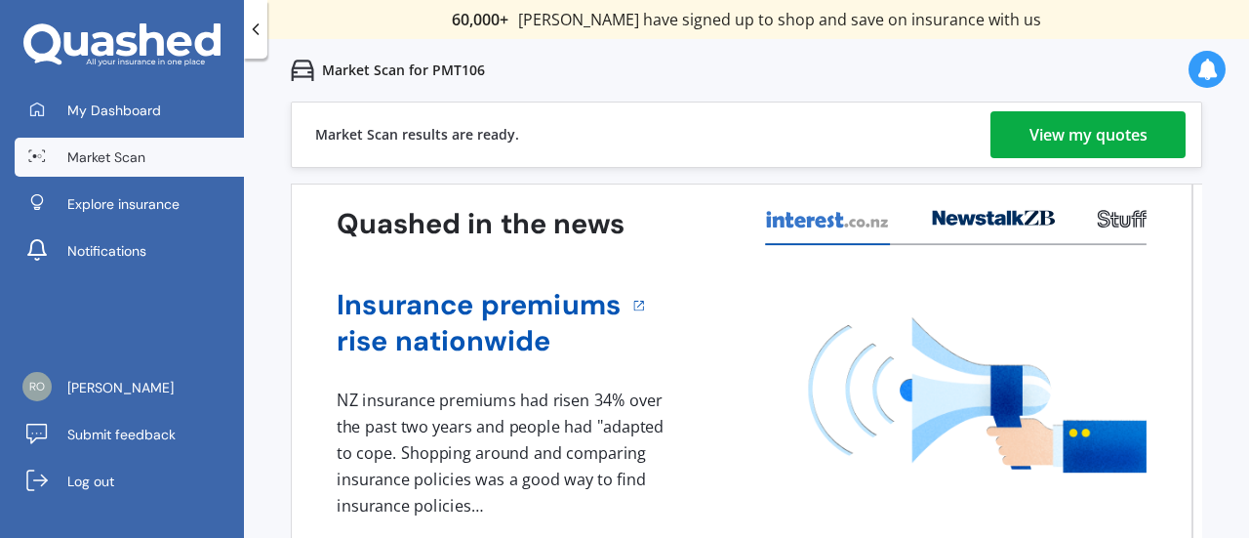
click at [1069, 123] on div "View my quotes" at bounding box center [1089, 134] width 118 height 47
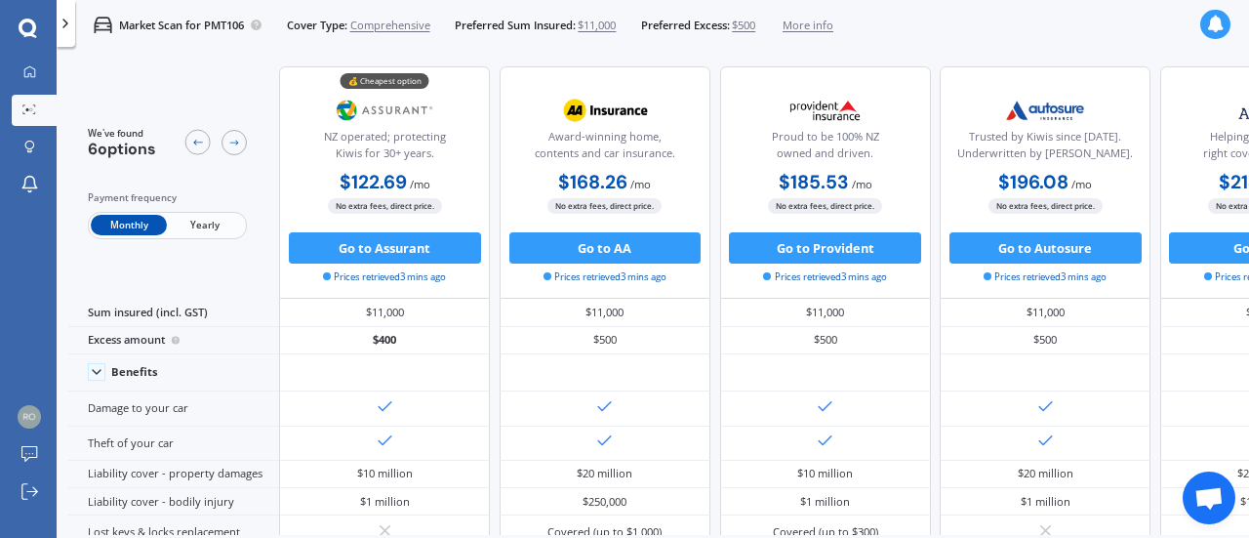
click at [205, 230] on span "Yearly" at bounding box center [205, 225] width 76 height 20
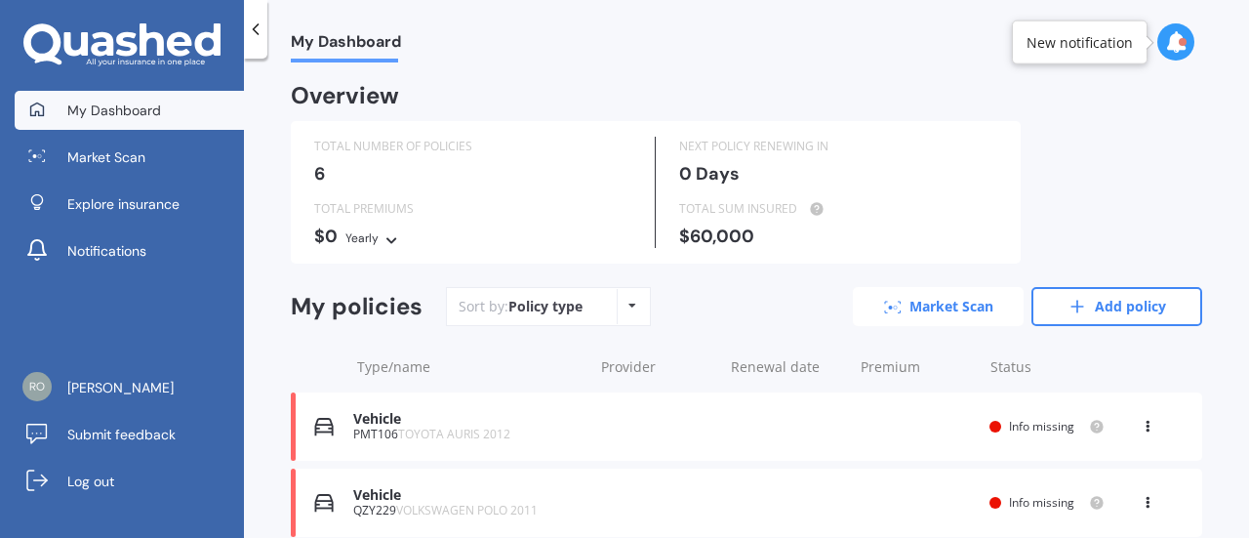
click at [904, 296] on link "Market Scan" at bounding box center [938, 306] width 171 height 39
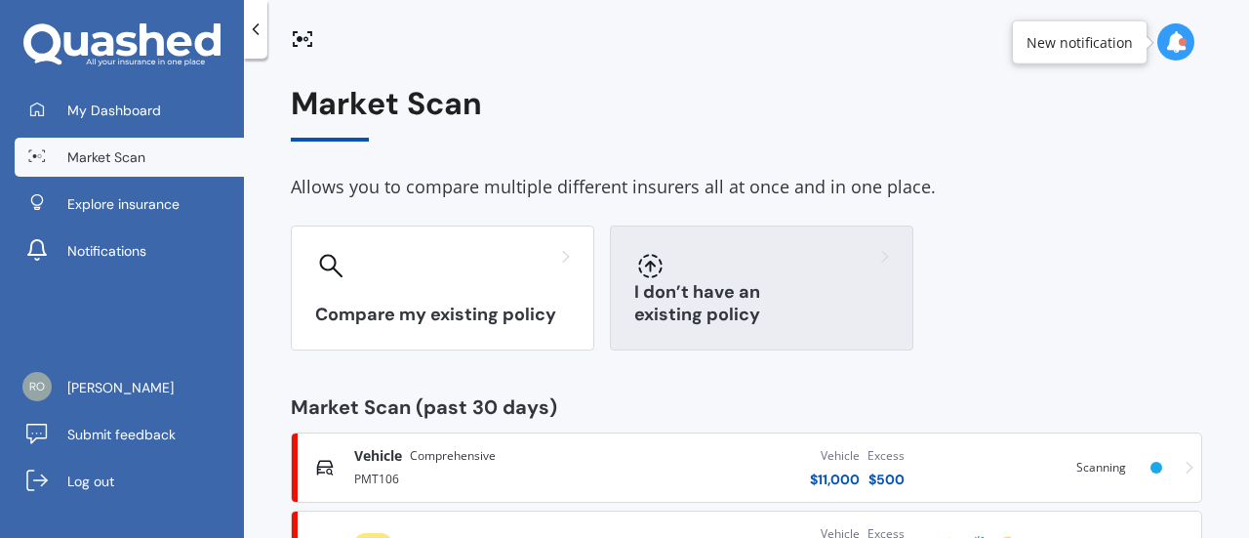
click at [708, 269] on div at bounding box center [761, 265] width 255 height 31
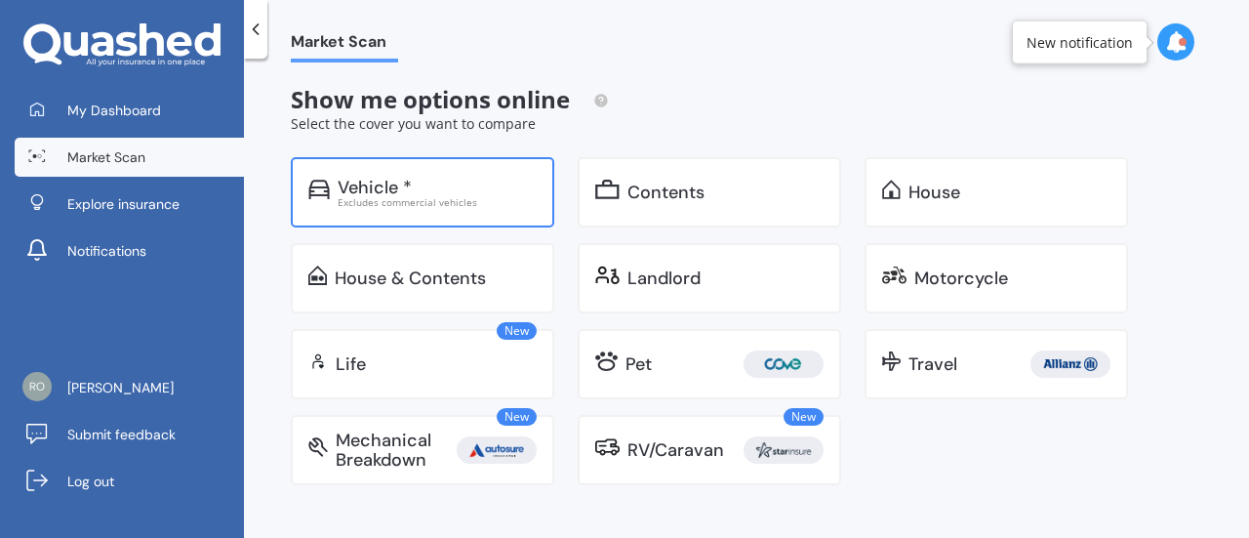
click at [431, 197] on div "Excludes commercial vehicles" at bounding box center [437, 202] width 199 height 10
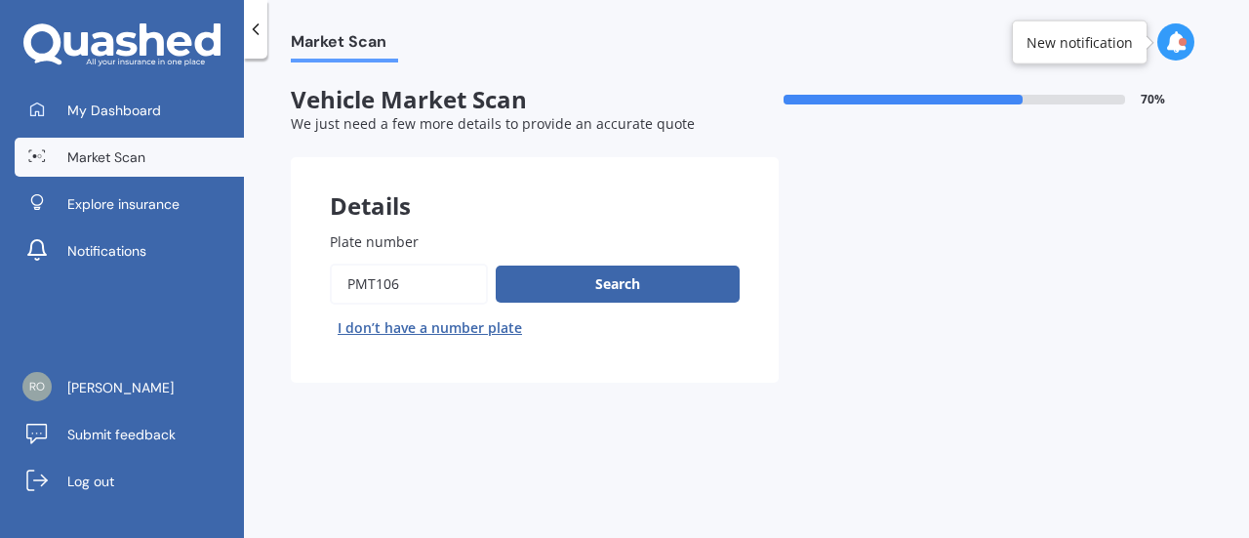
drag, startPoint x: 455, startPoint y: 284, endPoint x: 205, endPoint y: 280, distance: 249.9
click at [205, 280] on div "My Dashboard Market Scan Explore insurance Notifications Robert Davies Submit f…" at bounding box center [624, 269] width 1249 height 538
type input "1"
type input "qbz586"
click at [622, 294] on button "Search" at bounding box center [618, 284] width 244 height 37
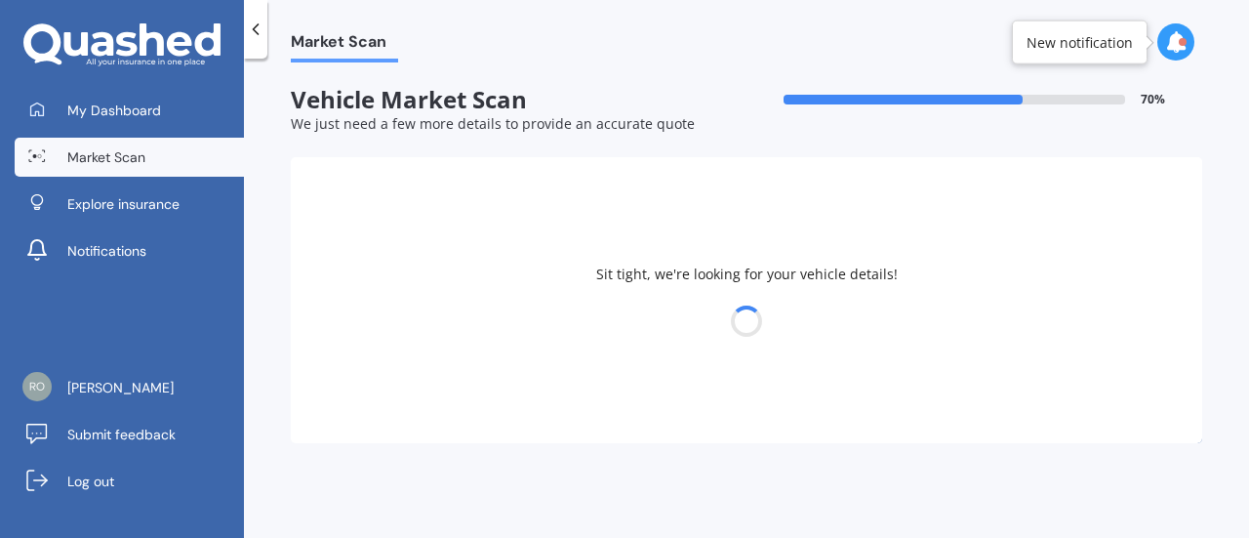
select select "MAZDA"
select select "AXELA"
select select "02"
select select "04"
select select "2007"
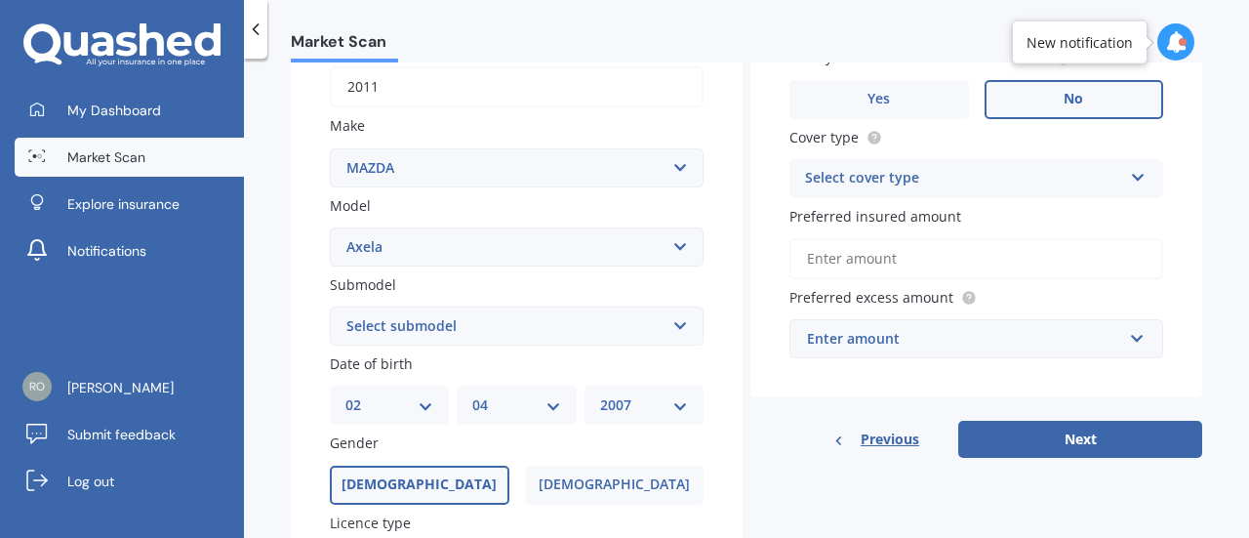
scroll to position [318, 0]
click at [498, 306] on div "Submodel Select submodel (All other) 2.3 Sporthatch 2.3 turbo Hatchback Hatchba…" at bounding box center [517, 308] width 374 height 71
click at [484, 317] on select "Select submodel (All other) 2.3 Sporthatch 2.3 turbo Hatchback Hatchback turbo …" at bounding box center [517, 325] width 374 height 39
click at [953, 244] on input "Preferred insured amount" at bounding box center [977, 257] width 374 height 41
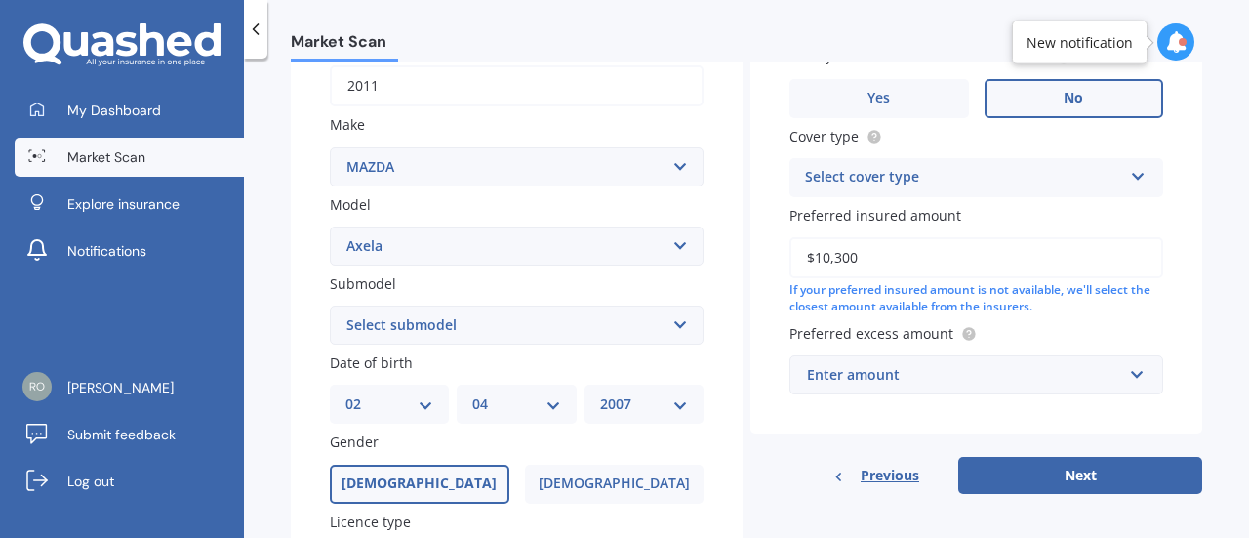
type input "$10,300"
click at [1001, 178] on div "Select cover type" at bounding box center [963, 177] width 317 height 23
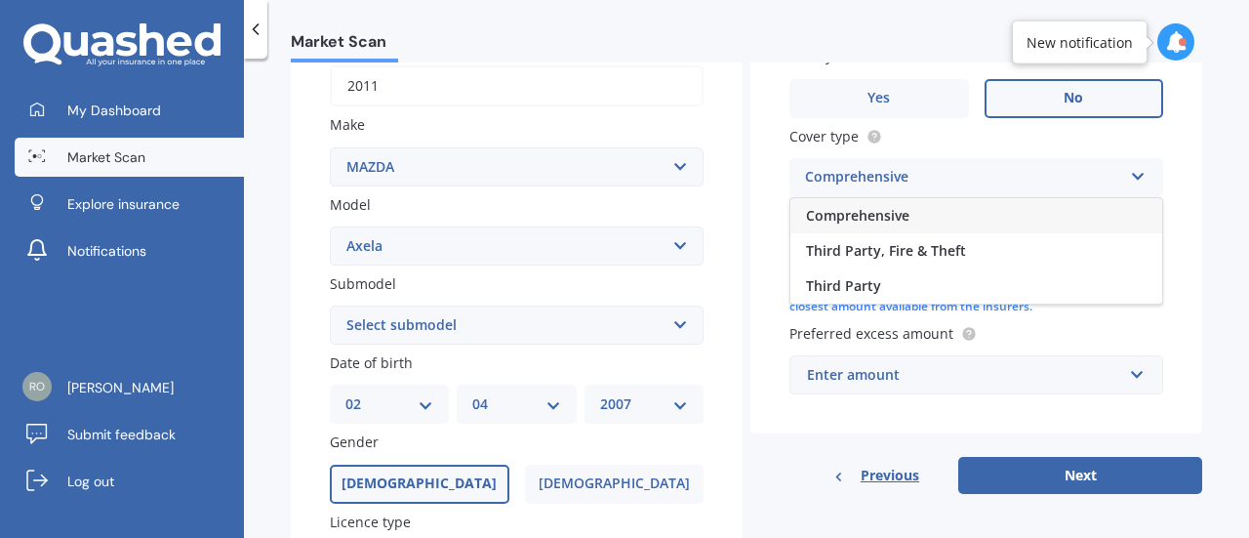
click at [951, 219] on div "Comprehensive" at bounding box center [977, 215] width 372 height 35
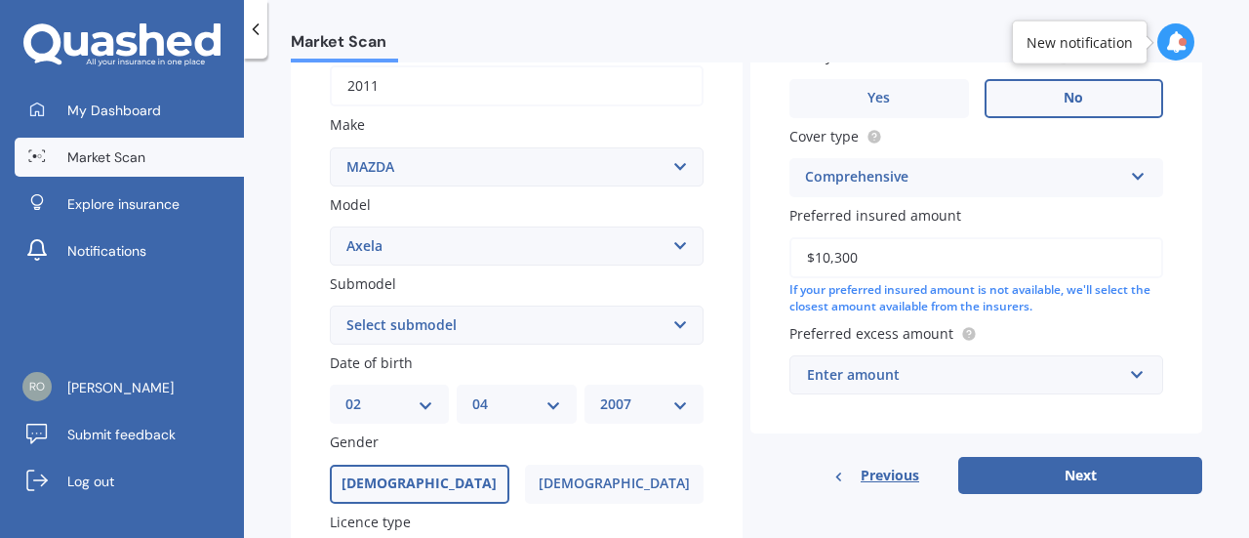
click at [896, 355] on div "Preferred excess amount Enter amount $100 $400 $500 $750 $1,000 $1,500 $2,000" at bounding box center [977, 358] width 374 height 71
click at [884, 376] on div "Enter amount" at bounding box center [964, 374] width 315 height 21
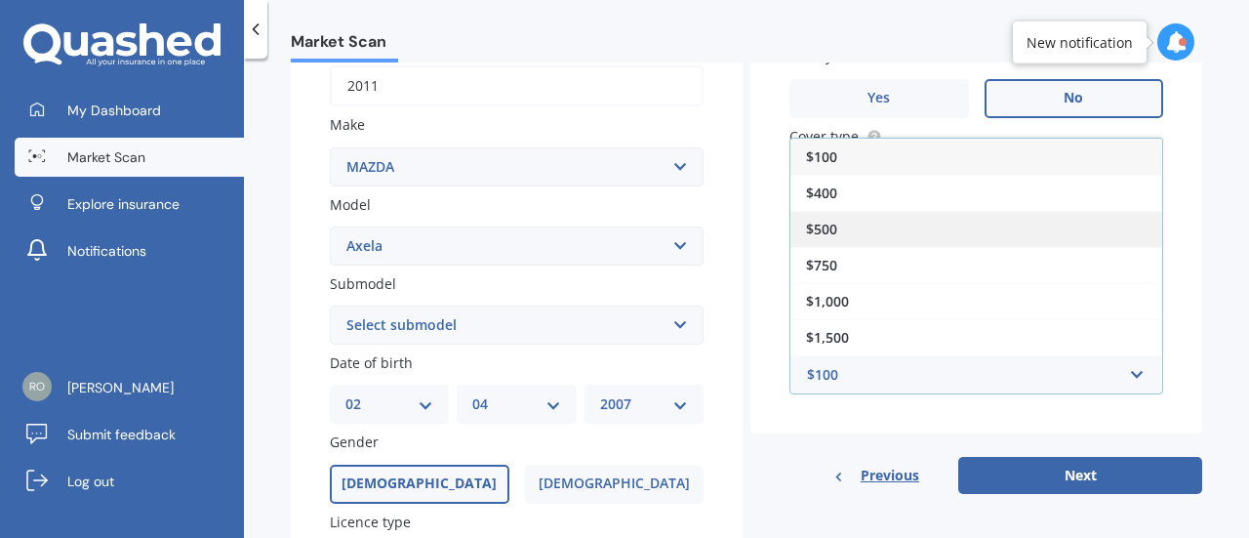
click at [857, 227] on div "$500" at bounding box center [977, 229] width 372 height 36
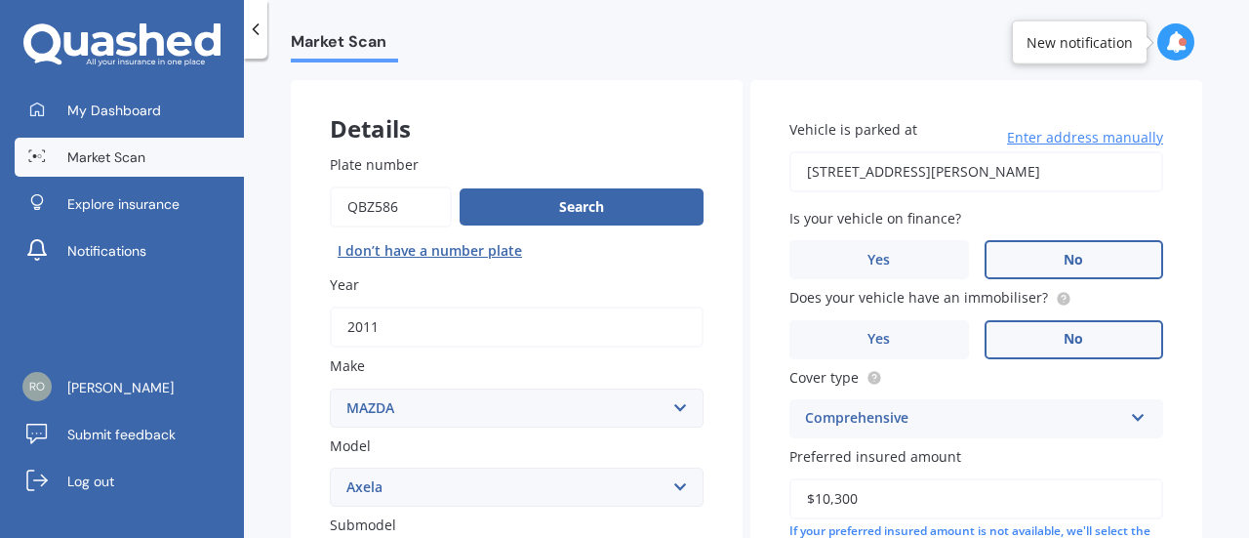
scroll to position [65, 0]
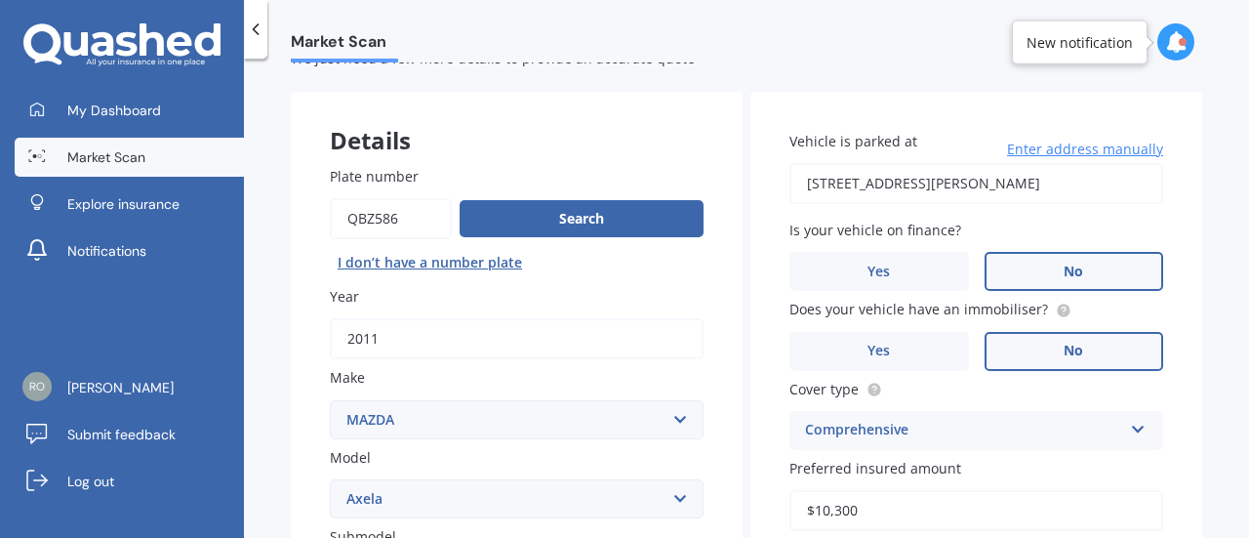
click at [926, 196] on input "[STREET_ADDRESS][PERSON_NAME]" at bounding box center [977, 183] width 374 height 41
type input "[STREET_ADDRESS][PERSON_NAME]"
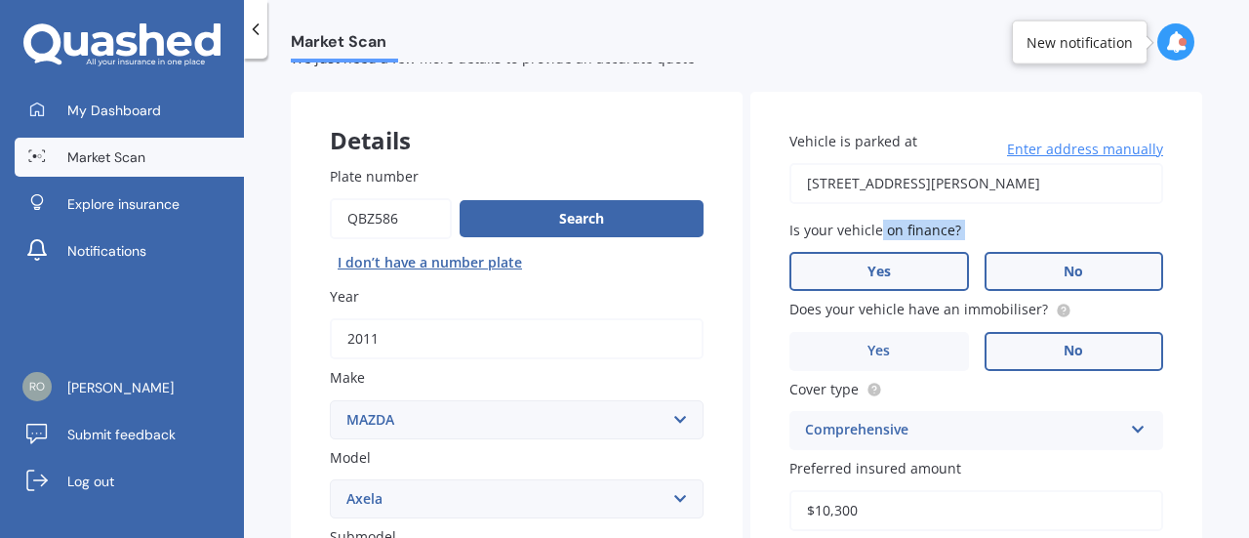
drag, startPoint x: 831, startPoint y: 251, endPoint x: 819, endPoint y: 252, distance: 11.8
click at [819, 252] on div "Is your vehicle on finance? Yes No" at bounding box center [977, 255] width 374 height 71
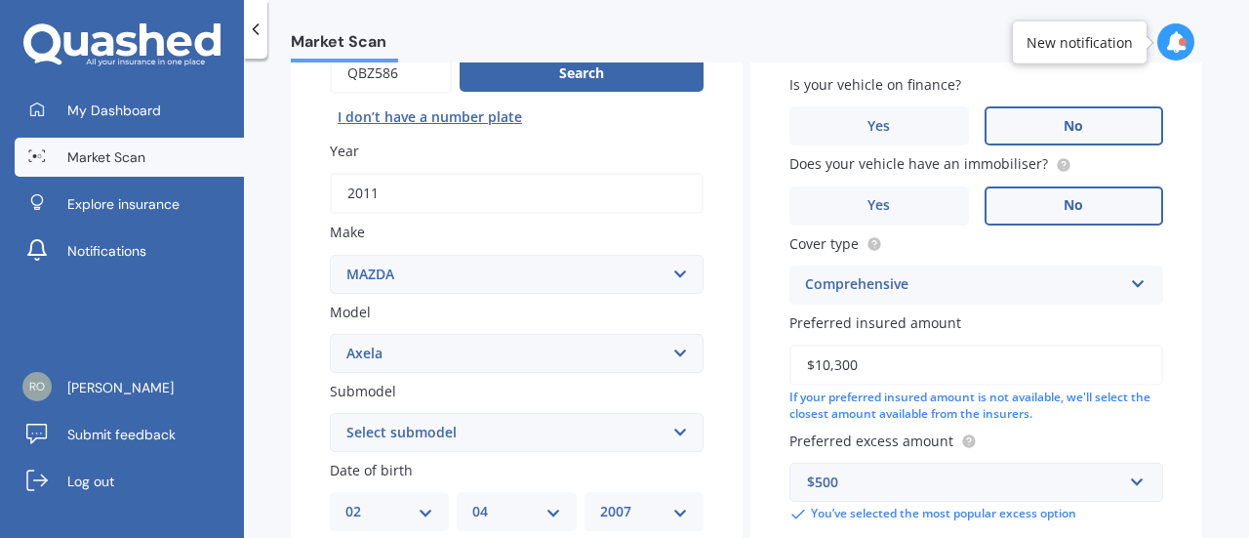
click at [790, 278] on div "Comprehensive Comprehensive Third Party, Fire & Theft Third Party" at bounding box center [977, 285] width 374 height 39
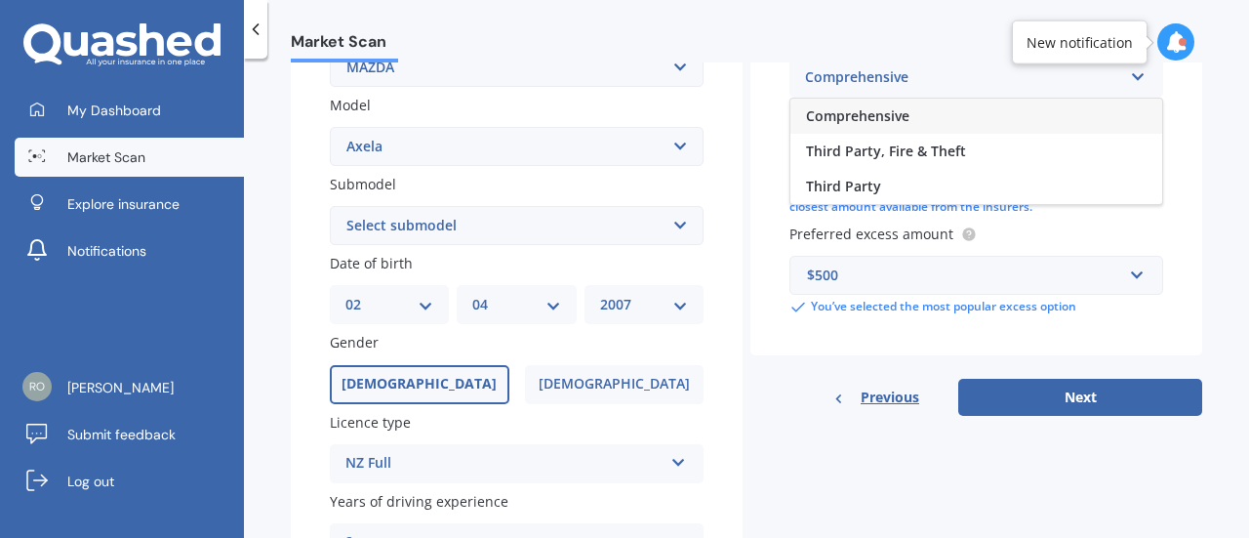
scroll to position [423, 0]
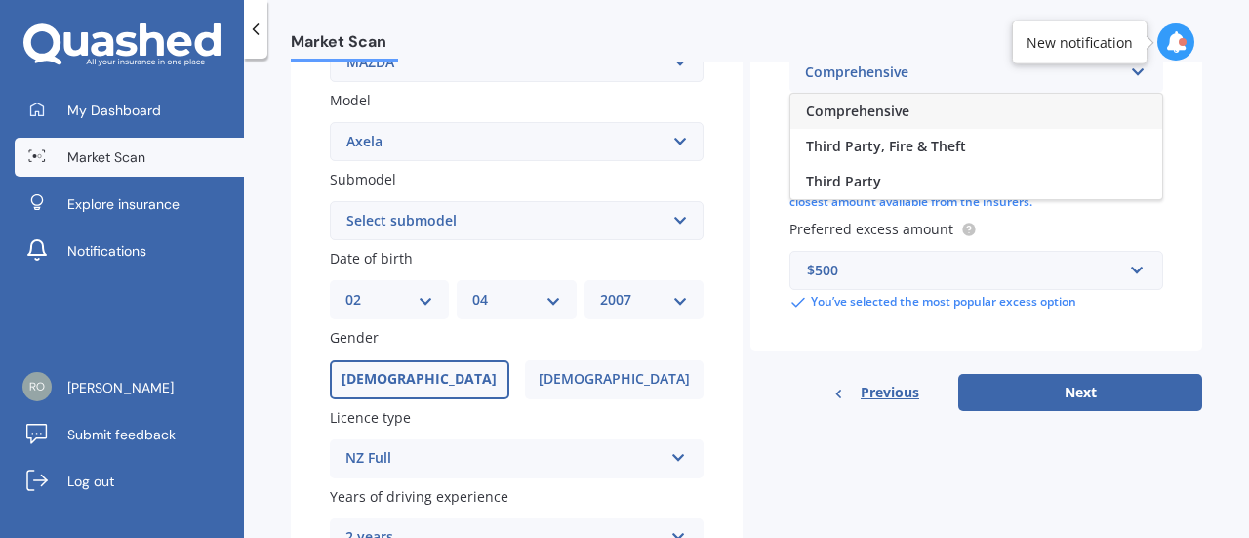
click at [752, 304] on div "Vehicle is parked at 211 Hillcrest Road, Hillcrest, Hamilton 3216 Enter address…" at bounding box center [977, 42] width 452 height 616
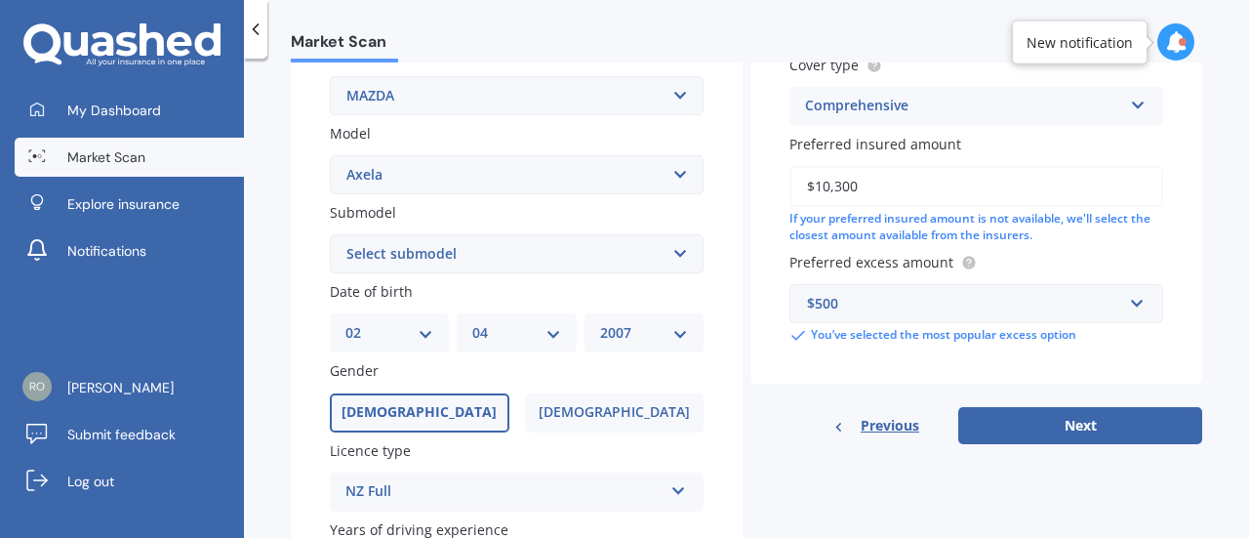
scroll to position [390, 0]
click at [545, 266] on select "Select submodel (All other) 2.3 Sporthatch 2.3 turbo Hatchback Hatchback turbo …" at bounding box center [517, 252] width 374 height 39
select select "HATCHBACK"
click at [330, 234] on select "Select submodel (All other) 2.3 Sporthatch 2.3 turbo Hatchback Hatchback turbo …" at bounding box center [517, 252] width 374 height 39
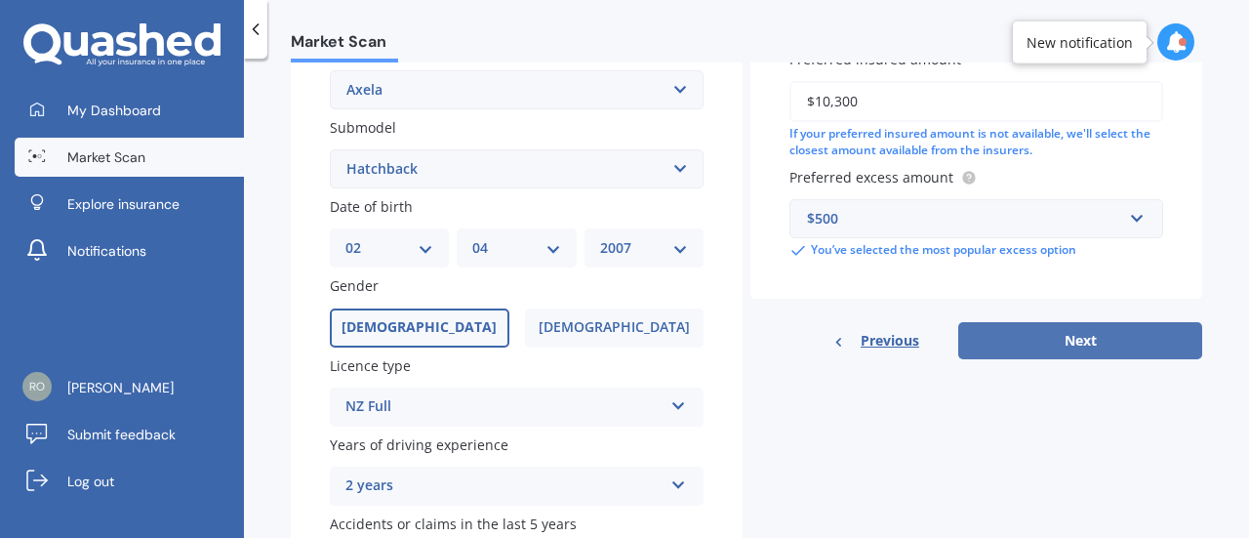
scroll to position [474, 0]
click at [1041, 345] on button "Next" at bounding box center [1081, 340] width 244 height 37
select select "02"
select select "04"
select select "2007"
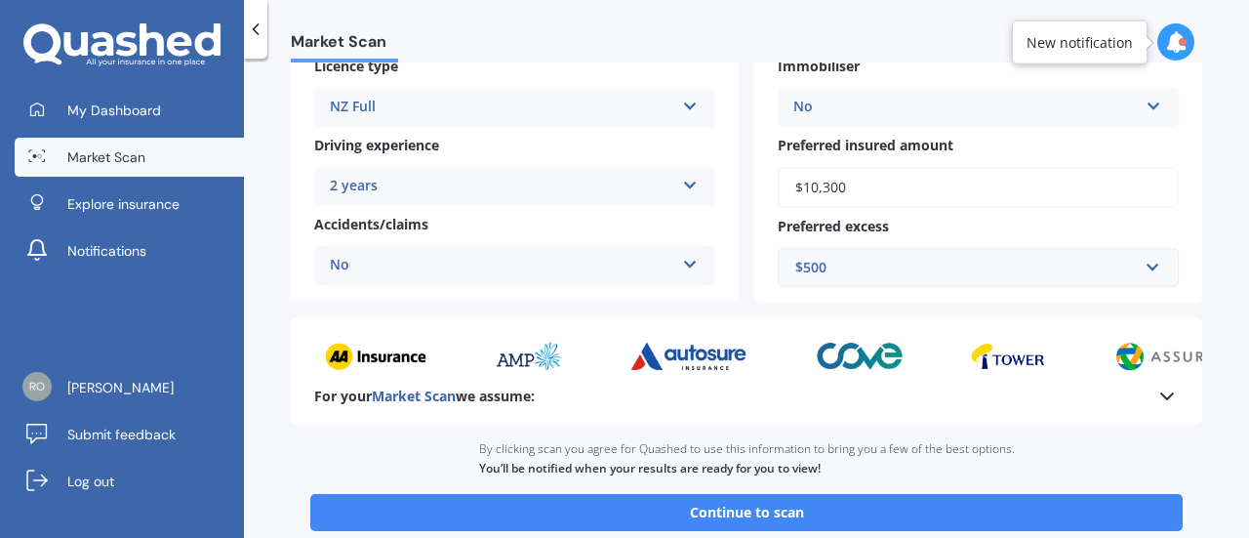
scroll to position [471, 0]
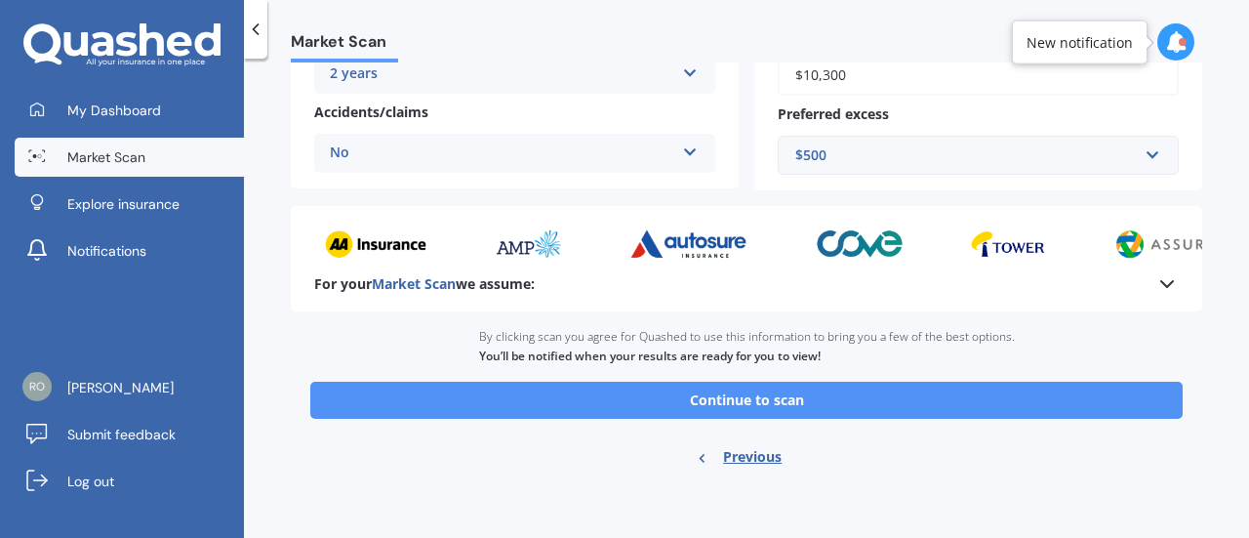
click at [795, 403] on button "Continue to scan" at bounding box center [746, 400] width 873 height 37
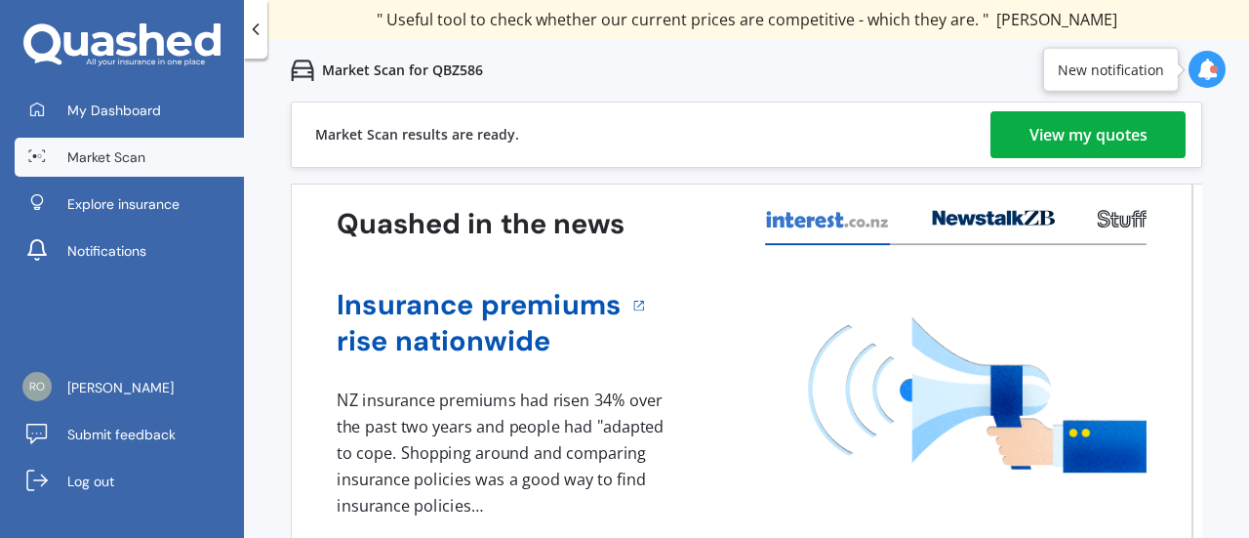
click at [1086, 142] on div "View my quotes" at bounding box center [1089, 134] width 118 height 47
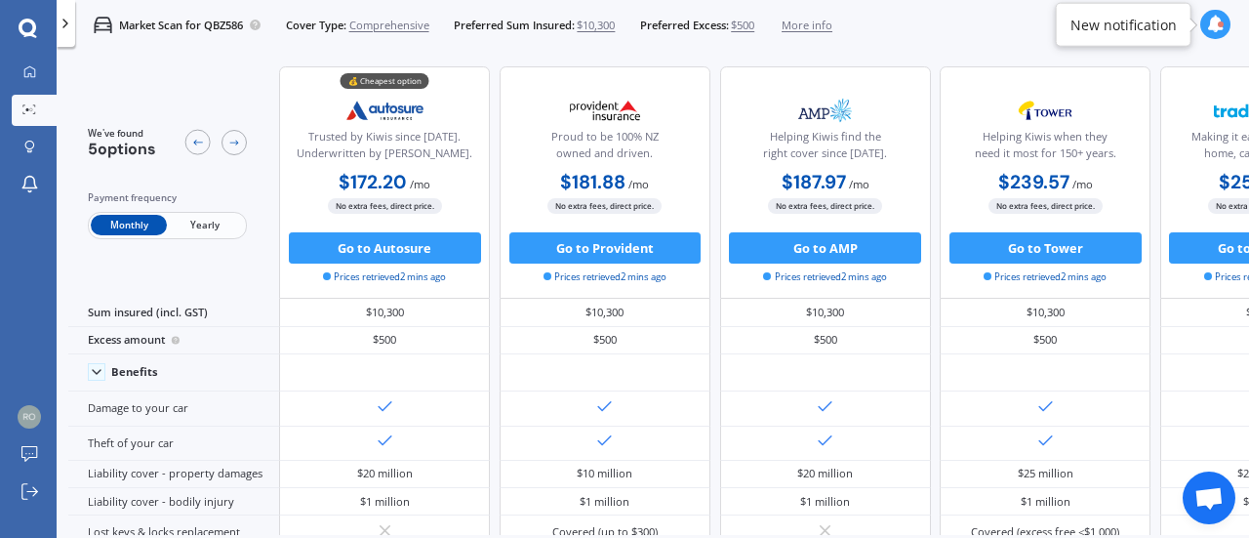
click at [191, 225] on span "Yearly" at bounding box center [205, 225] width 76 height 20
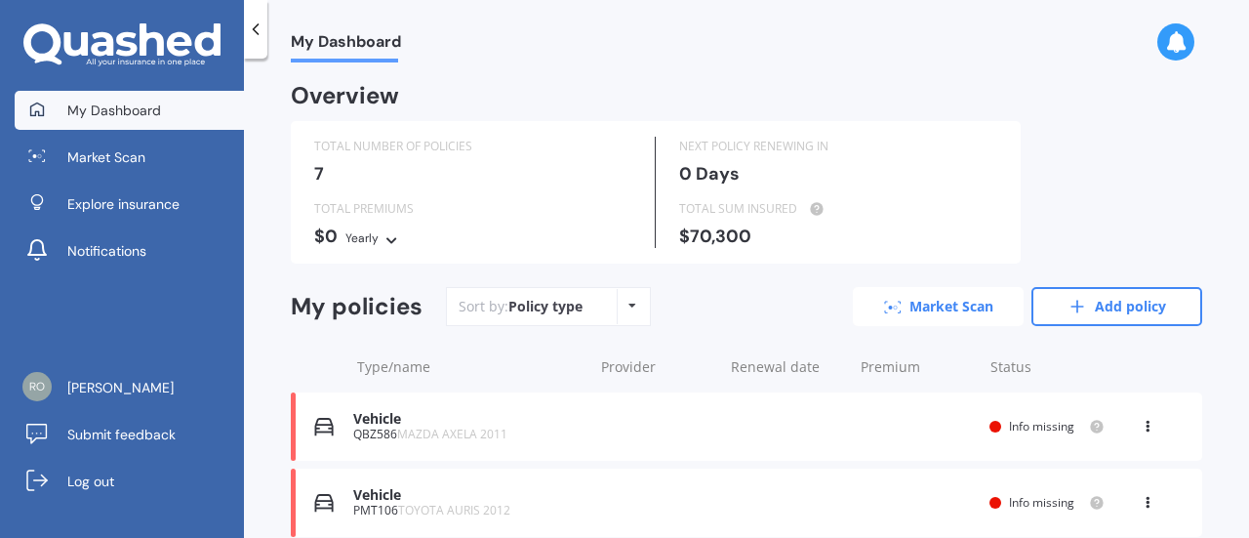
click at [910, 304] on link "Market Scan" at bounding box center [938, 306] width 171 height 39
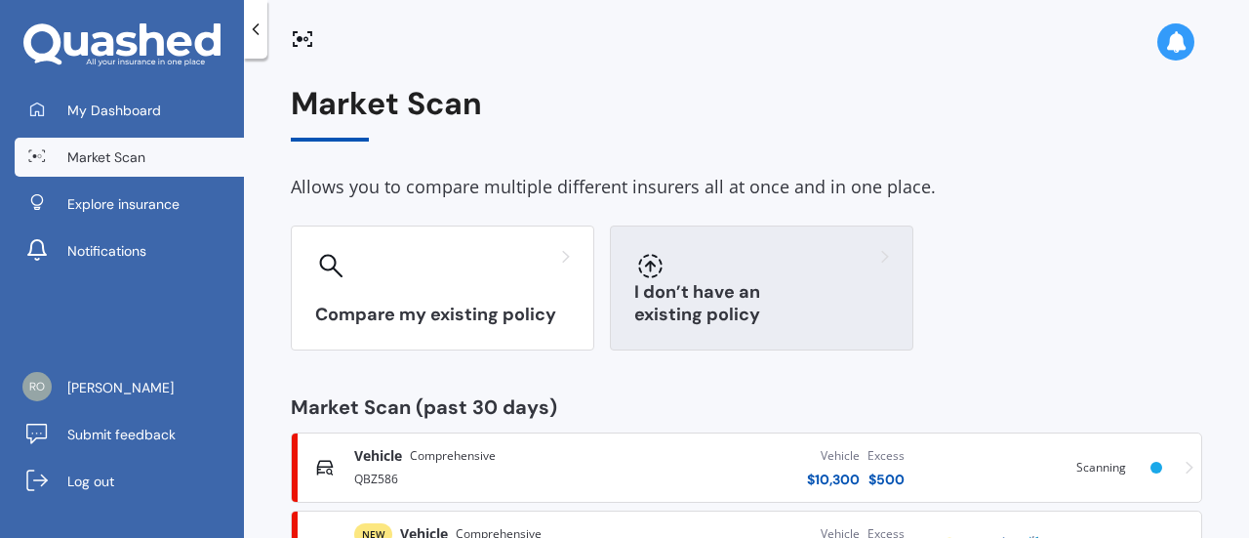
click at [718, 304] on h3 "I don’t have an existing policy" at bounding box center [761, 303] width 255 height 45
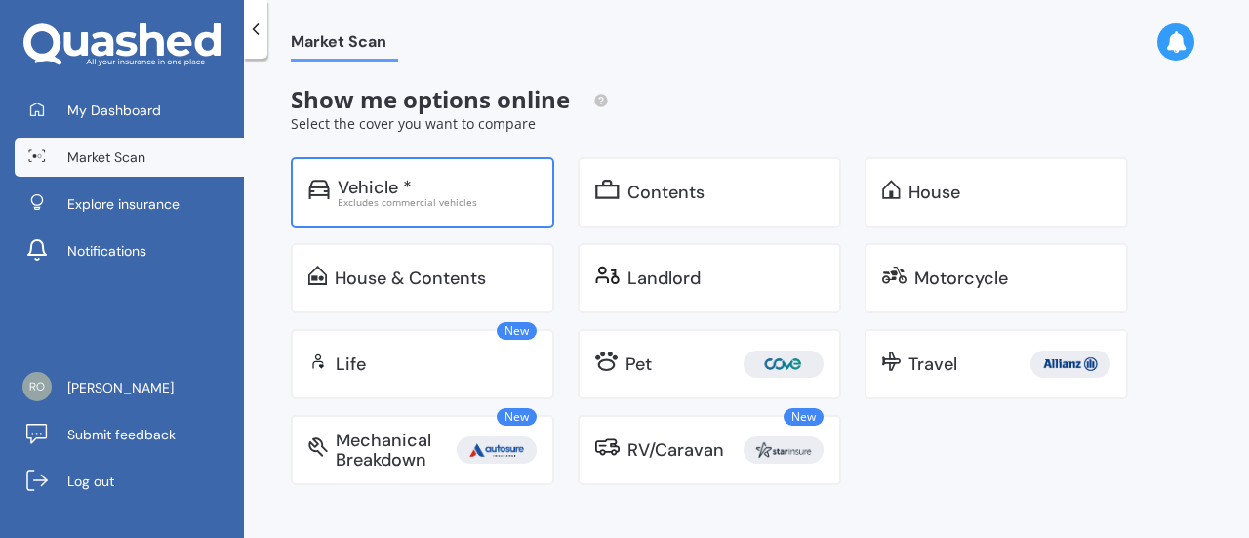
click at [489, 210] on div "Vehicle * Excludes commercial vehicles" at bounding box center [423, 192] width 264 height 70
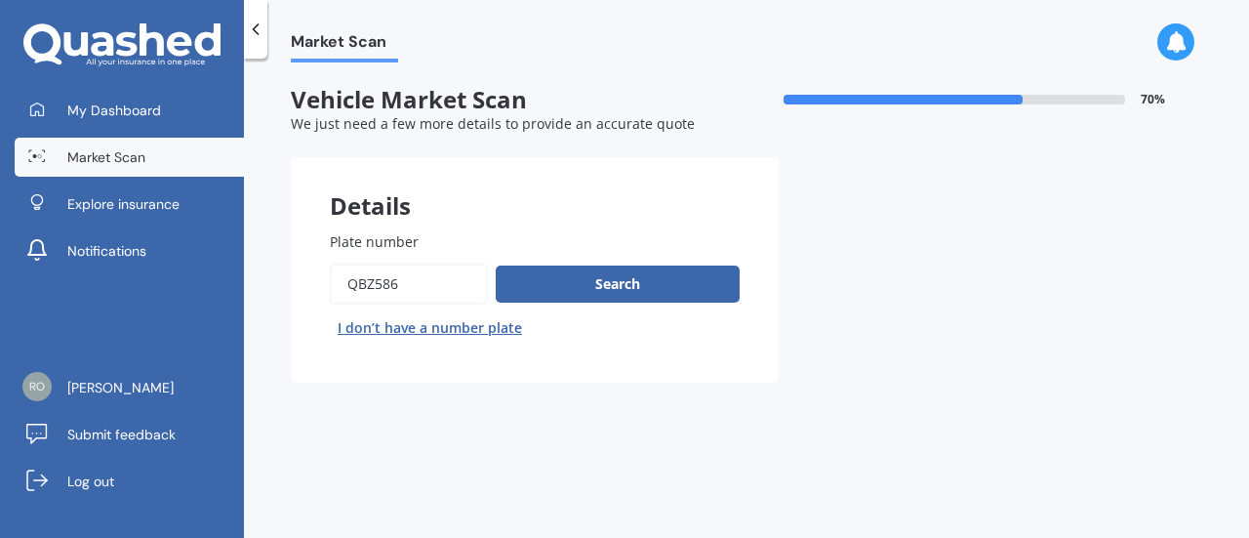
drag, startPoint x: 410, startPoint y: 292, endPoint x: 199, endPoint y: 284, distance: 211.0
click at [199, 284] on div "My Dashboard Market Scan Explore insurance Notifications [PERSON_NAME] Submit f…" at bounding box center [624, 269] width 1249 height 538
type input "gyn559"
click at [574, 280] on button "Search" at bounding box center [618, 284] width 244 height 37
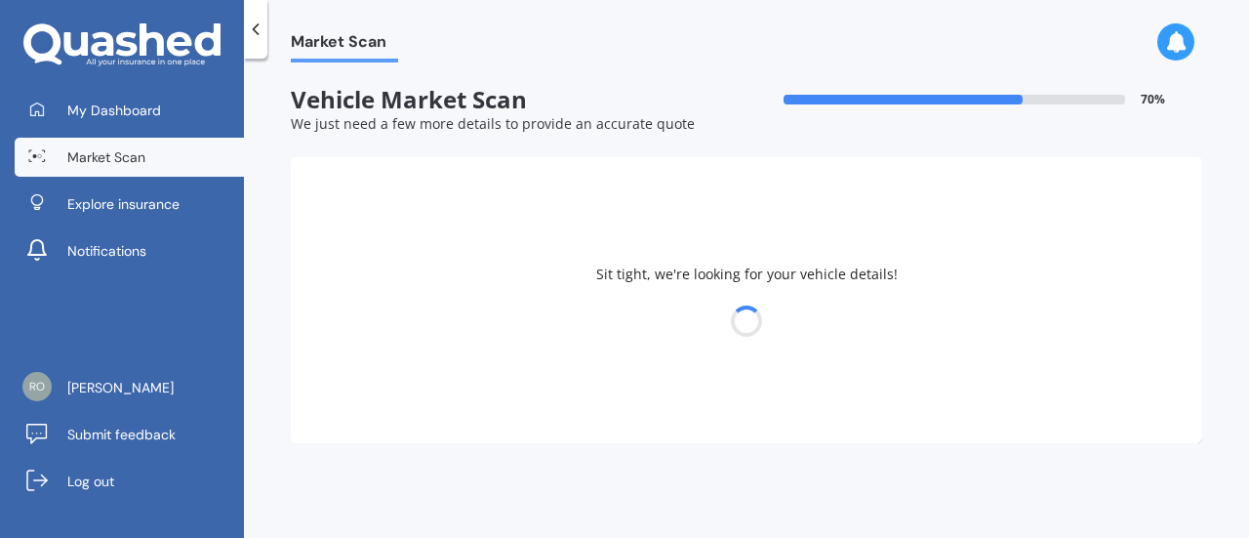
select select "HYUNDAI"
select select "I30"
select select "02"
select select "04"
select select "2007"
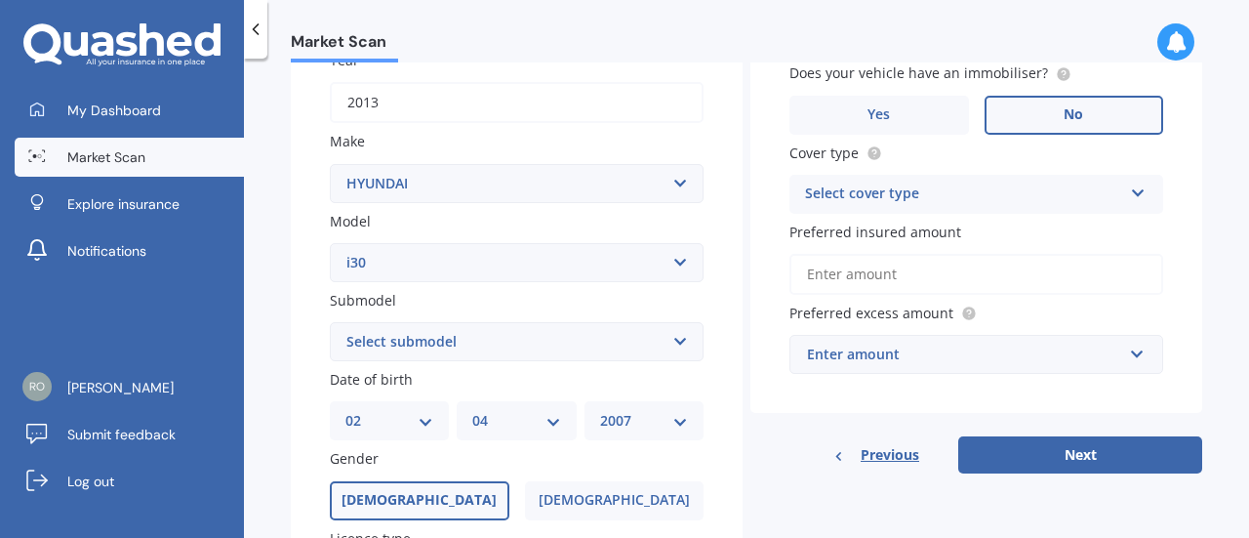
scroll to position [303, 0]
click at [532, 334] on select "Select submodel Diesel Turbo Hatchback Petrol Turbo Station Wagon 1.6A4" at bounding box center [517, 340] width 374 height 39
select select "HATCHBACK"
click at [330, 322] on select "Select submodel Diesel Turbo Hatchback Petrol Turbo Station Wagon 1.6A4" at bounding box center [517, 340] width 374 height 39
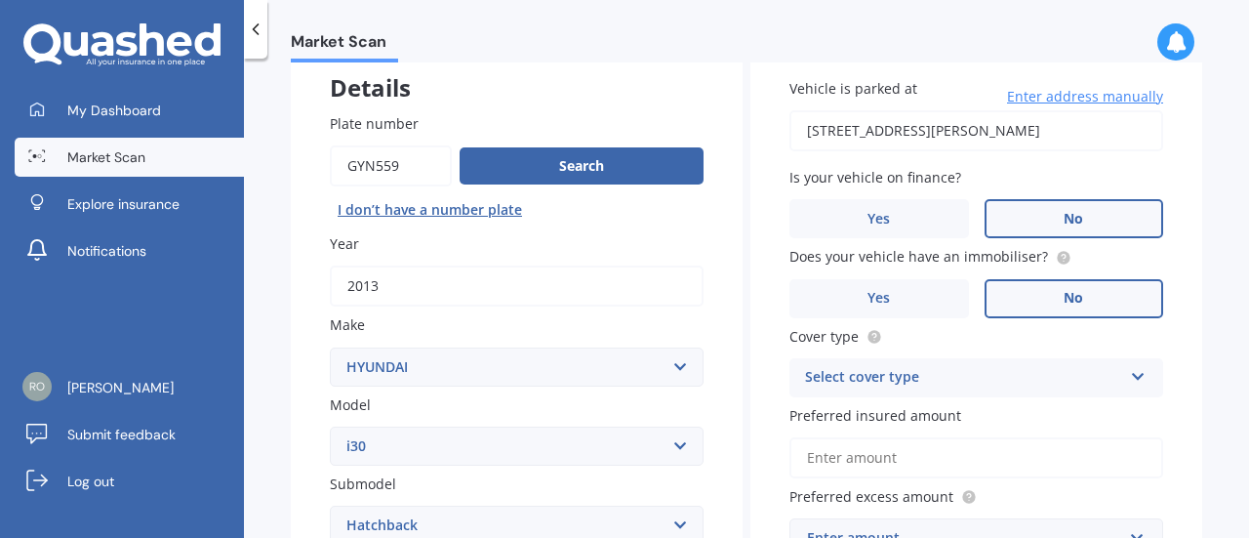
click at [1025, 140] on input "[STREET_ADDRESS][PERSON_NAME]" at bounding box center [977, 130] width 374 height 41
type input "[STREET_ADDRESS][PERSON_NAME]"
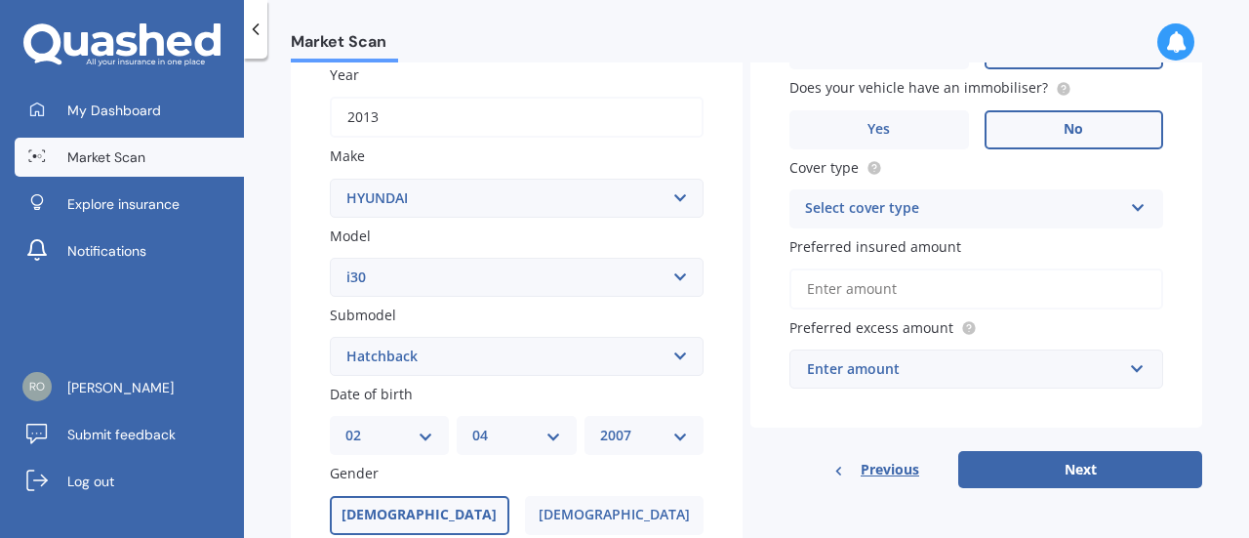
scroll to position [292, 0]
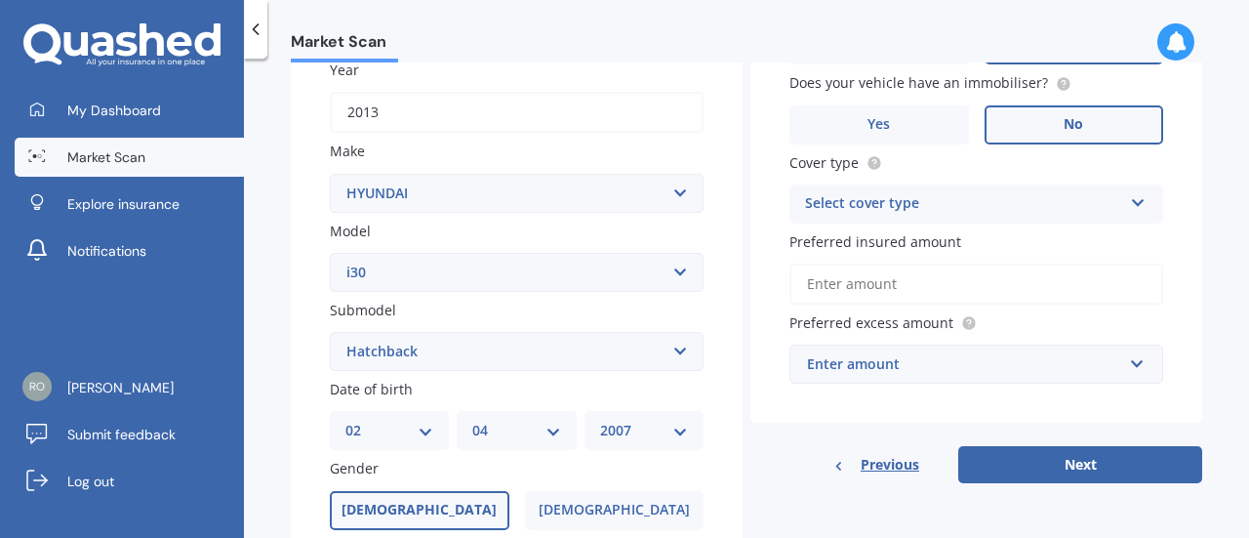
click at [945, 182] on div "Cover type Select cover type Comprehensive Third Party, Fire & Theft Third Party" at bounding box center [977, 187] width 374 height 71
click at [914, 210] on div "Select cover type" at bounding box center [963, 203] width 317 height 23
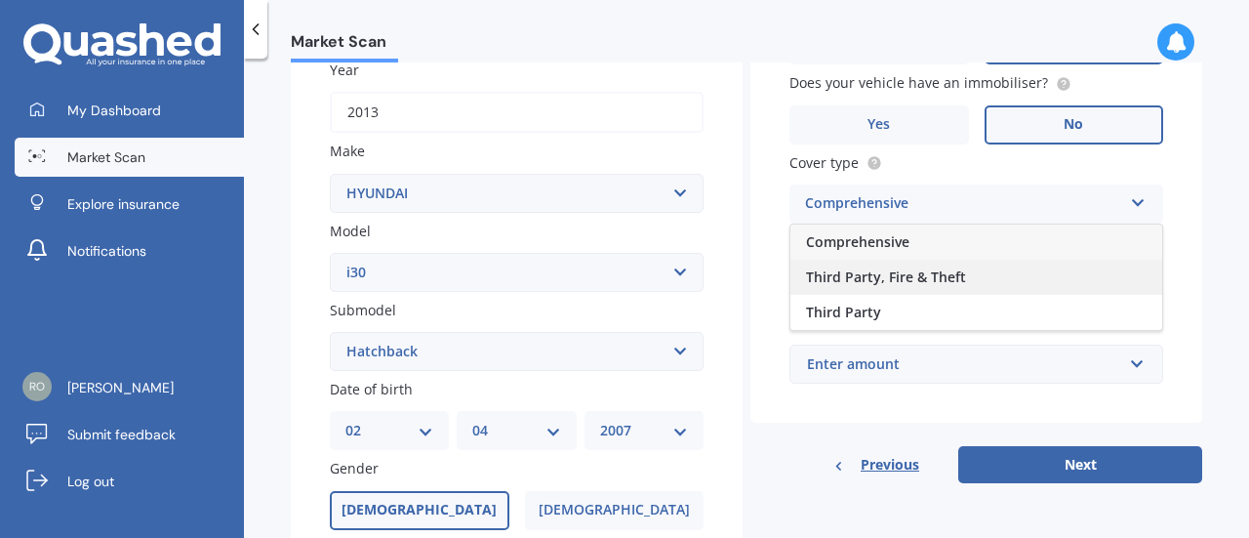
click at [863, 278] on span "Third Party, Fire & Theft" at bounding box center [886, 276] width 160 height 19
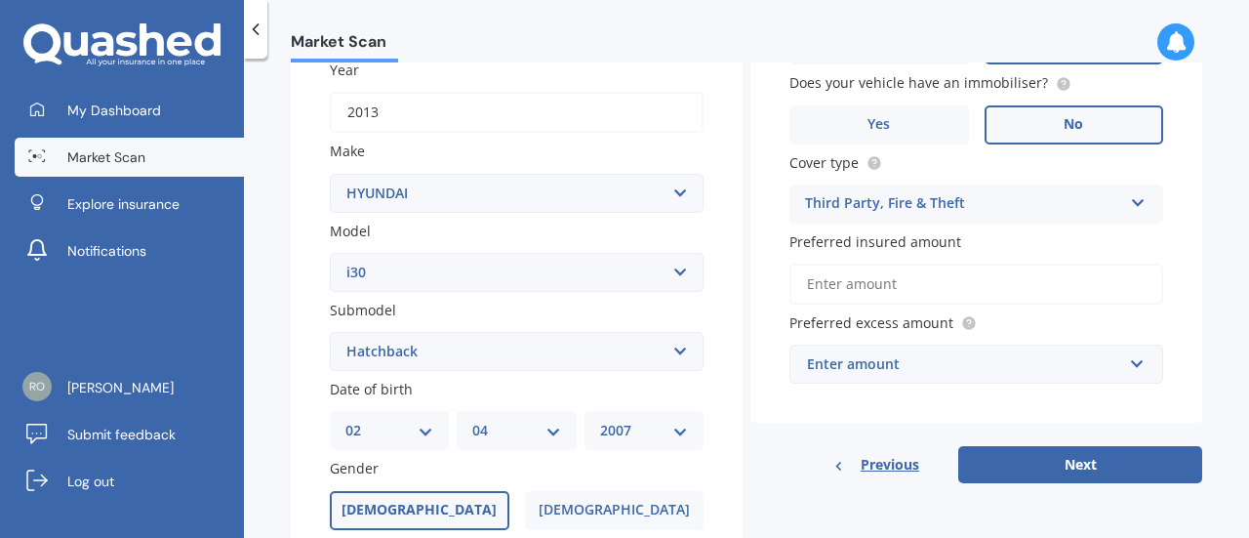
click at [955, 207] on div "Third Party, Fire & Theft" at bounding box center [963, 203] width 317 height 23
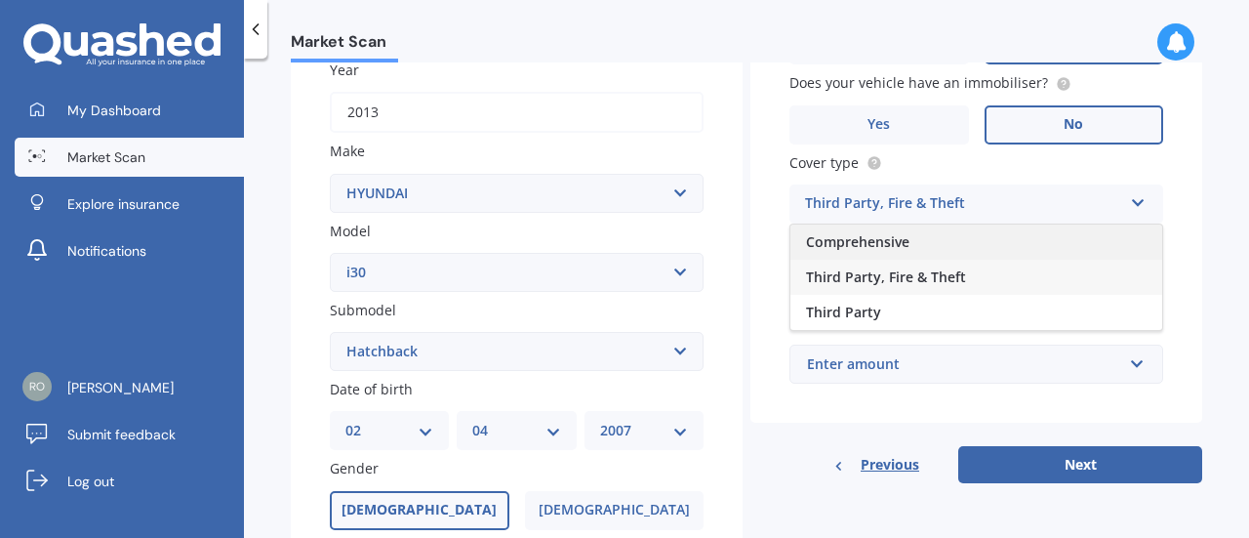
click at [920, 249] on div "Comprehensive" at bounding box center [977, 242] width 372 height 35
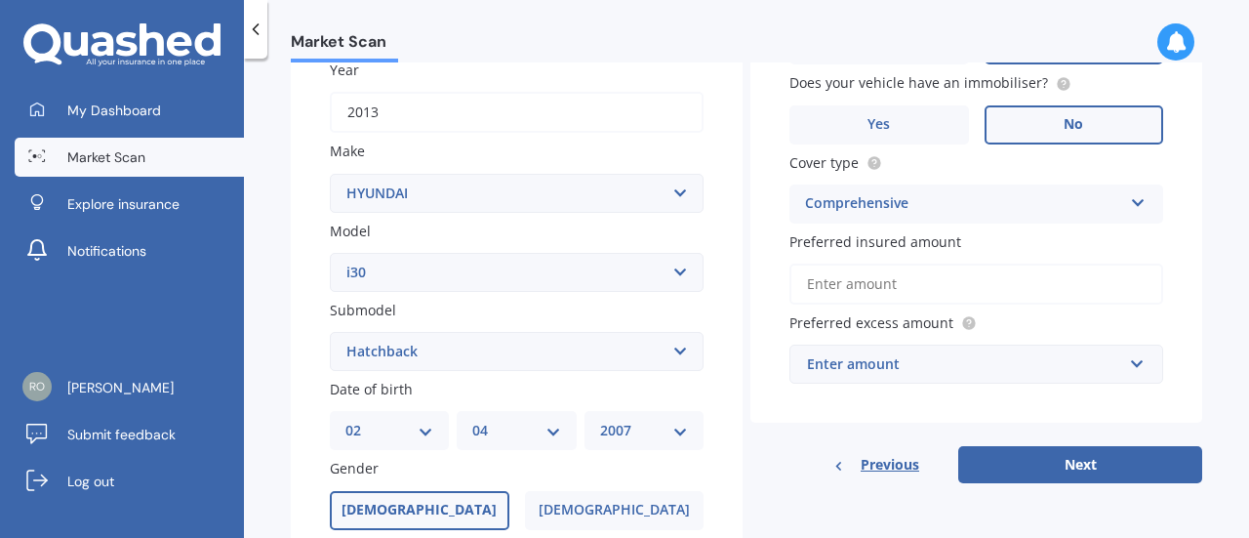
click at [882, 296] on input "Preferred insured amount" at bounding box center [977, 284] width 374 height 41
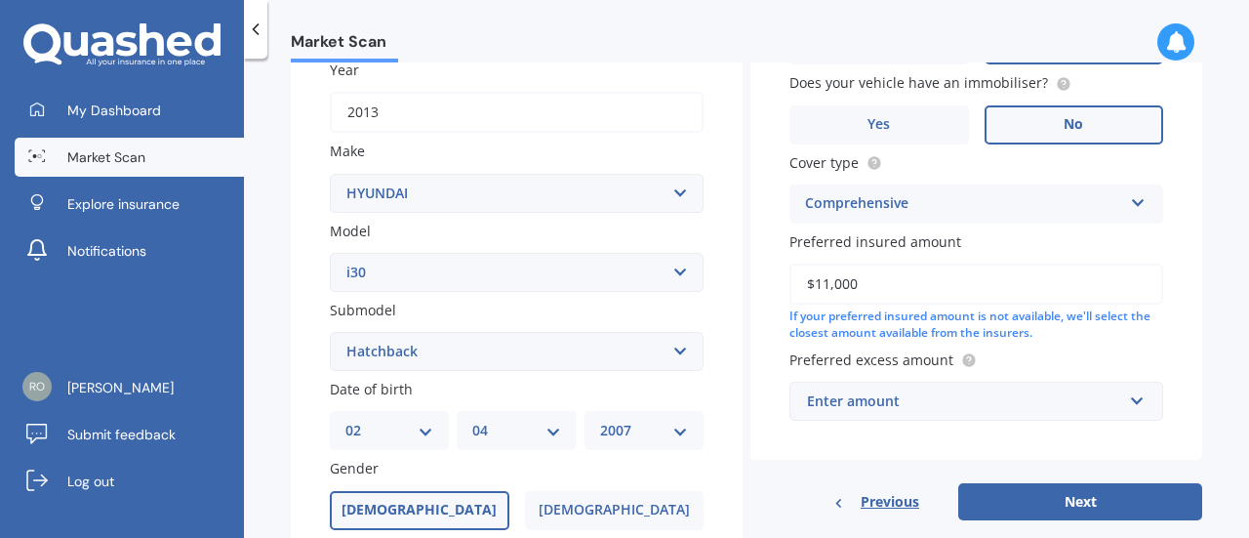
type input "$11,000"
click at [918, 403] on div "Enter amount" at bounding box center [964, 400] width 315 height 21
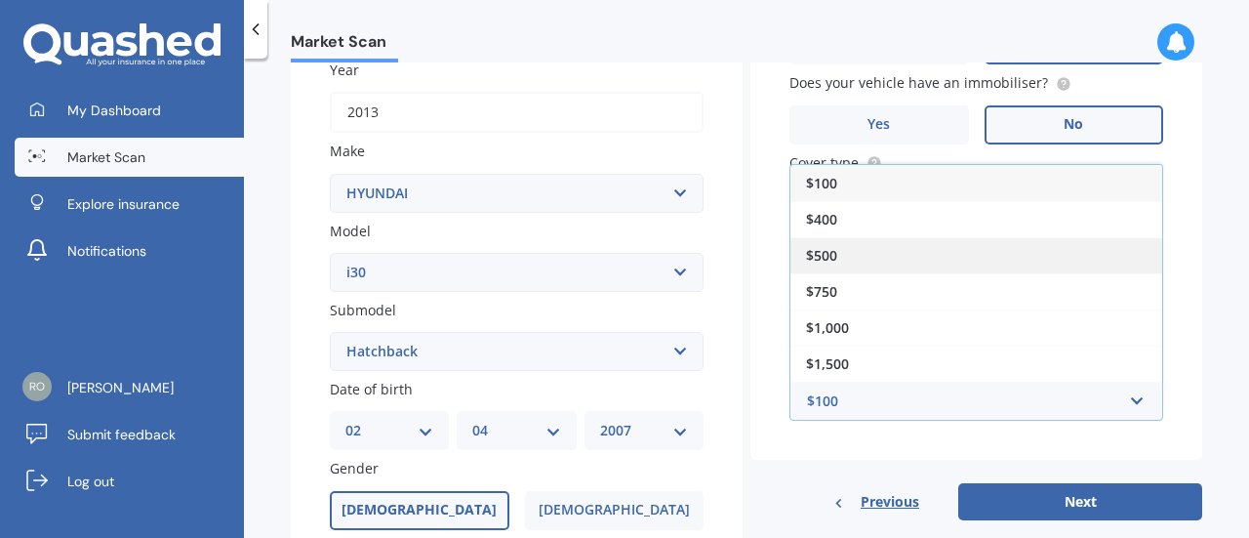
click at [843, 242] on div "$500" at bounding box center [977, 255] width 372 height 36
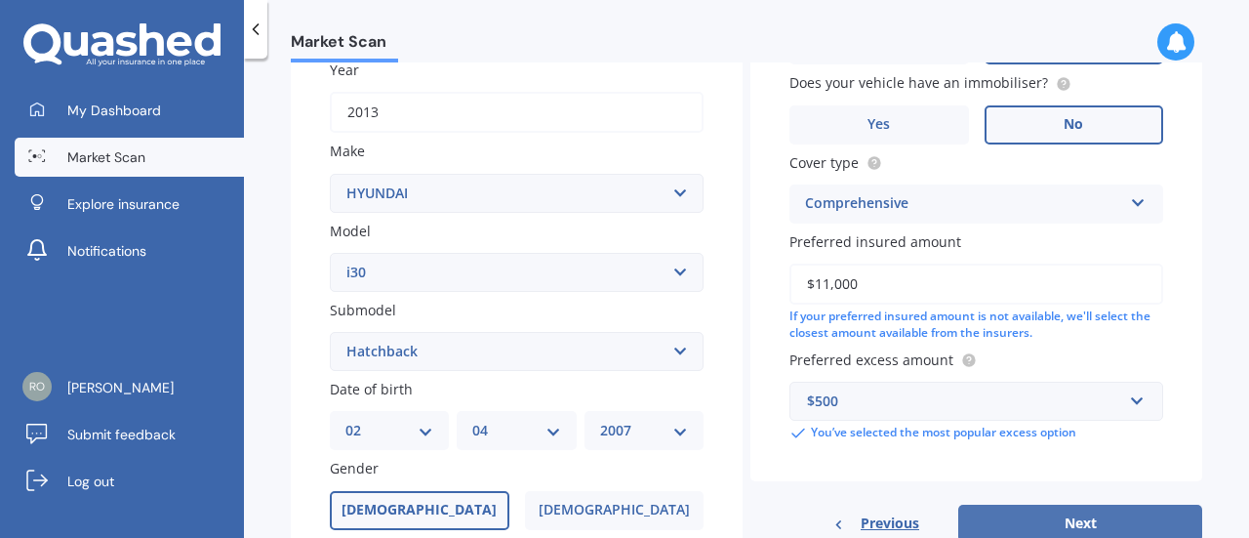
click at [1037, 512] on button "Next" at bounding box center [1081, 523] width 244 height 37
select select "02"
select select "04"
select select "2007"
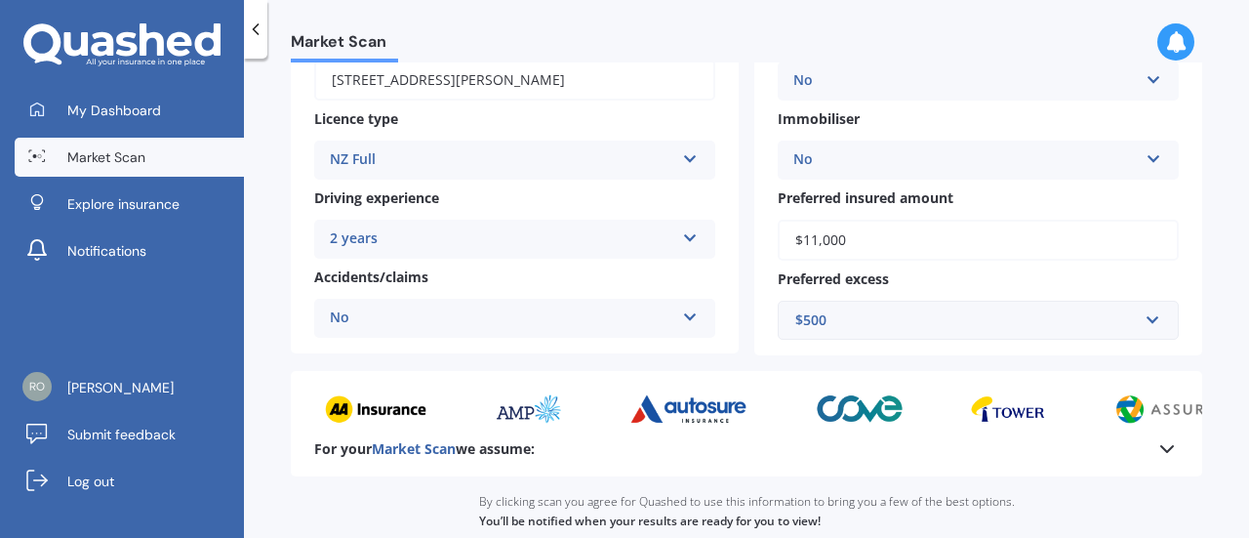
scroll to position [471, 0]
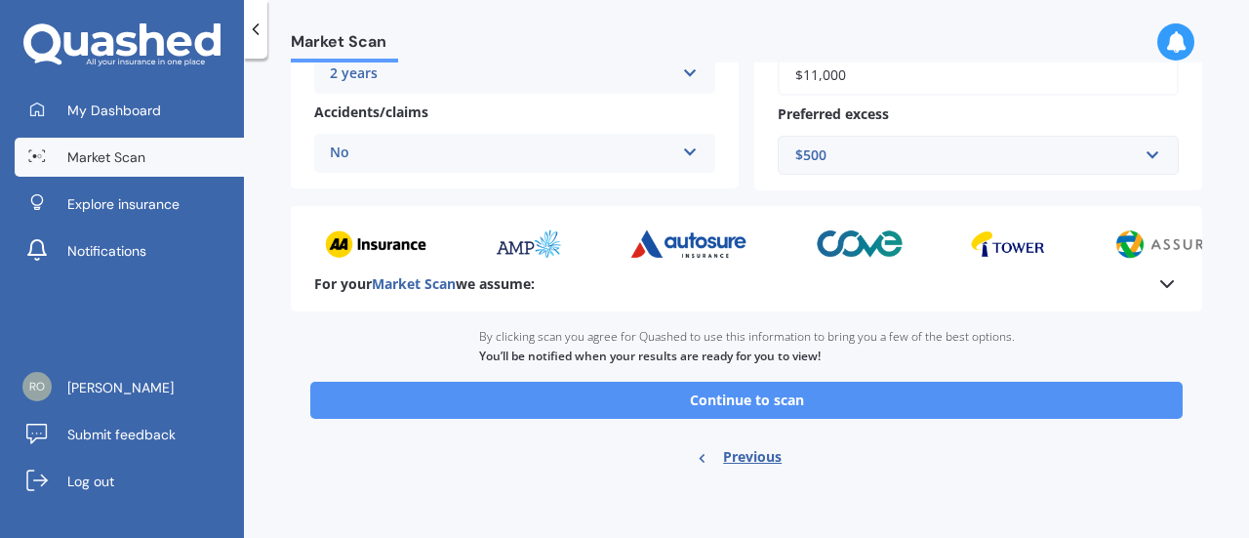
click at [1023, 399] on button "Continue to scan" at bounding box center [746, 400] width 873 height 37
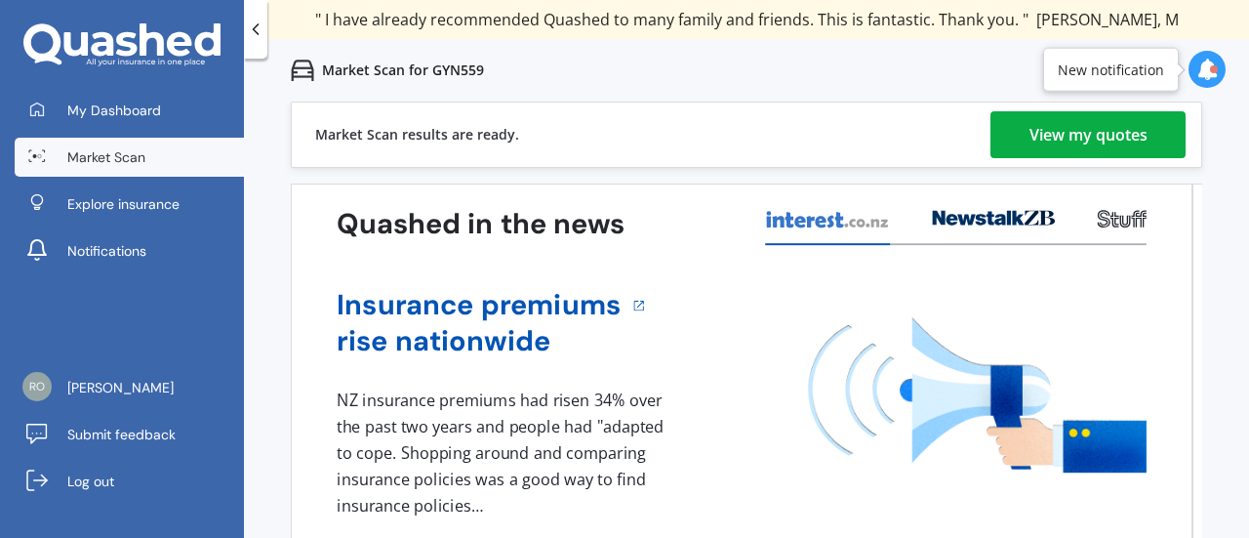
click at [1087, 130] on div "View my quotes" at bounding box center [1089, 134] width 118 height 47
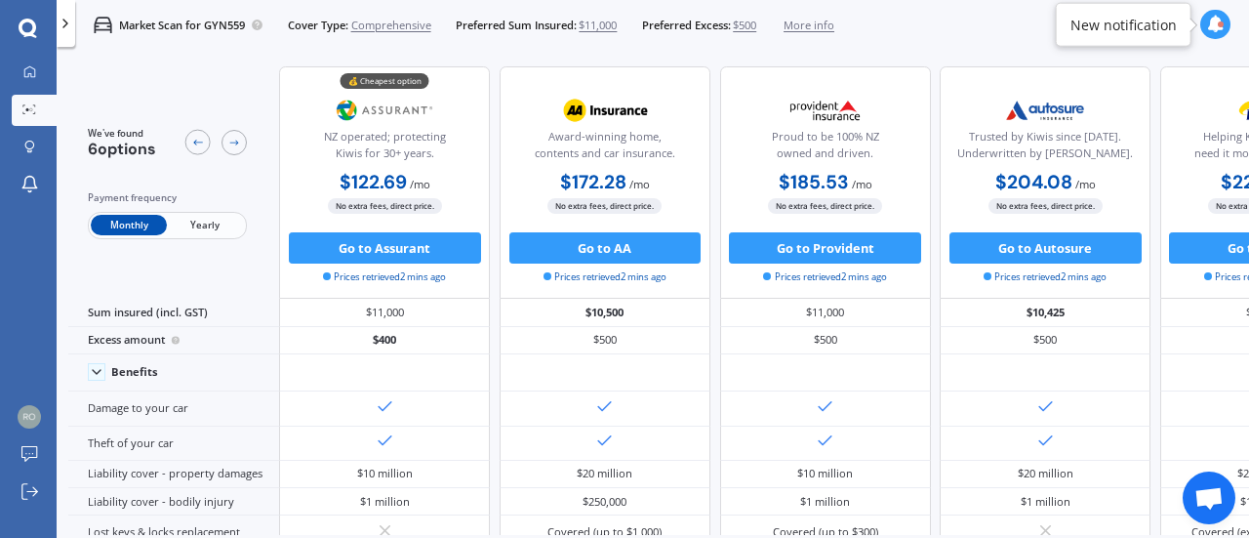
click at [209, 225] on span "Yearly" at bounding box center [205, 225] width 76 height 20
